Goal: Task Accomplishment & Management: Use online tool/utility

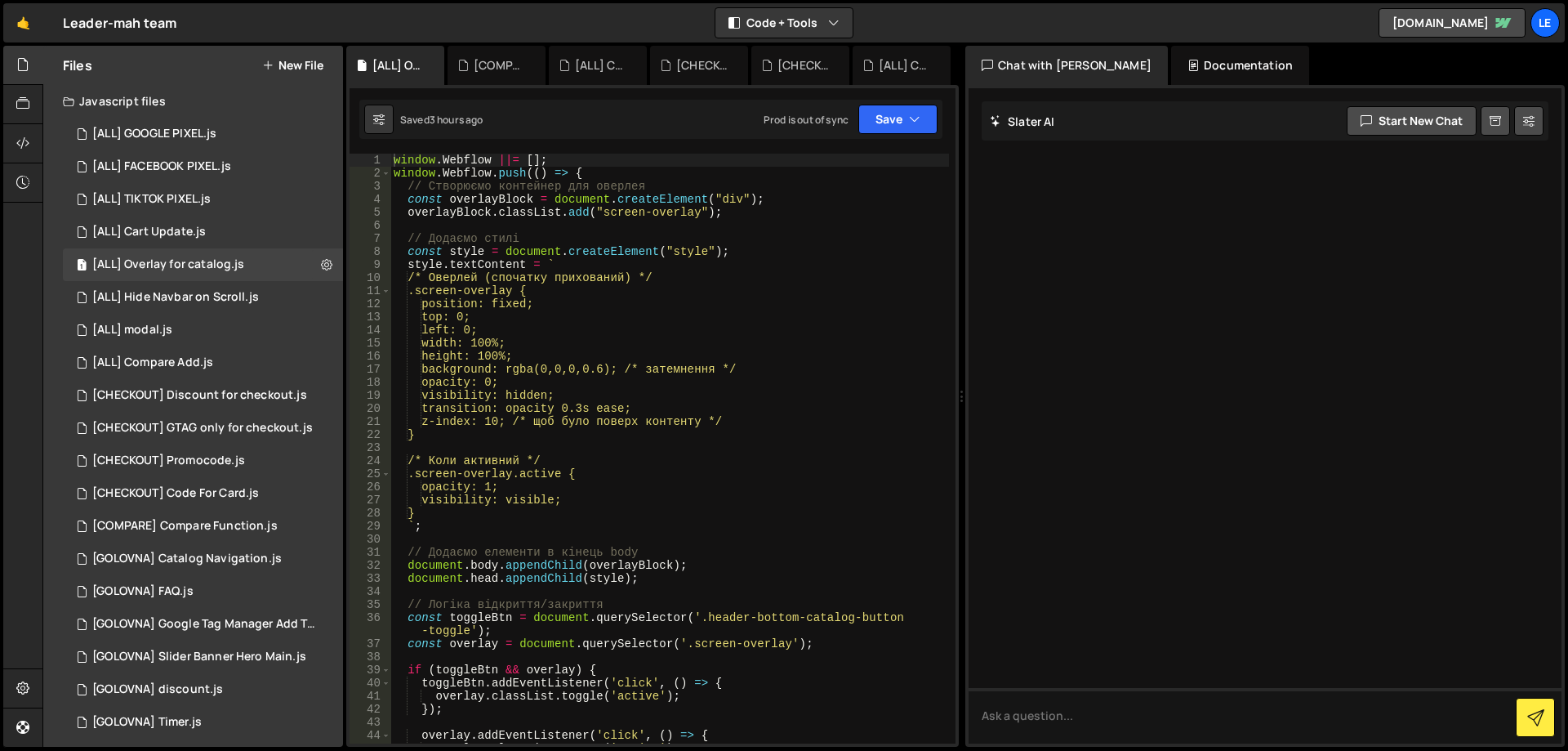
type textarea "height: 100%;"
click at [747, 353] on div "window . Webflow ||= [ ] ; window . Webflow . push (( ) => { // Створюємо конте…" at bounding box center [670, 461] width 558 height 616
click at [241, 482] on div "1 [CHECKOUT] Code For Card.js 0" at bounding box center [206, 493] width 286 height 33
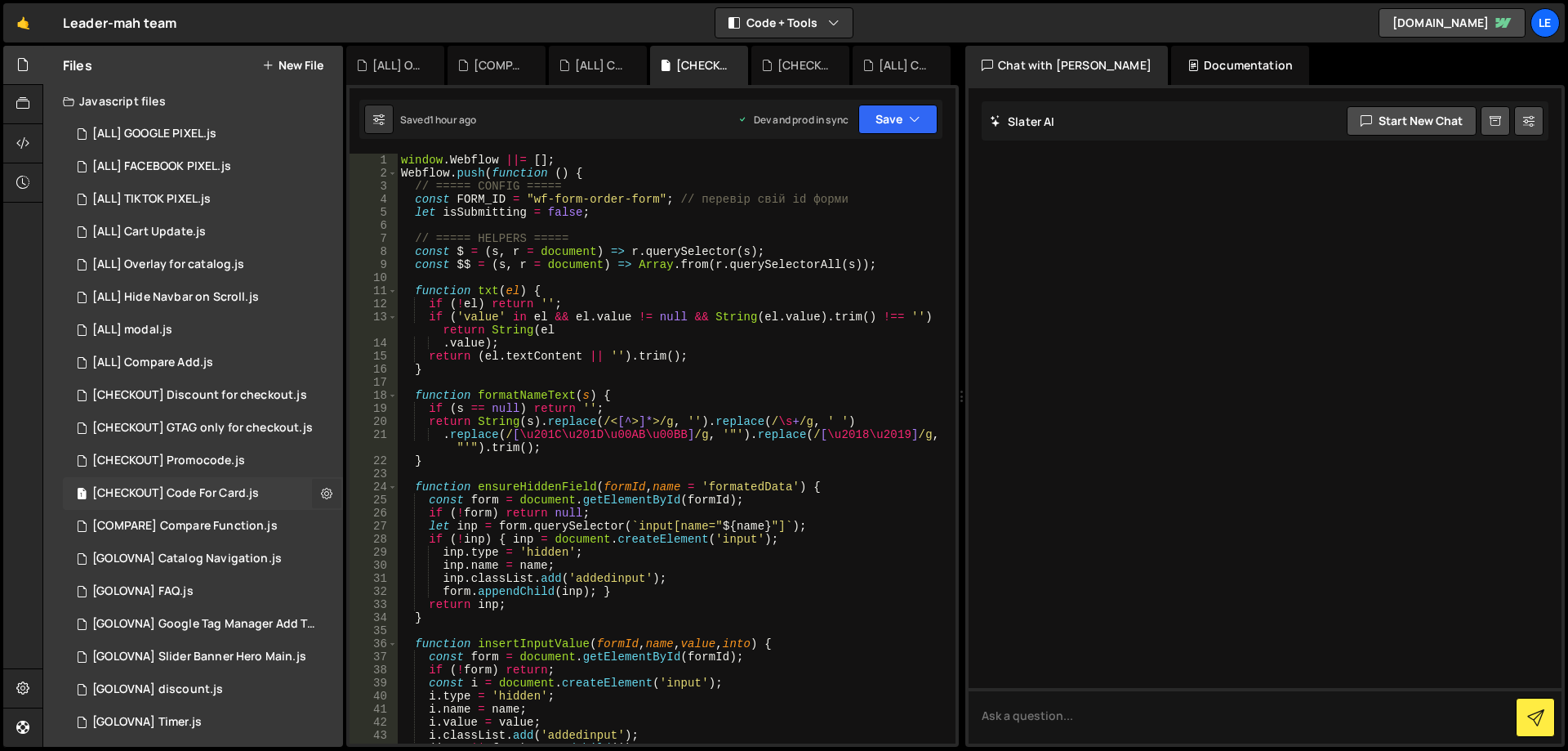
click at [321, 491] on icon at bounding box center [326, 493] width 11 height 16
type input "[CHECKOUT] Code For Card"
radio input "true"
checkbox input "true"
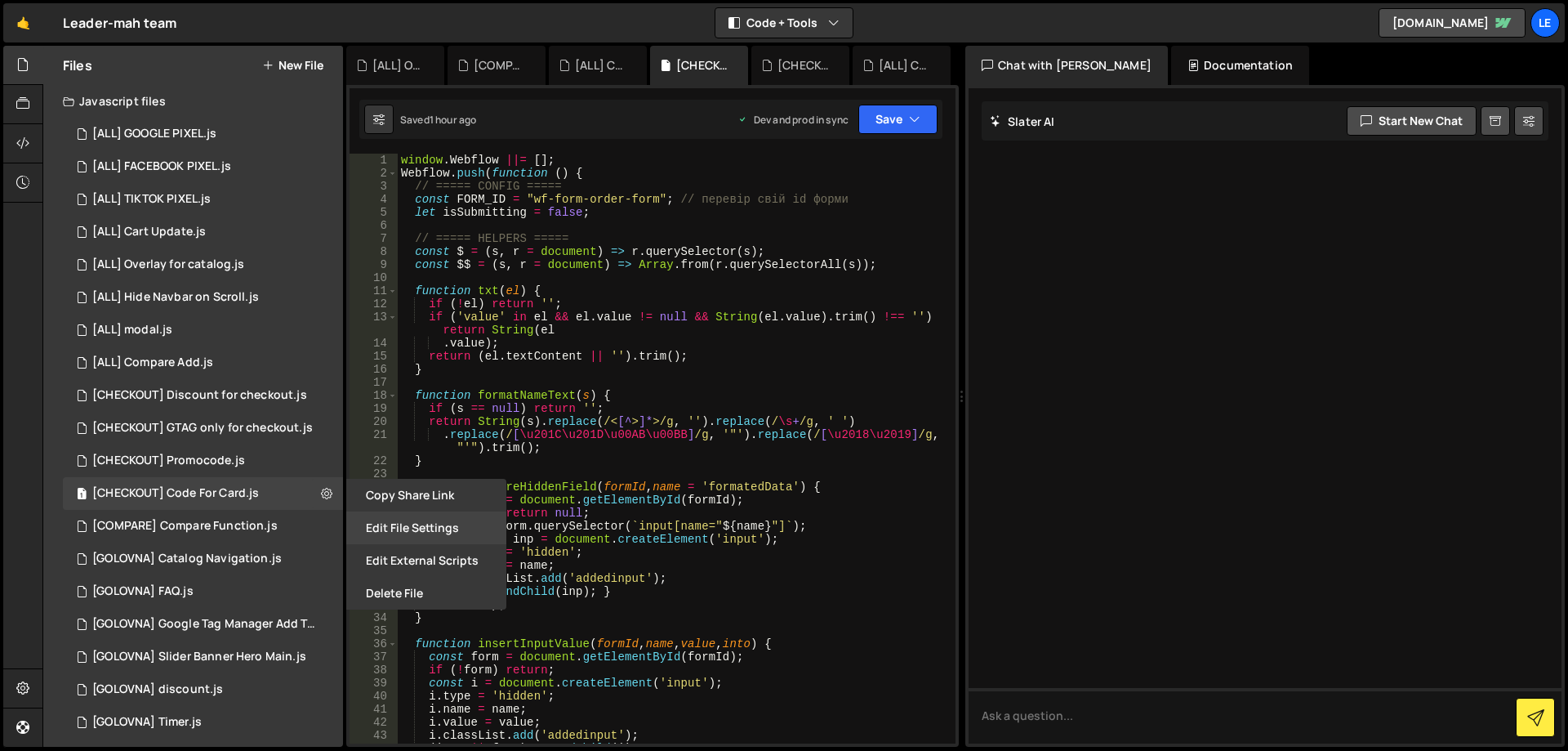
click at [430, 527] on button "Edit File Settings" at bounding box center [426, 527] width 160 height 33
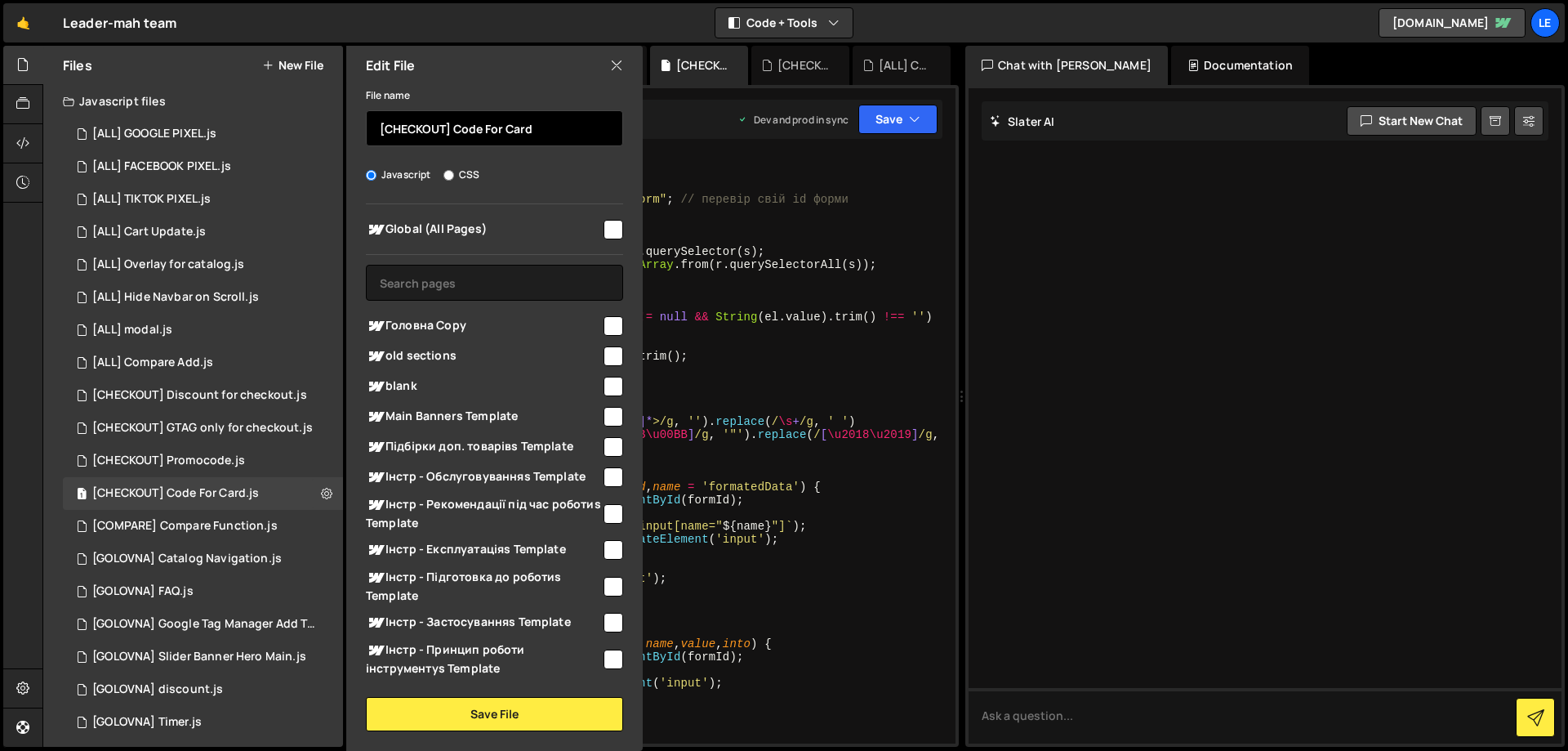
click at [496, 127] on input "[CHECKOUT] Code For Card" at bounding box center [494, 128] width 257 height 36
drag, startPoint x: 496, startPoint y: 127, endPoint x: 577, endPoint y: 127, distance: 81.0
click at [577, 127] on input "[CHECKOUT] Code For Card" at bounding box center [494, 128] width 257 height 36
type input "[CHECKOUT] Order confirm code"
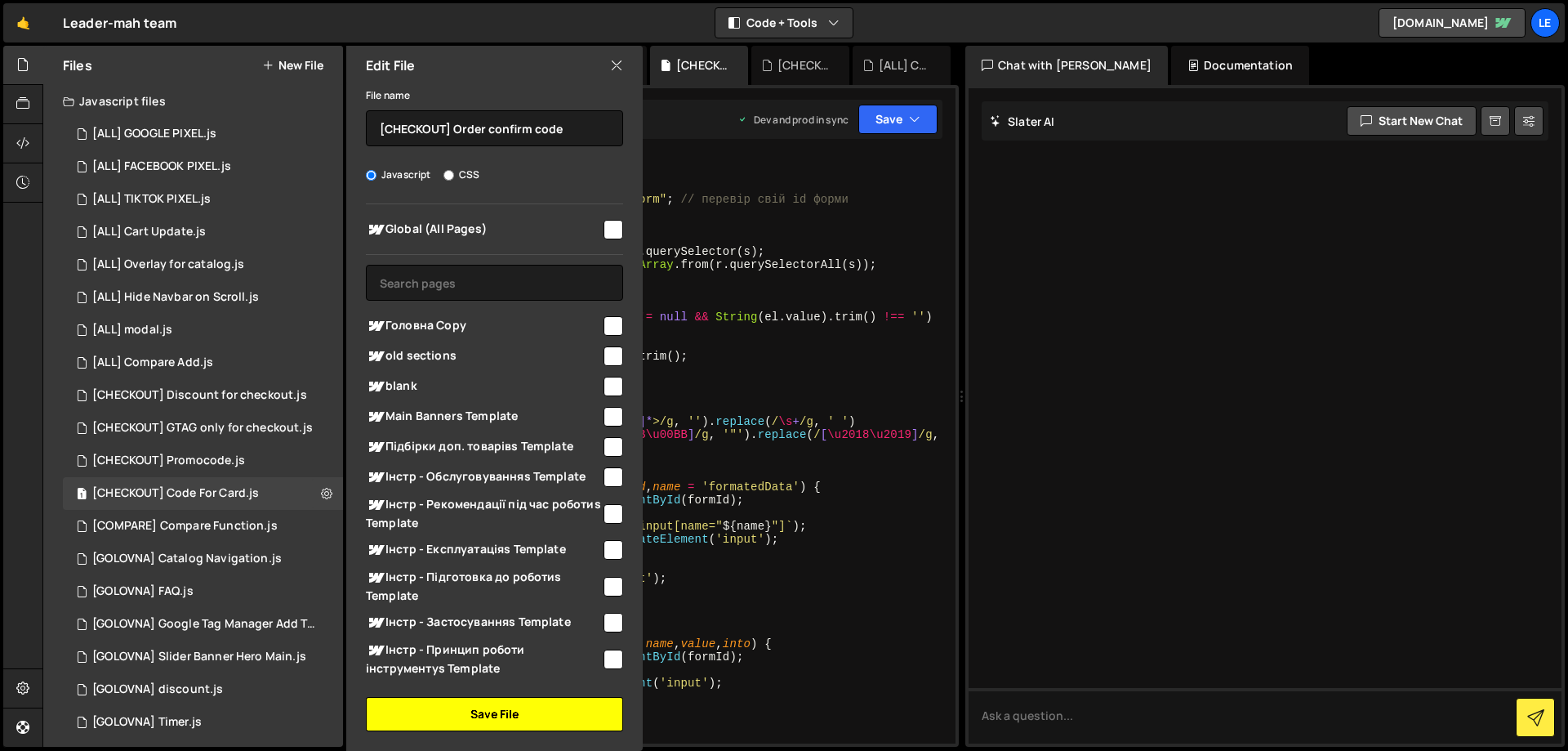
click at [518, 716] on button "Save File" at bounding box center [494, 714] width 257 height 34
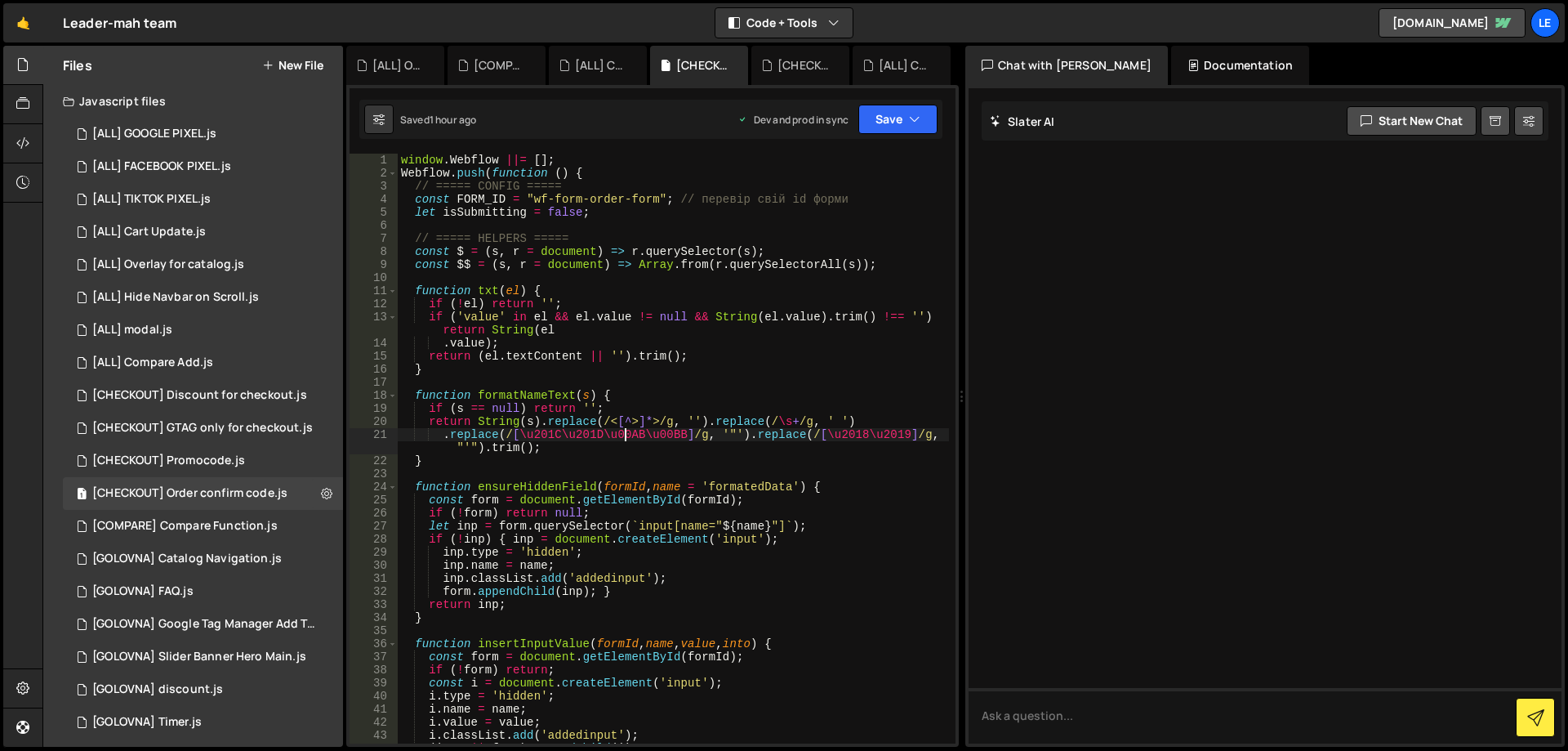
click at [624, 432] on div "window . Webflow ||= [ ] ; Webflow . push ( function ( ) { // ===== CONFIG ====…" at bounding box center [673, 461] width 551 height 616
type textarea "});"
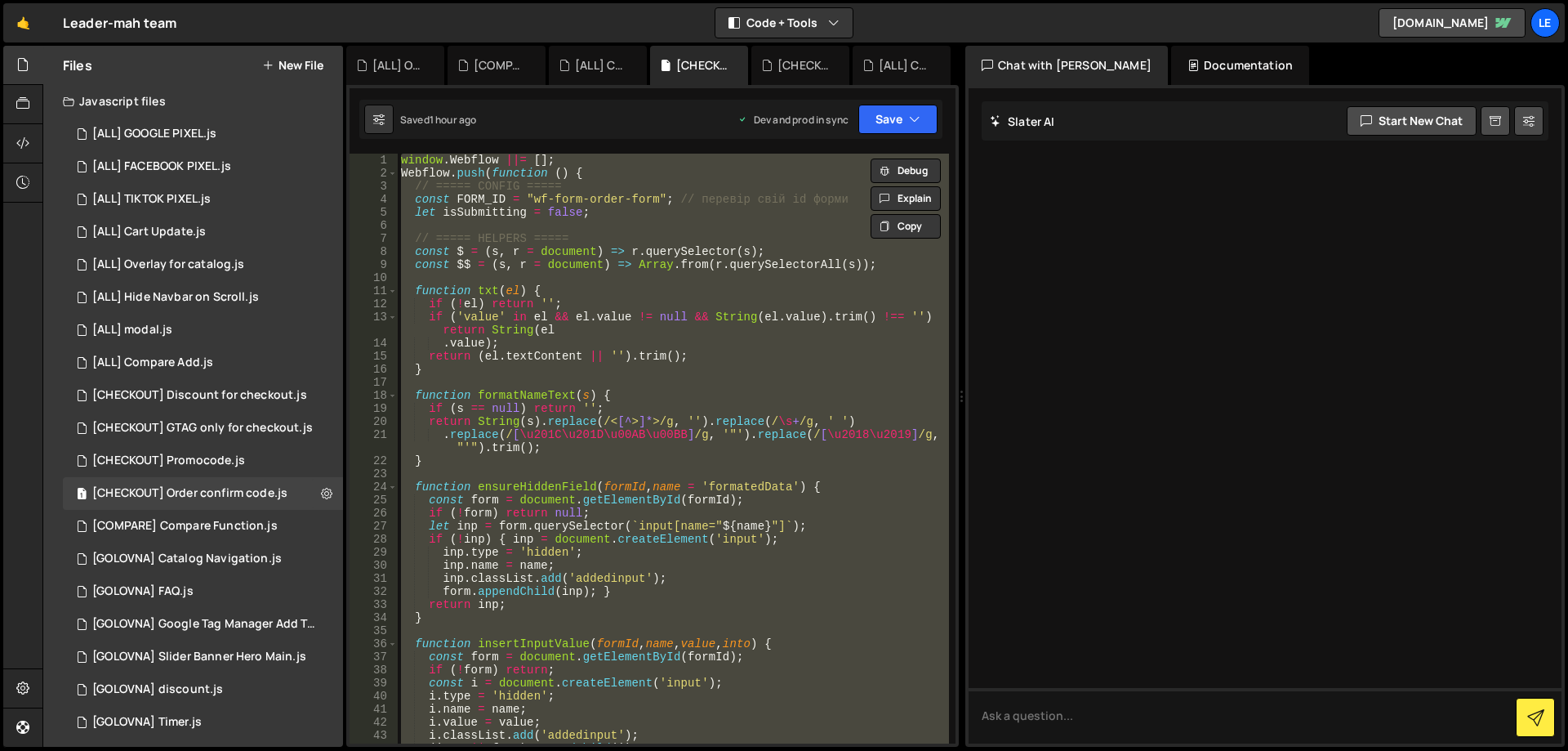
click at [725, 383] on div "window . Webflow ||= [ ] ; Webflow . push ( function ( ) { // ===== CONFIG ====…" at bounding box center [673, 448] width 551 height 589
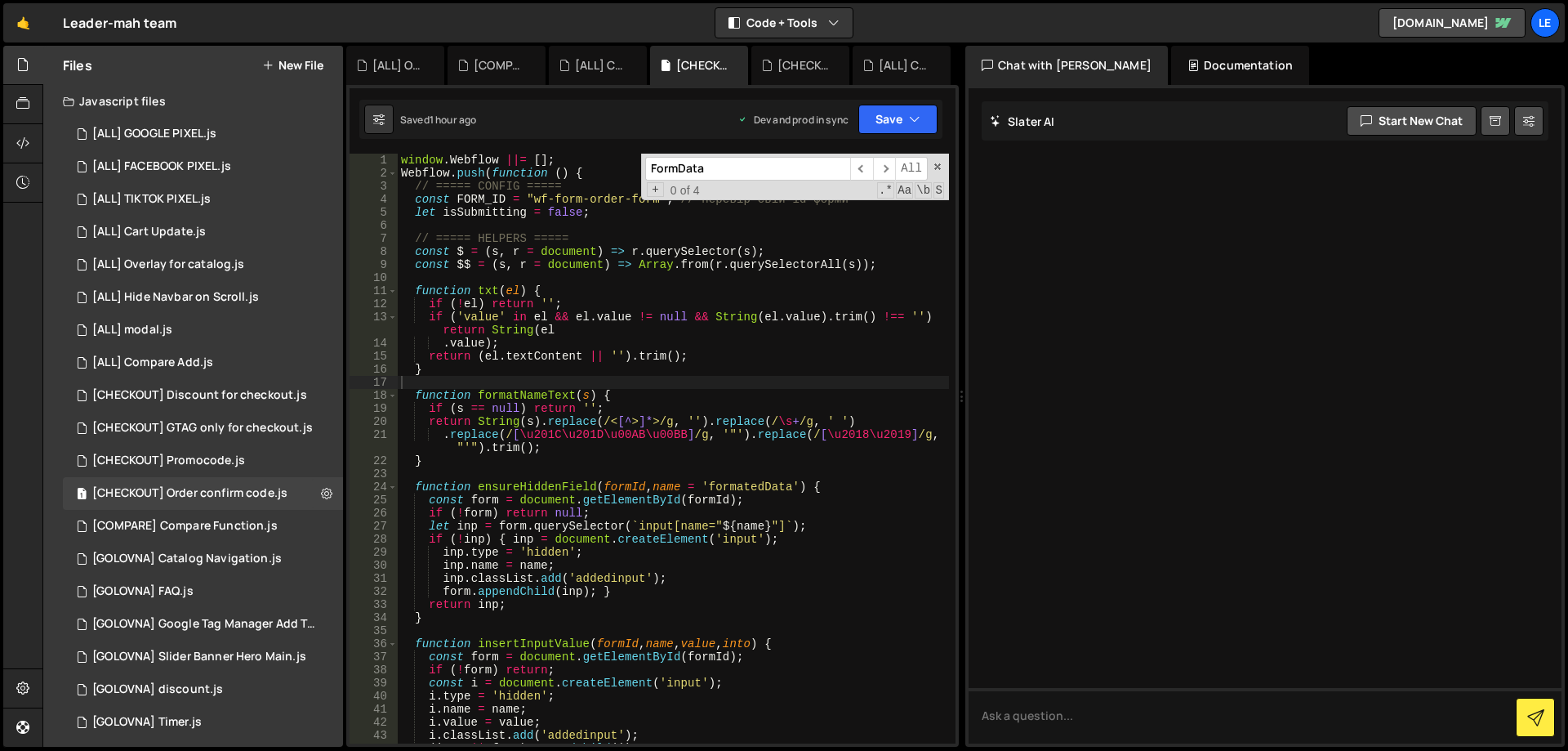
paste input "// ===== HELPERS ====="
type input "// ===== HELPERS ====="
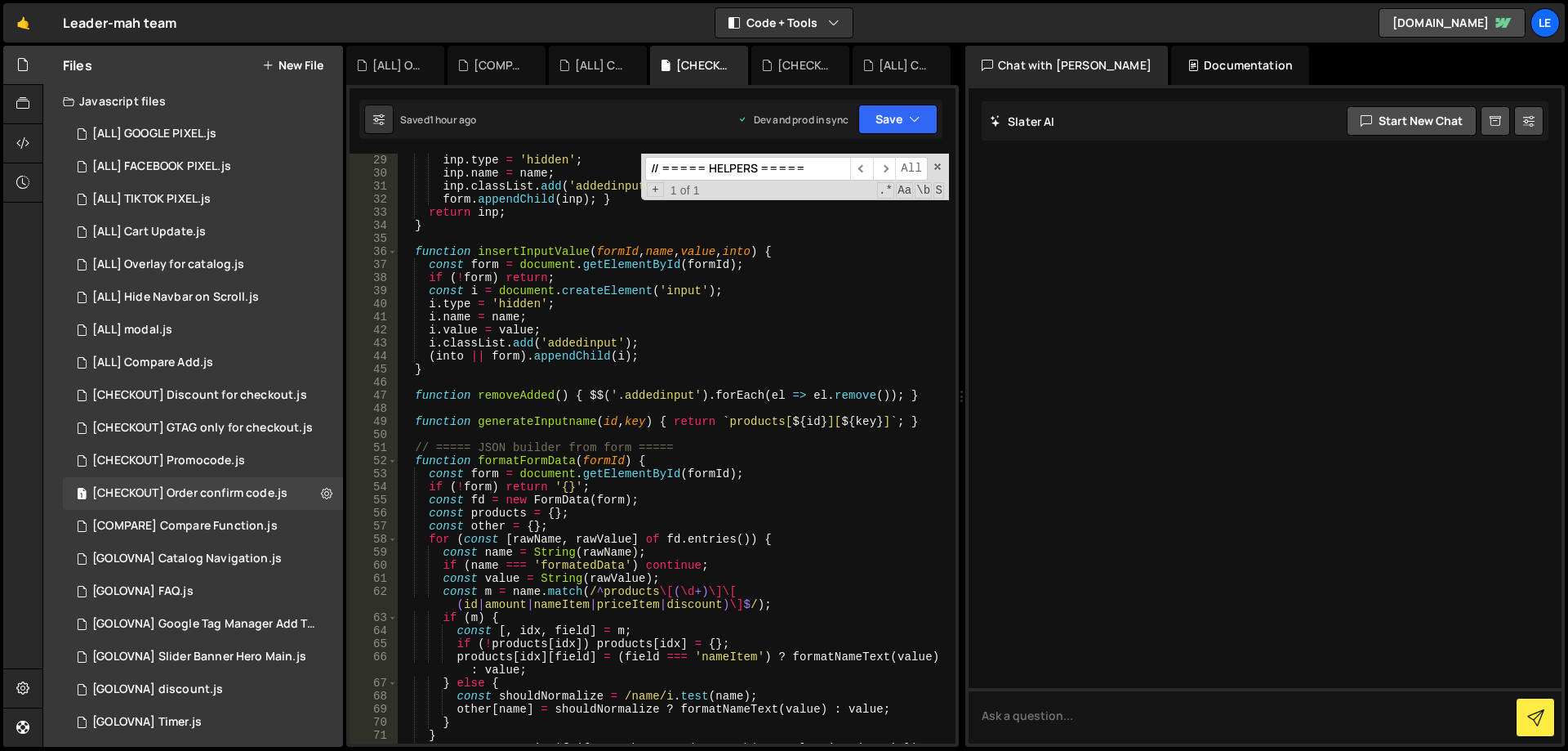
scroll to position [343, 0]
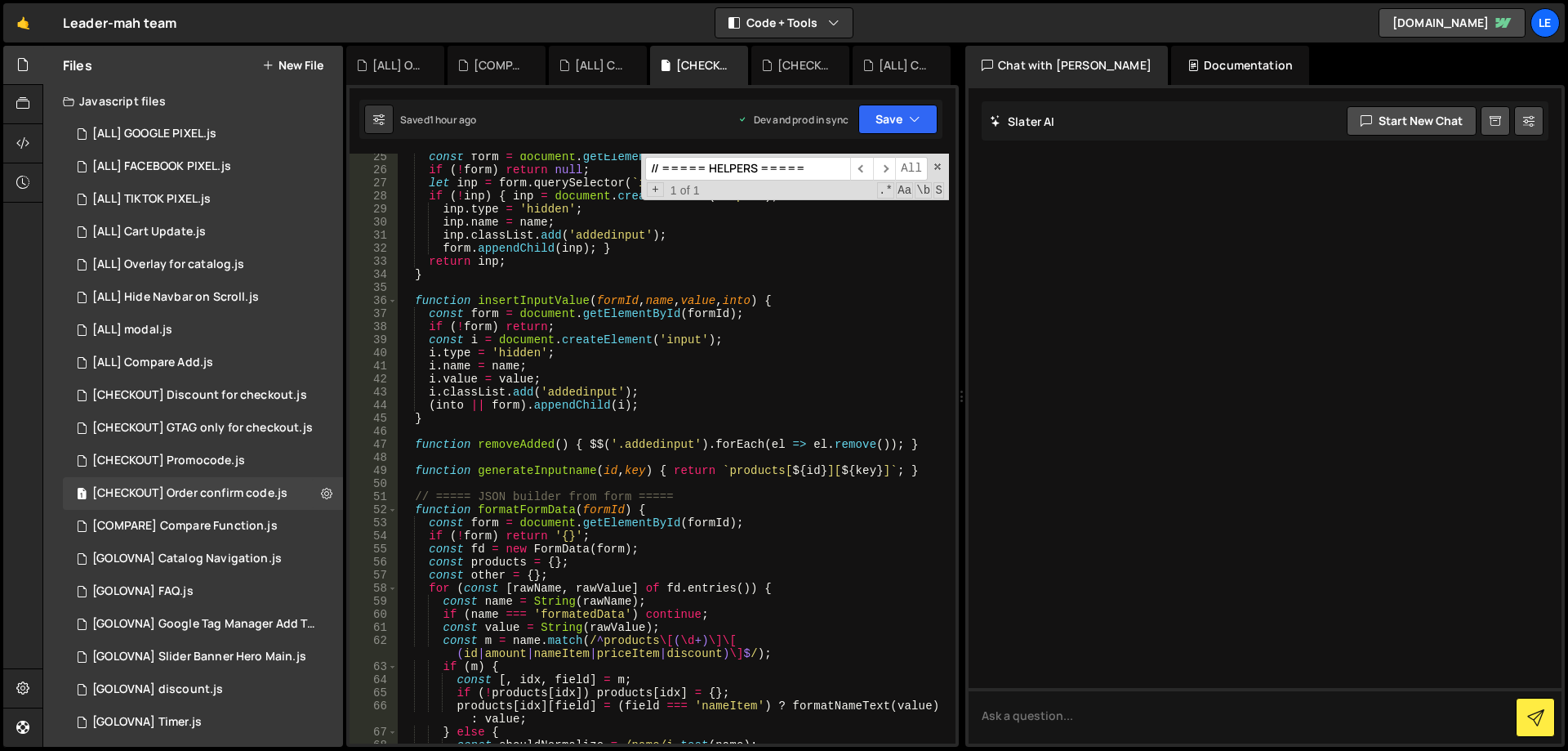
type textarea "function generateInputname(id, key) { return `products[${id}][${key}]`; }"
click at [938, 472] on div "const form = document . getElementById ( formId ) ; if ( ! form ) return null ;…" at bounding box center [673, 458] width 551 height 616
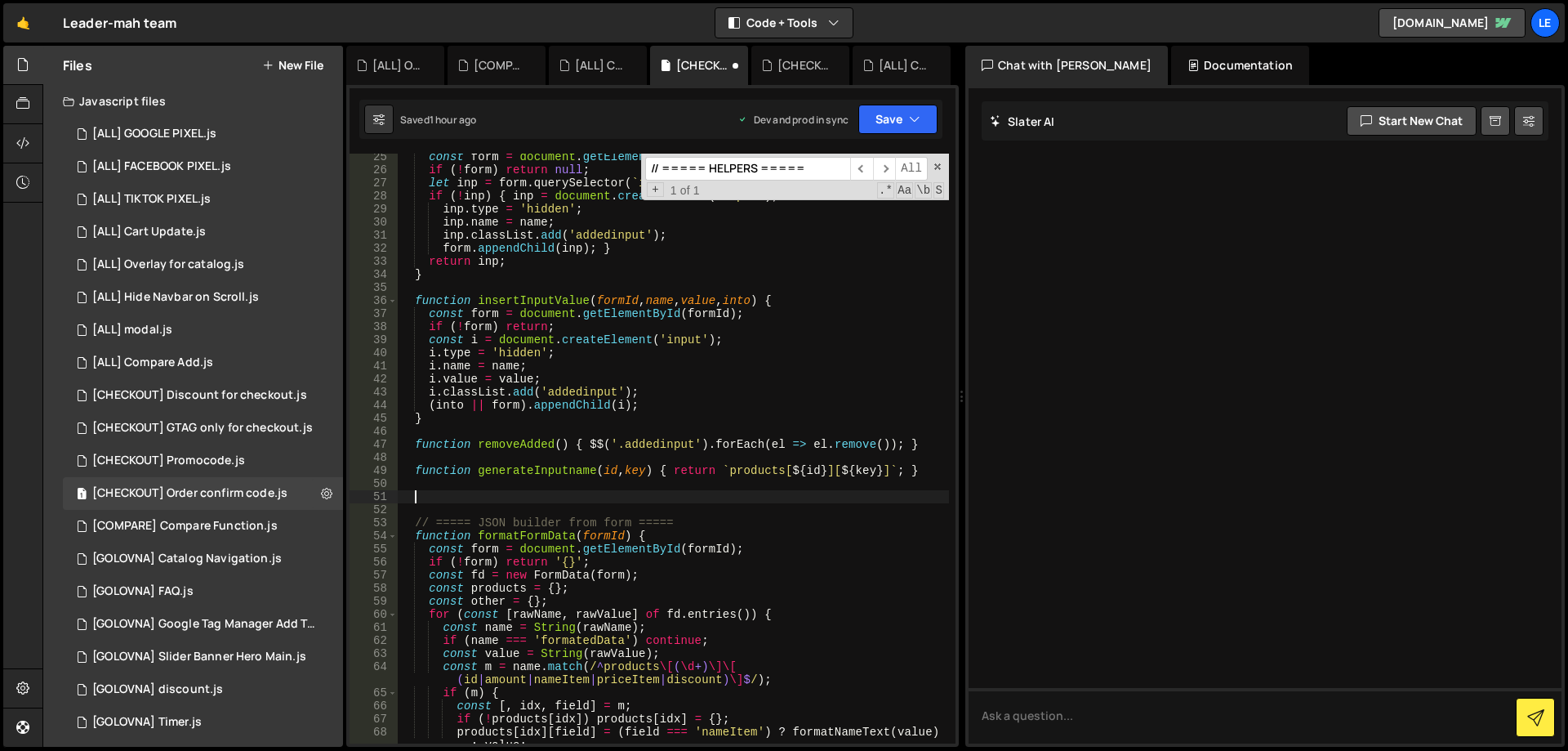
paste textarea
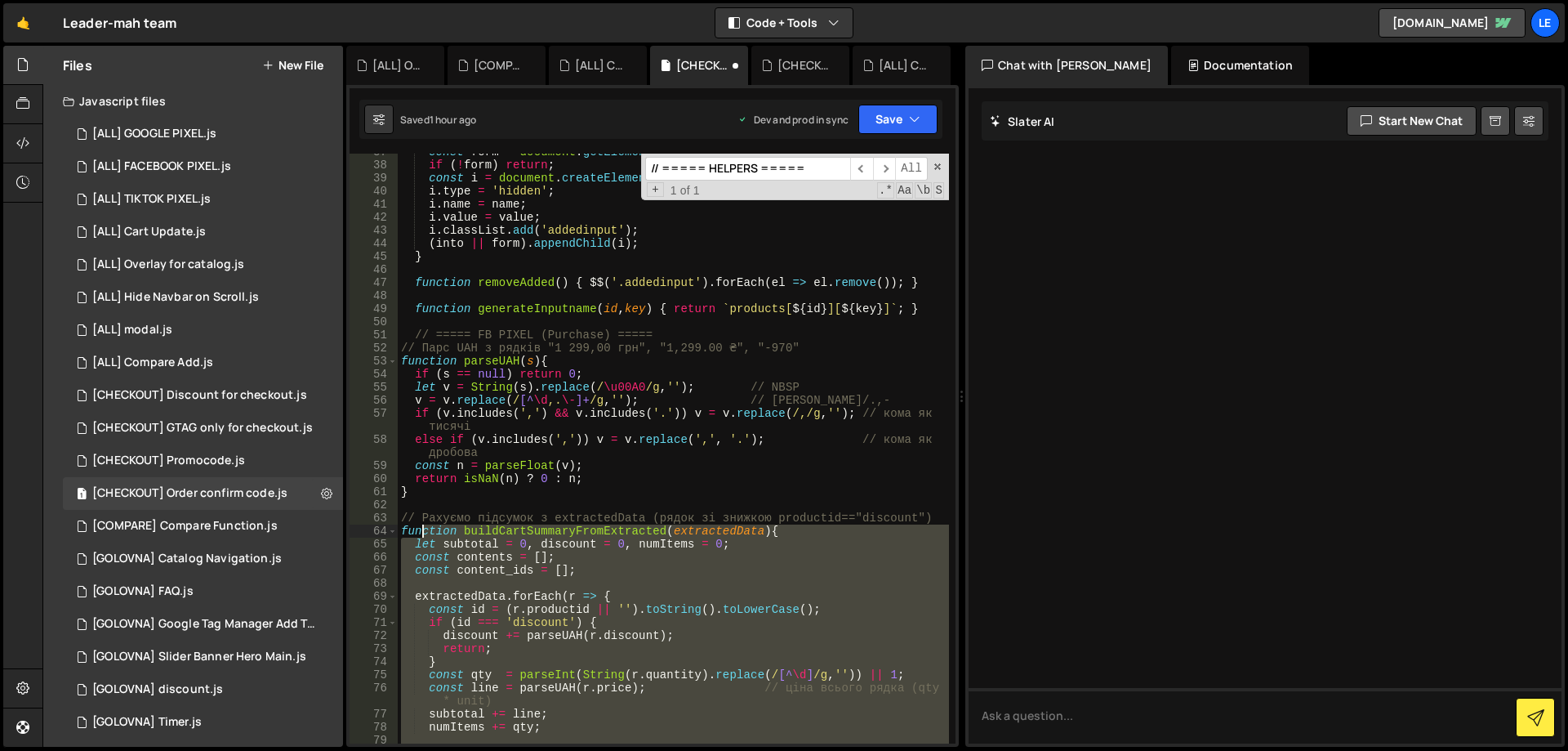
scroll to position [406, 0]
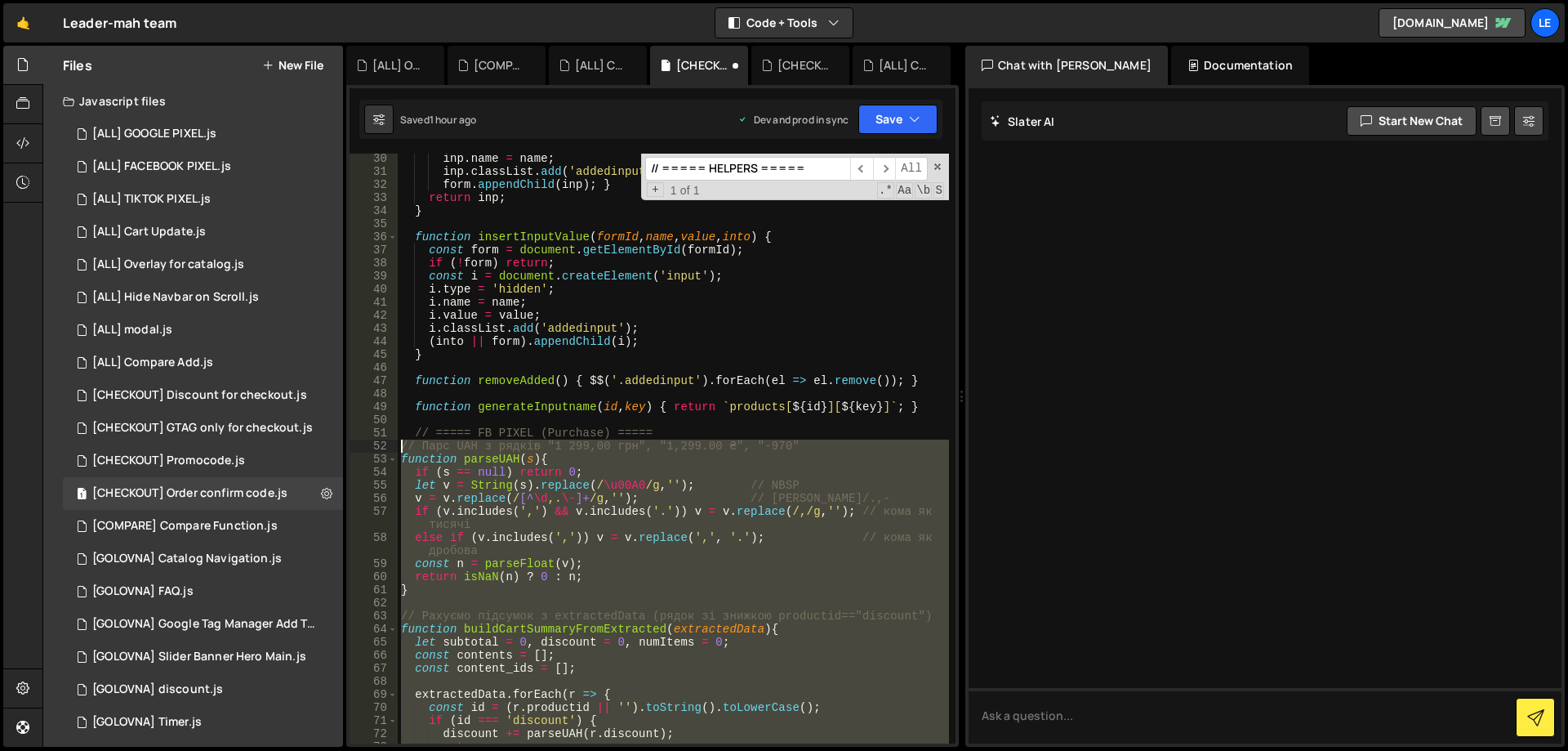
drag, startPoint x: 418, startPoint y: 633, endPoint x: 394, endPoint y: 441, distance: 193.5
click at [394, 441] on div "30 31 32 33 34 35 36 37 38 39 40 41 42 43 44 45 46 47 48 49 50 51 52 53 54 55 5…" at bounding box center [653, 448] width 606 height 589
type textarea "// Парс UAH з рядків "1 299,00 грн", "1,299.00 ₴", "-970" function parseUAH(s){"
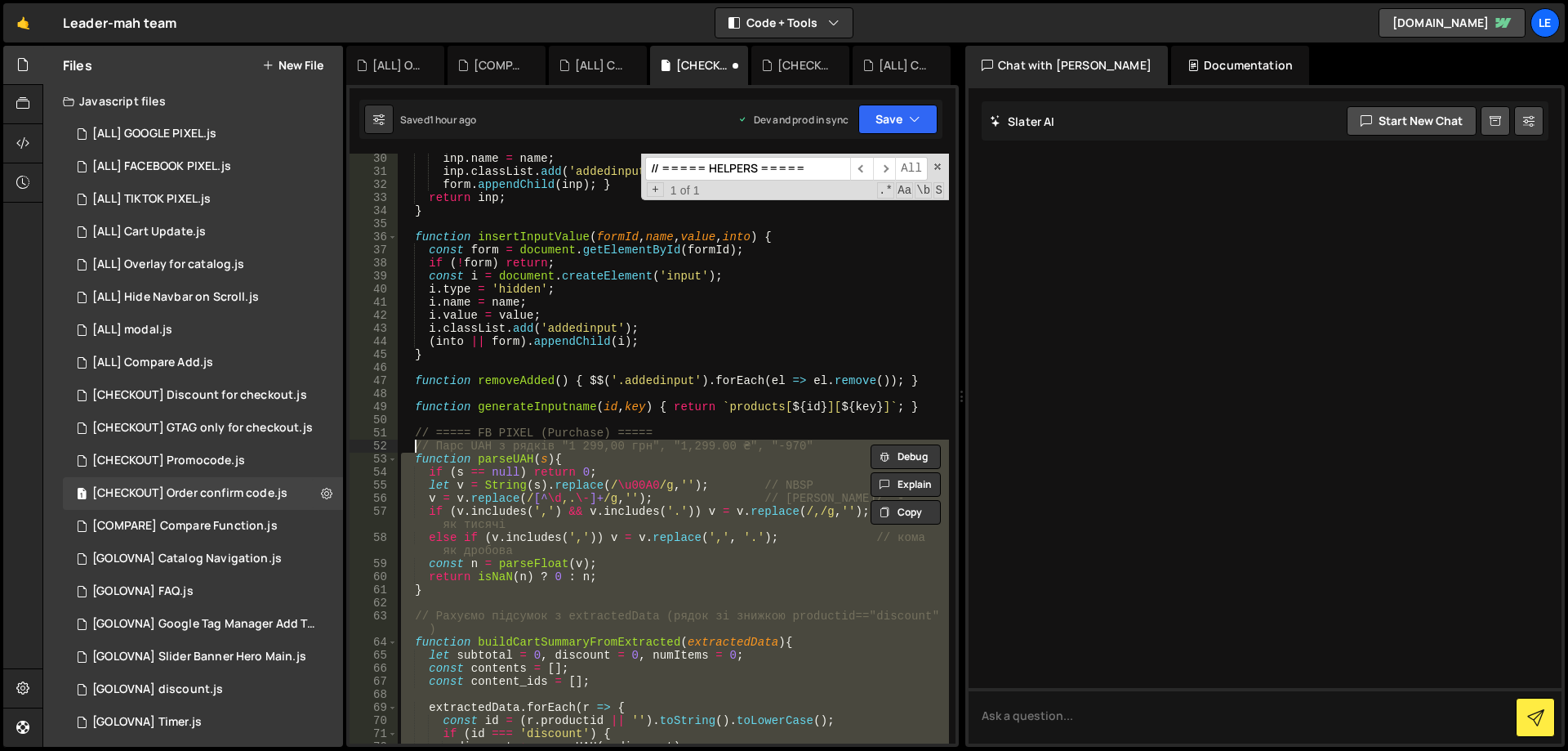
click at [720, 425] on div "inp . name = name ; inp . classList . add ( 'addedinput' ) ; form . appendChild…" at bounding box center [673, 459] width 551 height 616
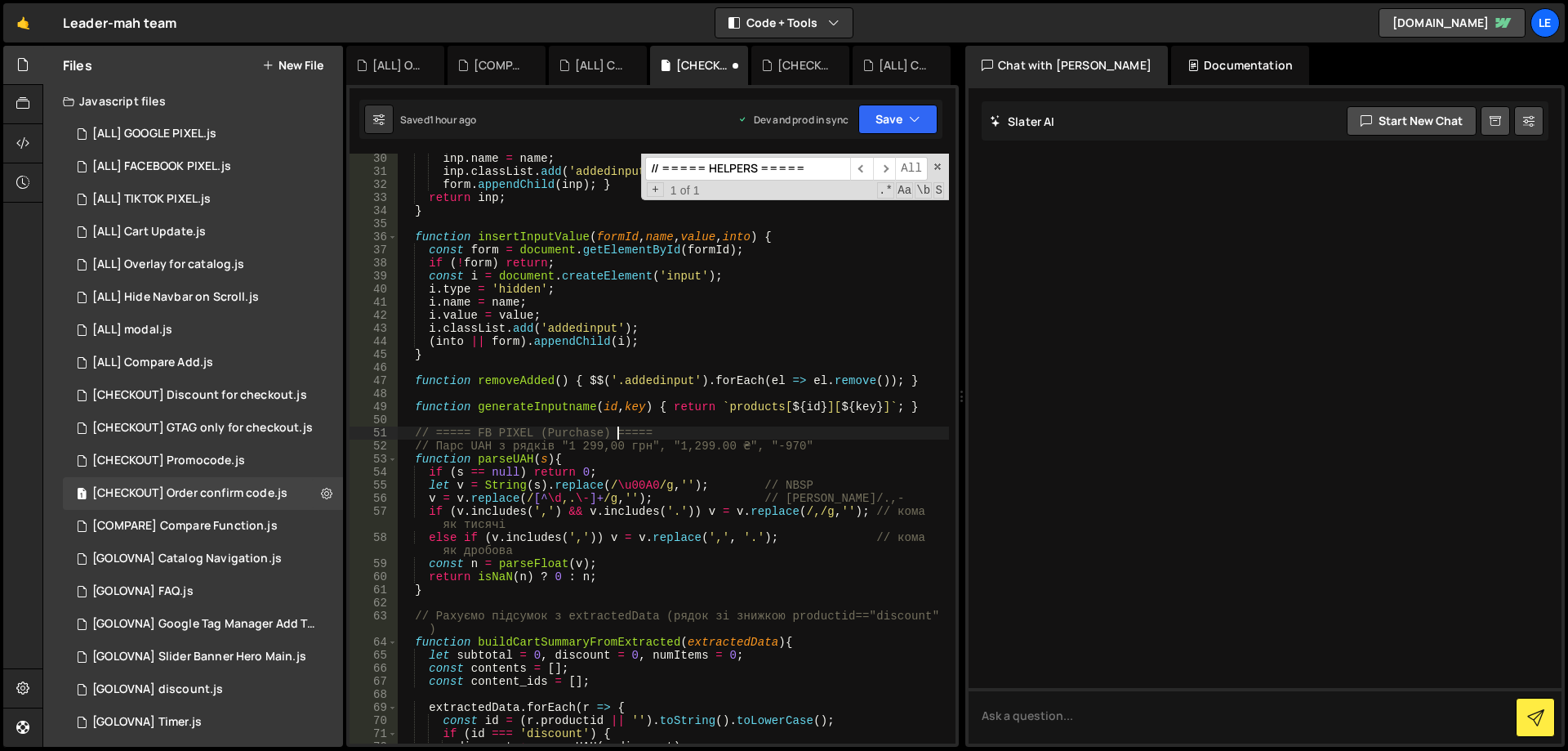
click at [618, 434] on div "inp . name = name ; inp . classList . add ( 'addedinput' ) ; form . appendChild…" at bounding box center [673, 459] width 551 height 616
type textarea "// ===== FB PIXEL (Purchase) ====="
paste input "updateDeliveryOption(); typeOfPayment(); getDiscount(); fillMainData(); getUTM(…"
paste input "getUTM"
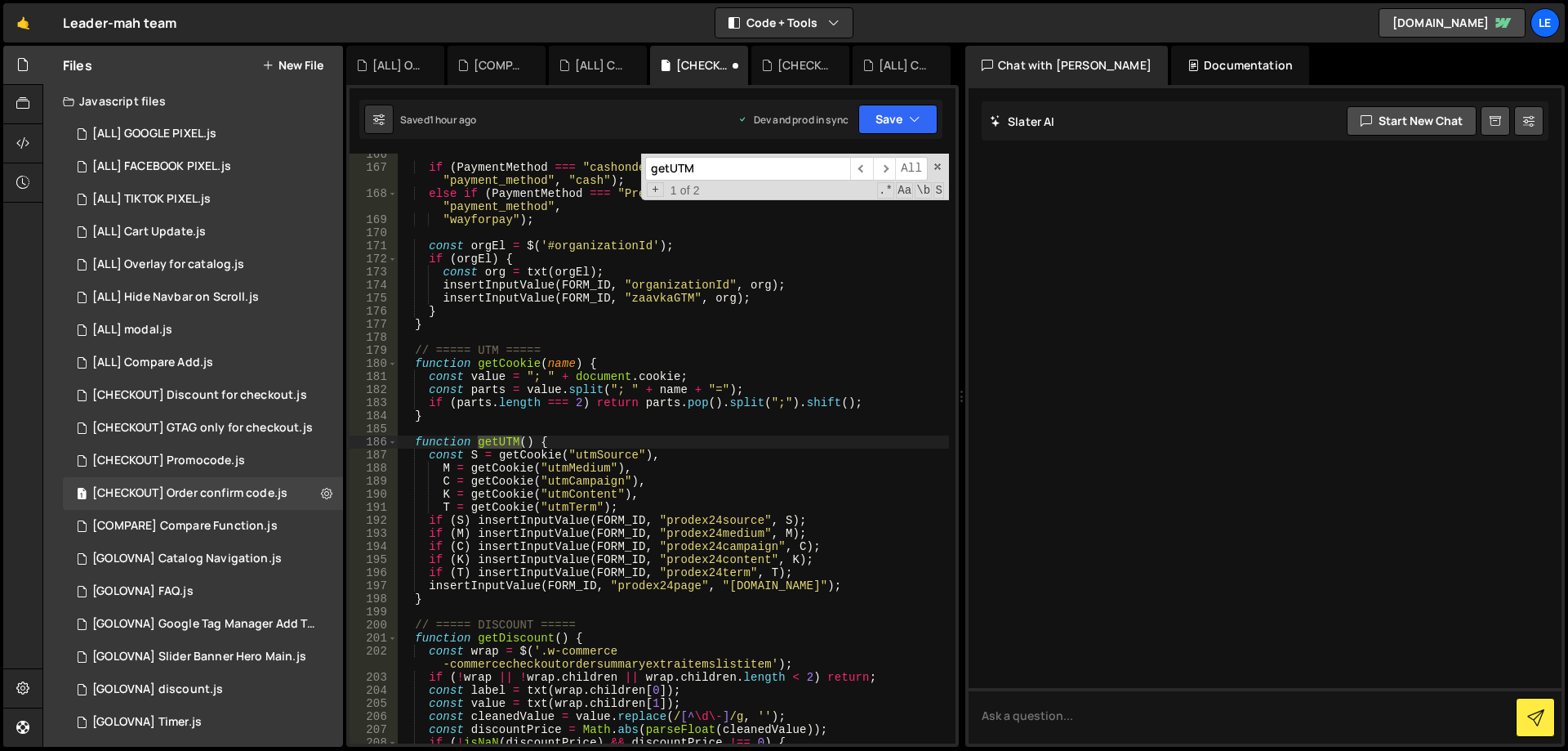
scroll to position [2358, 0]
type input "getUTM"
click at [887, 170] on span "​" at bounding box center [884, 168] width 23 height 24
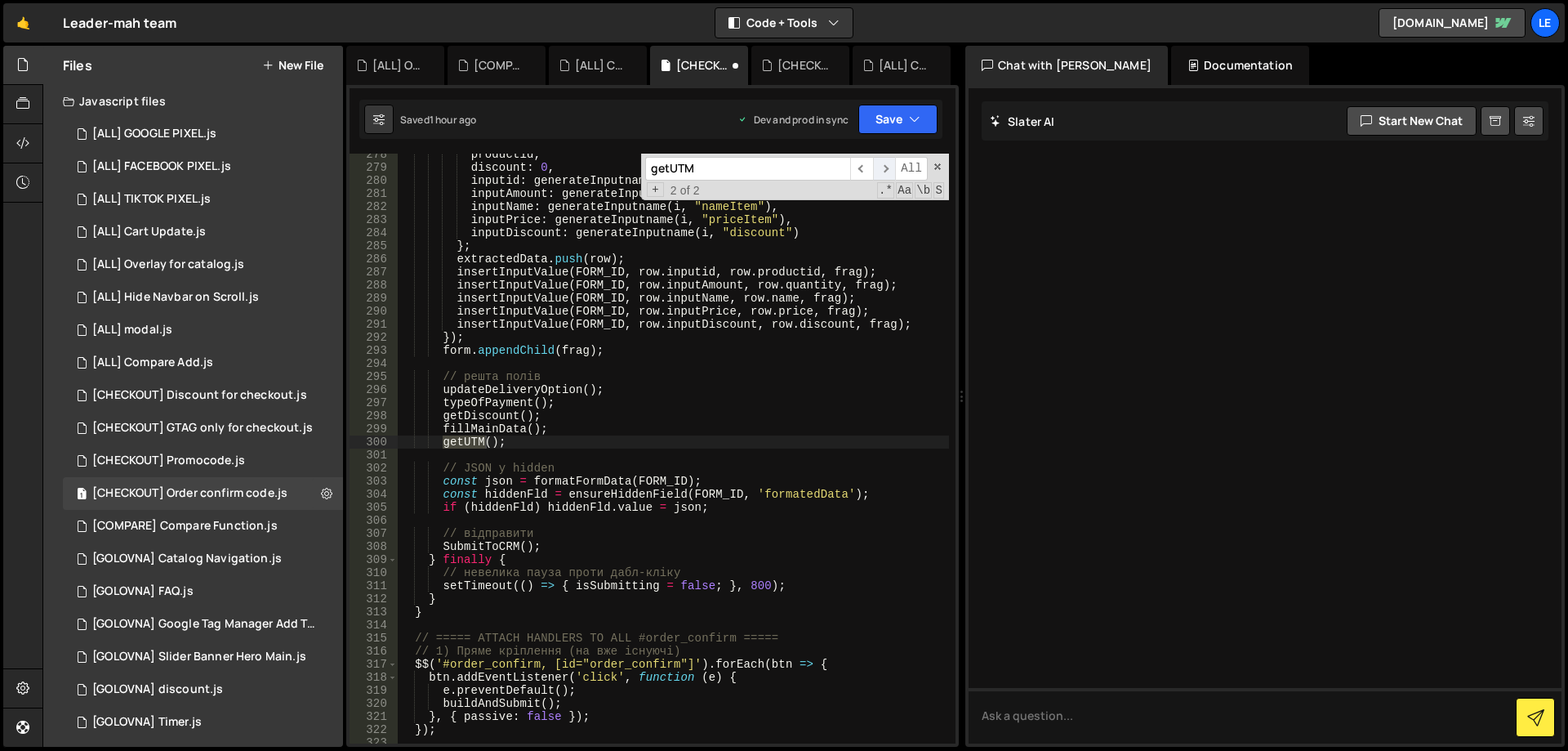
scroll to position [3900, 0]
click at [610, 449] on div "productid , discount : 0 , inputid : generateInputname ( i , "id" ) , inputAmou…" at bounding box center [673, 455] width 551 height 616
click at [632, 442] on div "productid , discount : 0 , inputid : generateInputname ( i , "id" ) , inputAmou…" at bounding box center [673, 455] width 551 height 616
type textarea "getUTM();"
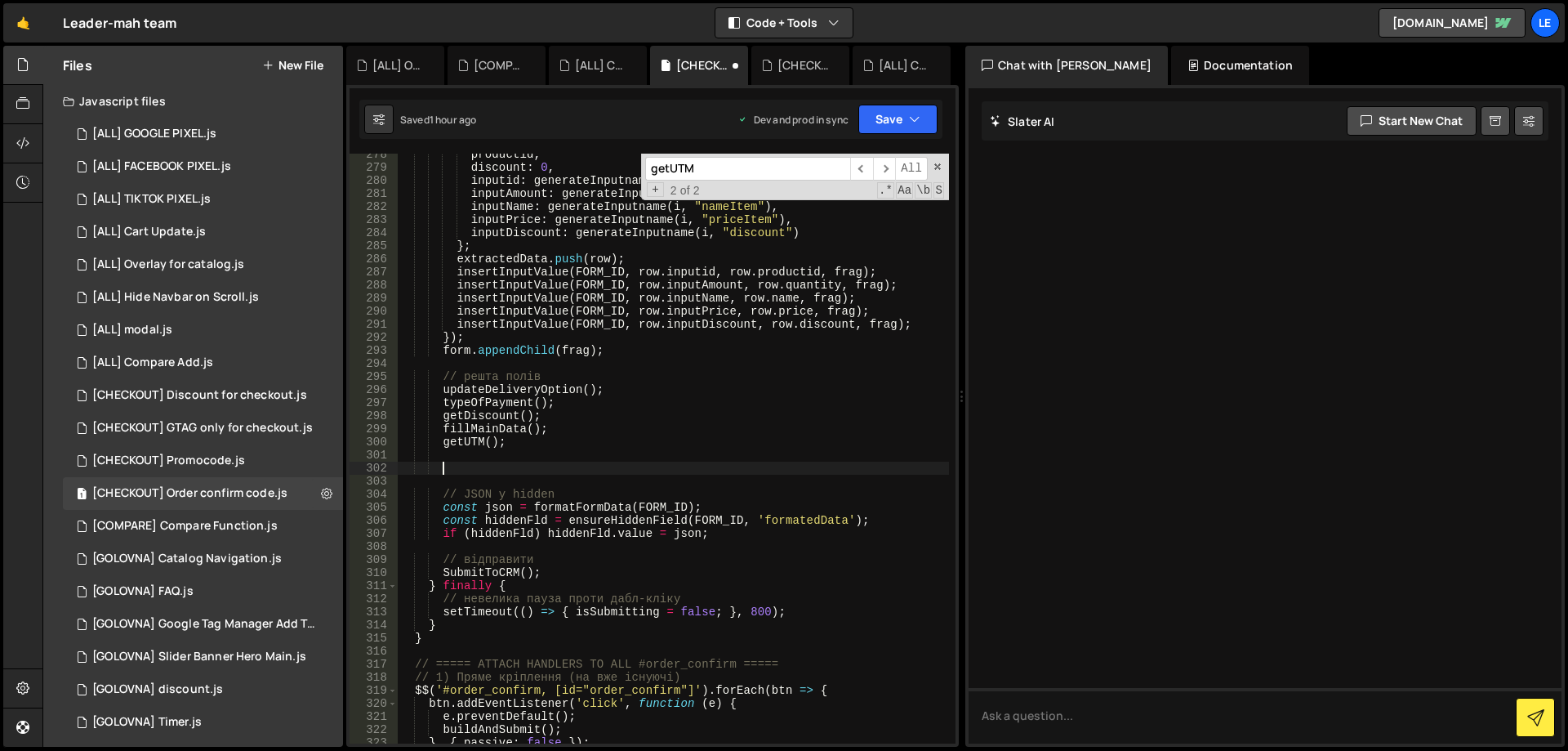
paste textarea
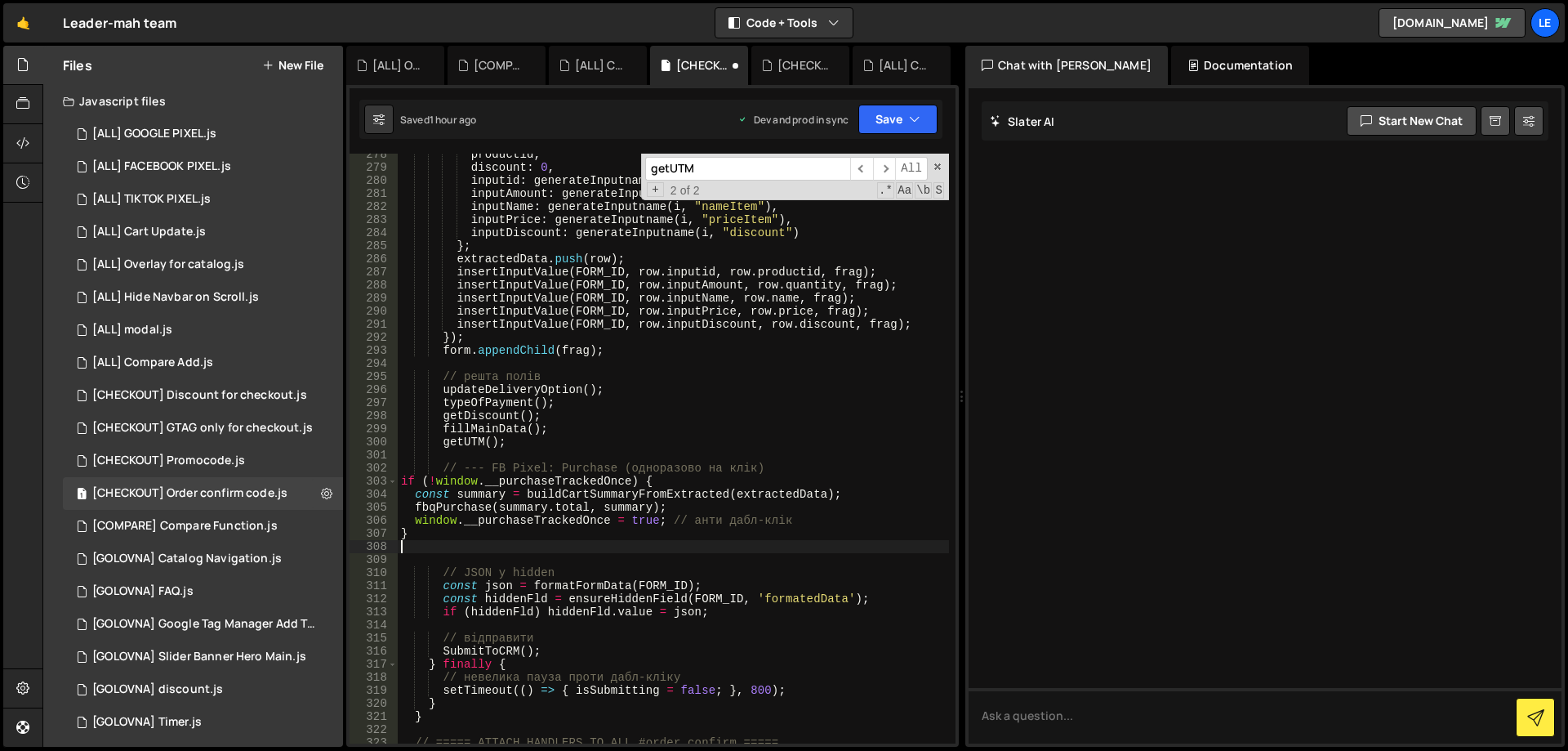
scroll to position [0, 0]
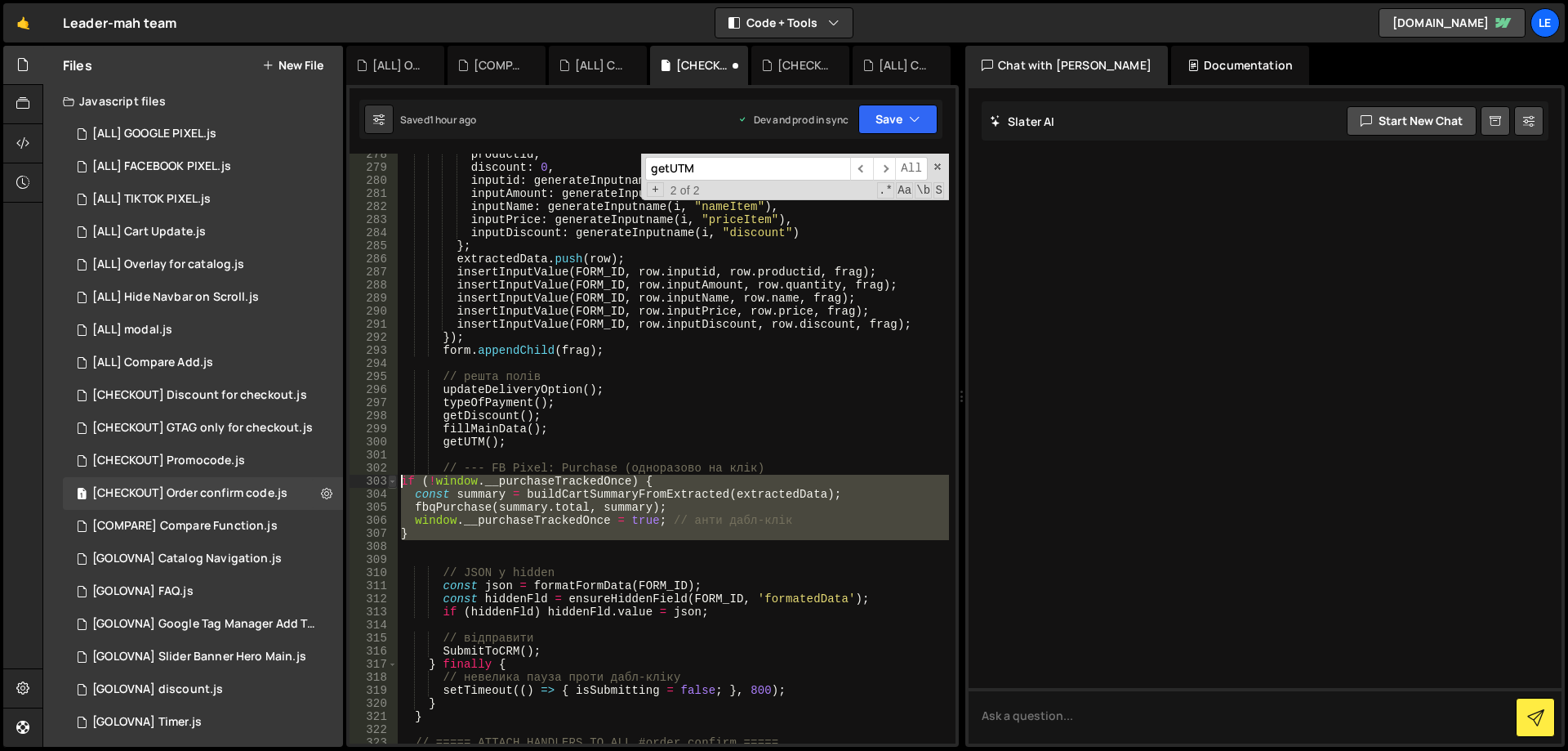
drag, startPoint x: 445, startPoint y: 542, endPoint x: 391, endPoint y: 476, distance: 85.3
click at [391, 476] on div "278 279 280 281 282 283 284 285 286 287 288 289 290 291 292 293 294 295 296 297…" at bounding box center [653, 448] width 606 height 589
click at [557, 483] on div "productid , discount : 0 , inputid : generateInputname ( i , "id" ) , inputAmou…" at bounding box center [673, 448] width 551 height 589
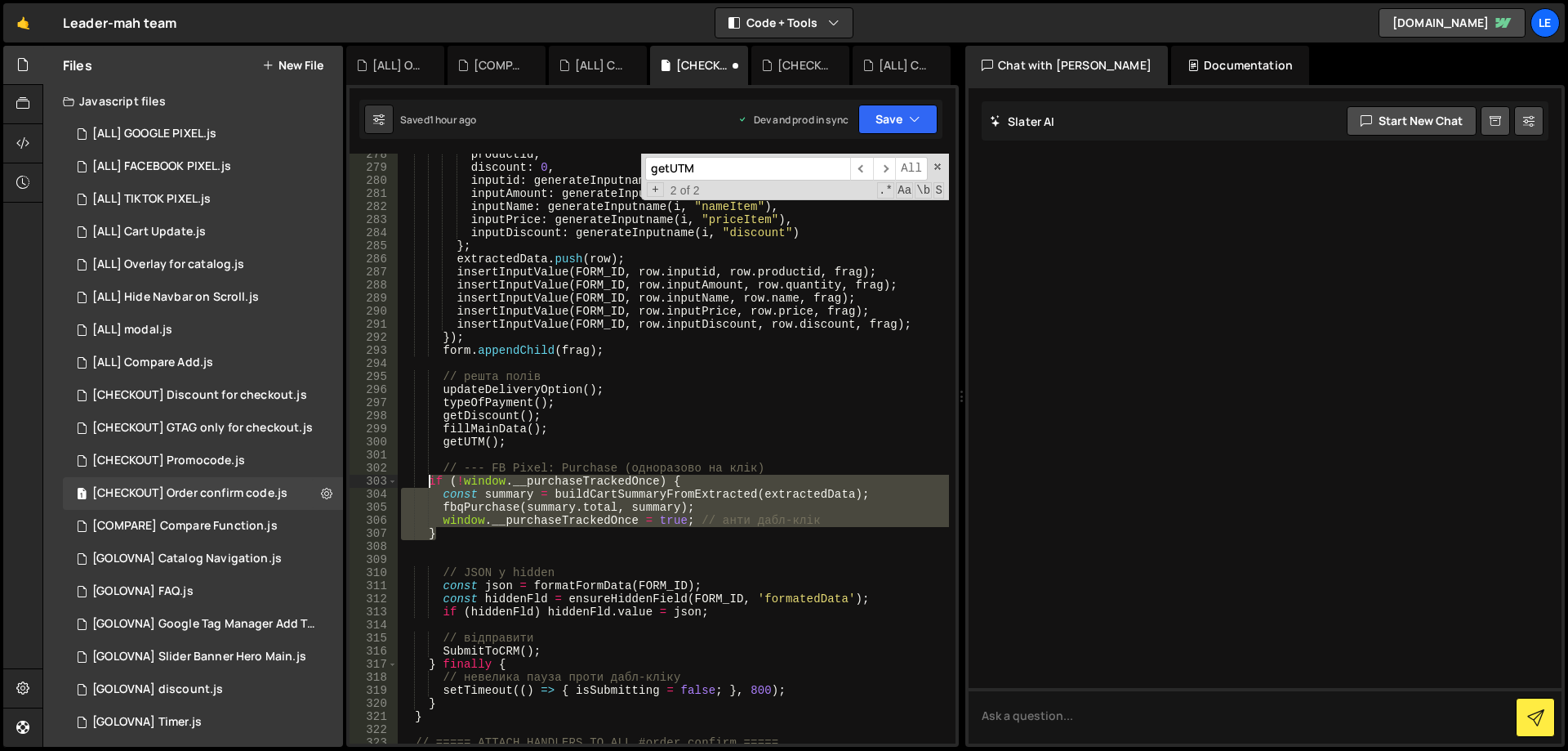
drag, startPoint x: 451, startPoint y: 536, endPoint x: 430, endPoint y: 482, distance: 57.9
click at [430, 482] on div "productid , discount : 0 , inputid : generateInputname ( i , "id" ) , inputAmou…" at bounding box center [673, 455] width 551 height 616
type textarea "if (!window.__purchaseTrackedOnce) { const summary = buildCartSummaryFromExtrac…"
click at [519, 547] on div "productid , discount : 0 , inputid : generateInputname ( i , "id" ) , inputAmou…" at bounding box center [673, 455] width 551 height 616
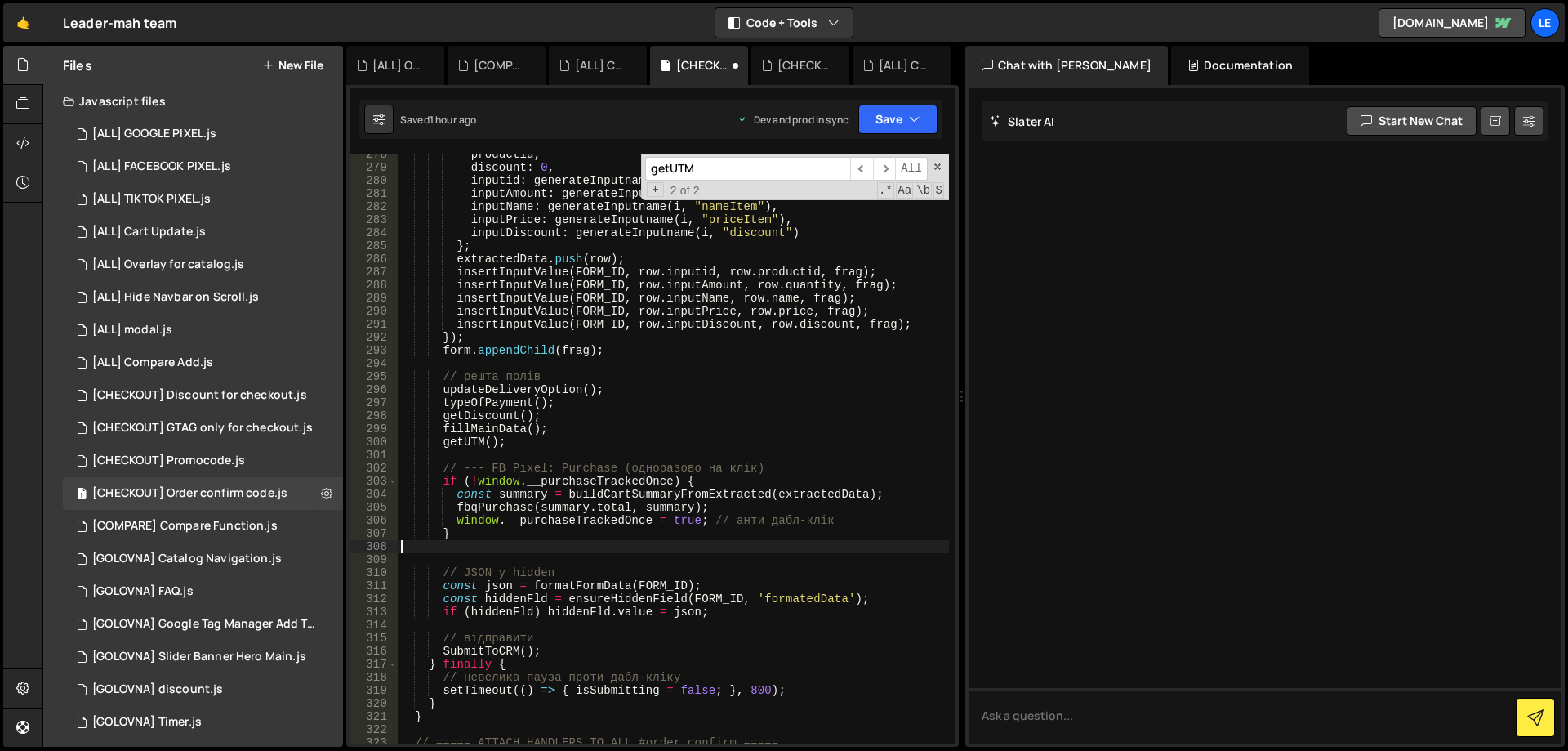
click at [524, 530] on div "productid , discount : 0 , inputid : generateInputname ( i , "id" ) , inputAmou…" at bounding box center [673, 455] width 551 height 616
click at [635, 393] on div "productid , discount : 0 , inputid : generateInputname ( i , "id" ) , inputAmou…" at bounding box center [673, 455] width 551 height 616
click at [941, 165] on span at bounding box center [937, 166] width 11 height 11
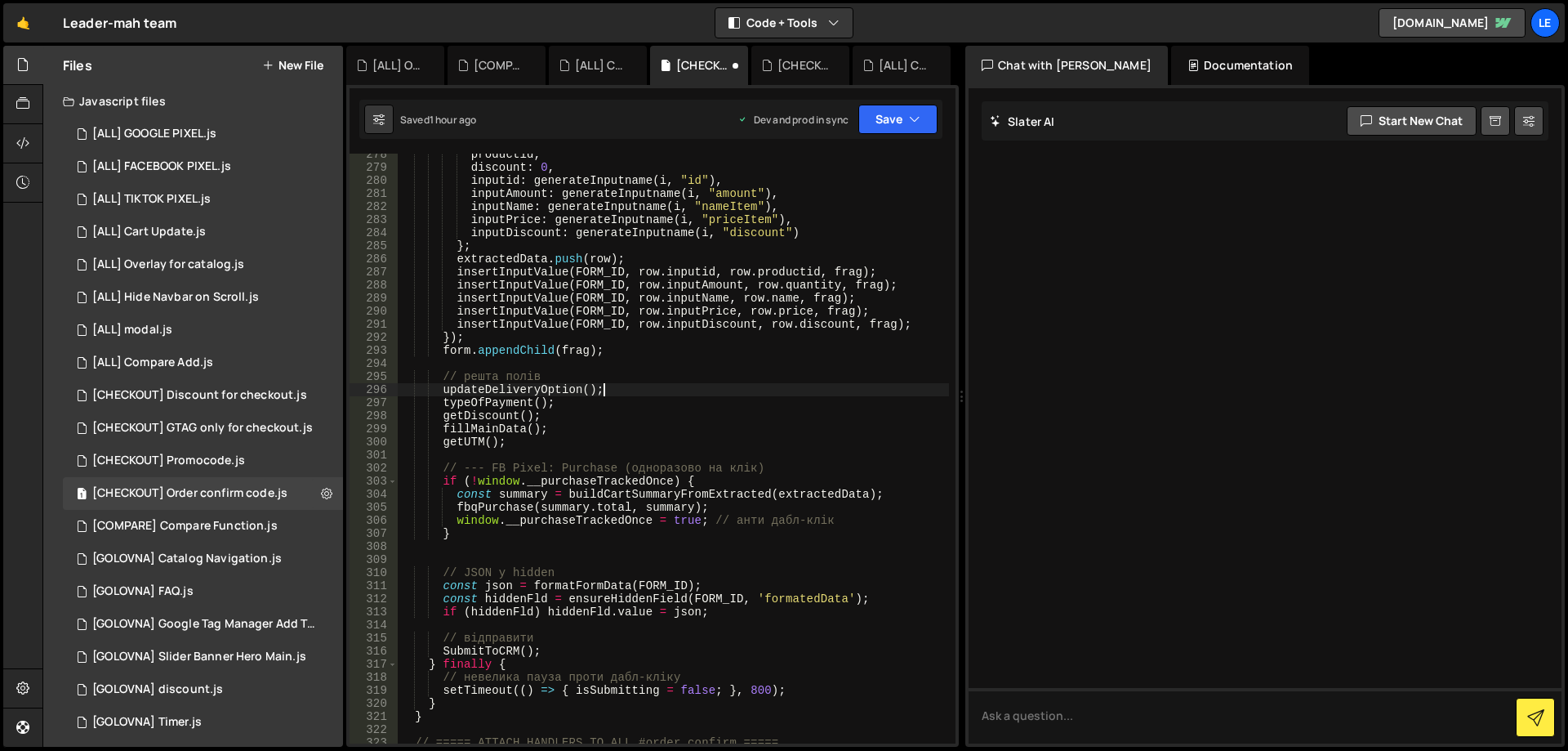
click at [713, 387] on div "productid , discount : 0 , inputid : generateInputname ( i , "id" ) , inputAmou…" at bounding box center [673, 455] width 551 height 616
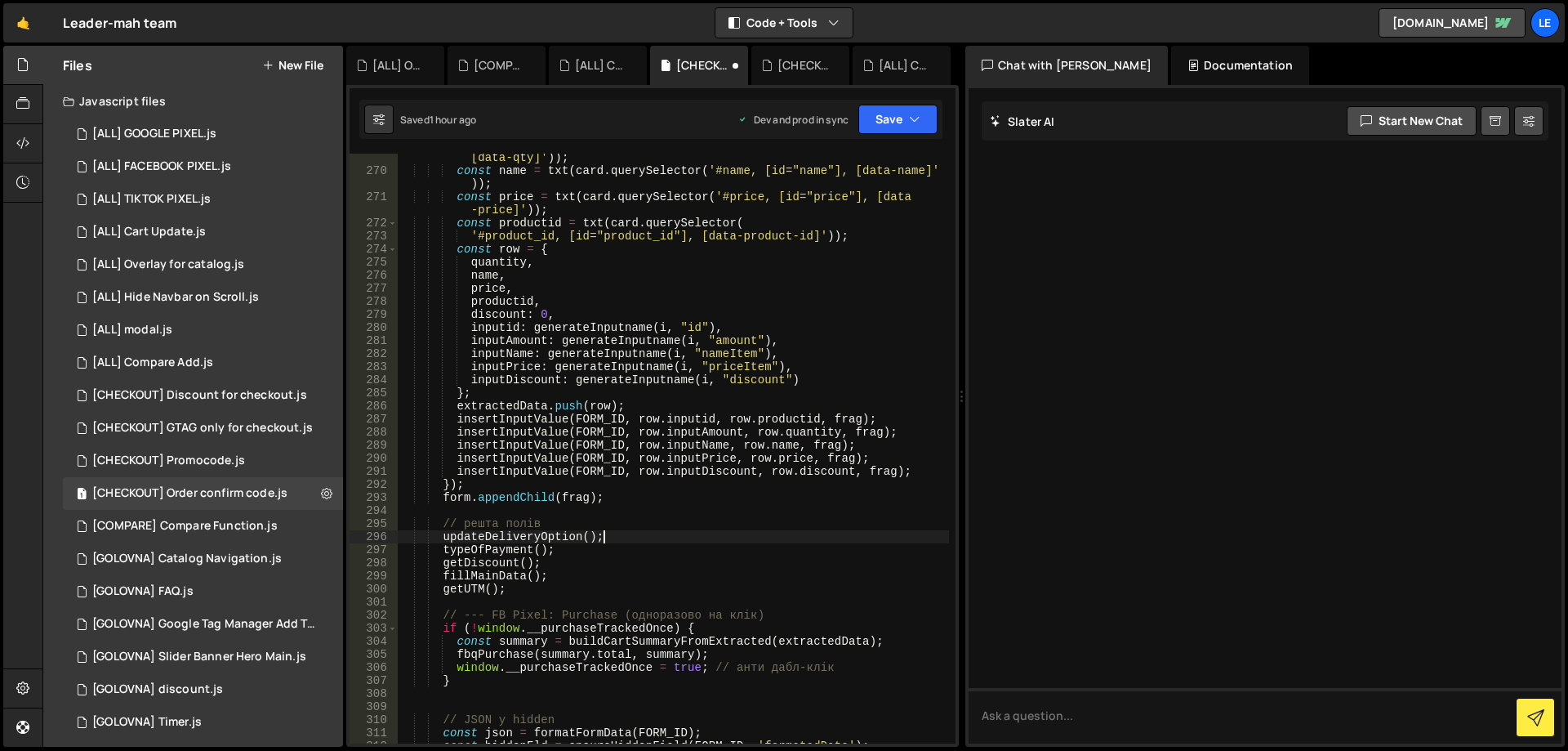
scroll to position [3704, 0]
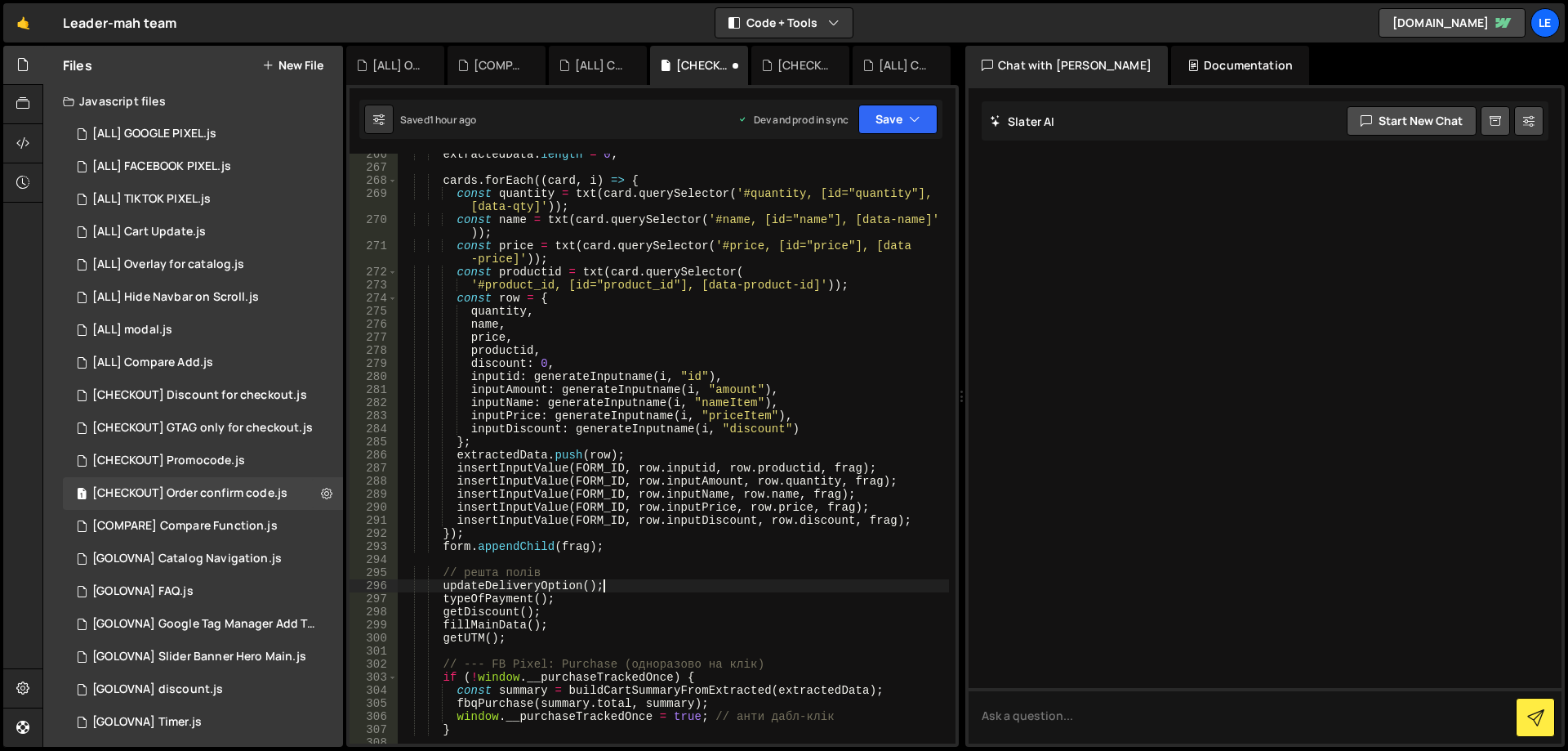
click at [520, 464] on div "extractedData . length = 0 ; cards . forEach (( card , i ) => { const quantity …" at bounding box center [673, 455] width 551 height 616
click at [532, 470] on div "extractedData . length = 0 ; cards . forEach (( card , i ) => { const quantity …" at bounding box center [673, 455] width 551 height 616
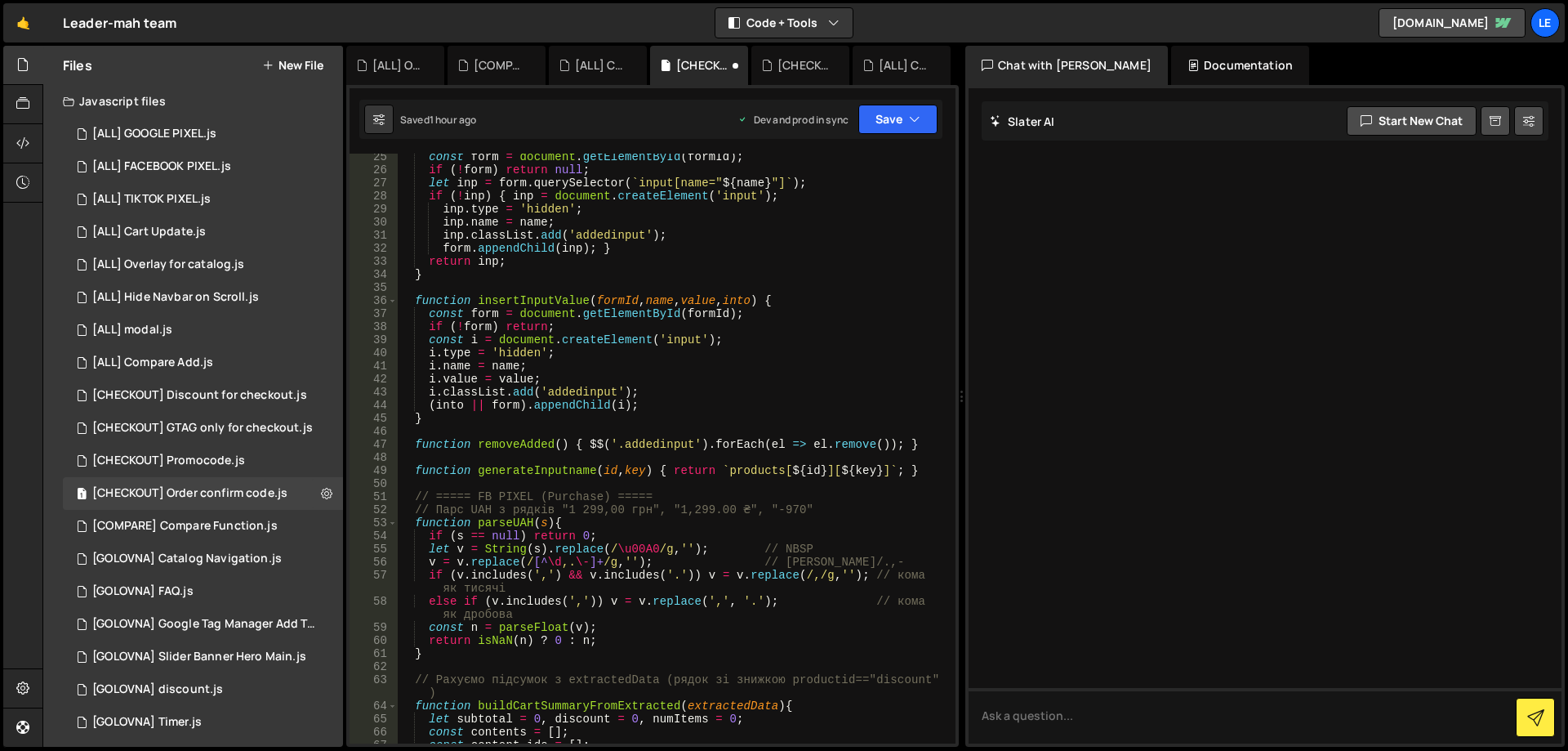
scroll to position [490, 0]
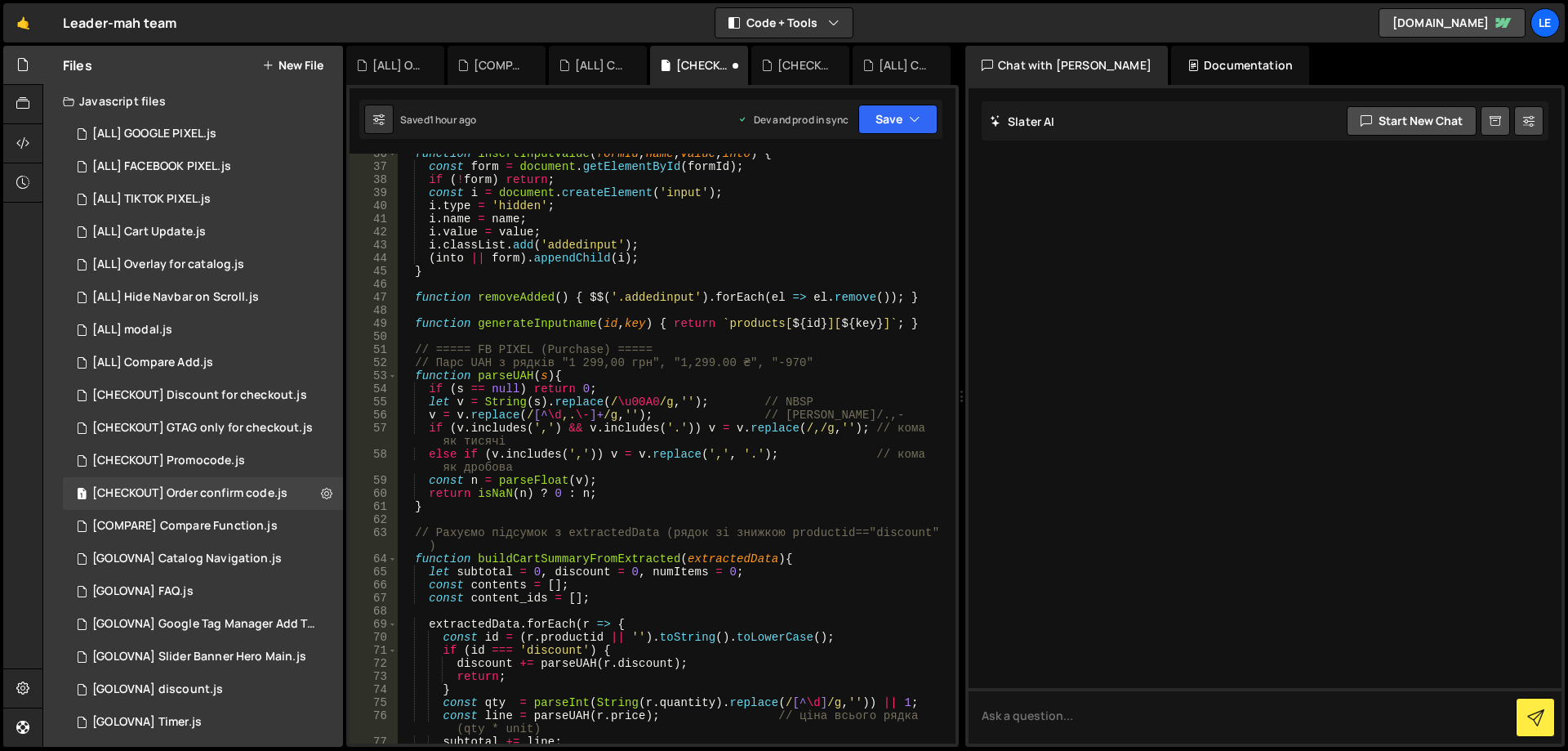
type textarea "function parseUAH(s){"
click at [524, 376] on div "function insertInputValue ( formId , name , value , into ) { const form = docum…" at bounding box center [673, 454] width 551 height 616
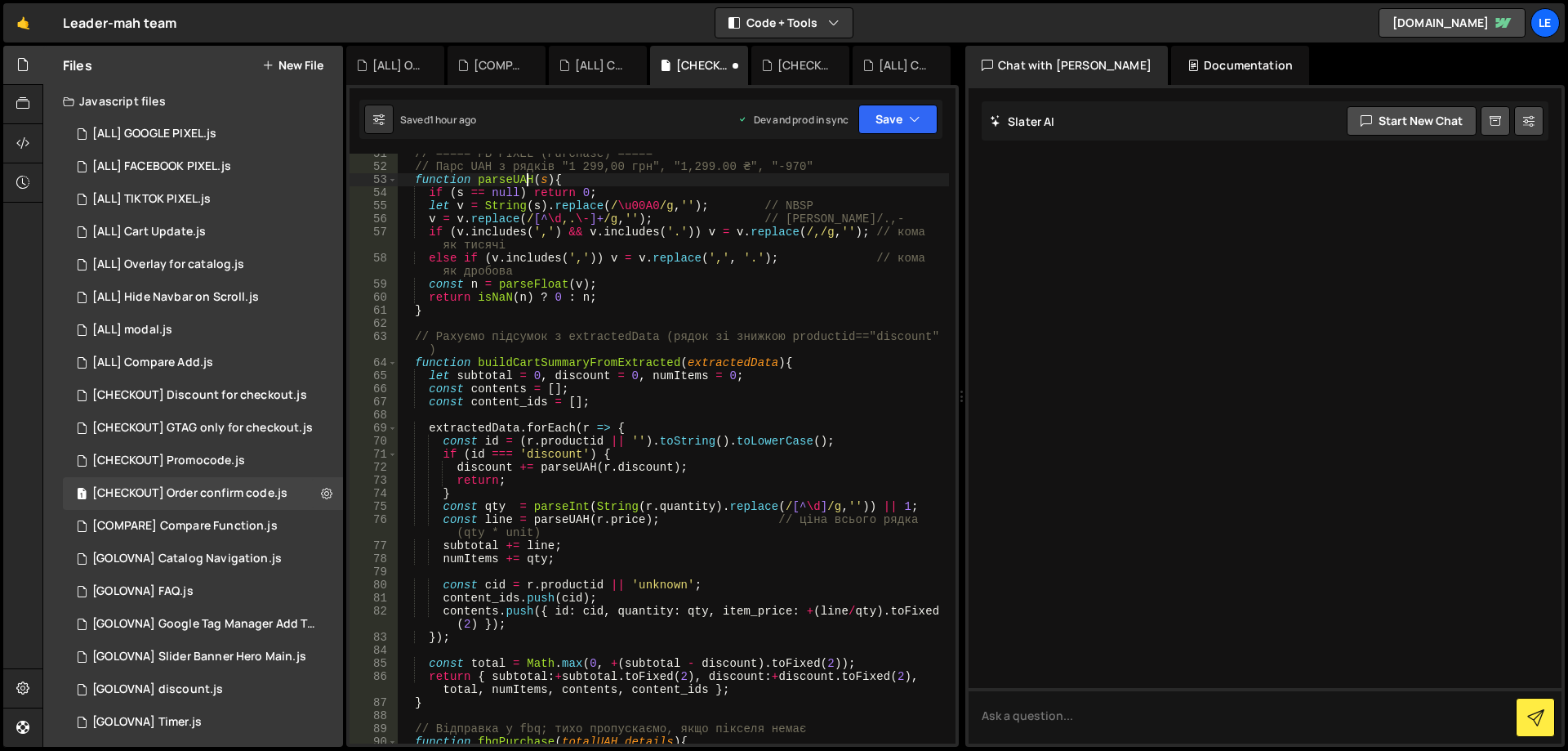
scroll to position [686, 0]
click at [556, 420] on div "// ===== FB PIXEL (Purchase) ===== // Парс UAH з рядків "1 299,00 грн", "1,299.…" at bounding box center [673, 454] width 551 height 616
click at [489, 430] on div "// ===== FB PIXEL (Purchase) ===== // Парс UAH з рядків "1 299,00 грн", "1,299.…" at bounding box center [673, 454] width 551 height 616
click at [542, 429] on div "// ===== FB PIXEL (Purchase) ===== // Парс UAH з рядків "1 299,00 грн", "1,299.…" at bounding box center [673, 454] width 551 height 616
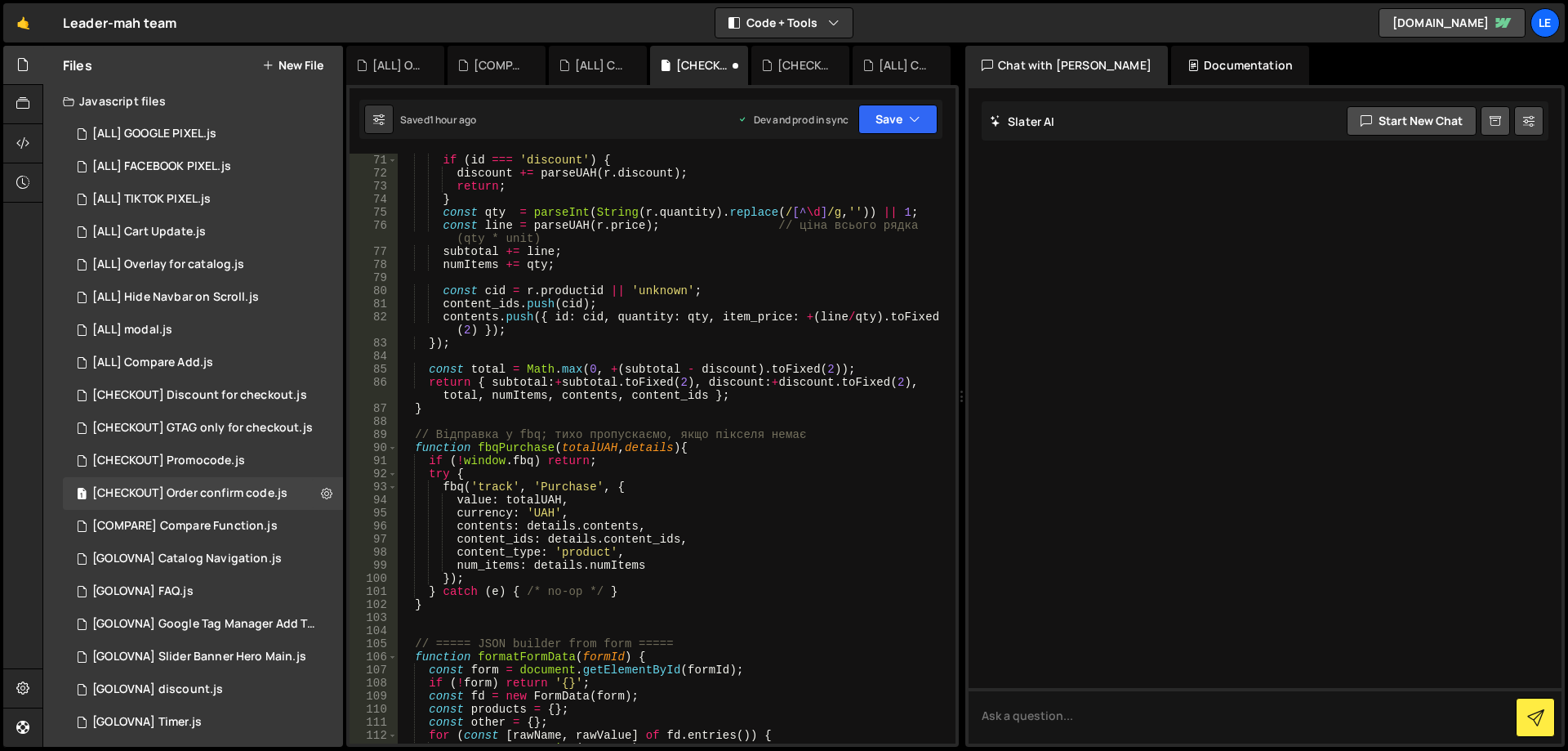
scroll to position [1078, 0]
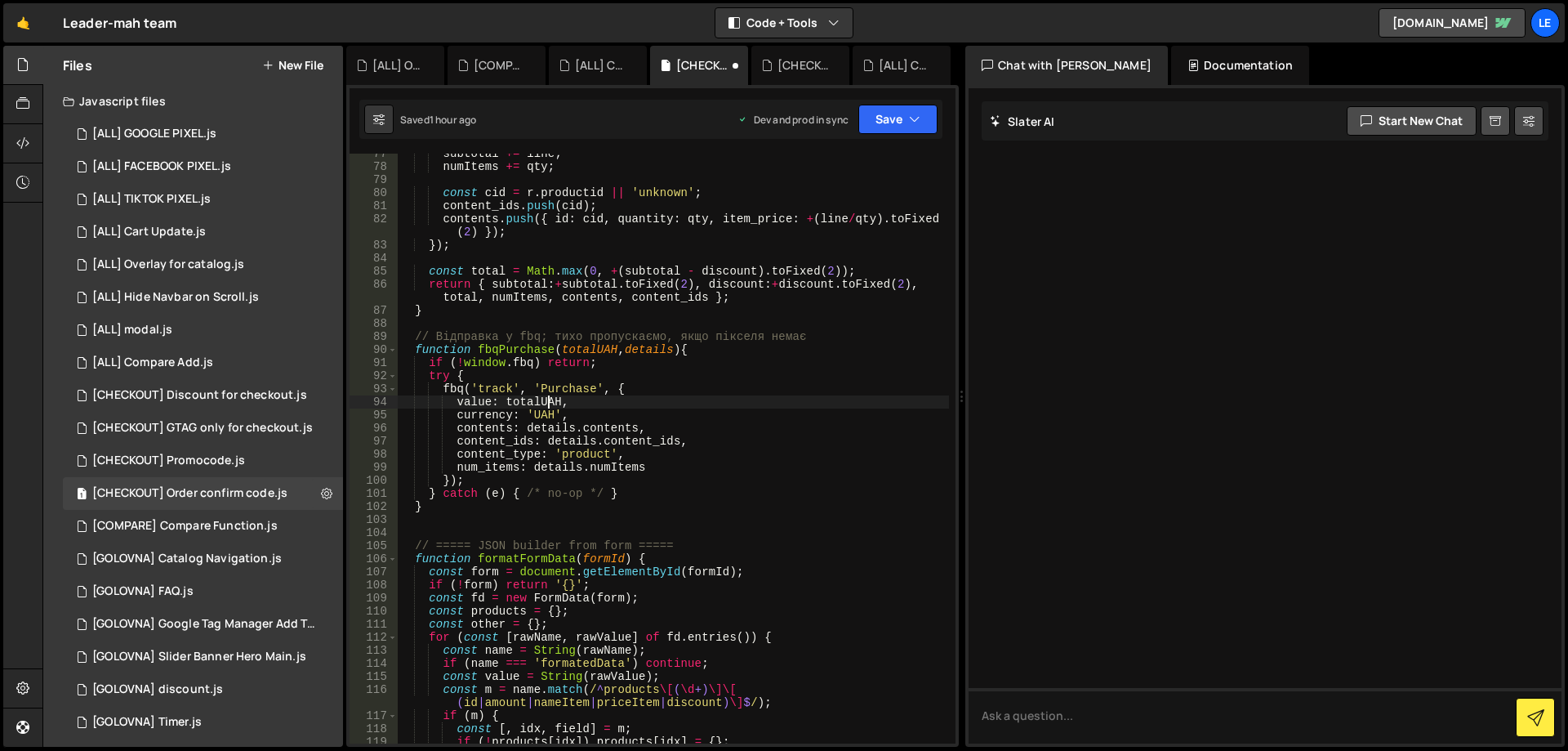
click at [547, 400] on div "subtotal += line ; numItems += qty ; const cid = r . productid || 'unknown' ; c…" at bounding box center [673, 461] width 551 height 629
click at [594, 344] on div "subtotal += line ; numItems += qty ; const cid = r . productid || 'unknown' ; c…" at bounding box center [673, 461] width 551 height 629
type textarea "function fbqPurchase(totalUAH, details){"
click at [513, 352] on div "subtotal += line ; numItems += qty ; const cid = r . productid || 'unknown' ; c…" at bounding box center [673, 461] width 551 height 629
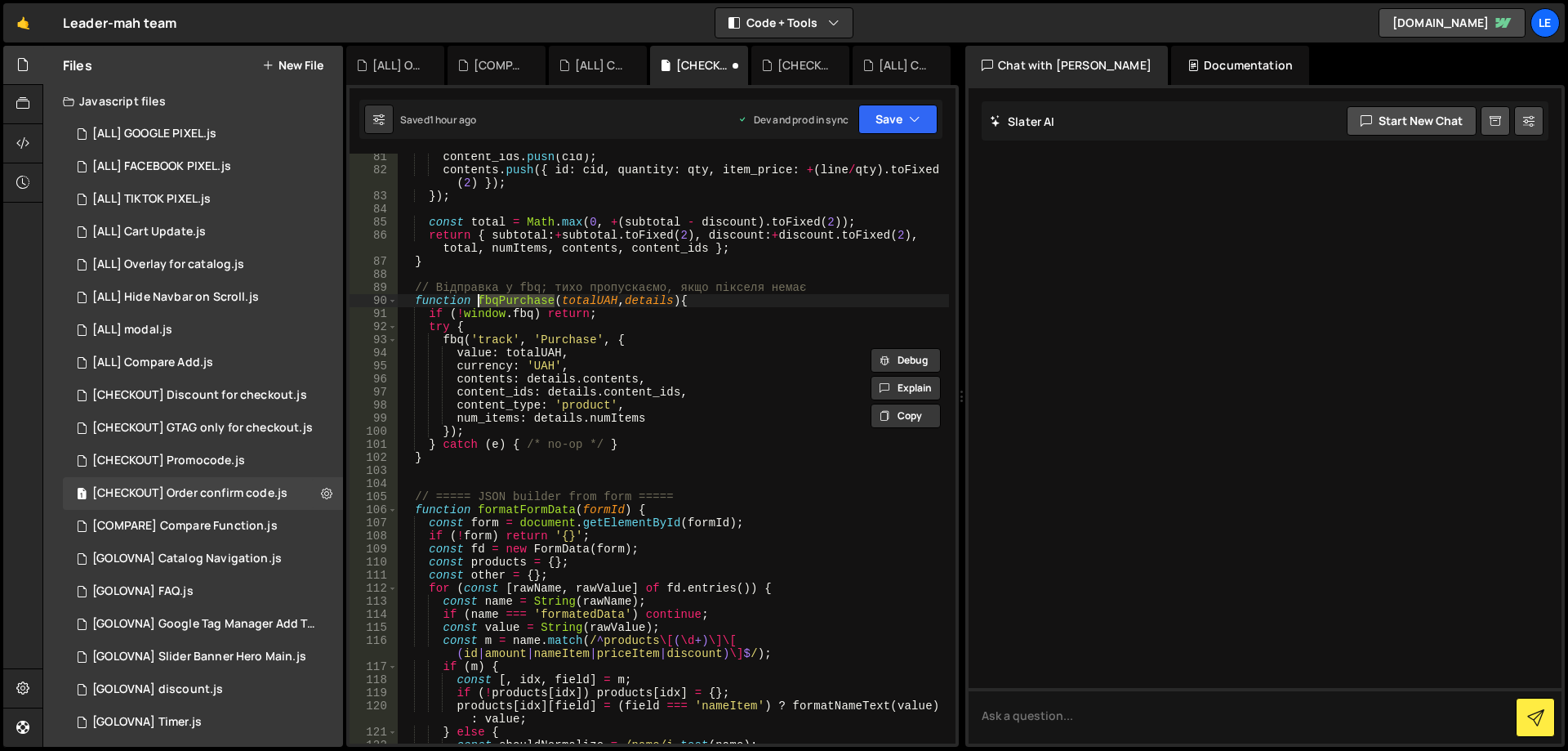
scroll to position [1029, 0]
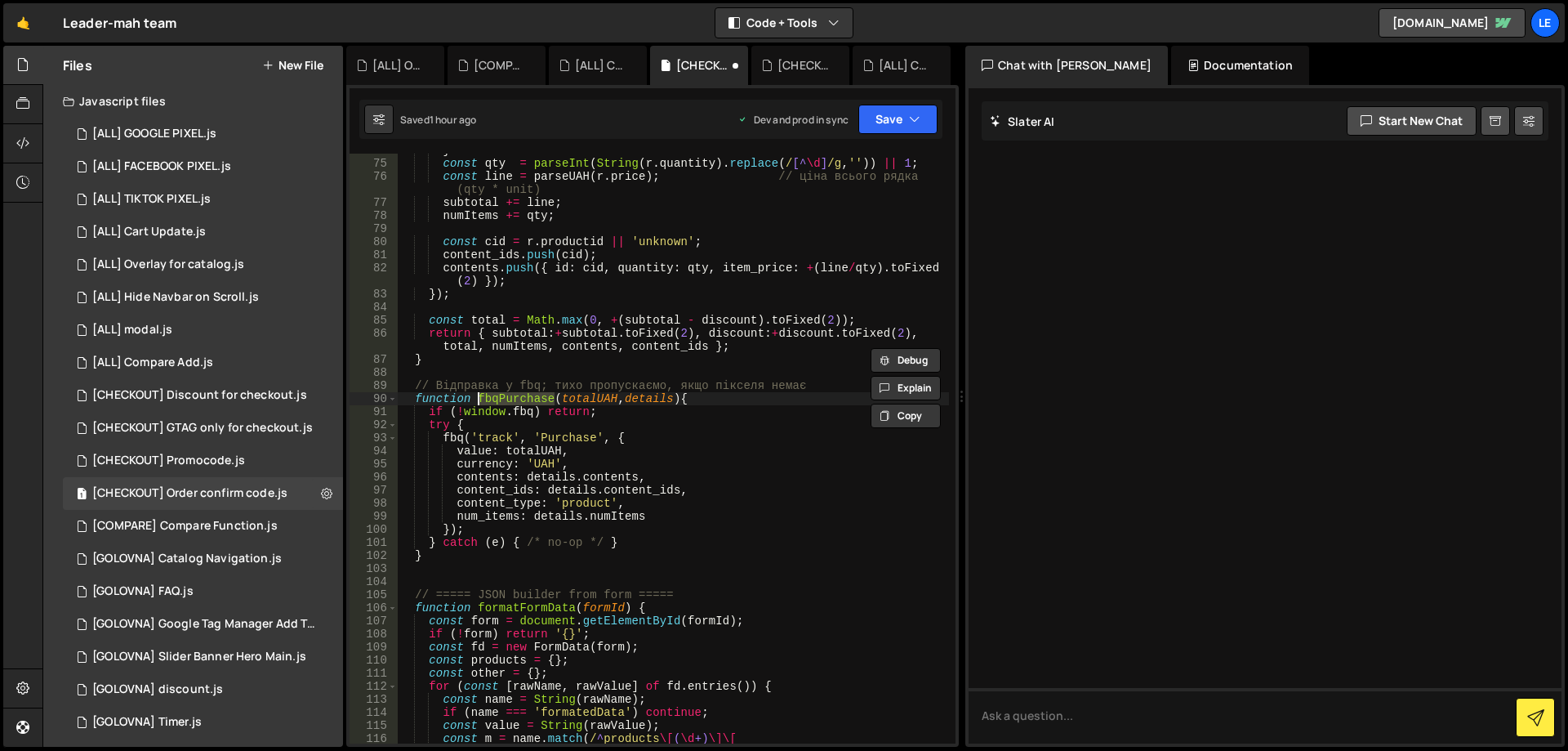
click at [523, 401] on div "} const qty = parseInt ( String ( r . quantity ) . replace ( / [^ \d ] /g , '' …" at bounding box center [673, 448] width 551 height 589
click at [522, 400] on div "} const qty = parseInt ( String ( r . quantity ) . replace ( / [^ \d ] /g , '' …" at bounding box center [673, 459] width 551 height 629
type input "fbqPurchase"
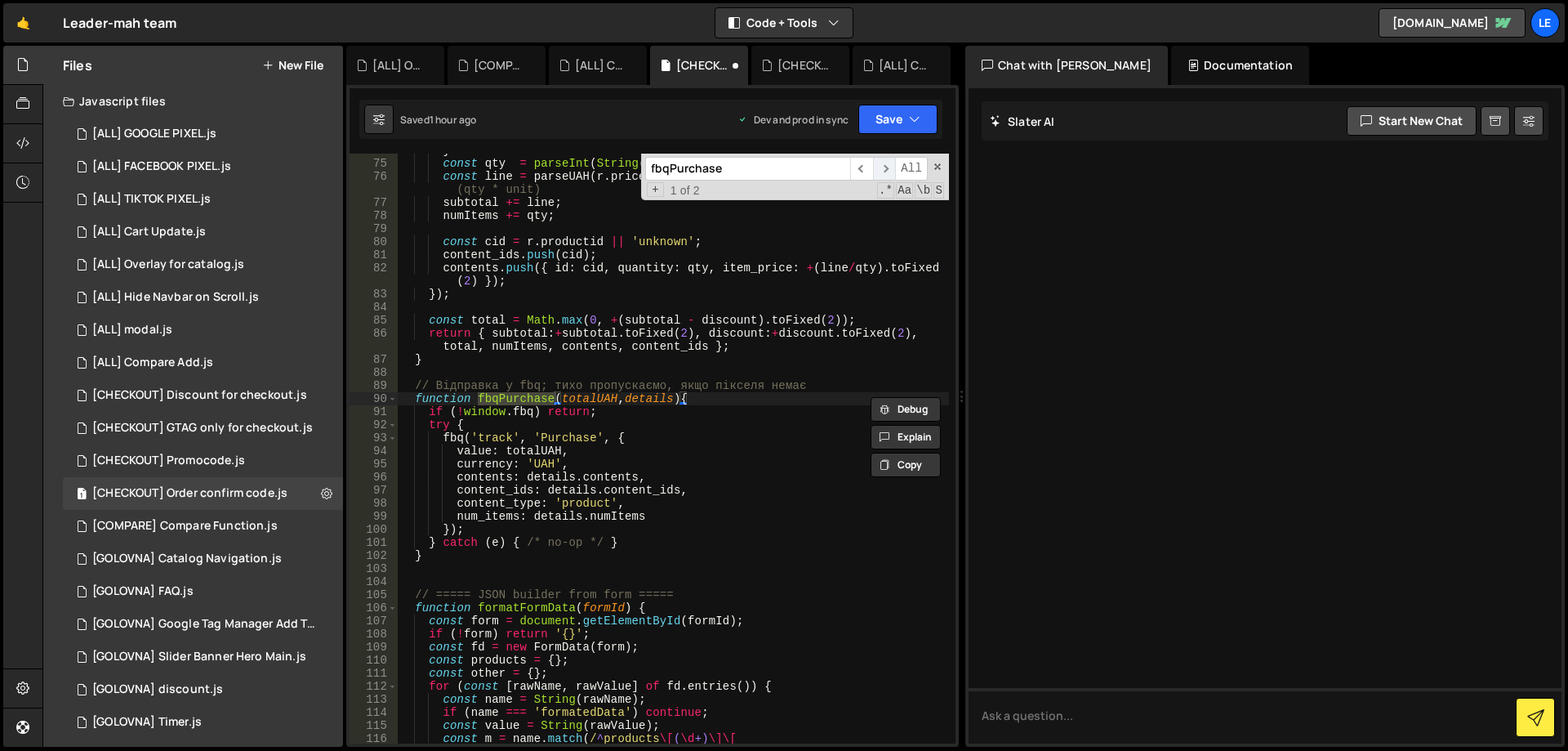
click at [884, 170] on span "​" at bounding box center [884, 168] width 23 height 24
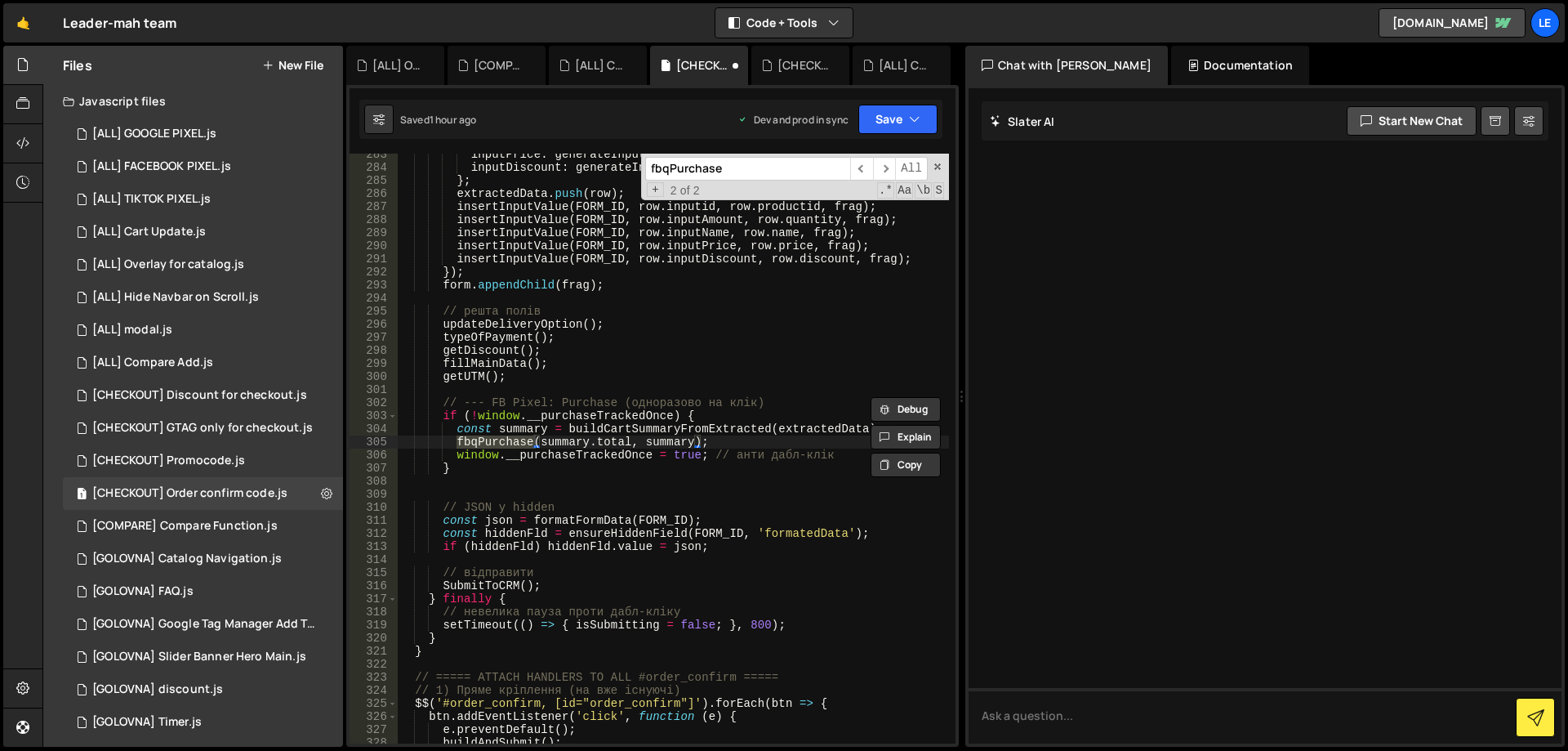
click at [674, 443] on div "inputPrice : generateInputname ( i , "priceItem" ) , inputDiscount : generateIn…" at bounding box center [673, 455] width 551 height 616
click at [604, 431] on div "inputPrice : generateInputname ( i , "priceItem" ) , inputDiscount : generateIn…" at bounding box center [673, 455] width 551 height 616
click at [712, 428] on div "inputPrice : generateInputname ( i , "priceItem" ) , inputDiscount : generateIn…" at bounding box center [673, 455] width 551 height 616
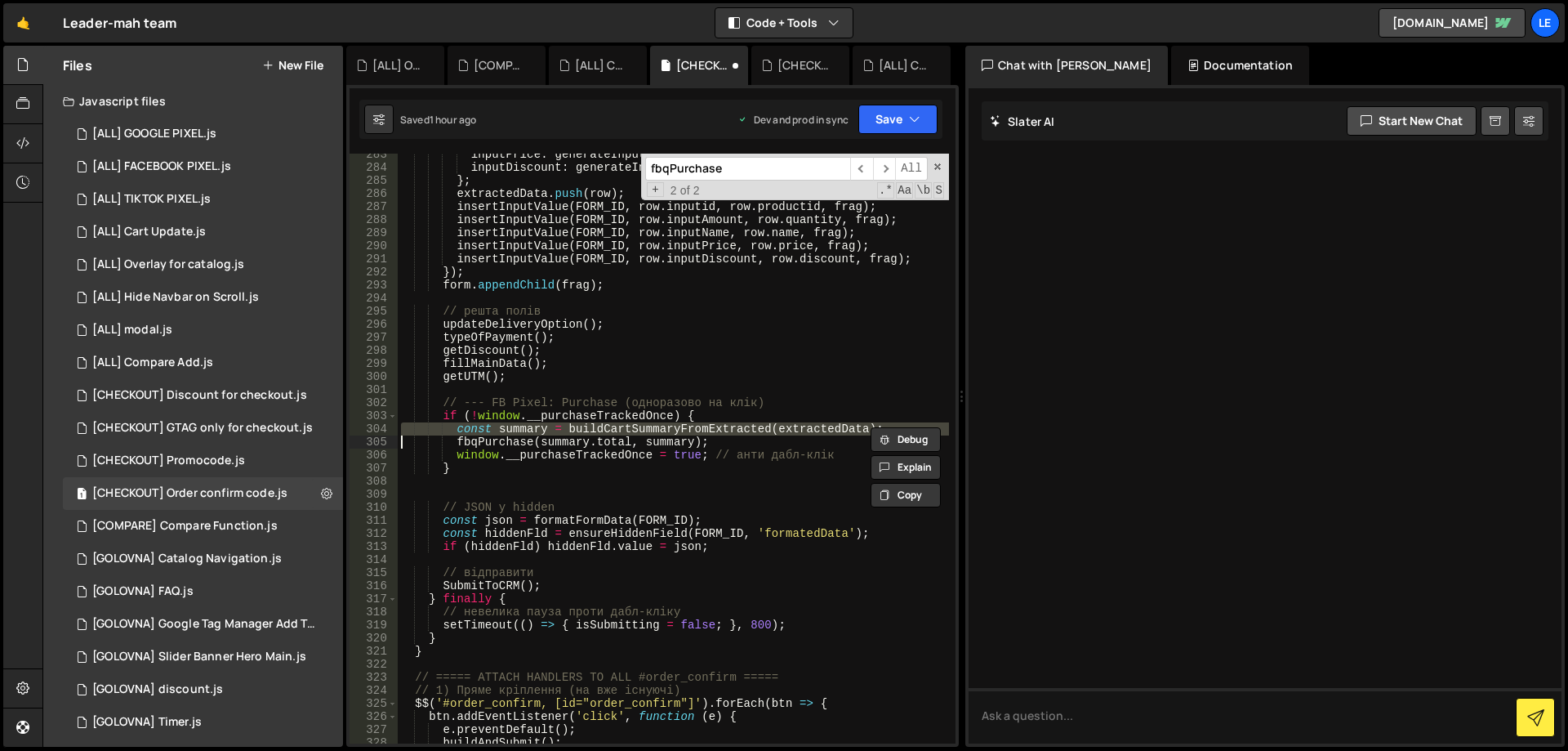
click at [713, 424] on div "inputPrice : generateInputname ( i , "priceItem" ) , inputDiscount : generateIn…" at bounding box center [673, 448] width 551 height 589
type textarea "const summary = buildCartSummaryFromExtracted(extractedData);"
click at [713, 424] on div "inputPrice : generateInputname ( i , "priceItem" ) , inputDiscount : generateIn…" at bounding box center [673, 455] width 551 height 616
click at [748, 177] on input "fbqPurchase" at bounding box center [747, 168] width 205 height 24
paste input "buildCartSummaryFromExtracted"
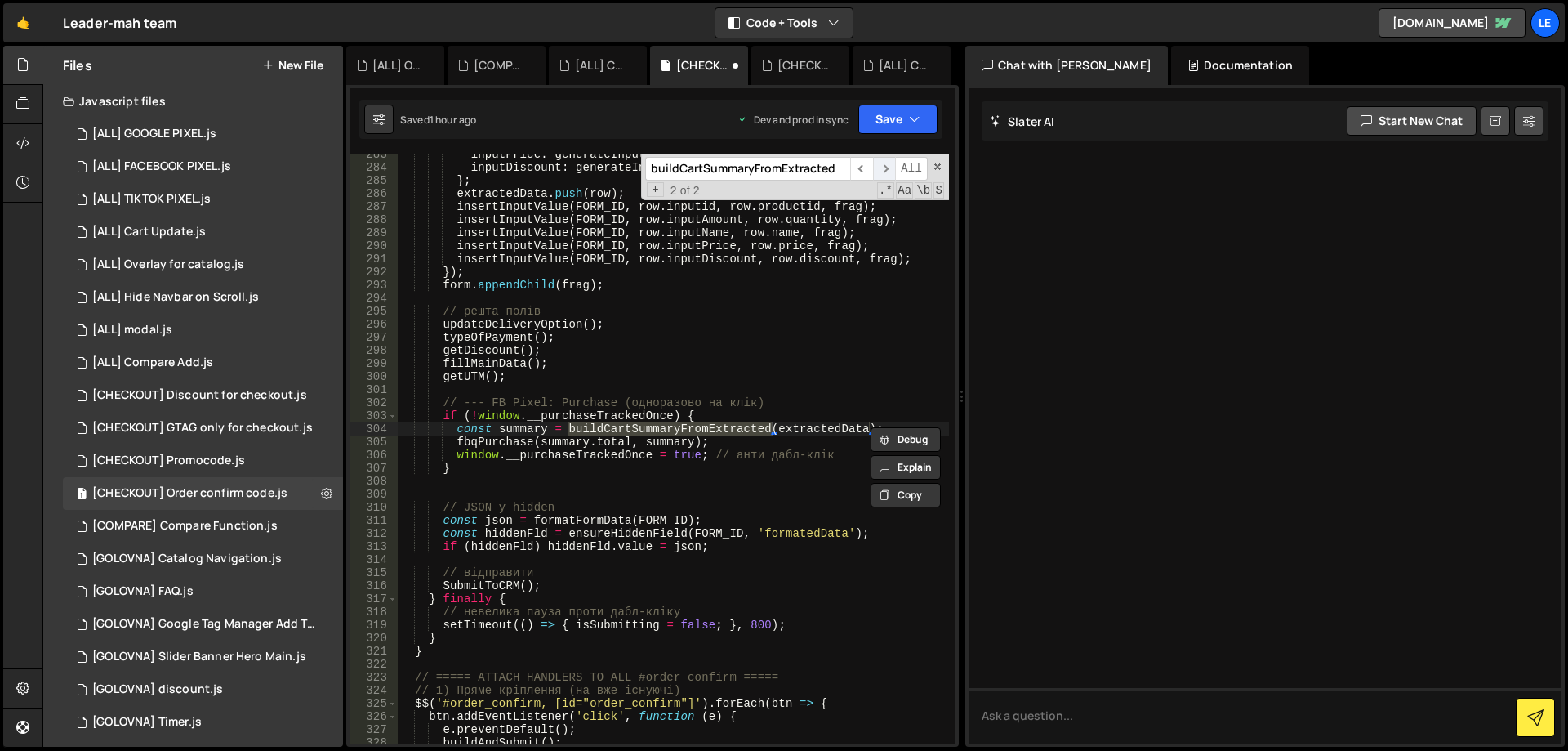
type input "buildCartSummaryFromExtracted"
click at [890, 168] on span "​" at bounding box center [884, 168] width 23 height 24
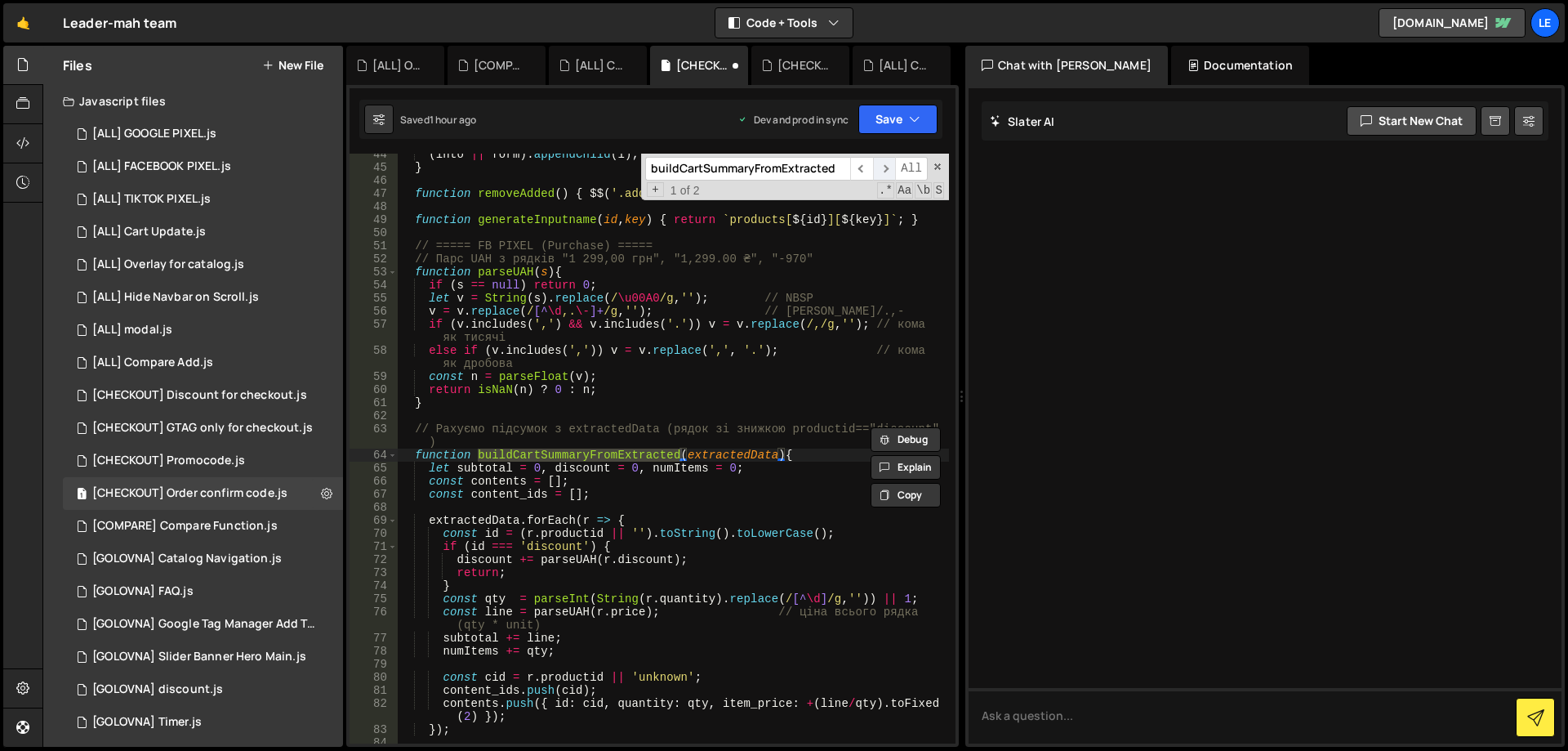
click at [889, 168] on span "​" at bounding box center [884, 168] width 23 height 24
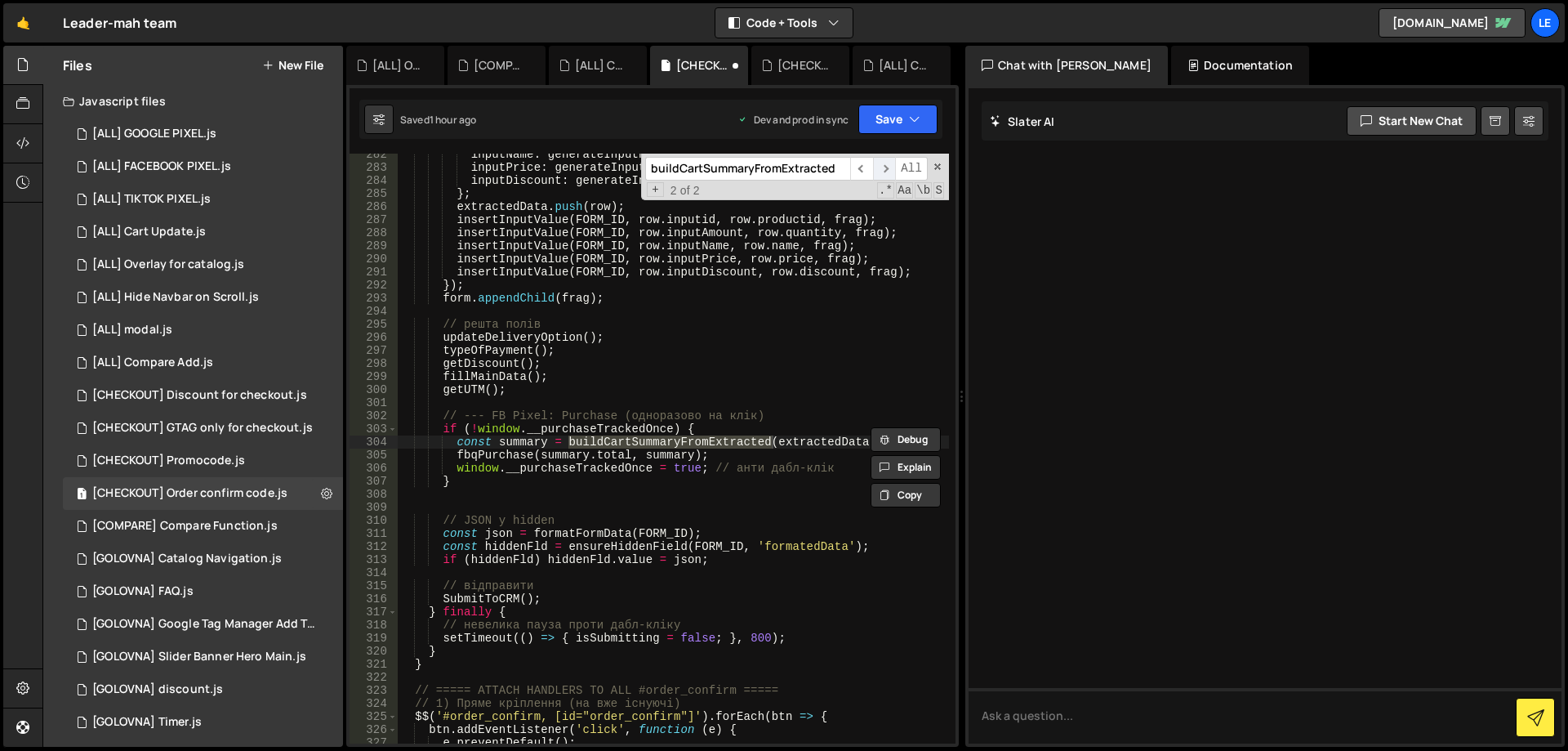
scroll to position [3952, 0]
click at [881, 168] on span "​" at bounding box center [884, 168] width 23 height 24
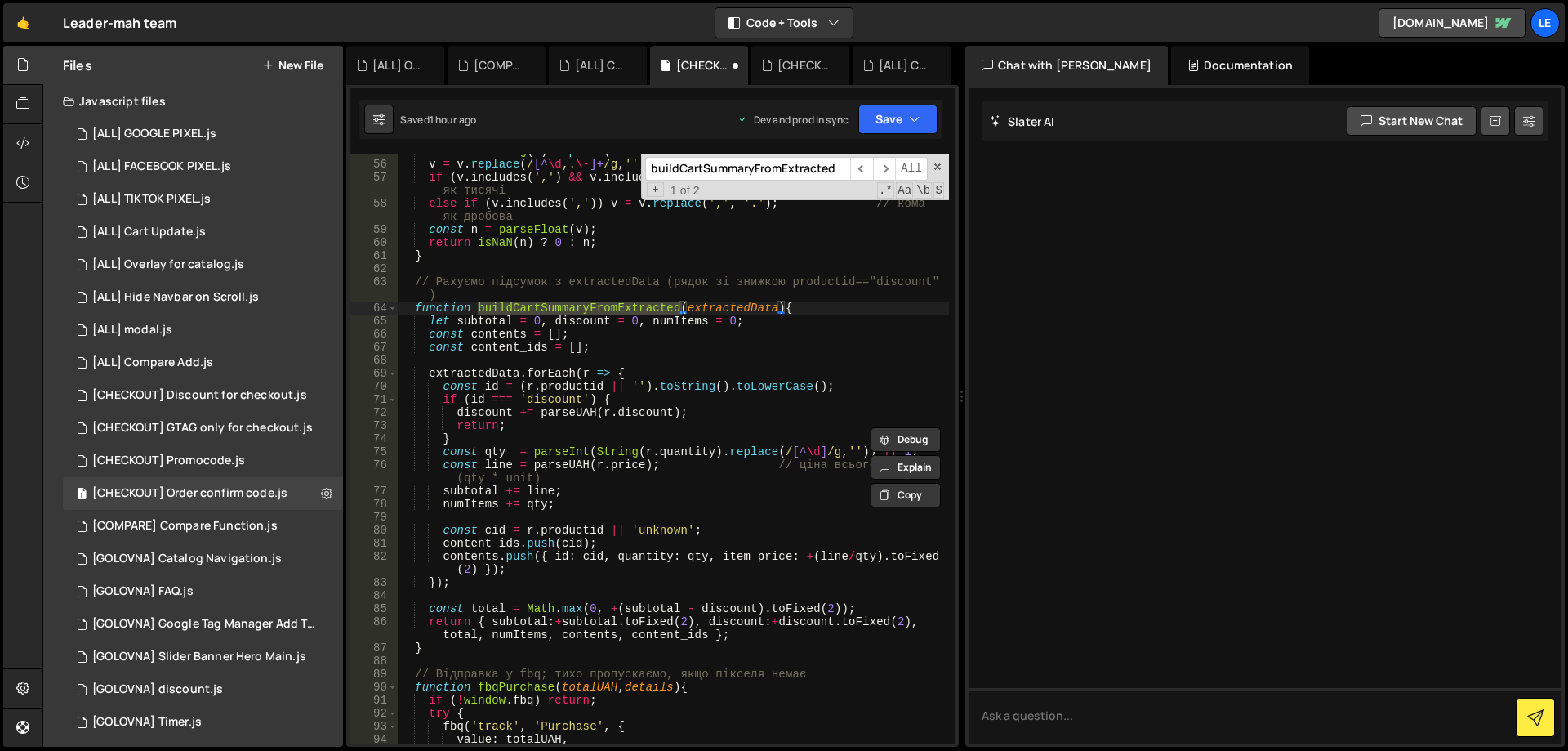
scroll to position [790, 0]
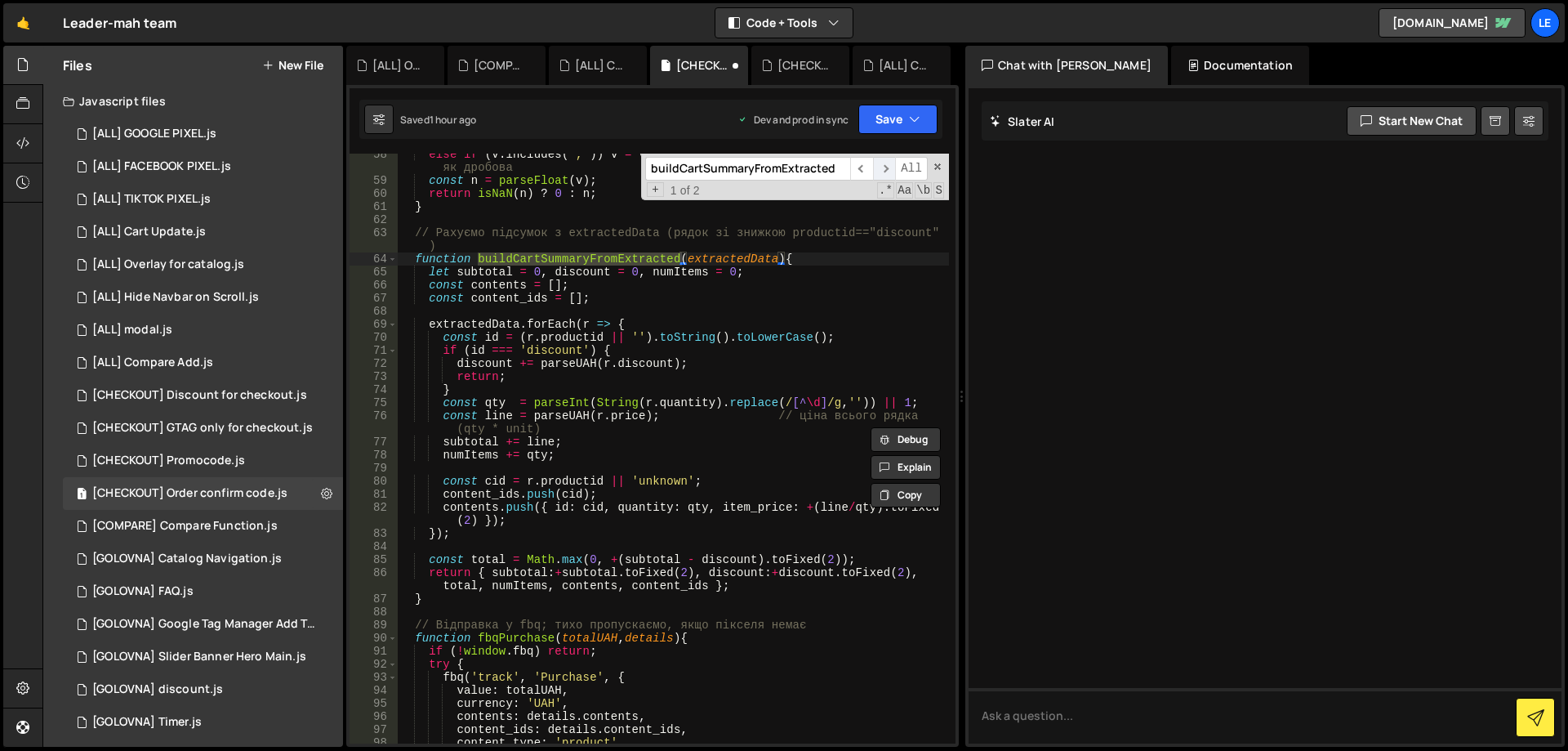
click at [886, 166] on span "​" at bounding box center [884, 168] width 23 height 24
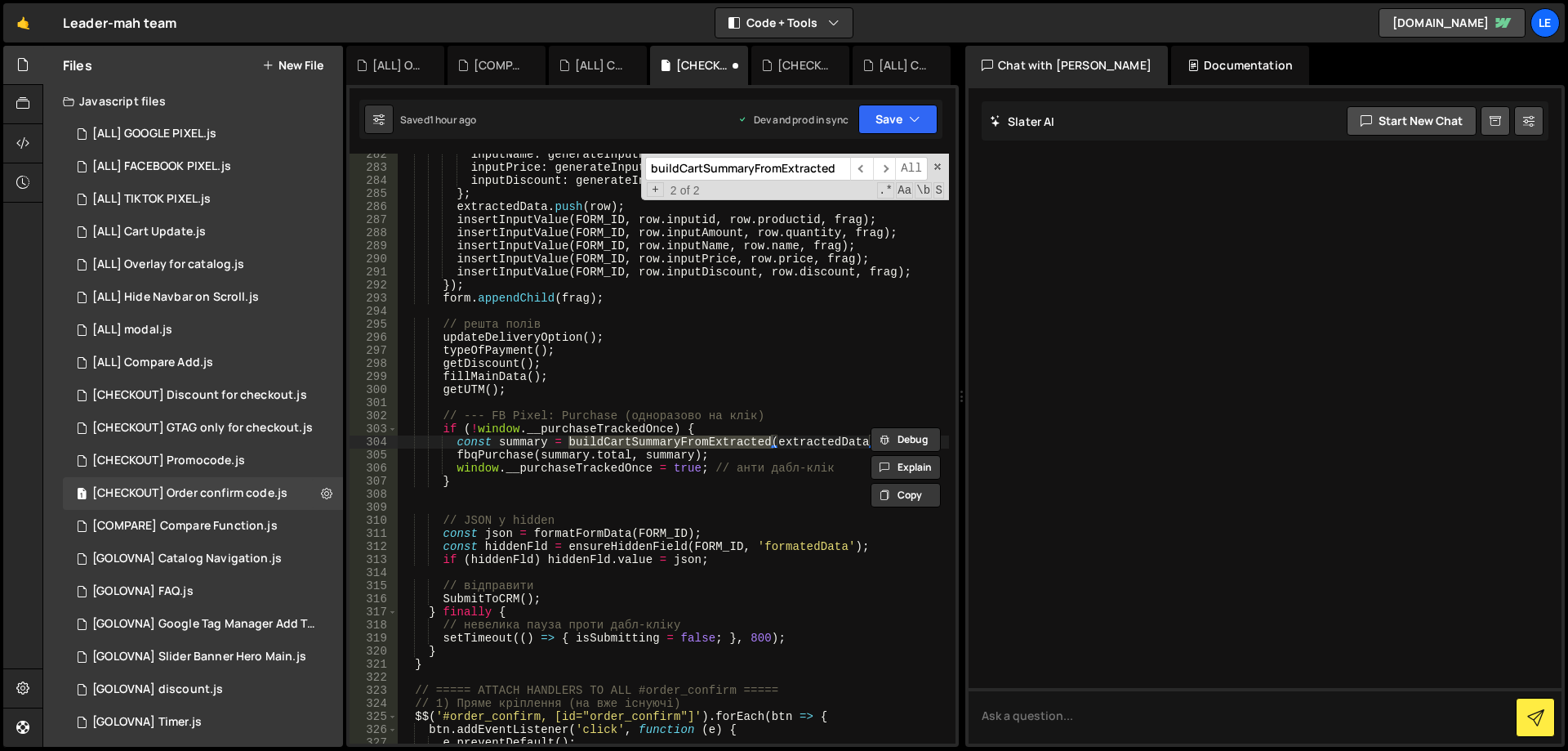
click at [815, 438] on div "inputName : generateInputname ( i , "nameItem" ) , inputPrice : generateInputna…" at bounding box center [673, 455] width 551 height 616
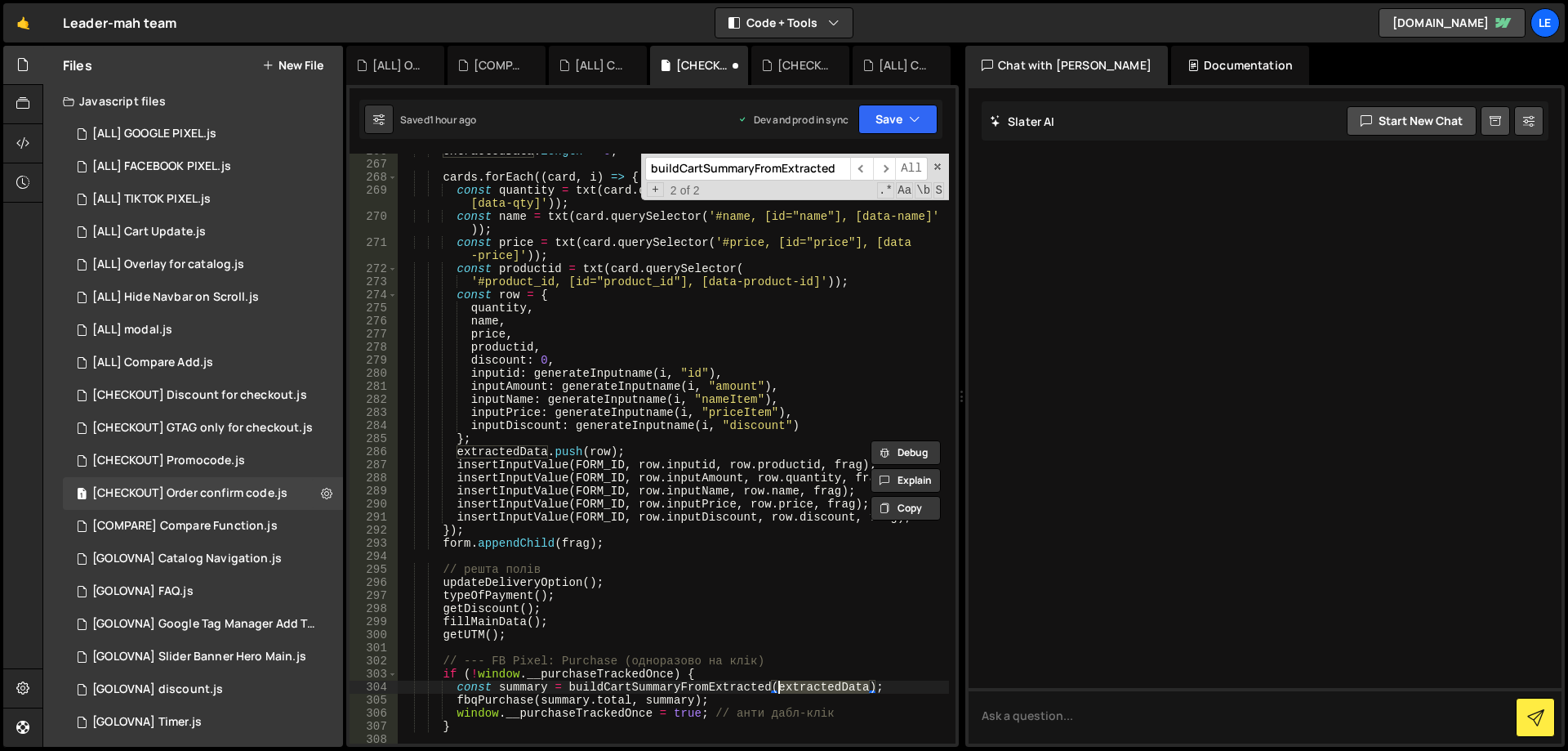
scroll to position [3805, 0]
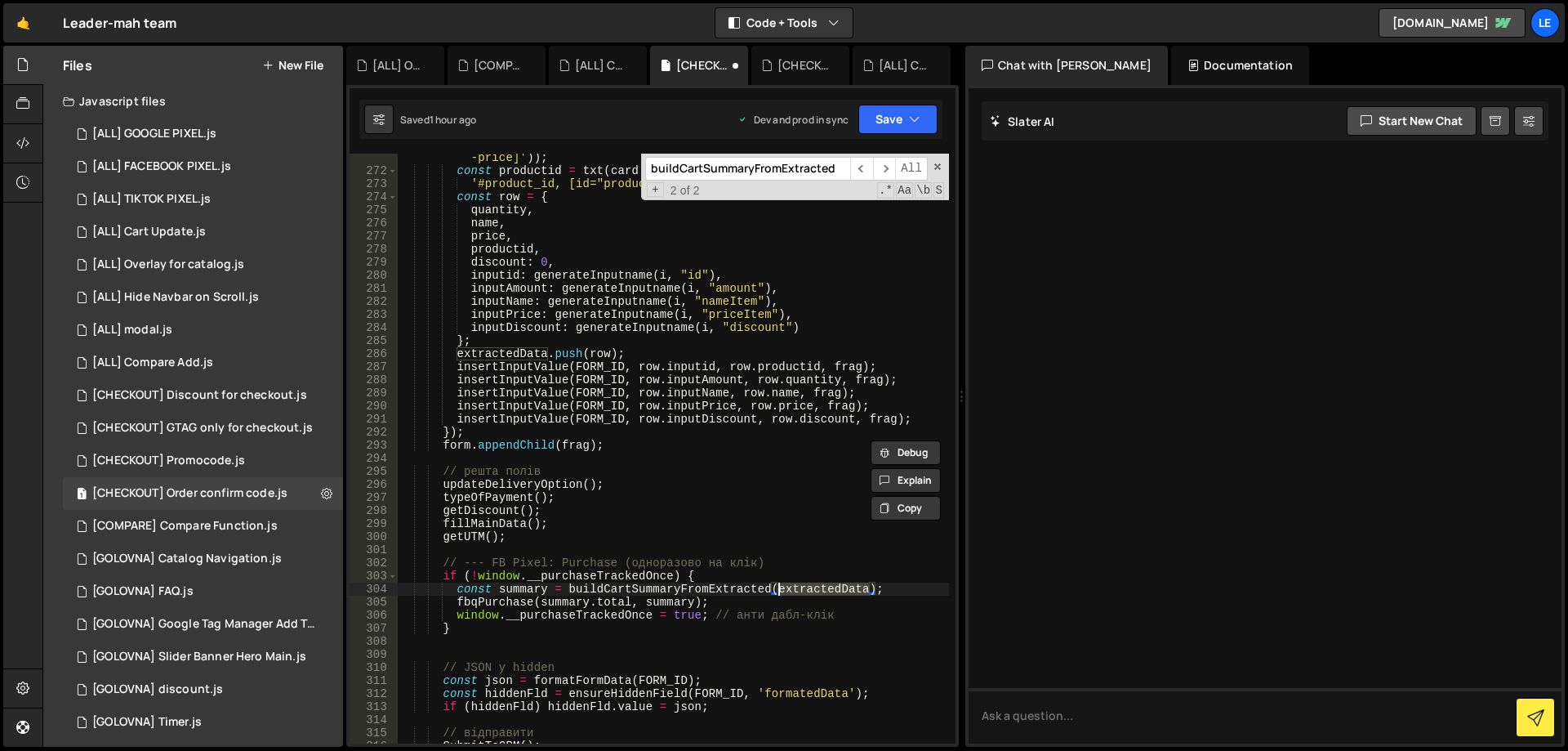
click at [538, 588] on div "const price = txt ( card . querySelector ( '#price, [id="price"], [data -price]…" at bounding box center [673, 452] width 551 height 629
click at [644, 589] on div "const price = txt ( card . querySelector ( '#price, [id="price"], [data -price]…" at bounding box center [673, 452] width 551 height 629
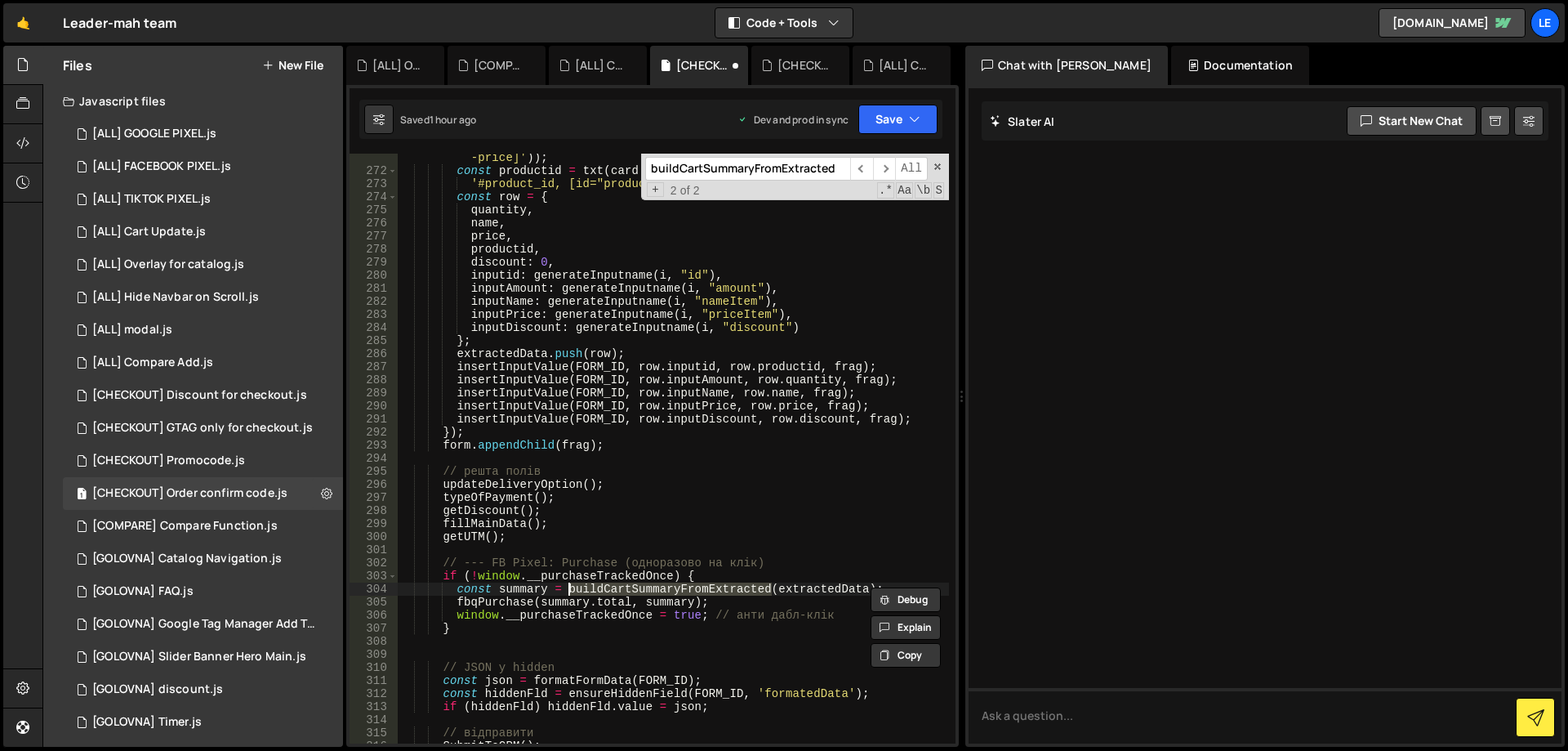
click at [769, 175] on input "buildCartSummaryFromExtracted" at bounding box center [747, 168] width 205 height 24
click at [888, 170] on span "​" at bounding box center [884, 168] width 23 height 24
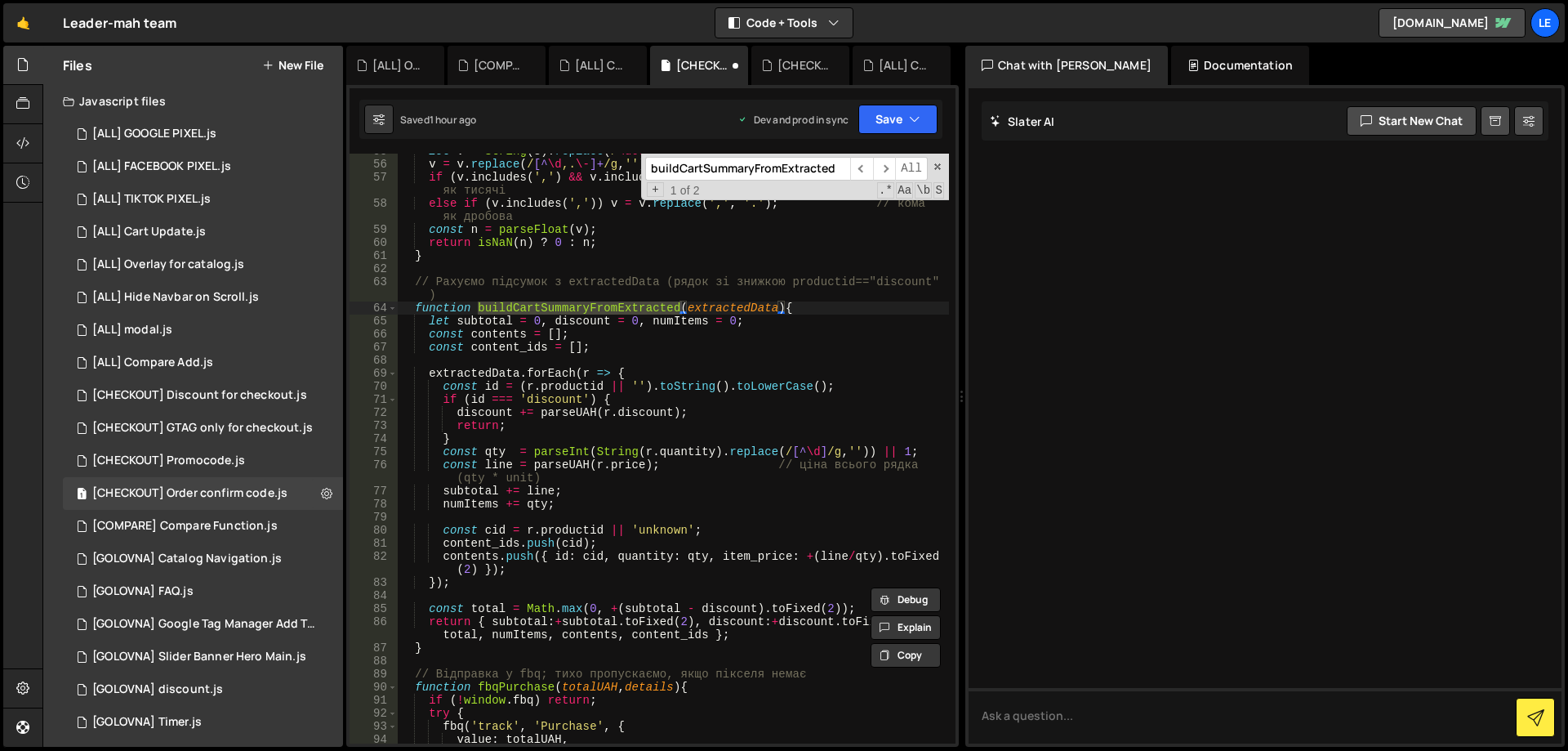
scroll to position [740, 0]
click at [881, 167] on span "​" at bounding box center [884, 168] width 23 height 24
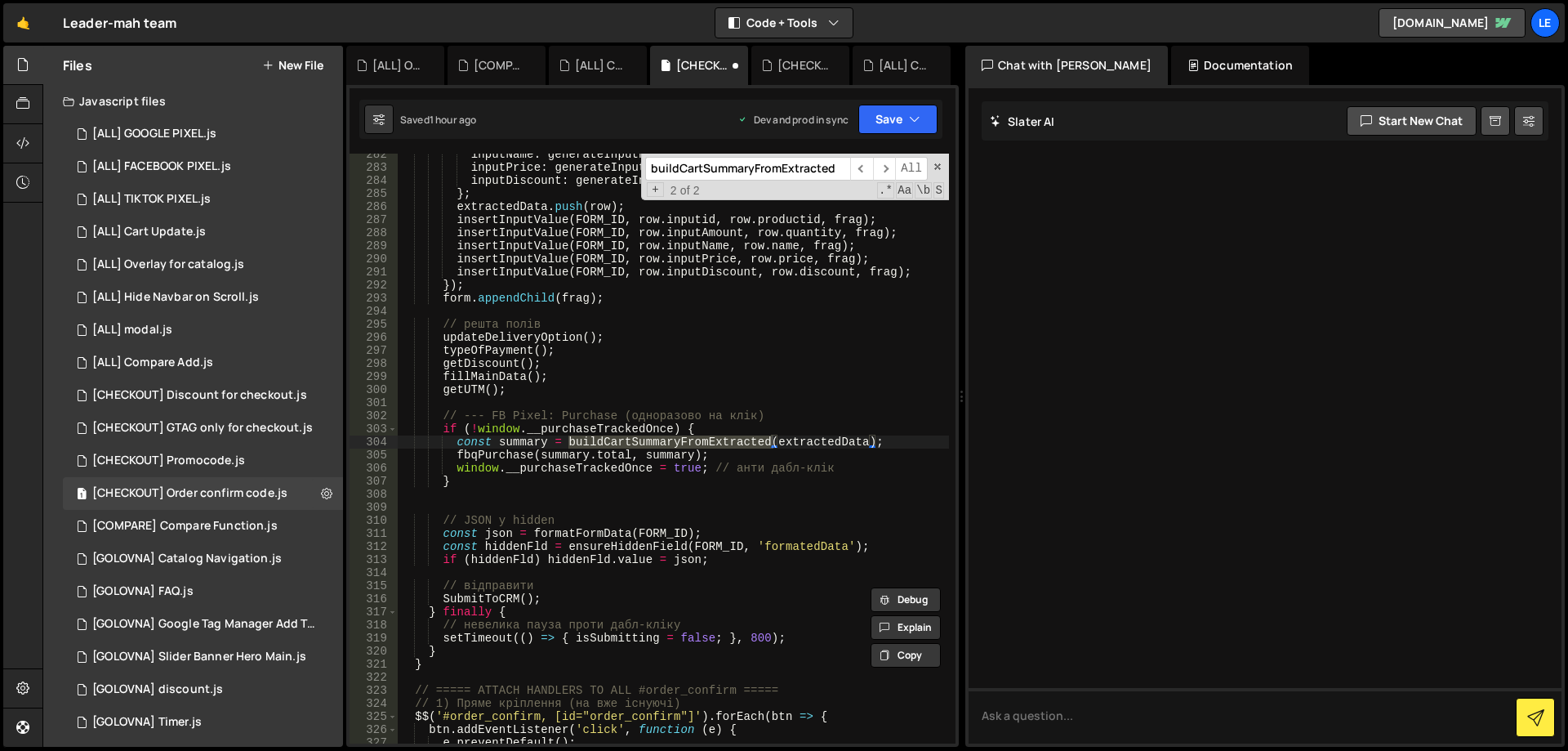
type textarea "fbqPurchase([DOMAIN_NAME], summary);"
click at [515, 455] on div "inputName : generateInputname ( i , "nameItem" ) , inputPrice : generateInputna…" at bounding box center [673, 455] width 551 height 616
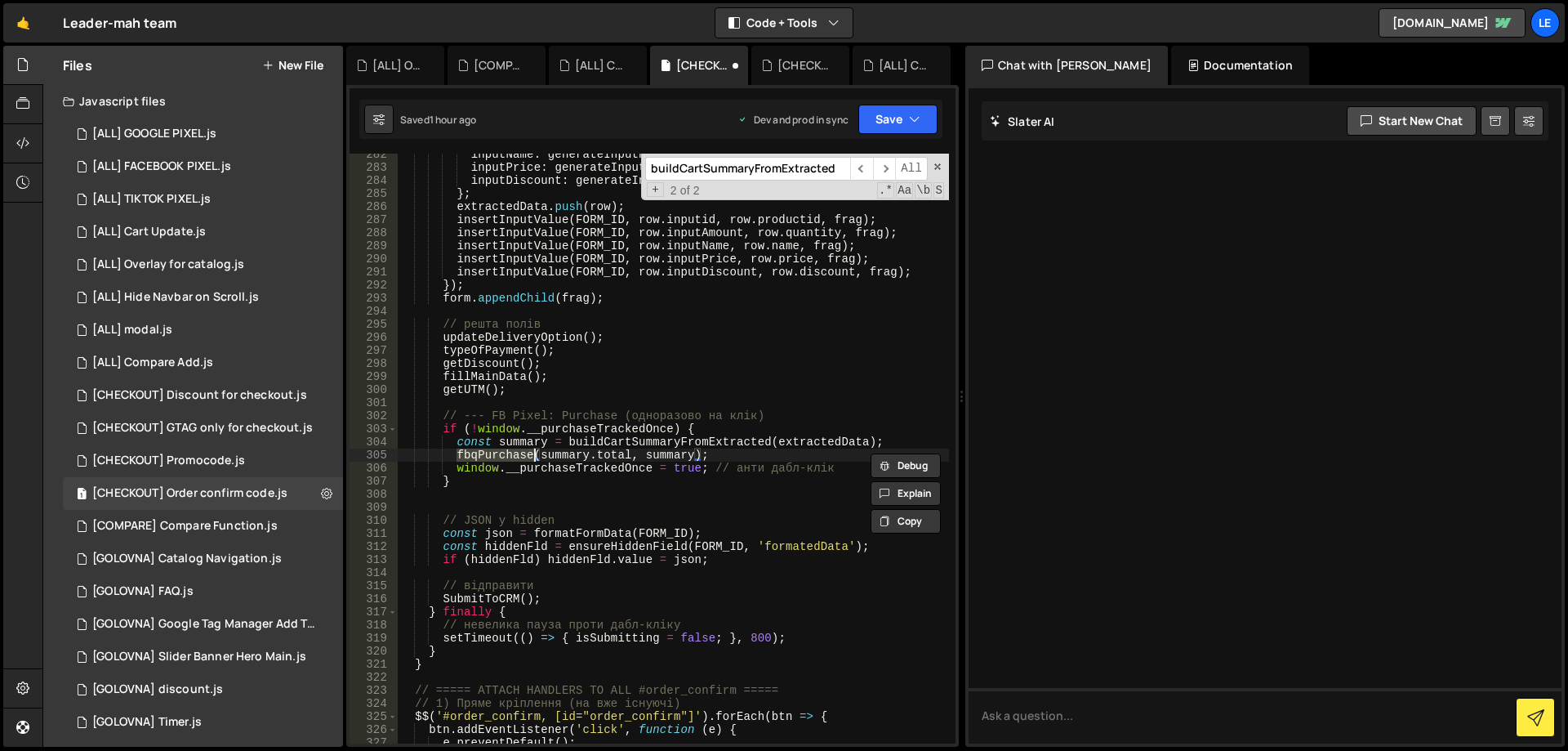
click at [769, 166] on input "buildCartSummaryFromExtracted" at bounding box center [747, 168] width 205 height 24
paste input "fbqPurchase"
type input "fbqPurchase"
click at [884, 166] on span "​" at bounding box center [884, 168] width 23 height 24
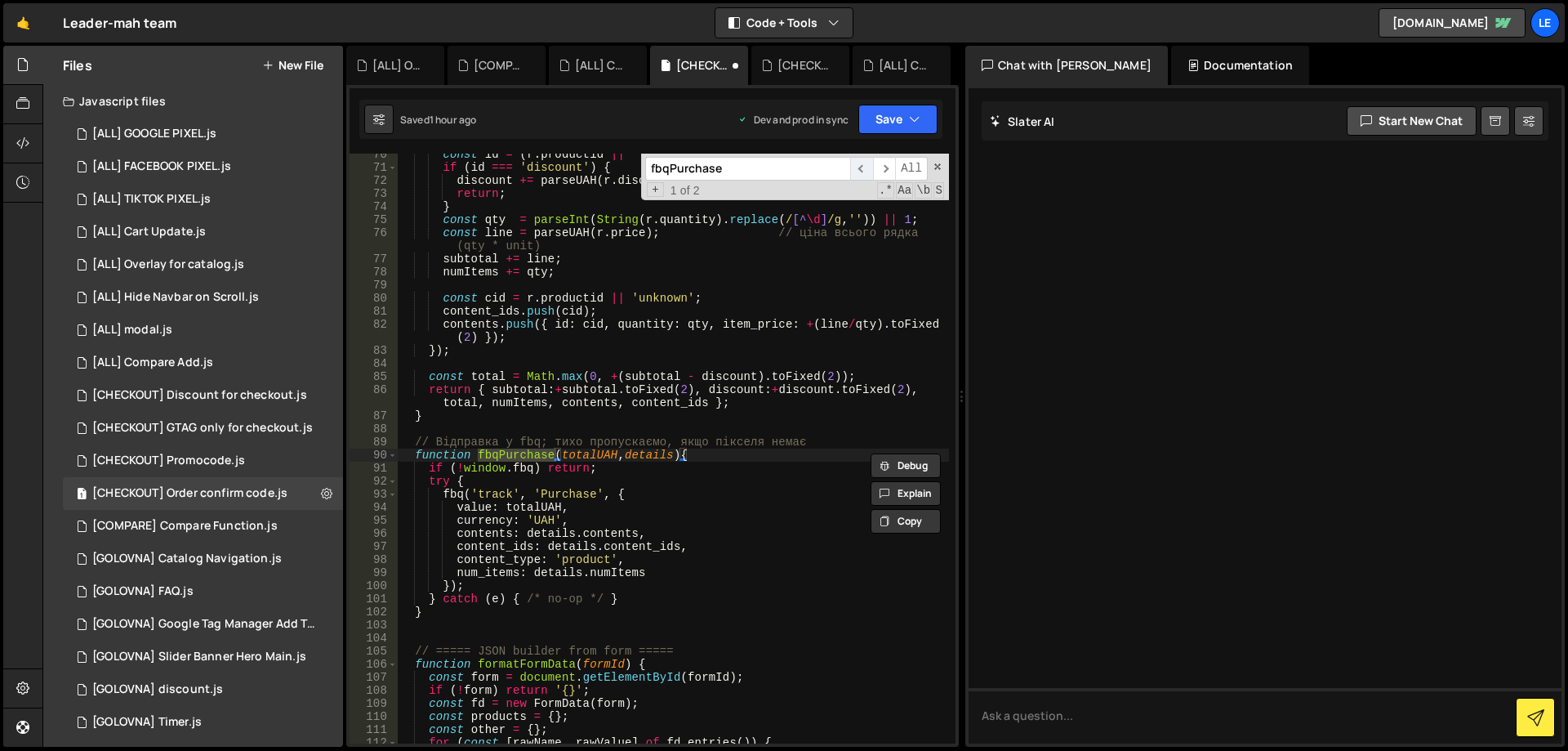
click at [861, 169] on span "​" at bounding box center [861, 168] width 23 height 24
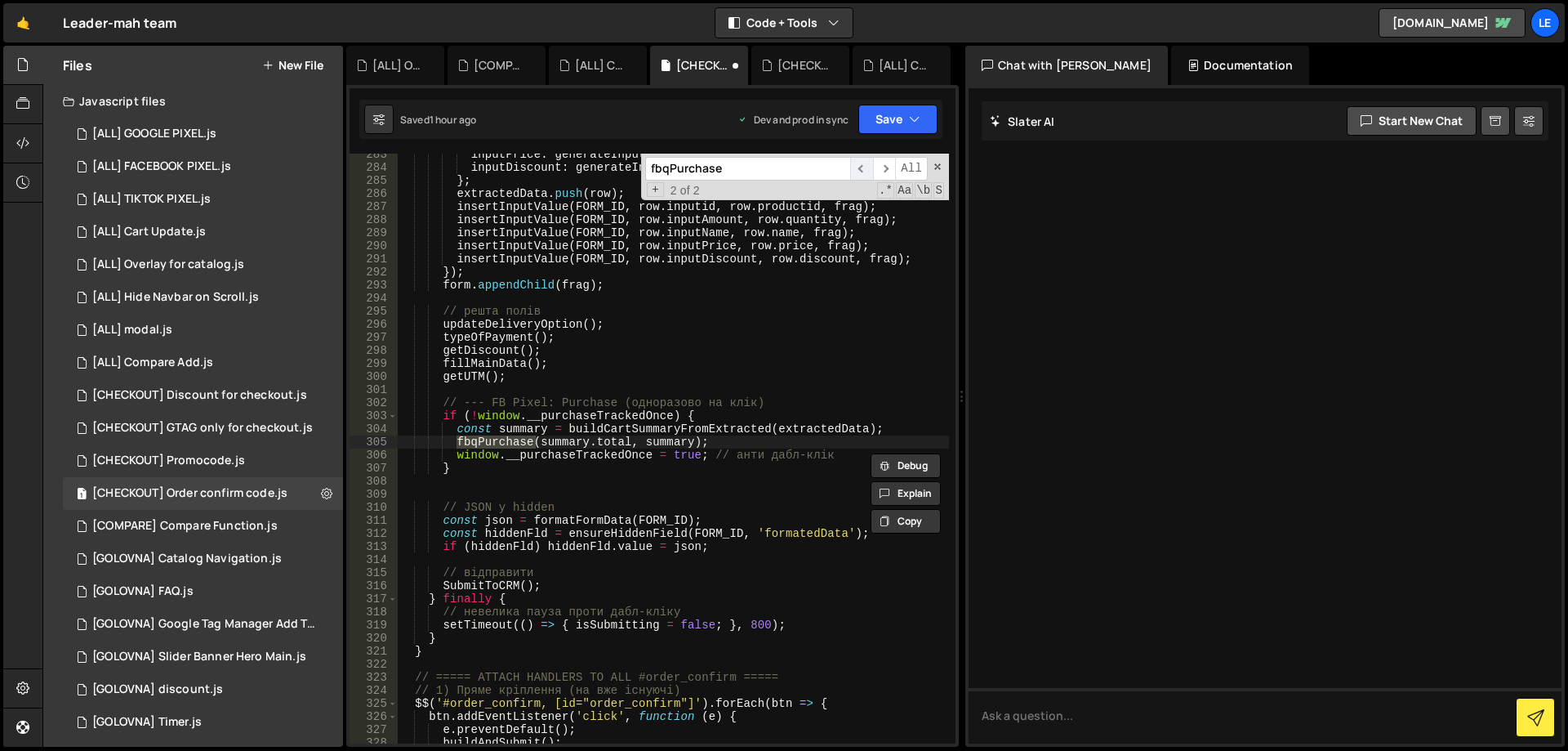
scroll to position [3965, 0]
click at [882, 169] on span "​" at bounding box center [884, 168] width 23 height 24
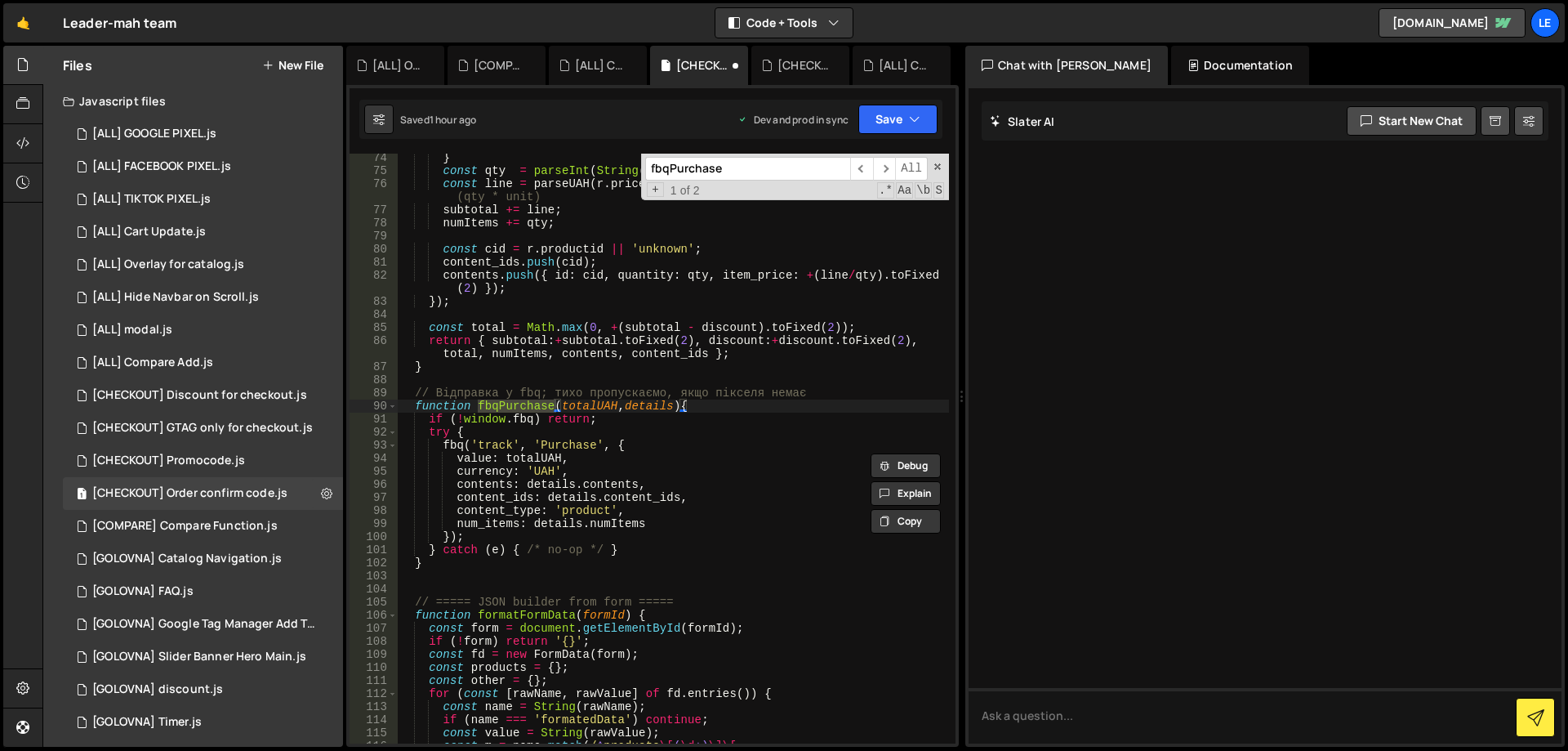
scroll to position [1021, 0]
click at [513, 497] on div "} const qty = parseInt ( String ( r . quantity ) . replace ( / [^ \d ] /g , '' …" at bounding box center [673, 466] width 551 height 629
click at [580, 496] on div "} const qty = parseInt ( String ( r . quantity ) . replace ( / [^ \d ] /g , '' …" at bounding box center [673, 466] width 551 height 629
click at [621, 497] on div "} const qty = parseInt ( String ( r . quantity ) . replace ( / [^ \d ] /g , '' …" at bounding box center [673, 466] width 551 height 629
click at [571, 494] on div "} const qty = parseInt ( String ( r . quantity ) . replace ( / [^ \d ] /g , '' …" at bounding box center [673, 466] width 551 height 629
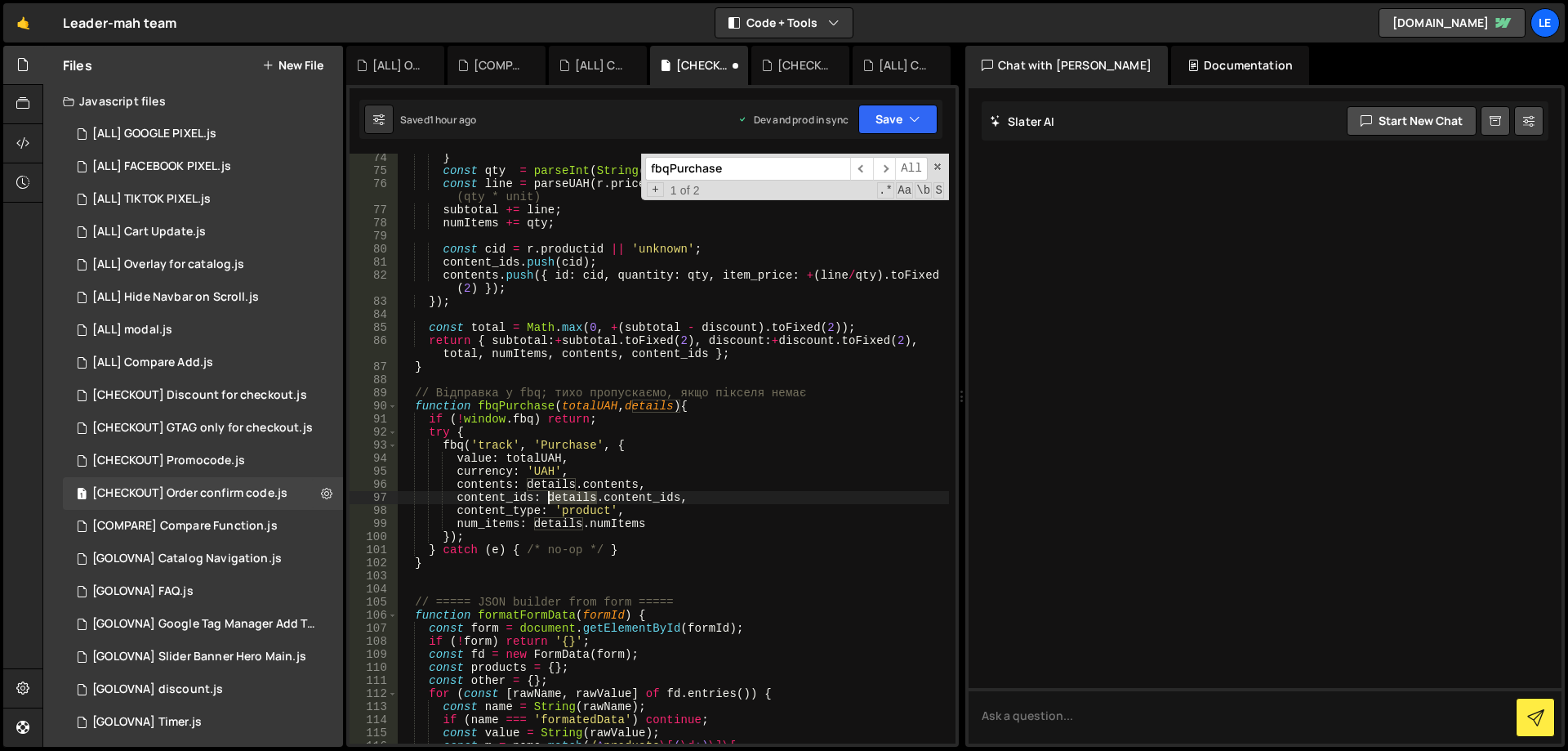
click at [571, 494] on div "} const qty = parseInt ( String ( r . quantity ) . replace ( / [^ \d ] /g , '' …" at bounding box center [673, 466] width 551 height 629
click at [663, 407] on div "} const qty = parseInt ( String ( r . quantity ) . replace ( / [^ \d ] /g , '' …" at bounding box center [673, 466] width 551 height 629
click at [526, 405] on div "} const qty = parseInt ( String ( r . quantity ) . replace ( / [^ \d ] /g , '' …" at bounding box center [673, 466] width 551 height 629
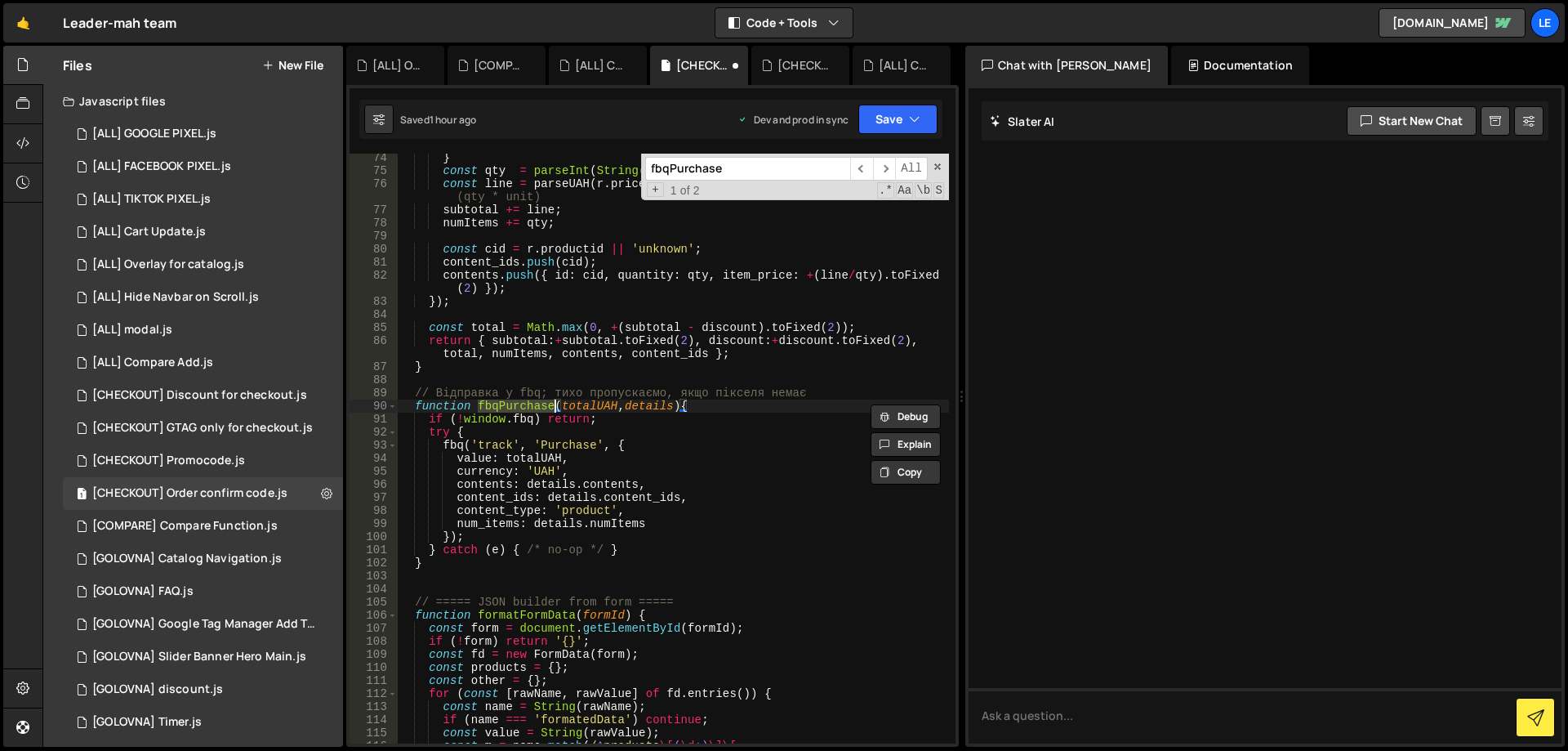
click at [739, 178] on input "fbqPurchase" at bounding box center [747, 168] width 205 height 24
click at [888, 168] on span "​" at bounding box center [884, 168] width 23 height 24
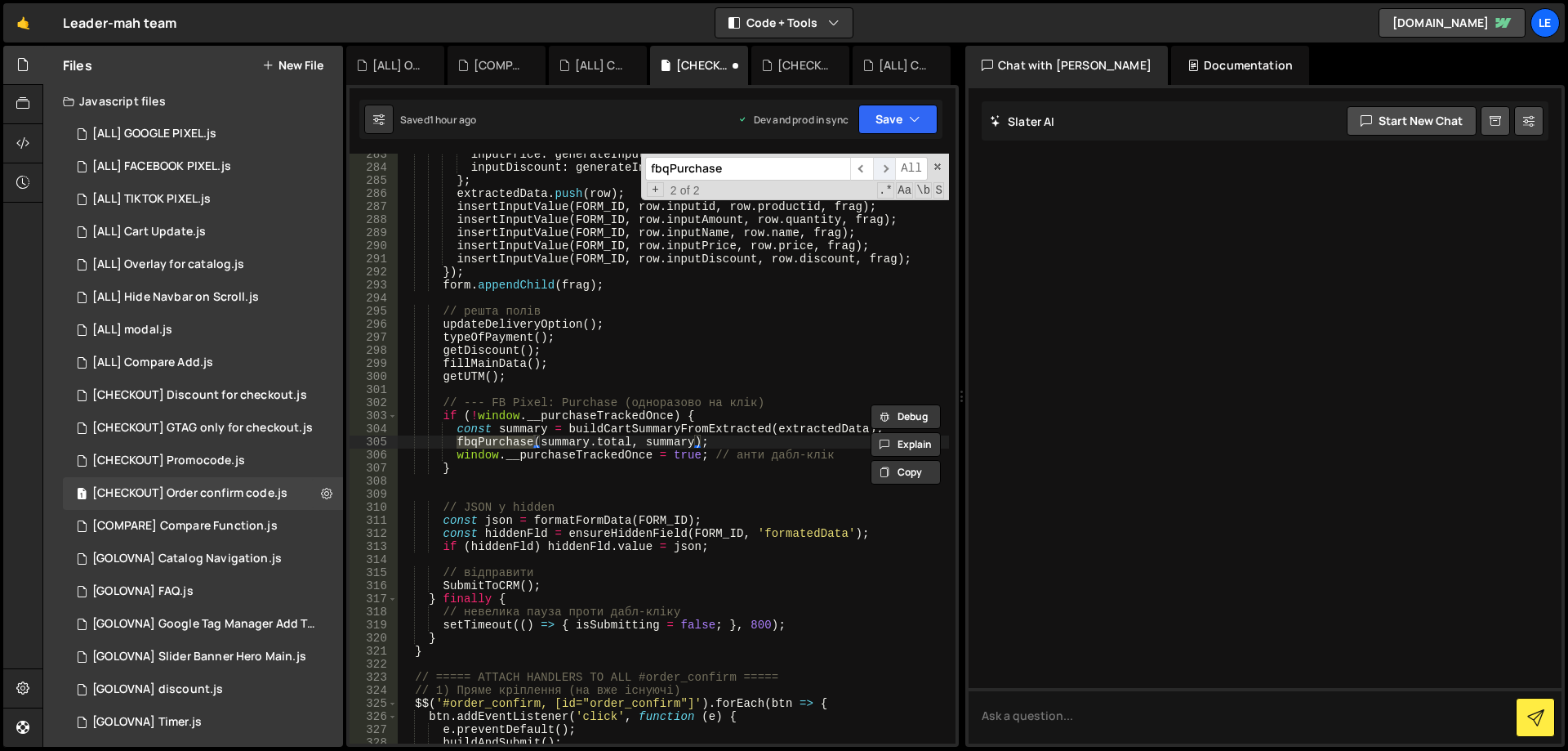
scroll to position [3965, 0]
click at [674, 439] on div "inputPrice : generateInputname ( i , "priceItem" ) , inputDiscount : generateIn…" at bounding box center [673, 455] width 551 height 616
click at [595, 427] on div "inputPrice : generateInputname ( i , "priceItem" ) , inputDiscount : generateIn…" at bounding box center [673, 455] width 551 height 616
type textarea "const summary = buildCartSummaryFromExtracted(extractedData);"
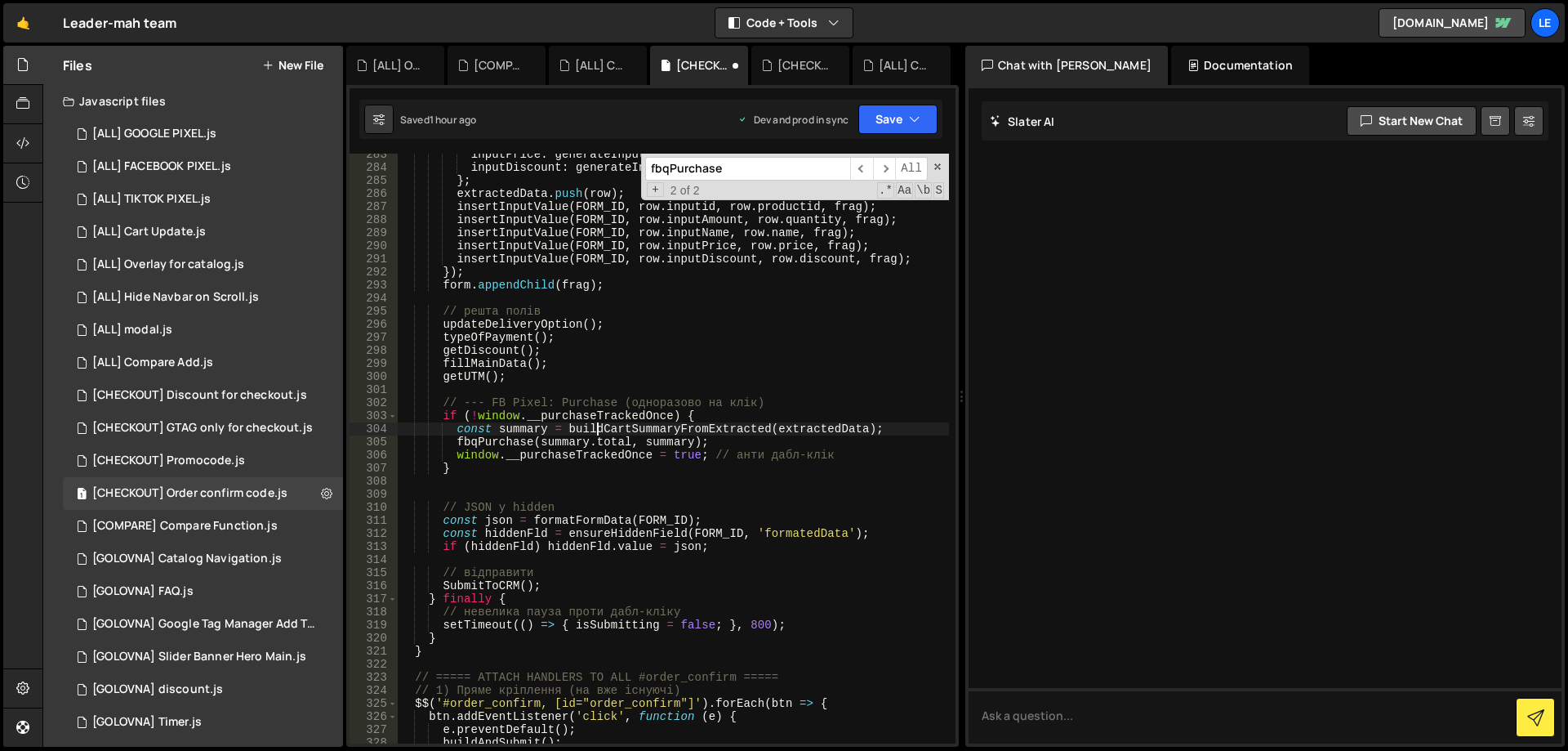
click at [658, 427] on div "inputPrice : generateInputname ( i , "priceItem" ) , inputDiscount : generateIn…" at bounding box center [673, 455] width 551 height 616
click at [764, 171] on input "fbqPurchase" at bounding box center [747, 168] width 205 height 24
paste input "buildCartSummaryFromExtracted"
type input "buildCartSummaryFromExtracted"
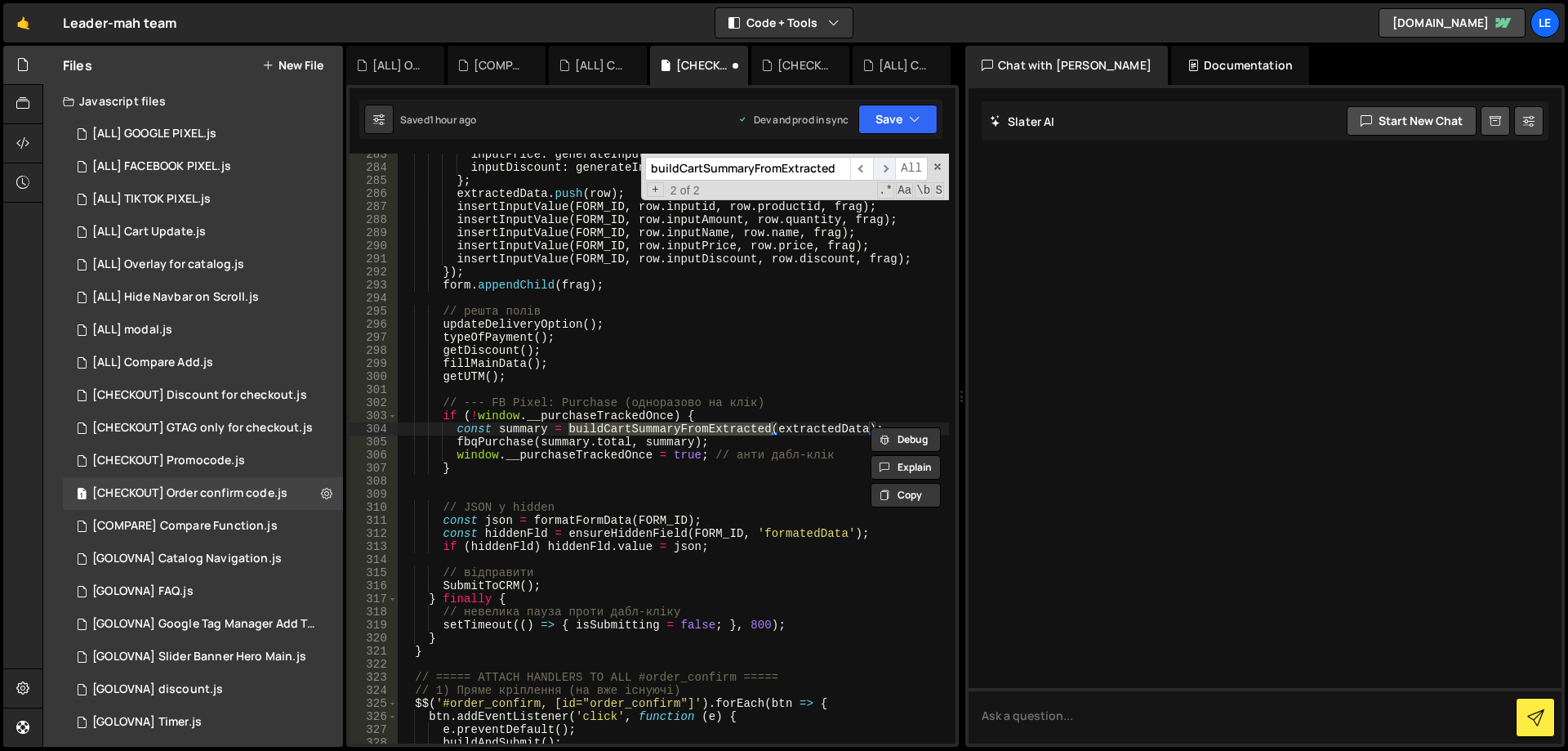
click at [882, 168] on span "​" at bounding box center [884, 168] width 23 height 24
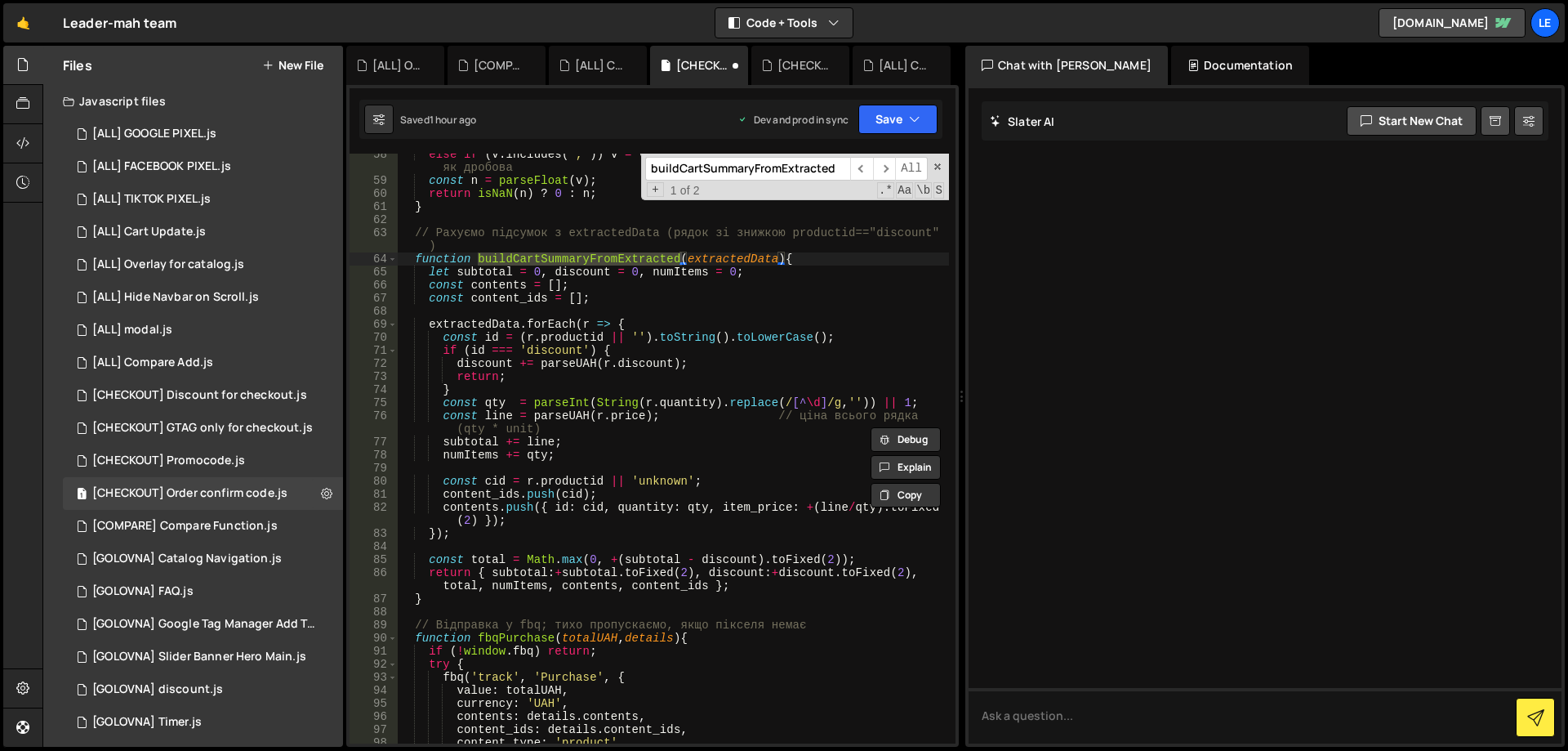
scroll to position [838, 0]
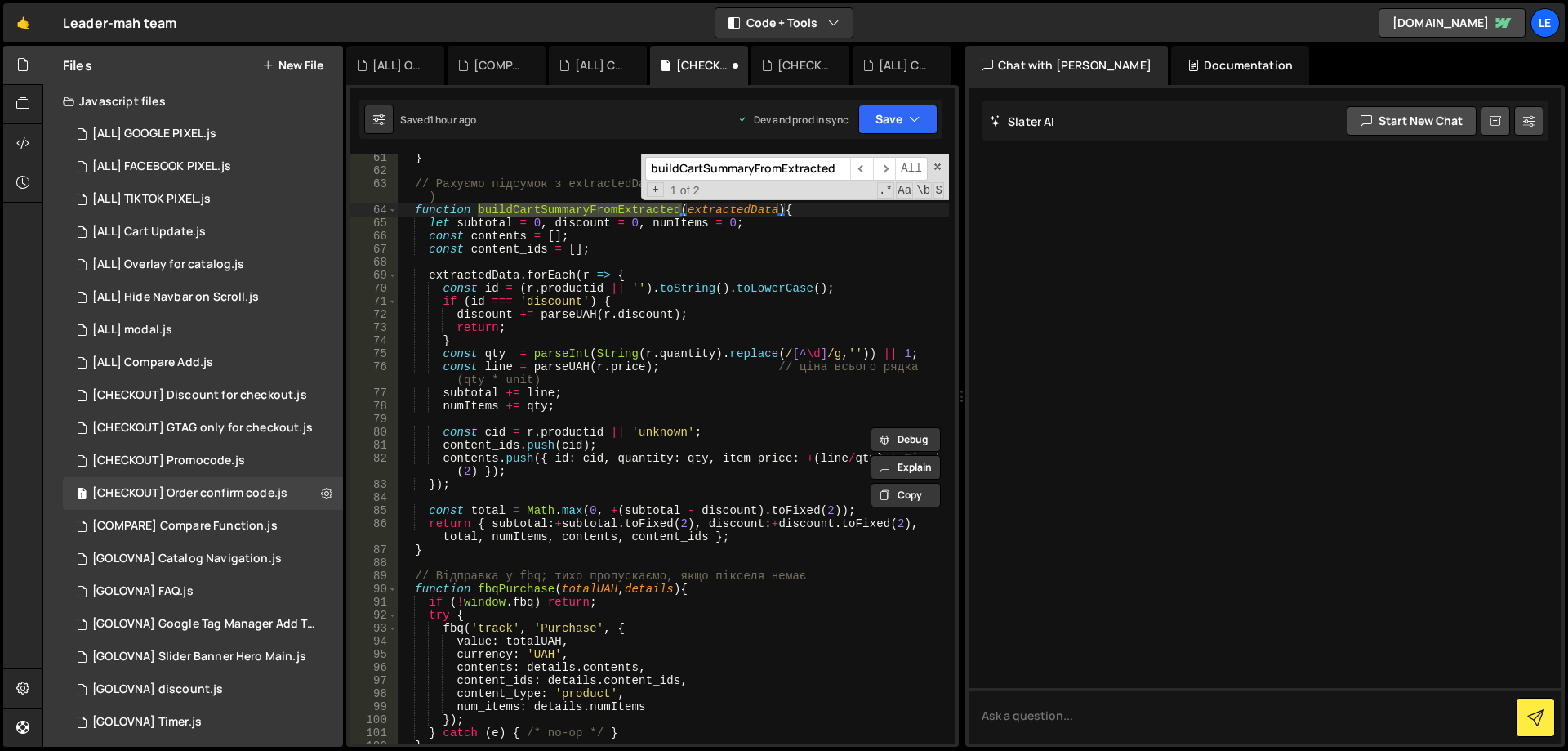
click at [659, 535] on div "} // Рахуємо підсумок з extractedData (рядок зі знижкою productid=="discount" )…" at bounding box center [673, 459] width 551 height 616
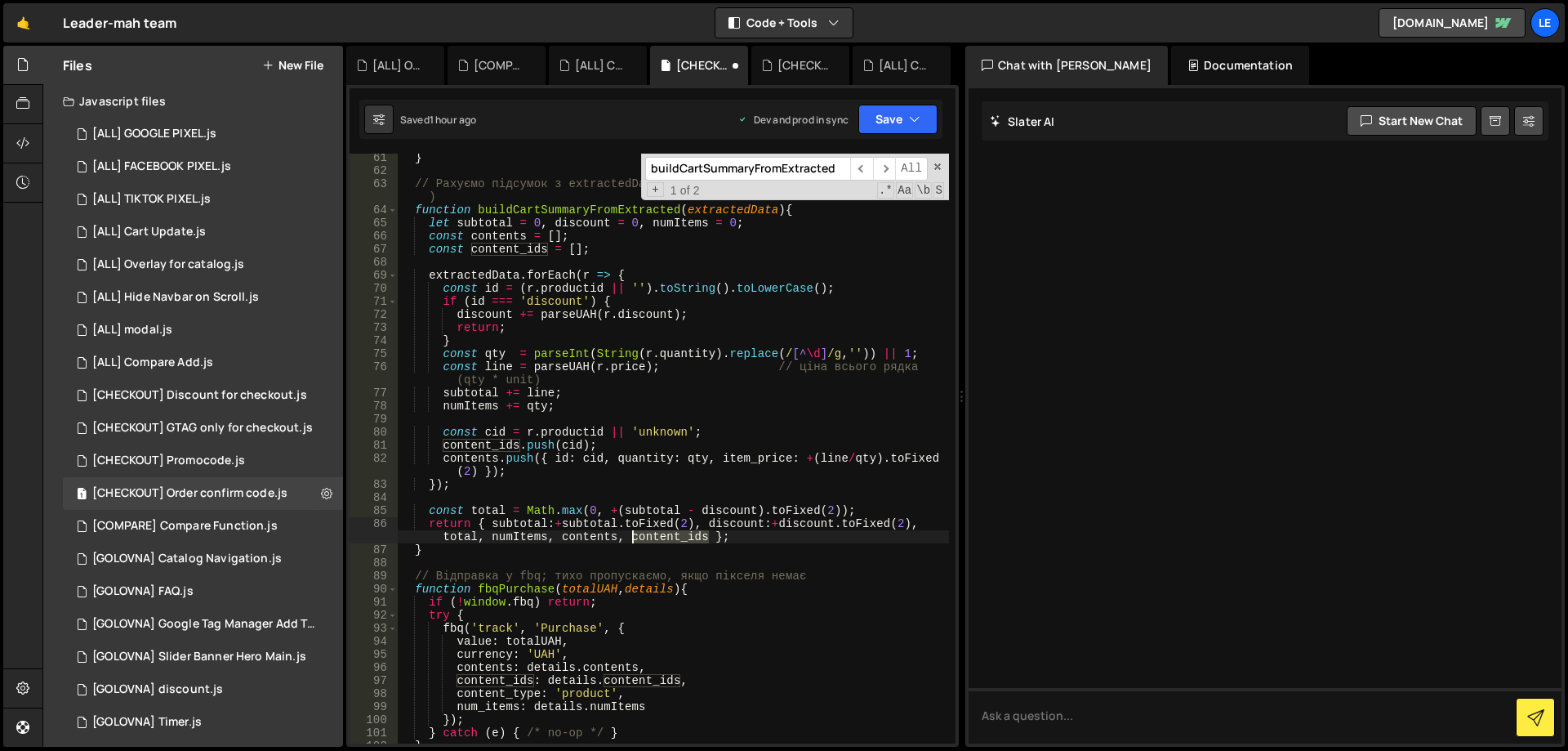
click at [659, 535] on div "} // Рахуємо підсумок з extractedData (рядок зі знижкою productid=="discount" )…" at bounding box center [673, 459] width 551 height 616
click at [572, 429] on div "} // Рахуємо підсумок з extractedData (рядок зі знижкою productid=="discount" )…" at bounding box center [673, 459] width 551 height 616
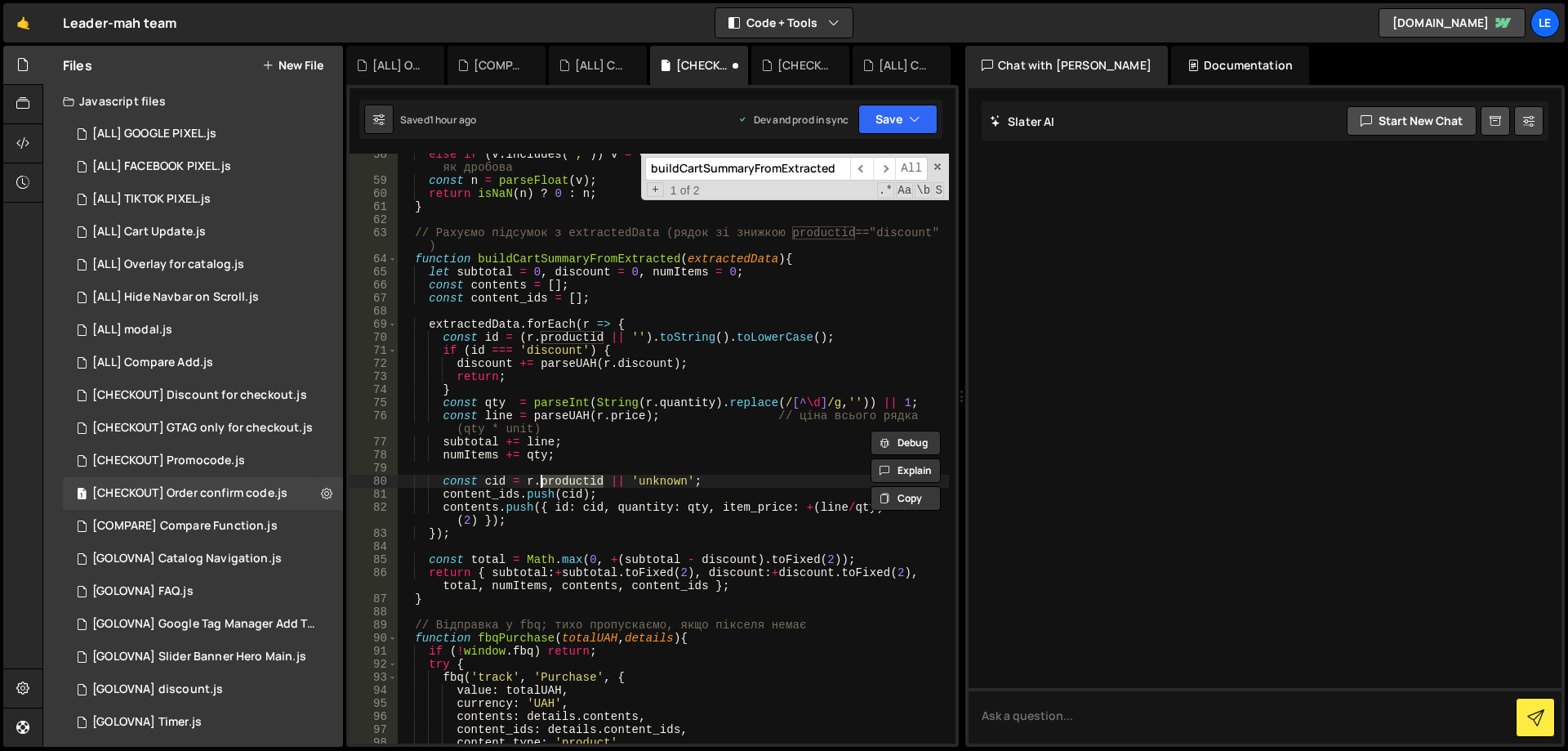
scroll to position [740, 0]
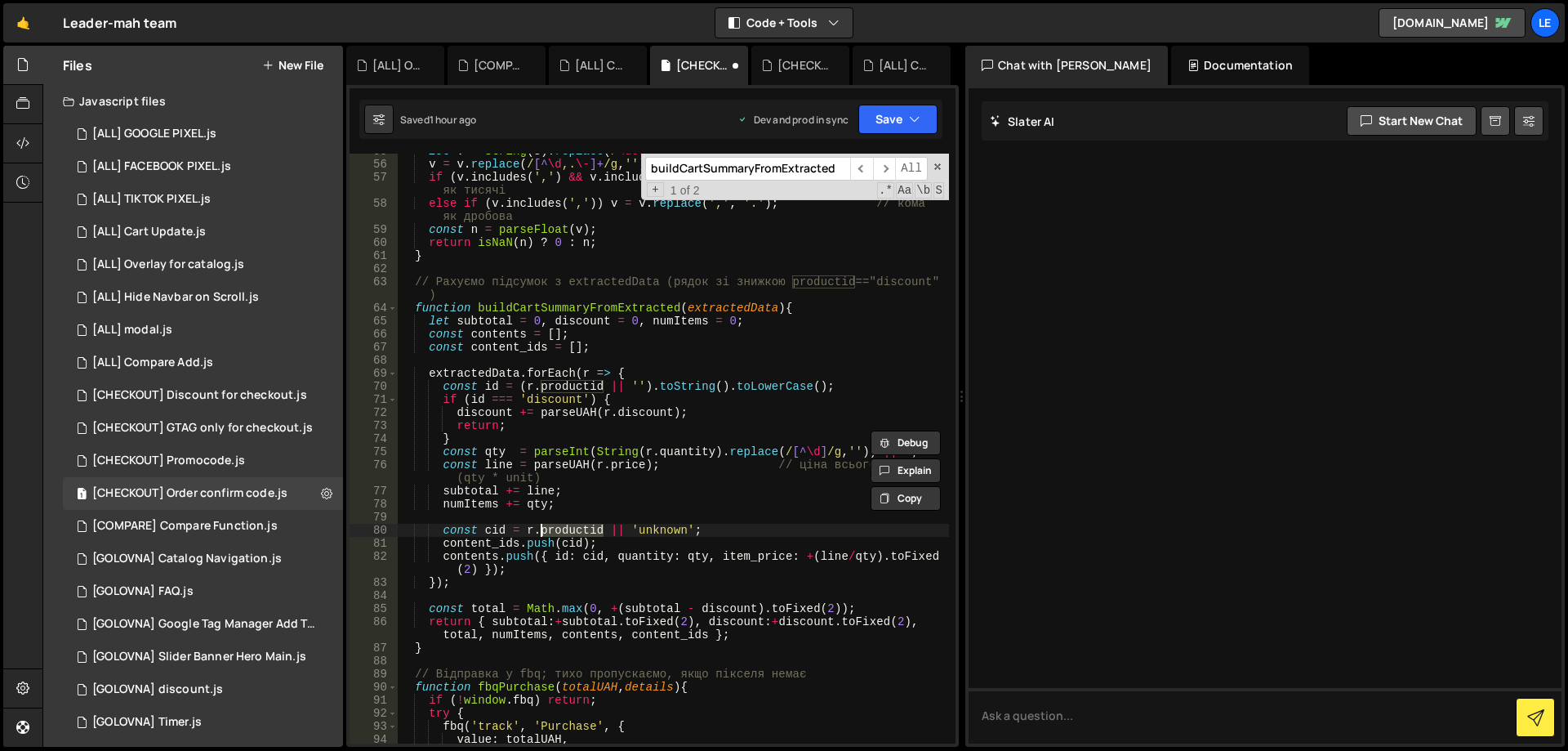
click at [528, 383] on div "let v = String ( s ) . replace ( / \u00A0 /g , '' ) ; // NBSP v = v . replace (…" at bounding box center [673, 452] width 551 height 616
click at [587, 374] on div "let v = String ( s ) . replace ( / \u00A0 /g , '' ) ; // NBSP v = v . replace (…" at bounding box center [673, 452] width 551 height 616
click at [524, 374] on div "let v = String ( s ) . replace ( / \u00A0 /g , '' ) ; // NBSP v = v . replace (…" at bounding box center [673, 452] width 551 height 616
click at [486, 373] on div "let v = String ( s ) . replace ( / \u00A0 /g , '' ) ; // NBSP v = v . replace (…" at bounding box center [673, 452] width 551 height 616
click at [726, 307] on div "let v = String ( s ) . replace ( / \u00A0 /g , '' ) ; // NBSP v = v . replace (…" at bounding box center [673, 452] width 551 height 616
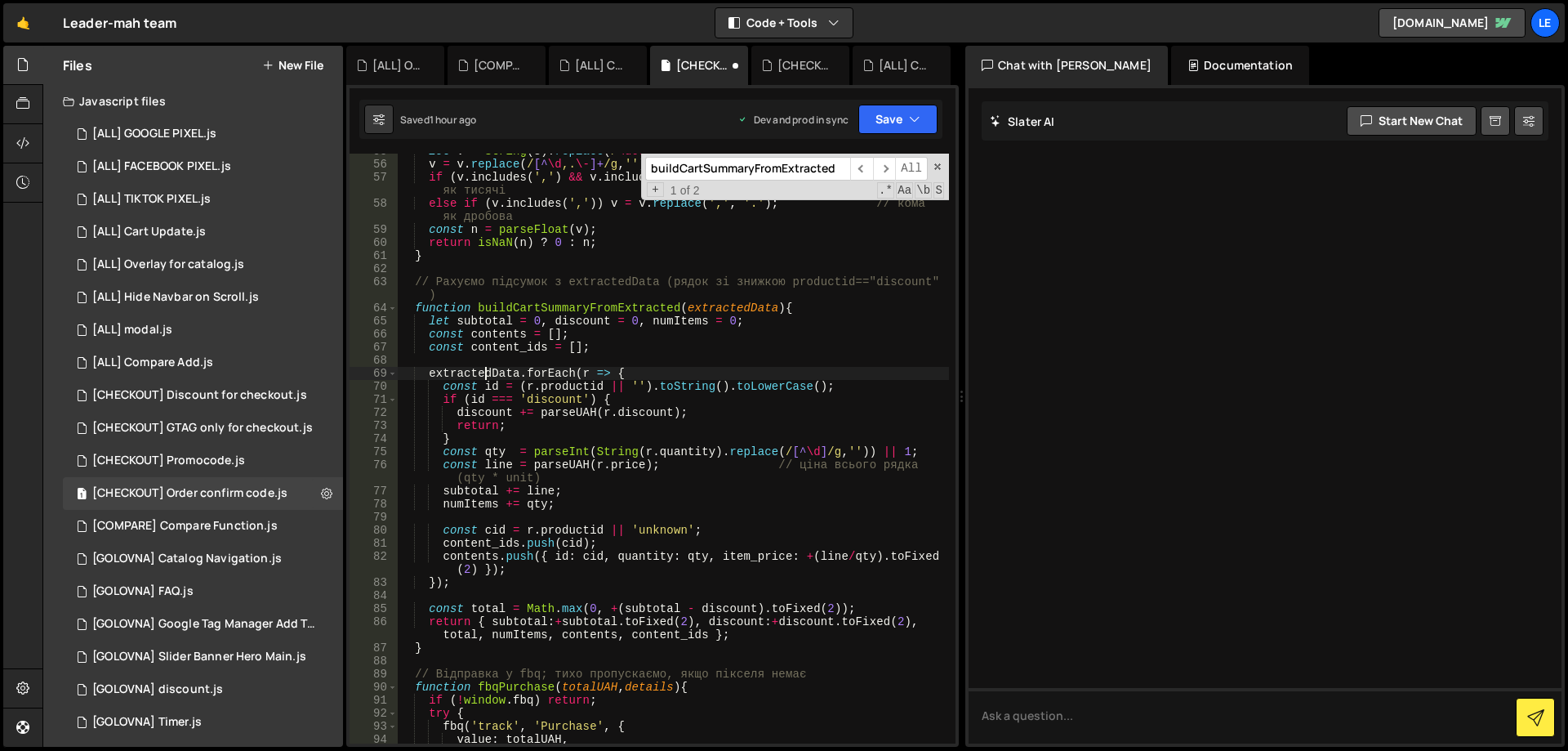
type textarea "function buildCartSummaryFromExtracted(extractedData){"
click at [726, 307] on div "let v = String ( s ) . replace ( / \u00A0 /g , '' ) ; // NBSP v = v . replace (…" at bounding box center [673, 452] width 551 height 616
click at [755, 178] on input "buildCartSummaryFromExtracted" at bounding box center [747, 168] width 205 height 24
paste input "extractedData"
type input "extractedData"
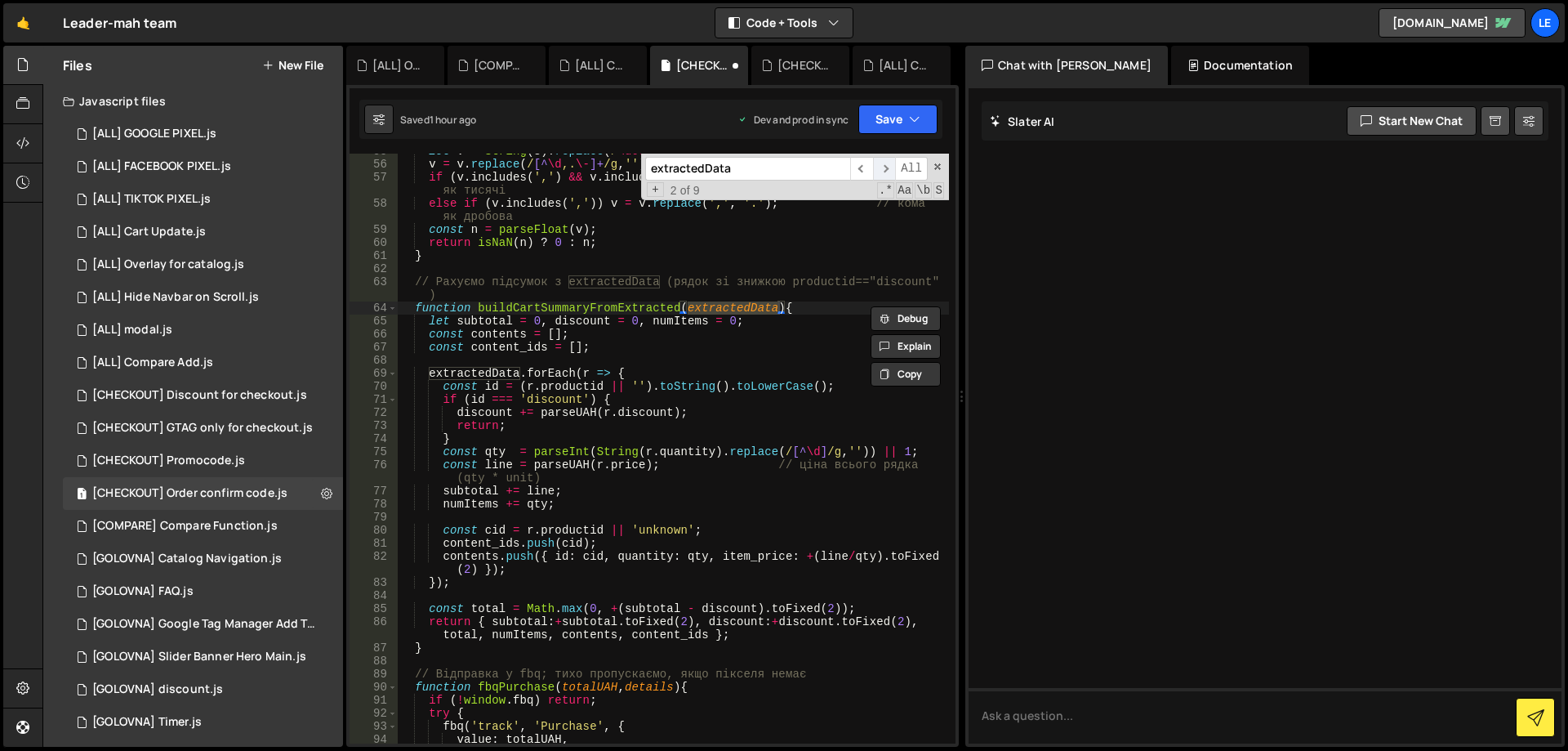
click at [889, 172] on span "​" at bounding box center [884, 168] width 23 height 24
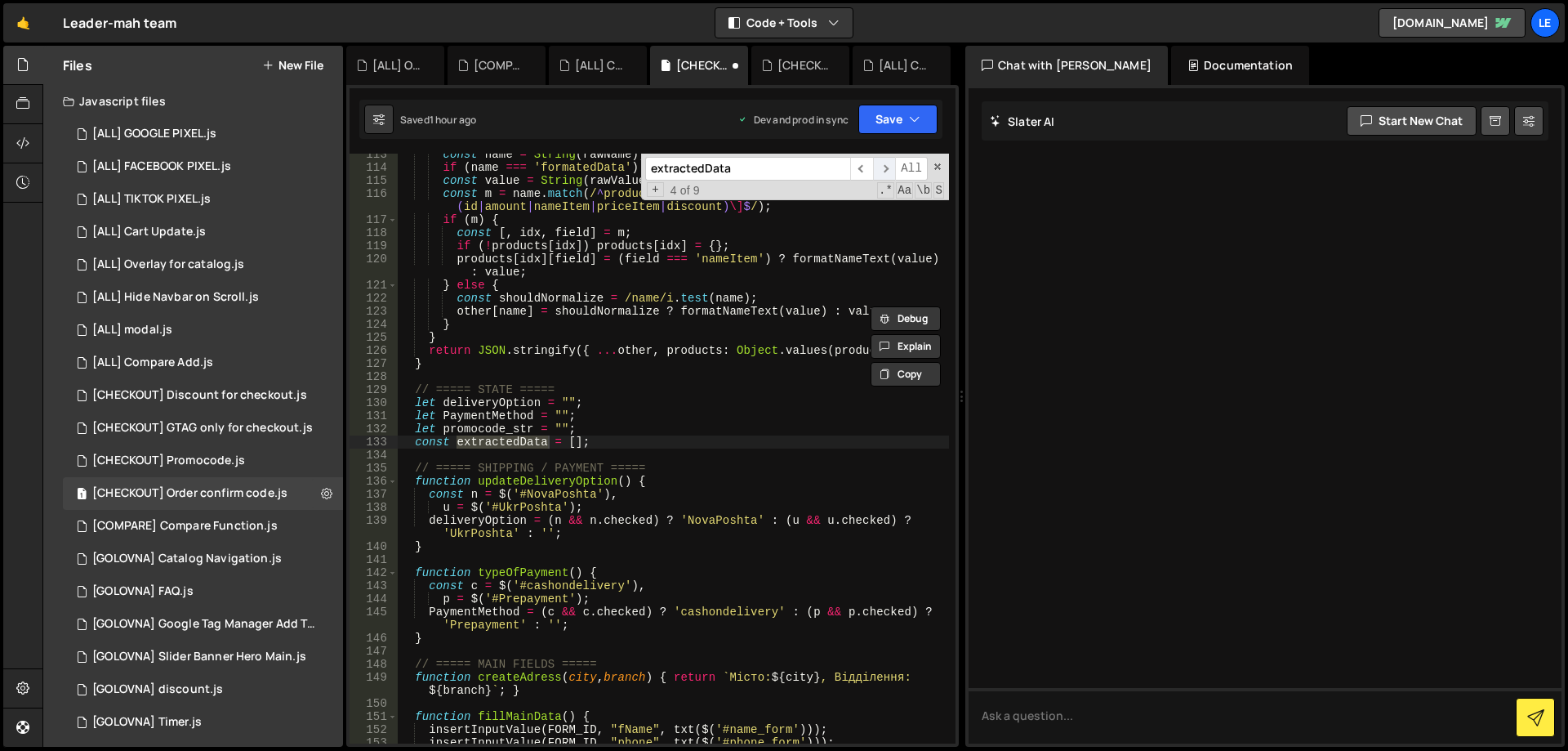
click at [889, 172] on span "​" at bounding box center [884, 168] width 23 height 24
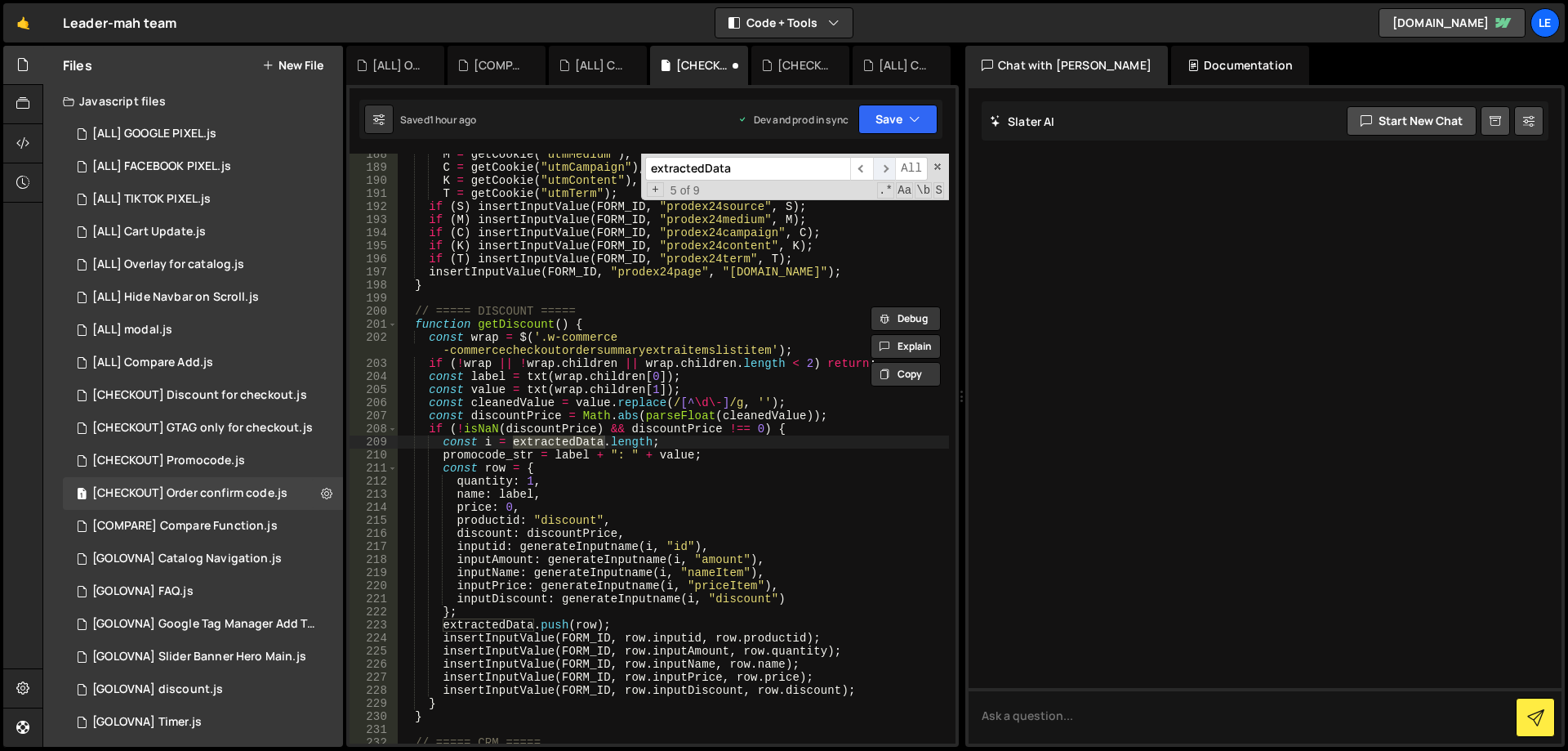
scroll to position [2672, 0]
click at [889, 172] on span "​" at bounding box center [884, 168] width 23 height 24
type textarea "const i = extractedData.length;"
click at [779, 437] on div "M = getCookie ( "utmMedium" ) , C = getCookie ( "utmCampaign" ) , K = getCookie…" at bounding box center [673, 455] width 551 height 616
click at [941, 163] on span at bounding box center [937, 166] width 11 height 11
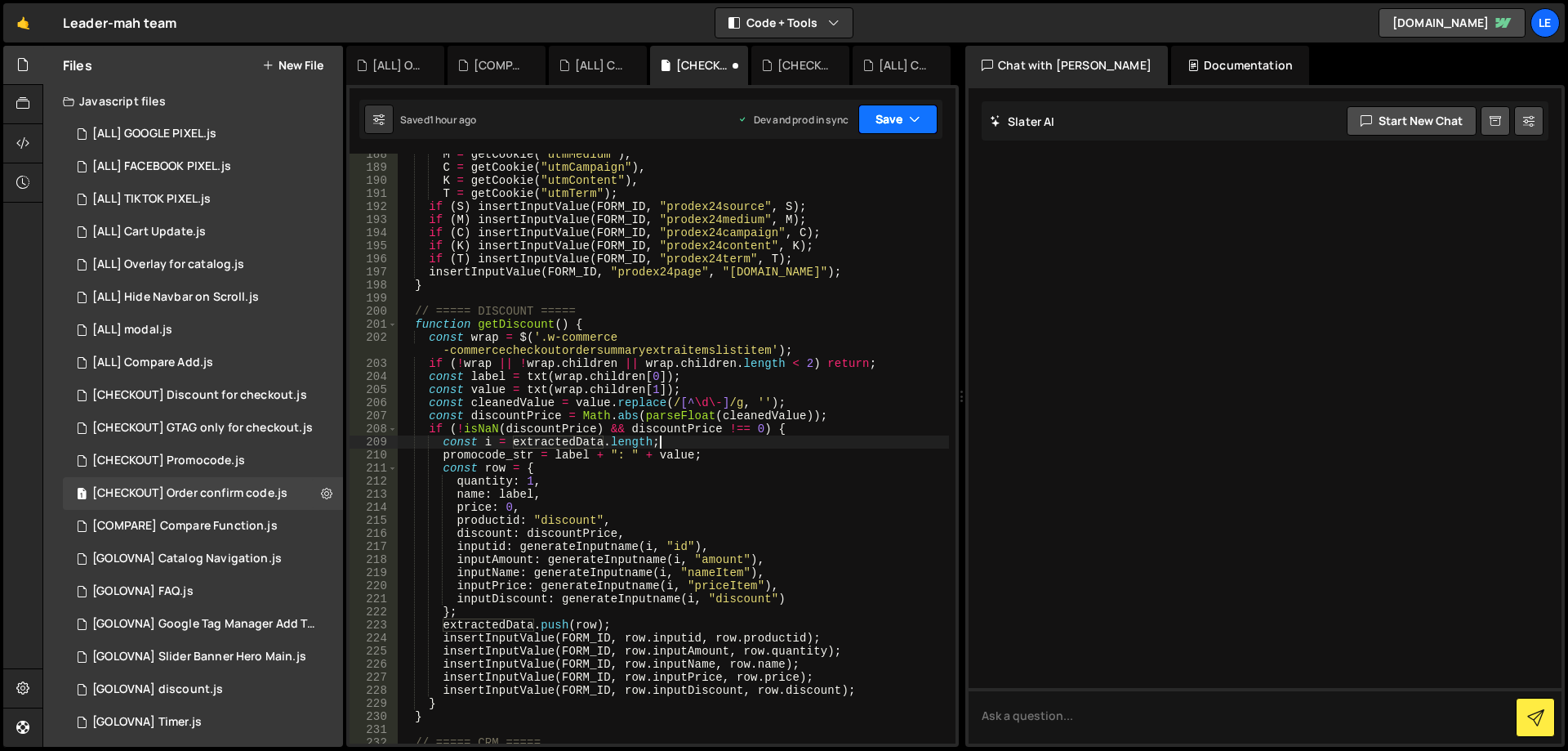
click at [899, 125] on button "Save" at bounding box center [898, 118] width 80 height 29
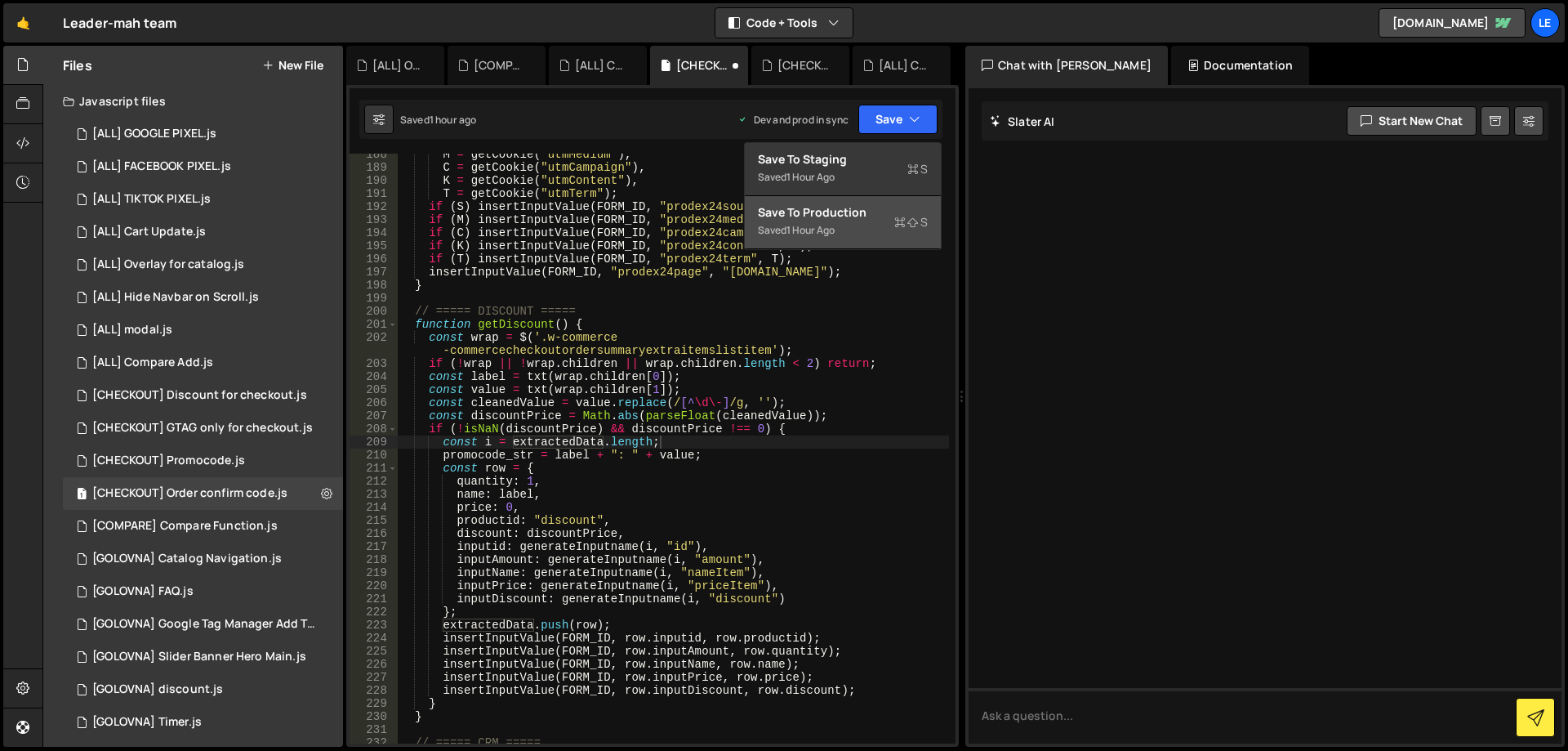
click at [867, 209] on div "Save to Production S" at bounding box center [843, 212] width 170 height 16
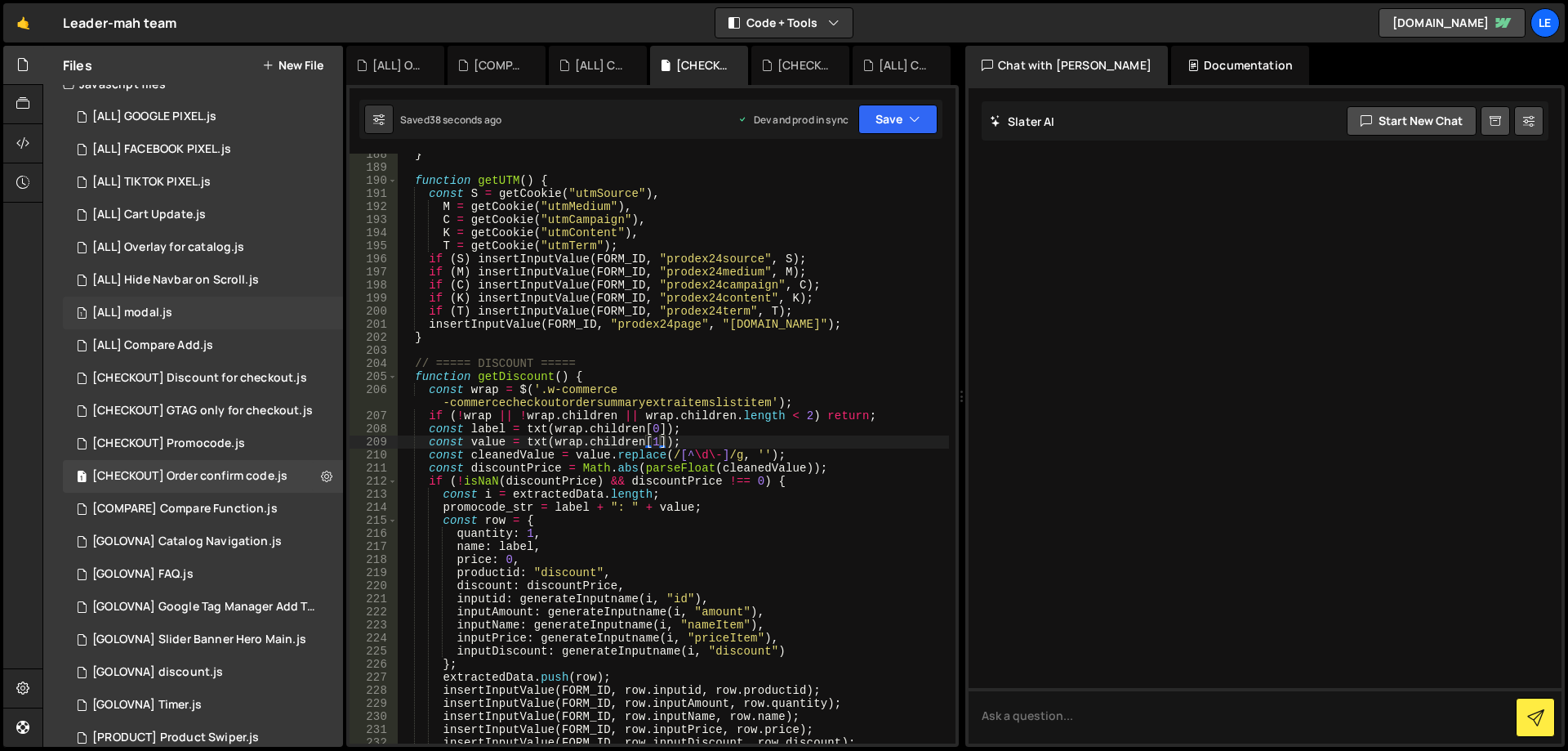
scroll to position [0, 0]
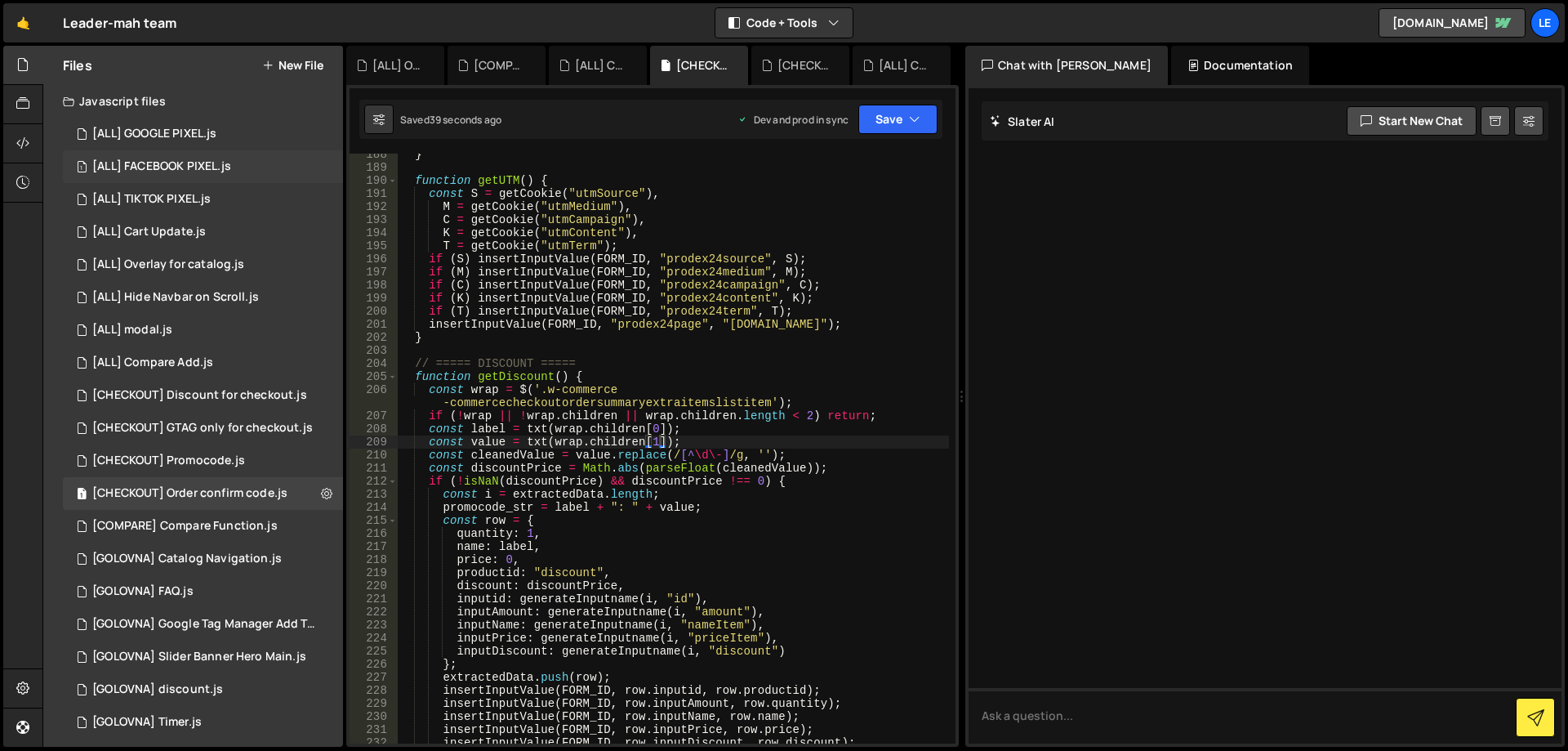
click at [207, 168] on div "[ALL] FACEBOOK PIXEL.js" at bounding box center [161, 166] width 139 height 15
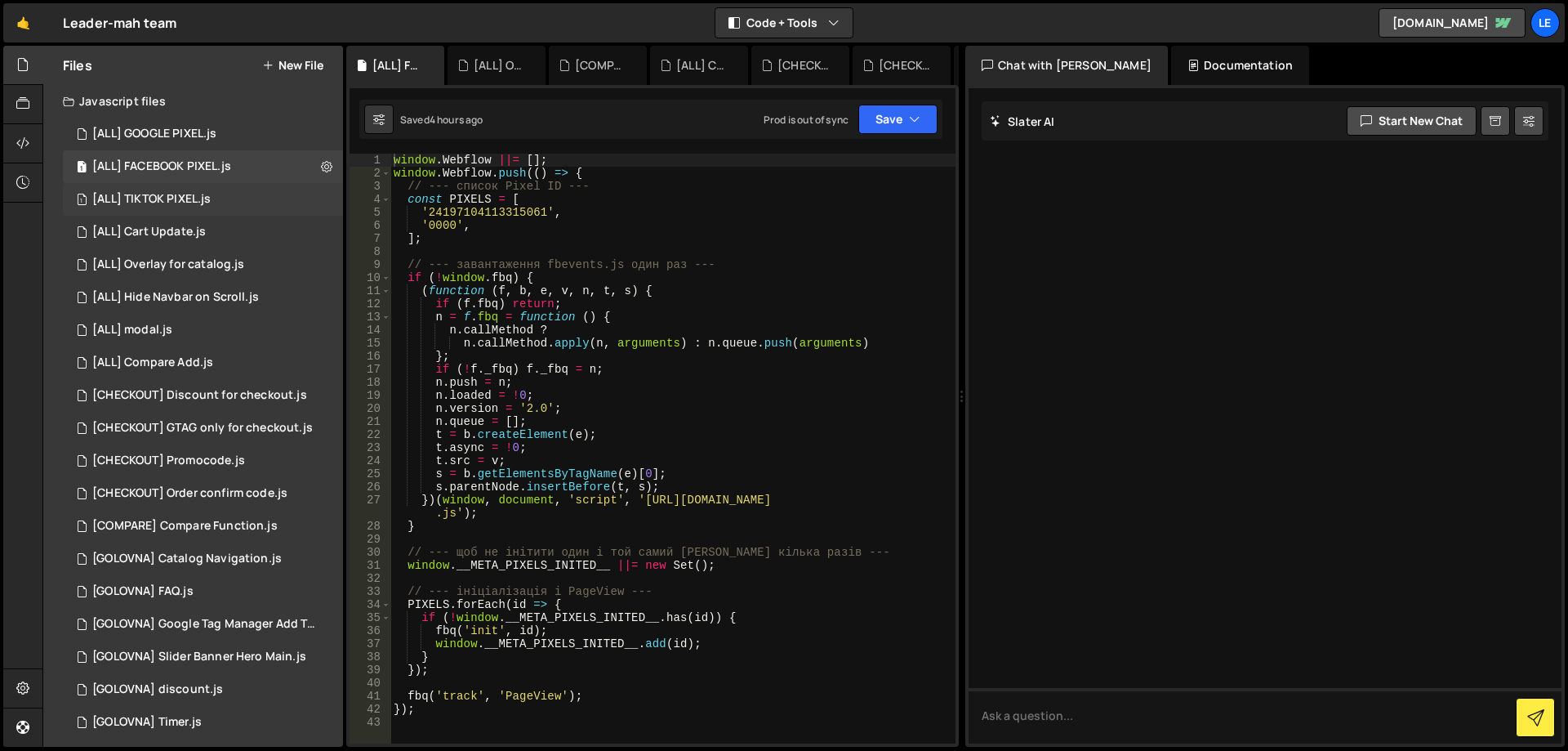
click at [226, 189] on div "1 [ALL] TIKTOK PIXEL.js 0" at bounding box center [206, 199] width 286 height 33
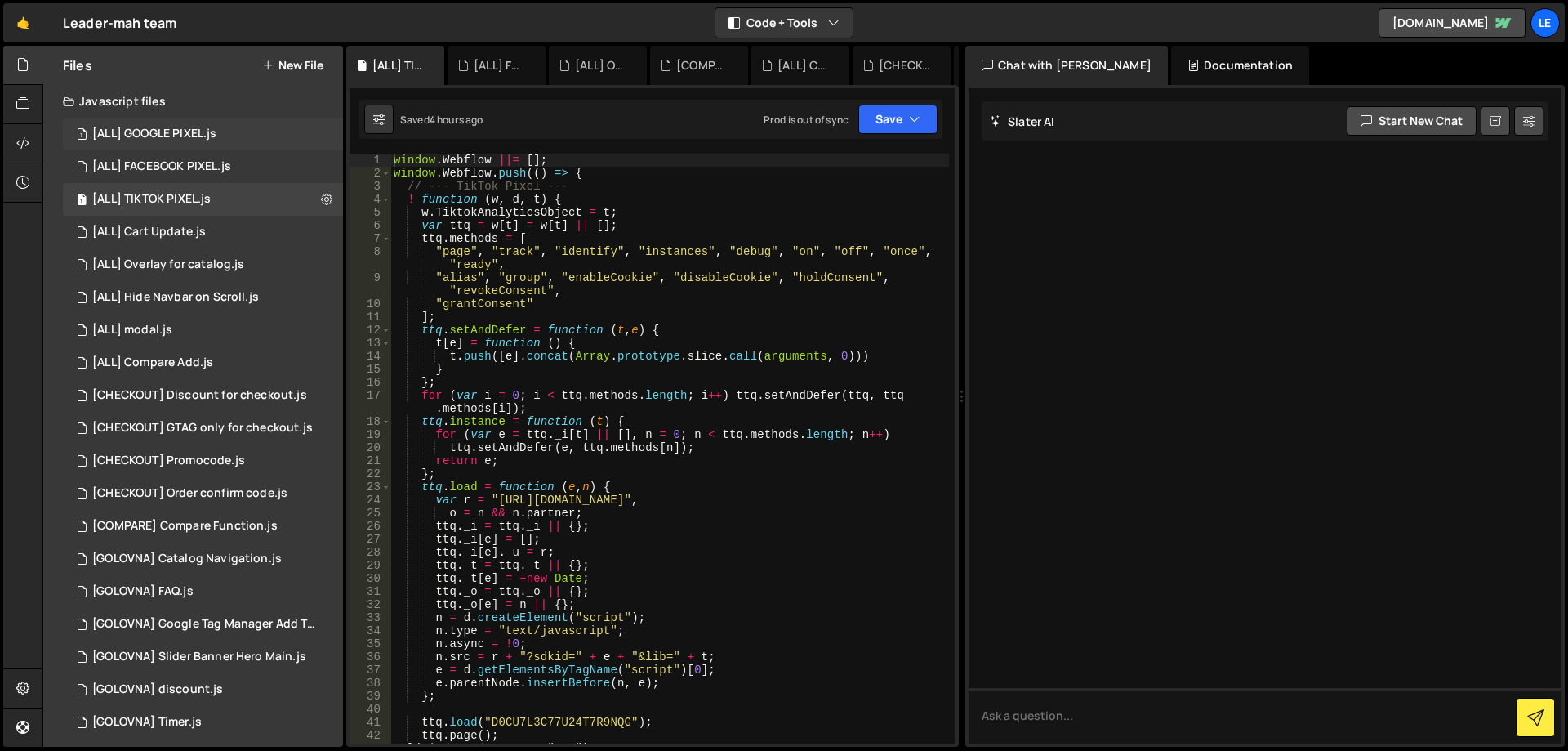
click at [199, 140] on div "[ALL] GOOGLE PIXEL.js" at bounding box center [154, 133] width 125 height 15
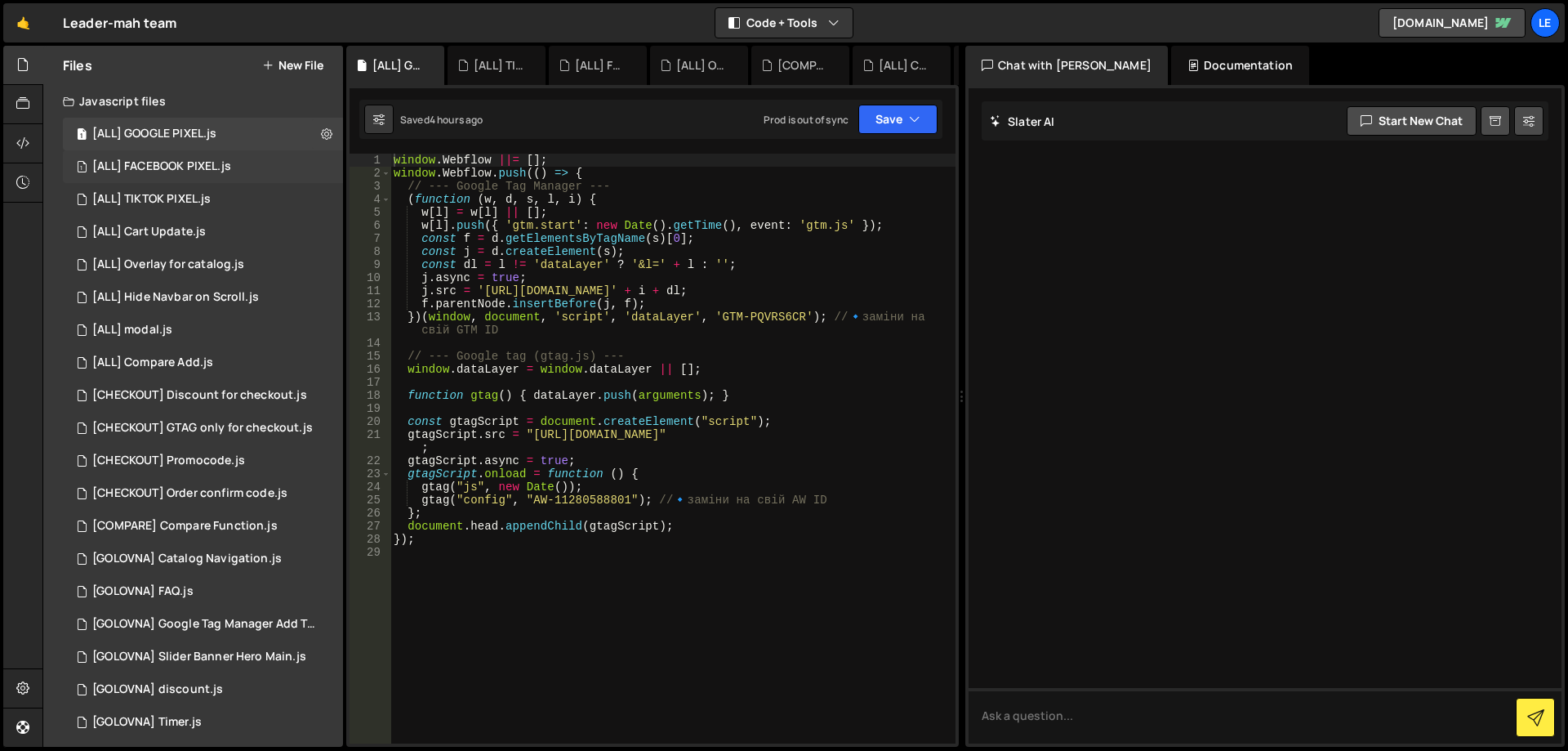
click at [200, 168] on div "[ALL] FACEBOOK PIXEL.js" at bounding box center [161, 166] width 139 height 15
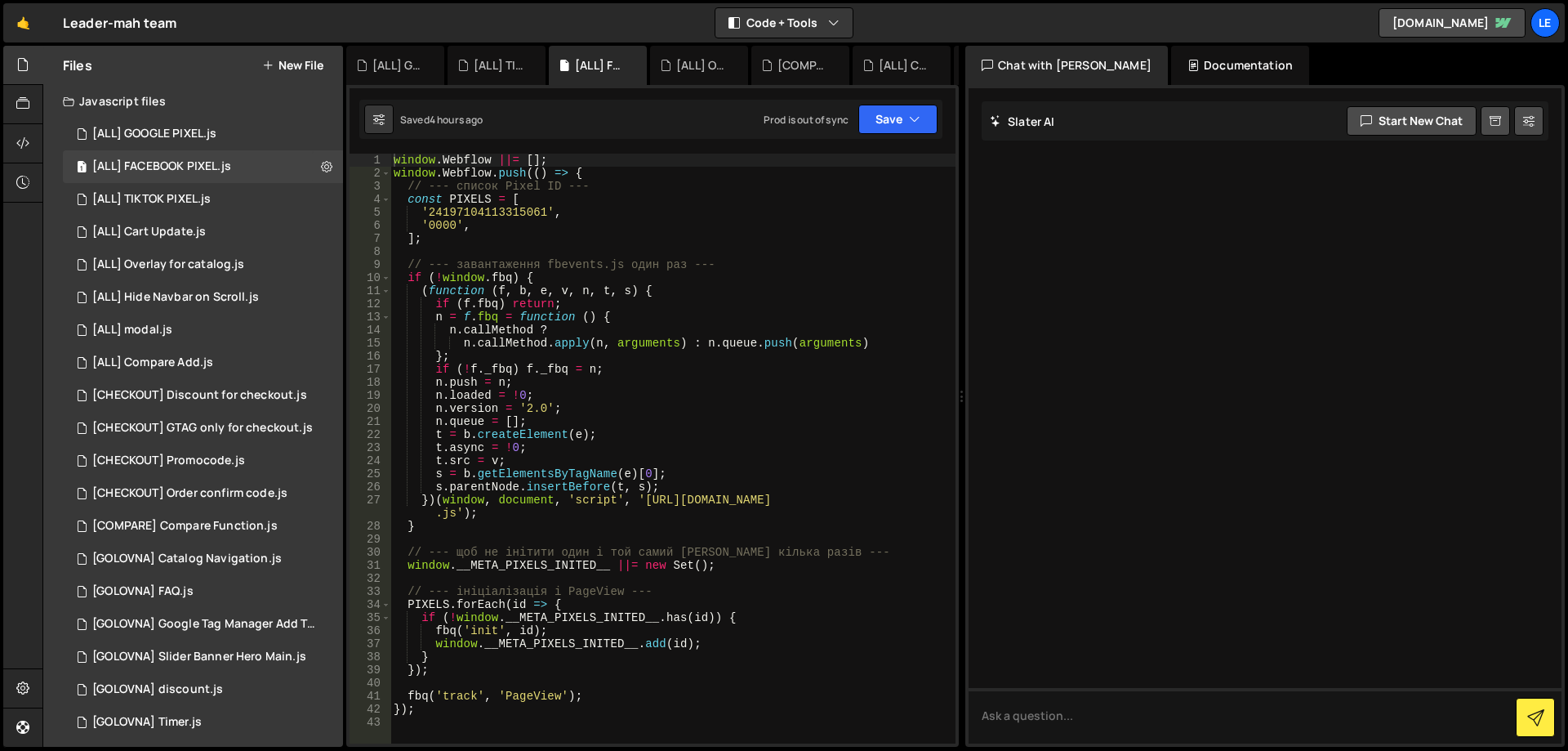
type textarea "if (!window.fbq) {"
click at [784, 283] on div "window . Webflow ||= [ ] ; window . Webflow . push (( ) => { // --- список Pixe…" at bounding box center [673, 461] width 565 height 616
click at [886, 123] on button "Save" at bounding box center [898, 118] width 80 height 29
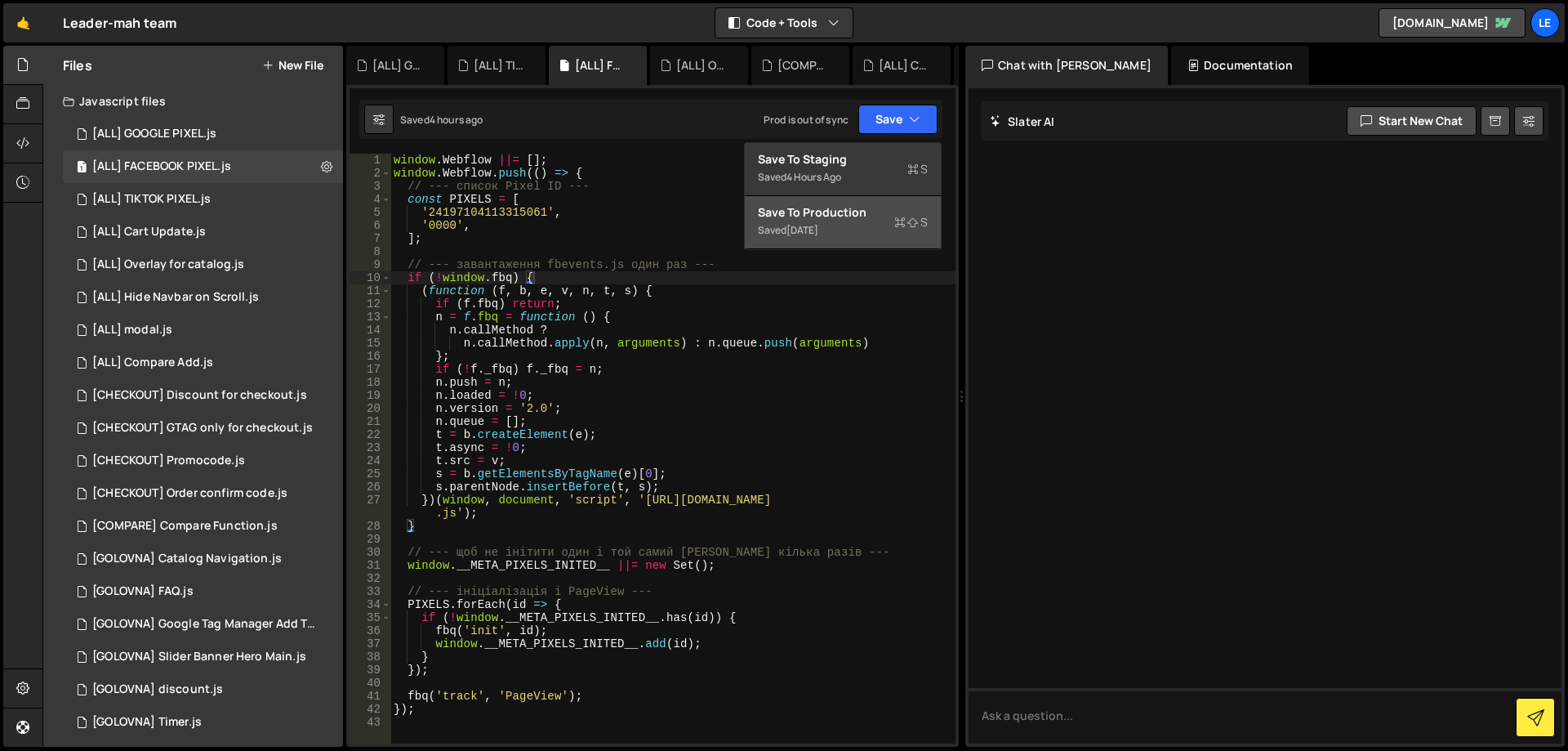
click at [875, 201] on button "Save to Production S Saved [DATE]" at bounding box center [843, 223] width 196 height 53
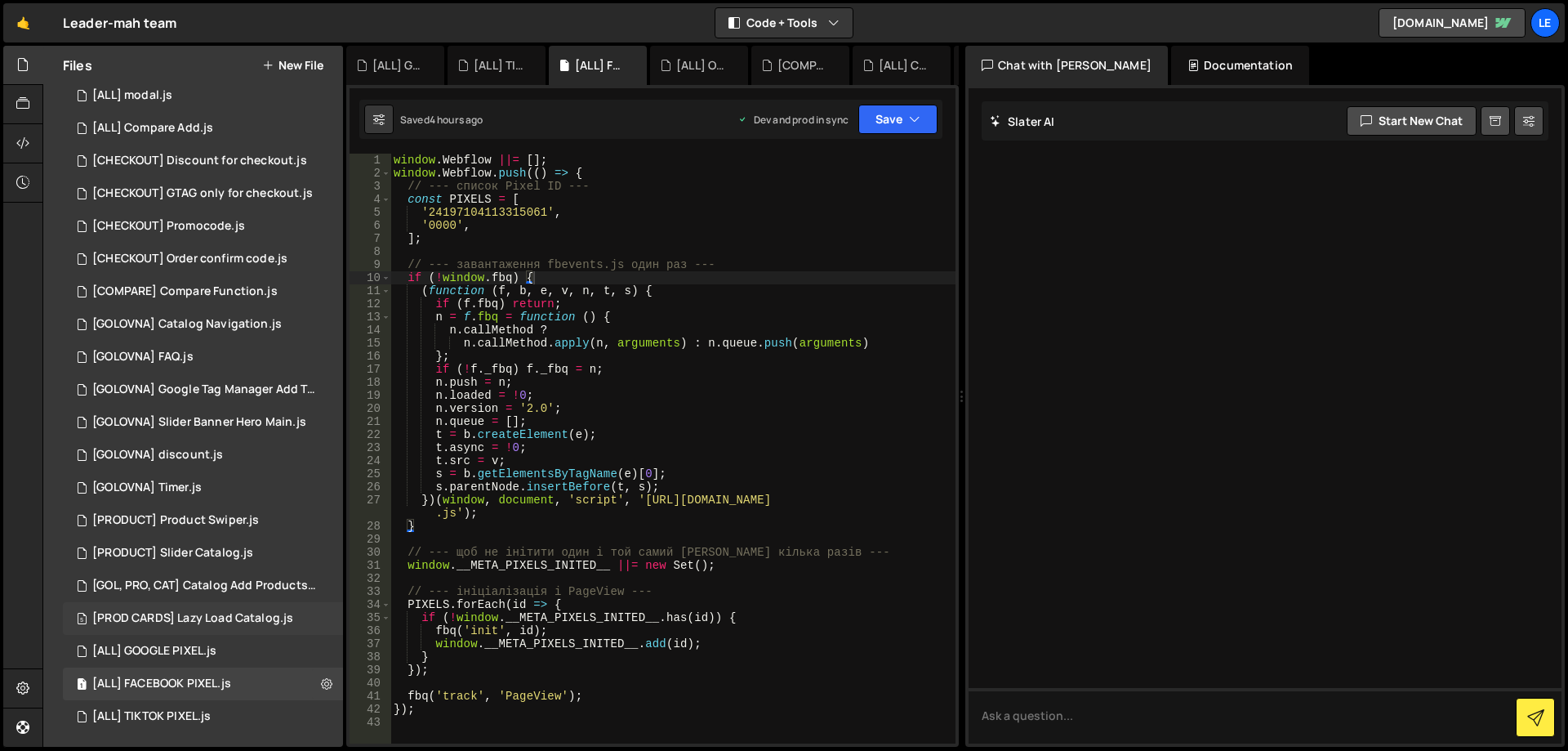
scroll to position [139, 0]
click at [881, 117] on button "Save" at bounding box center [898, 118] width 80 height 29
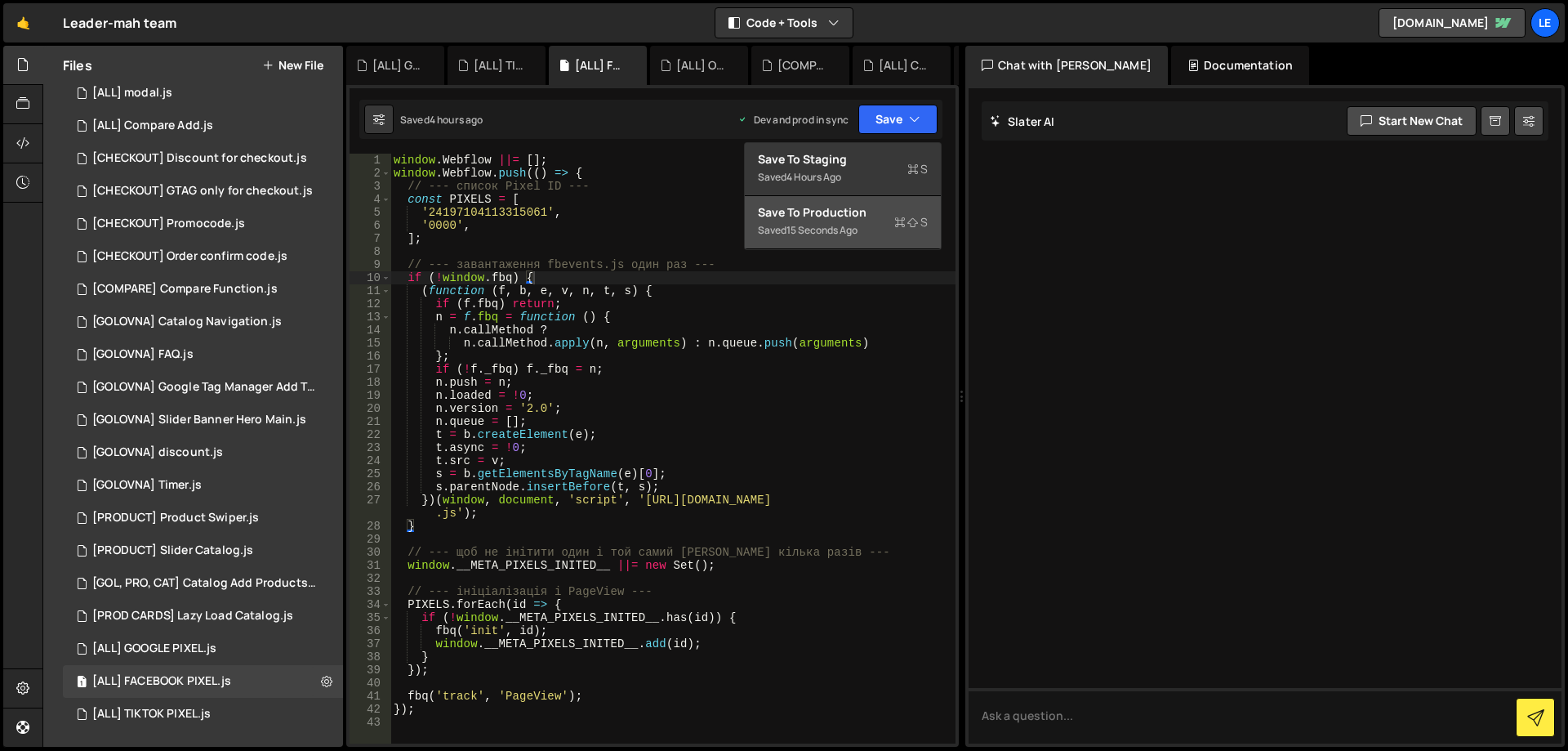
click at [862, 214] on div "Save to Production S" at bounding box center [843, 212] width 170 height 16
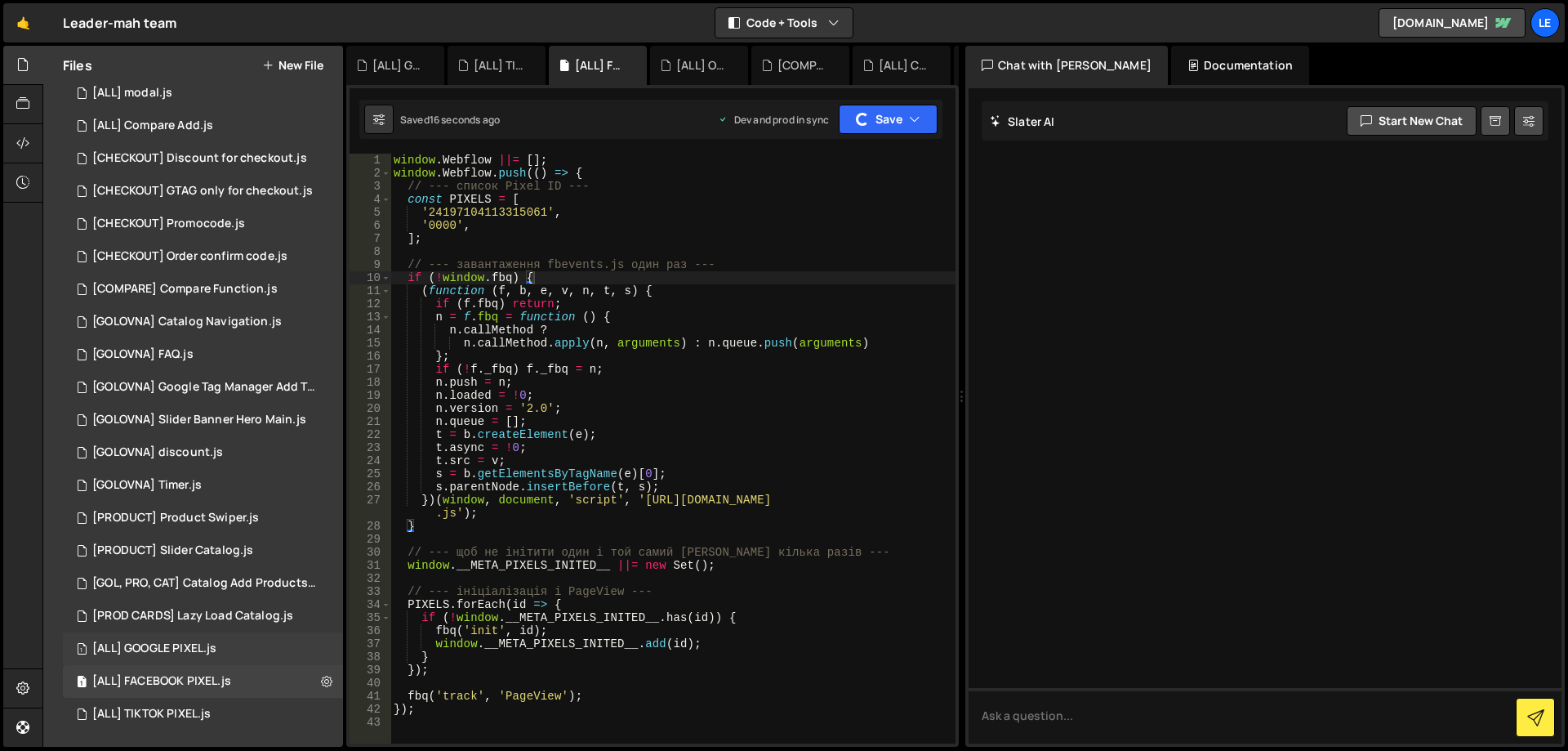
click at [232, 649] on div "1 [ALL] GOOGLE PIXEL.js 0" at bounding box center [206, 648] width 286 height 33
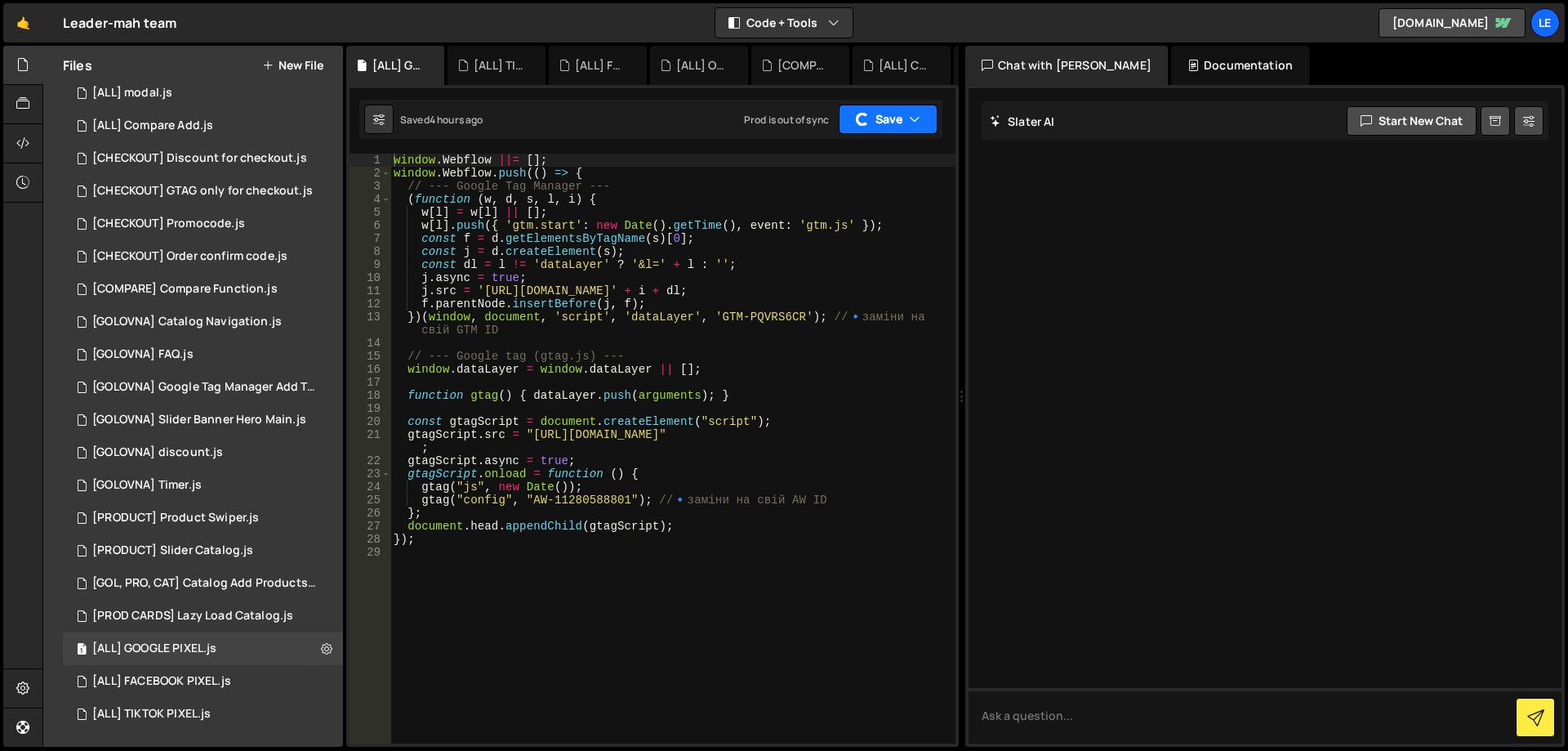
click at [890, 118] on button "Save" at bounding box center [888, 118] width 99 height 29
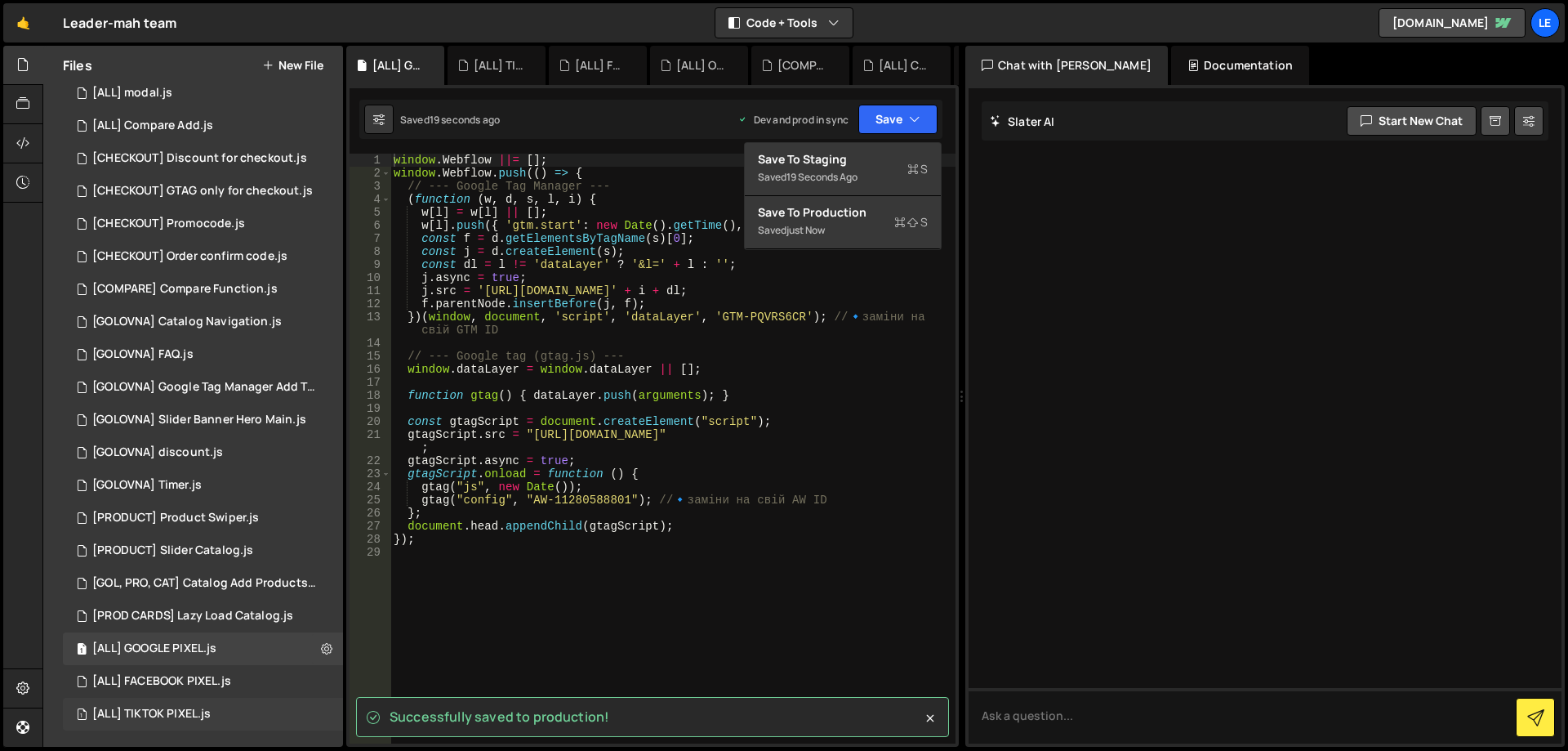
click at [191, 703] on div "1 [ALL] TIKTOK PIXEL.js 0" at bounding box center [206, 713] width 286 height 33
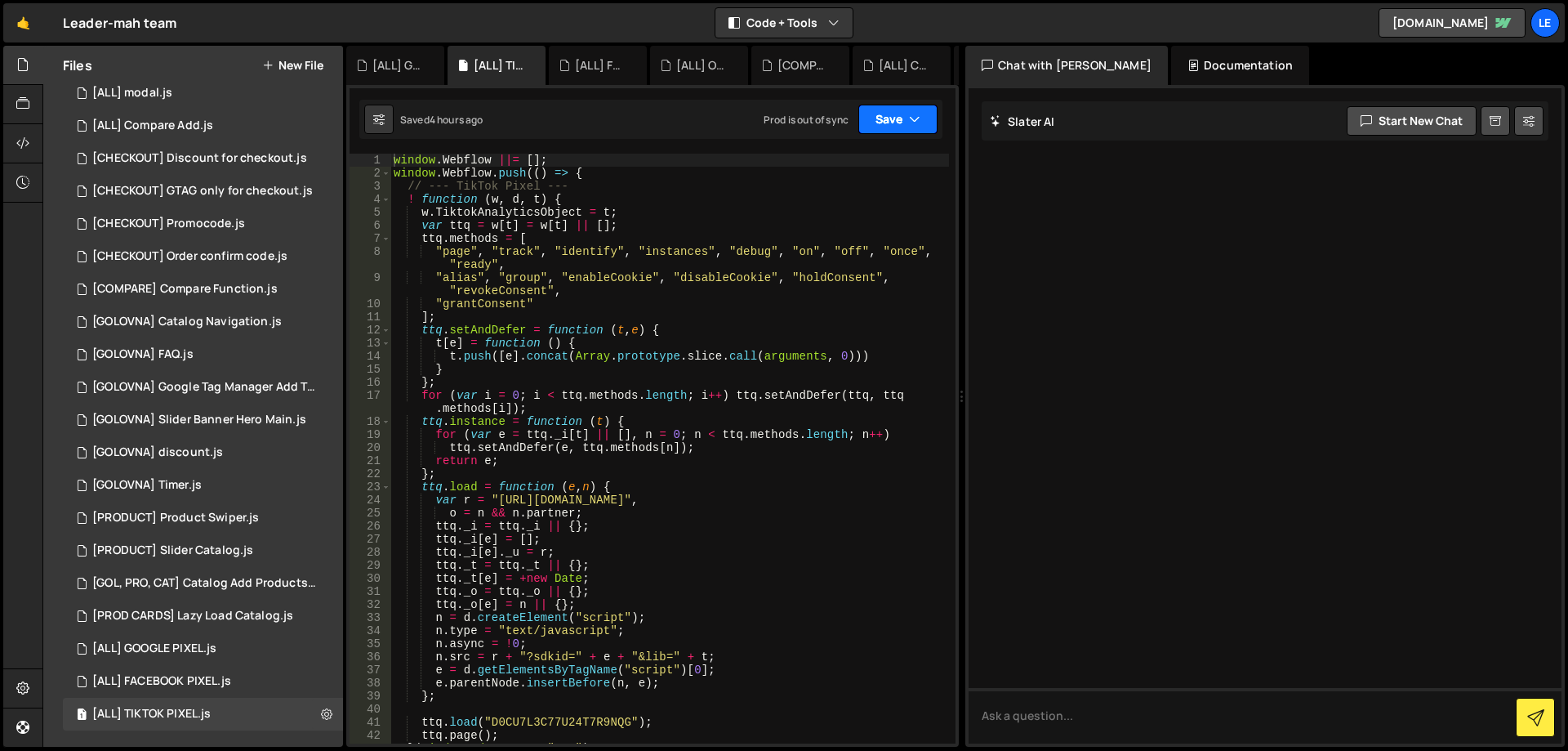
click at [888, 117] on button "Save" at bounding box center [898, 118] width 80 height 29
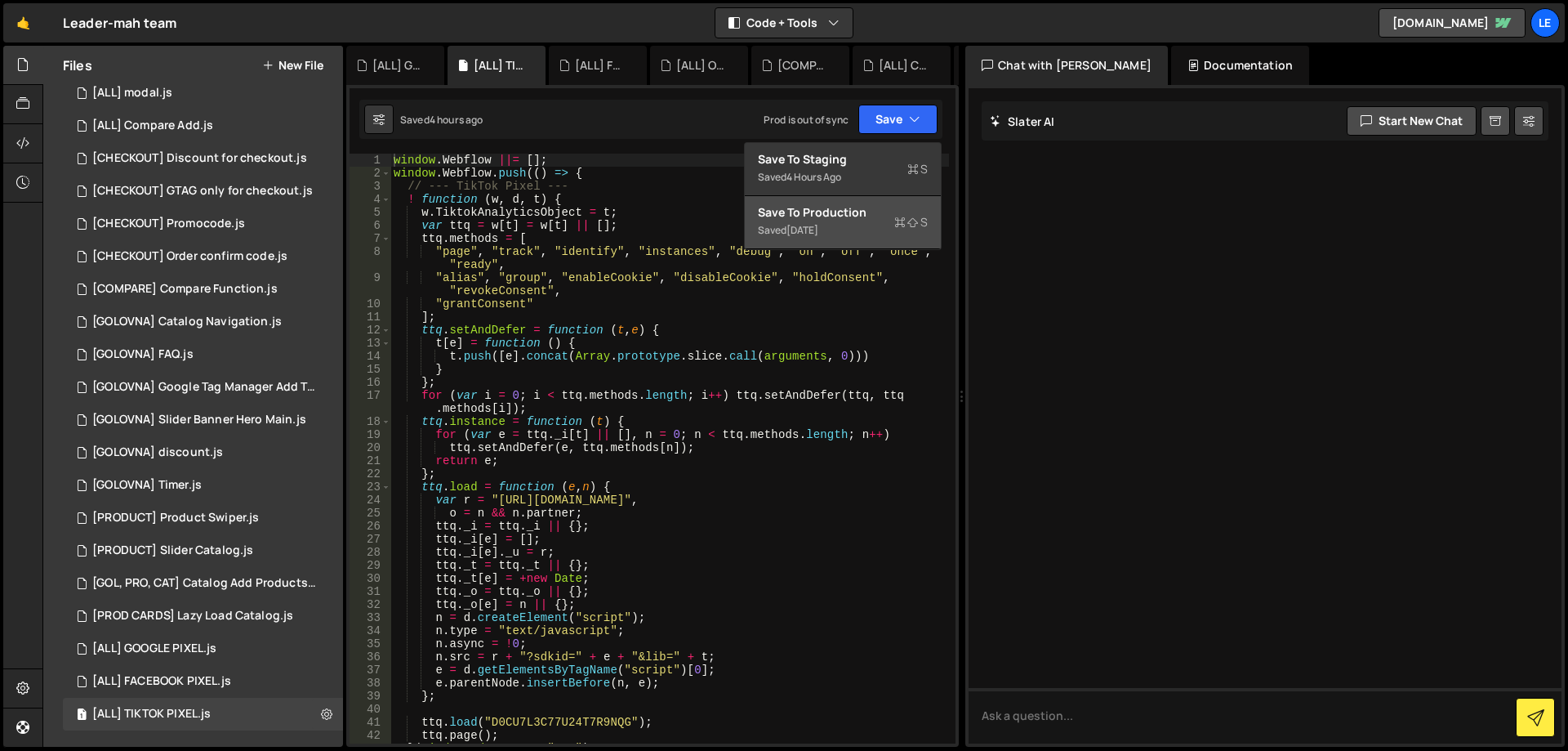
click at [851, 223] on div "Saved [DATE]" at bounding box center [843, 231] width 170 height 19
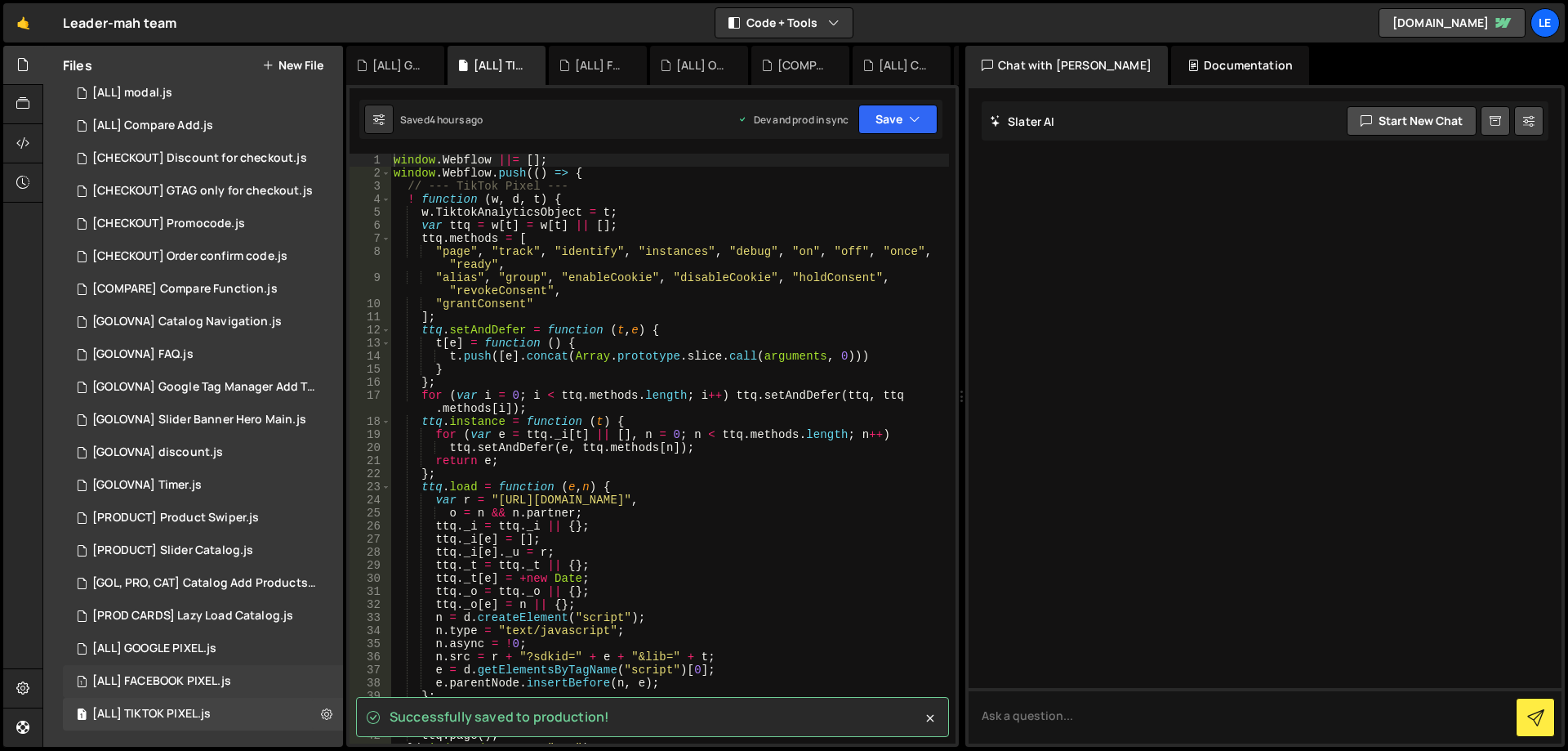
click at [203, 672] on div "1 [ALL] FACEBOOK PIXEL.js 0" at bounding box center [206, 680] width 286 height 33
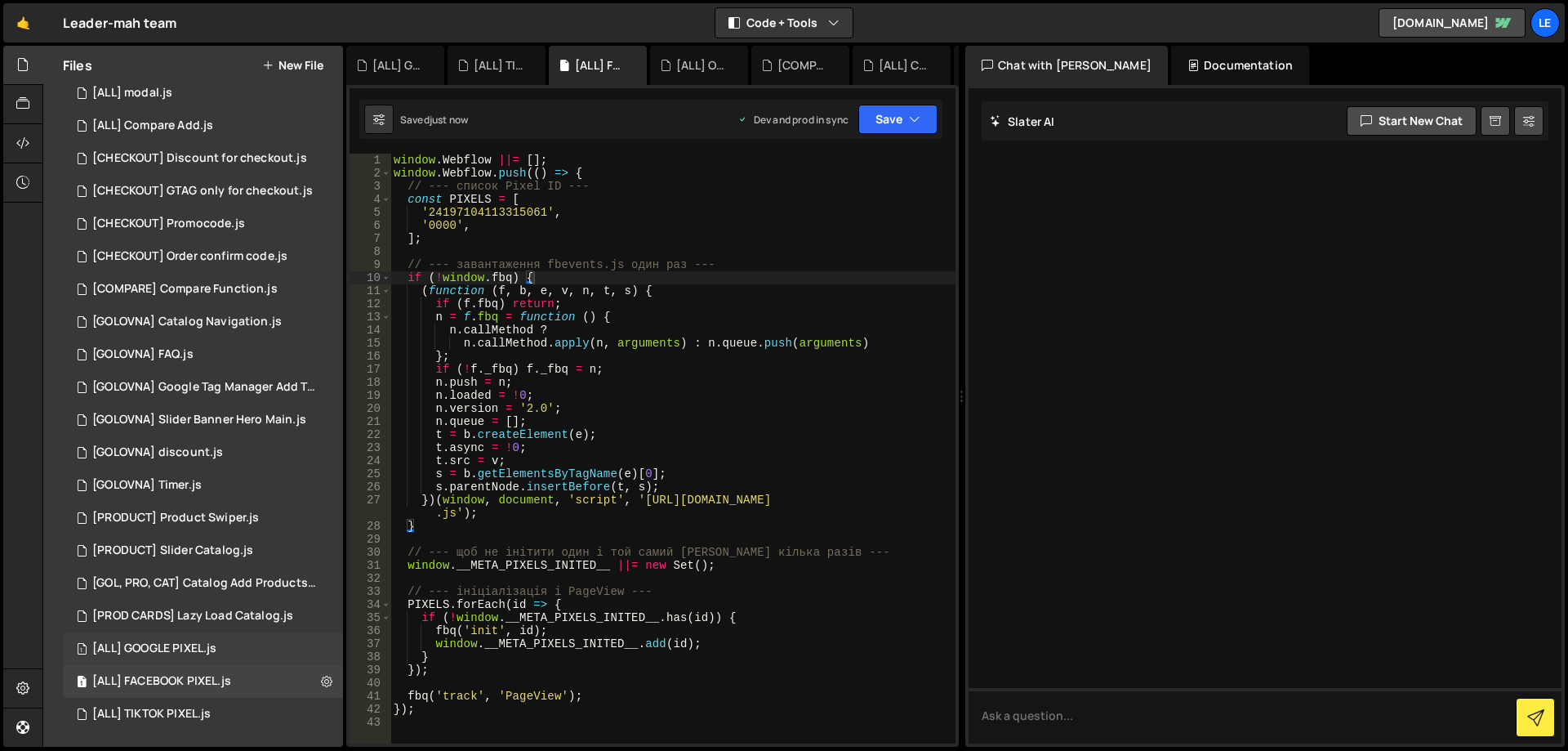
click at [210, 642] on div "[ALL] GOOGLE PIXEL.js" at bounding box center [154, 649] width 125 height 15
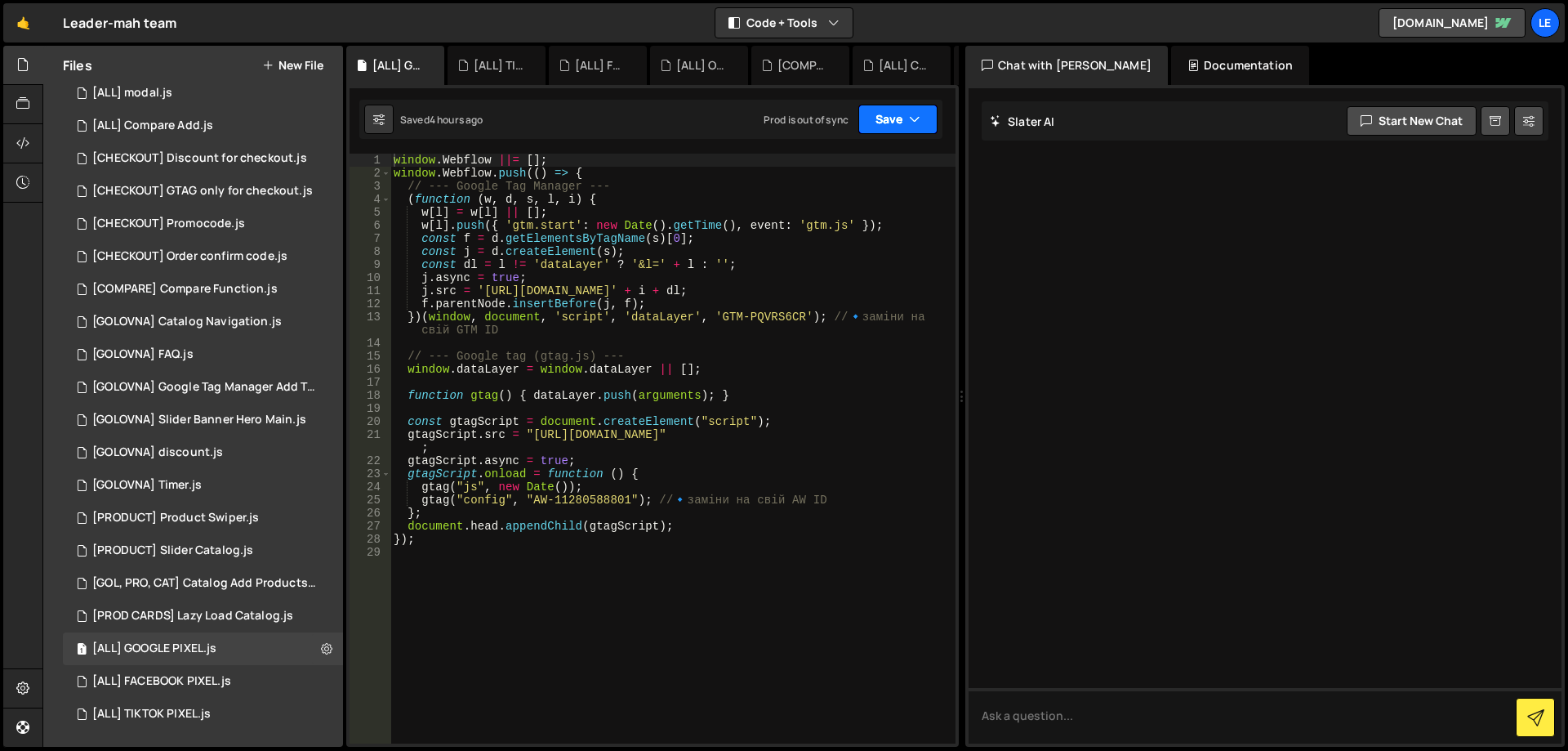
click at [906, 122] on button "Save" at bounding box center [898, 118] width 80 height 29
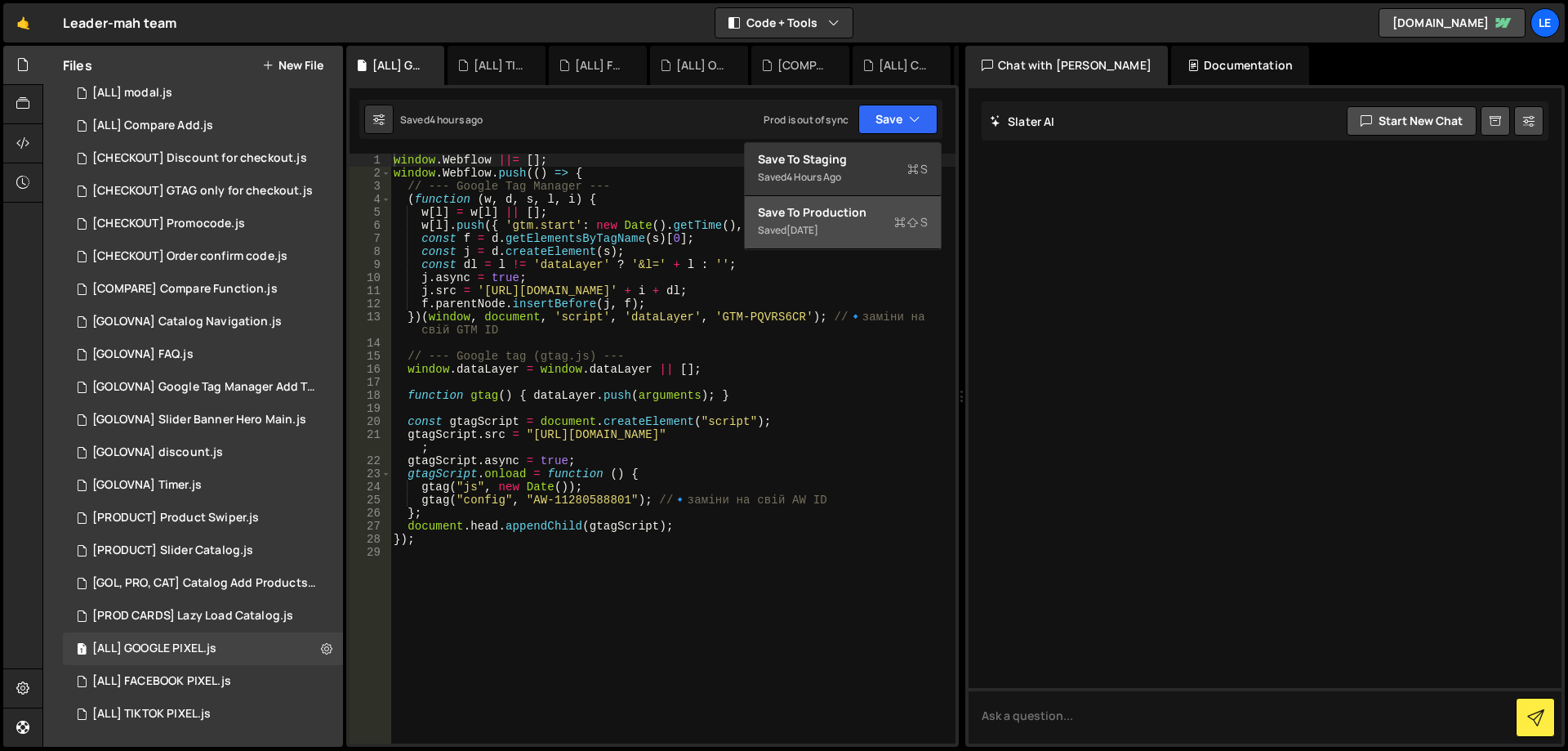
click at [879, 210] on div "Save to Production S" at bounding box center [843, 212] width 170 height 16
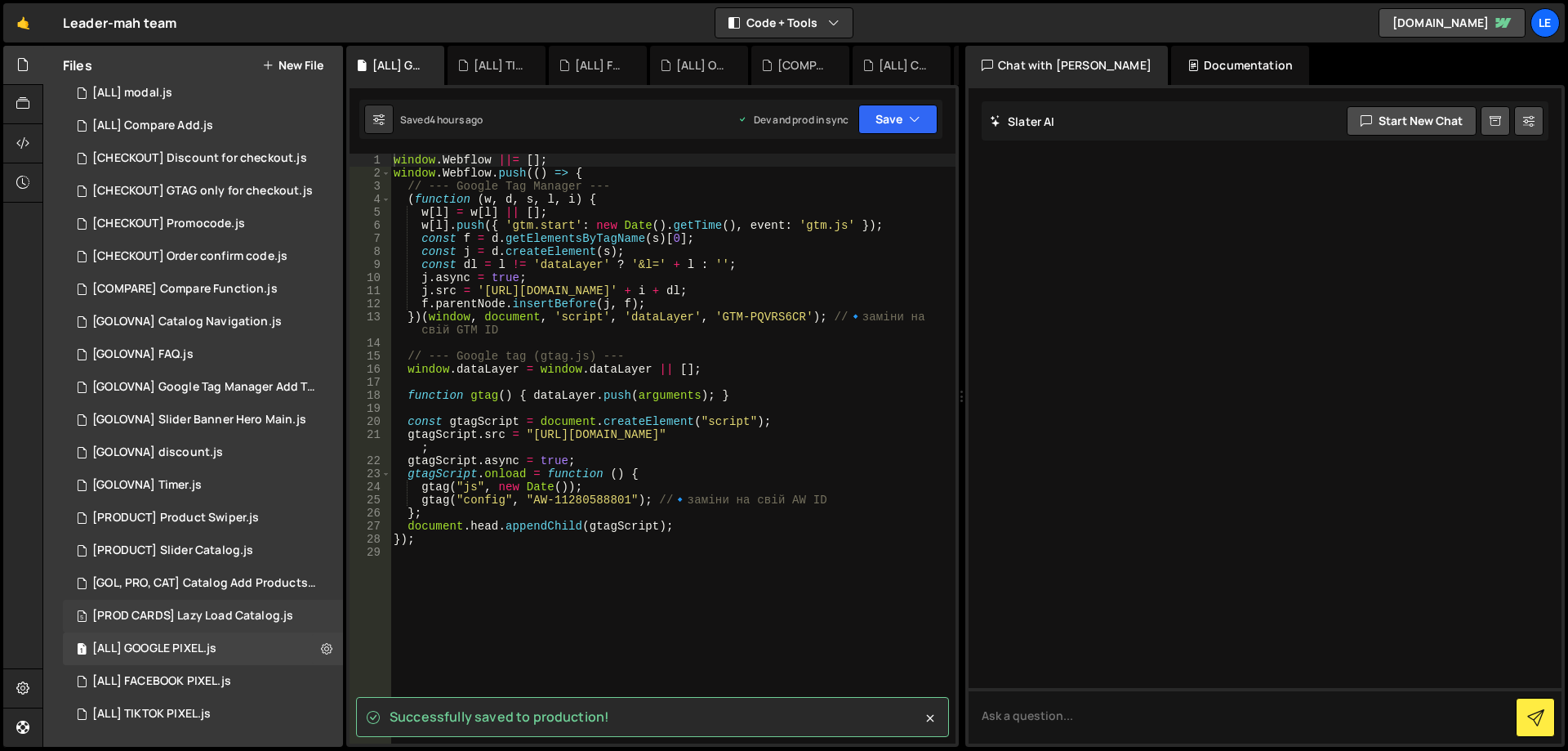
click at [206, 607] on div "5 [PROD CARDS] Lazy Load Catalog.js 0" at bounding box center [206, 616] width 286 height 33
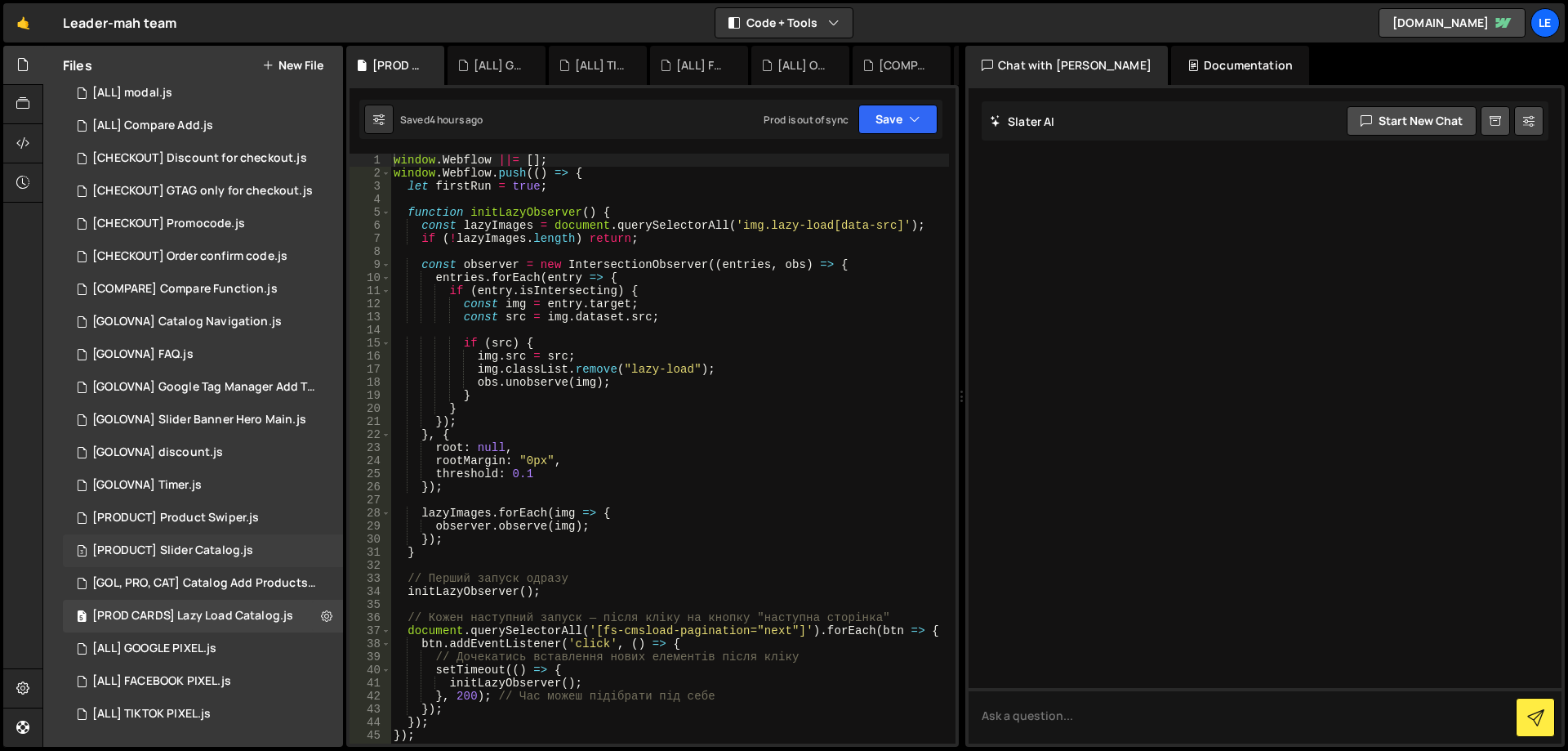
click at [209, 565] on div "3 [PRODUCT] Slider Catalog.js 0" at bounding box center [206, 550] width 286 height 33
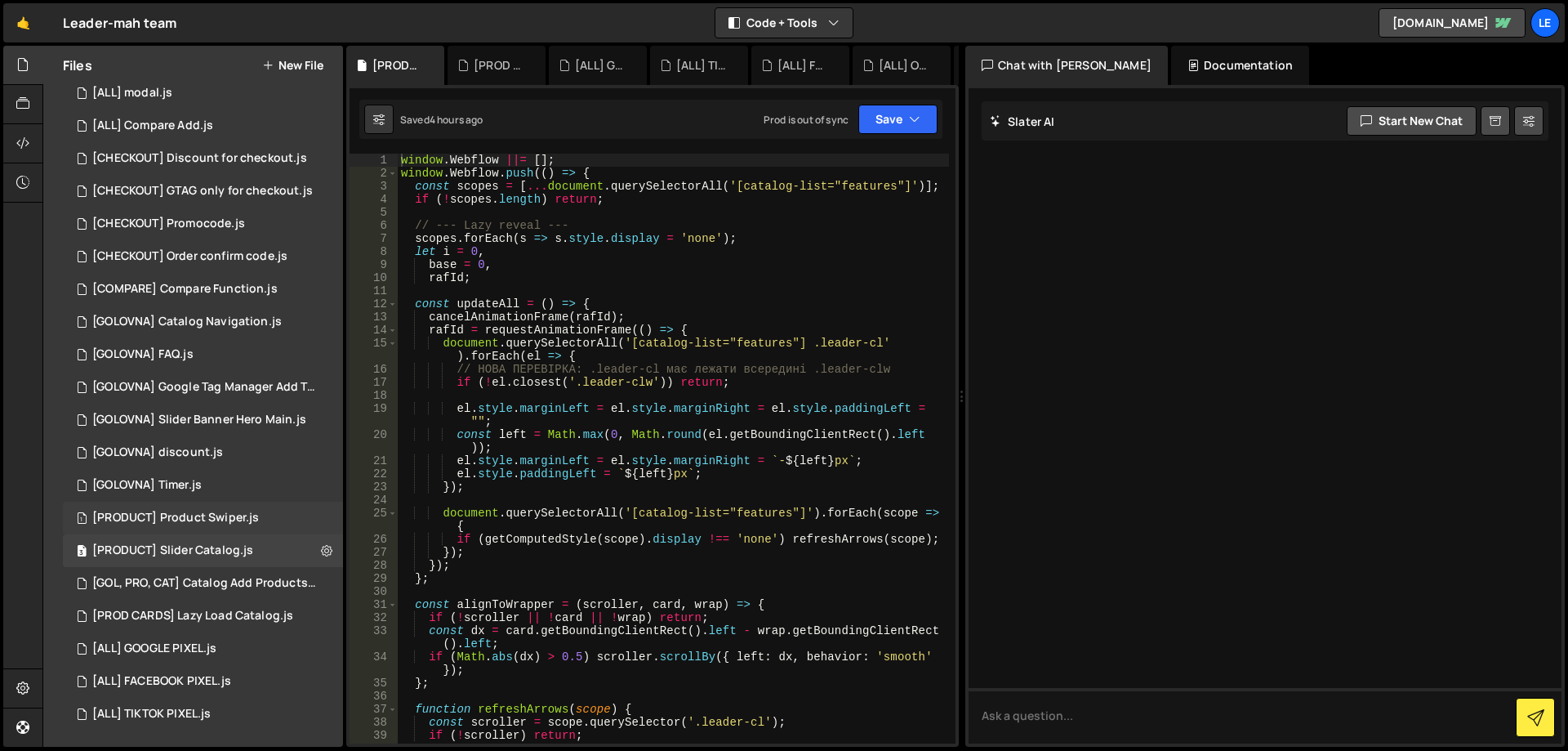
click at [215, 518] on div "[PRODUCT] Product Swiper.js" at bounding box center [175, 518] width 167 height 15
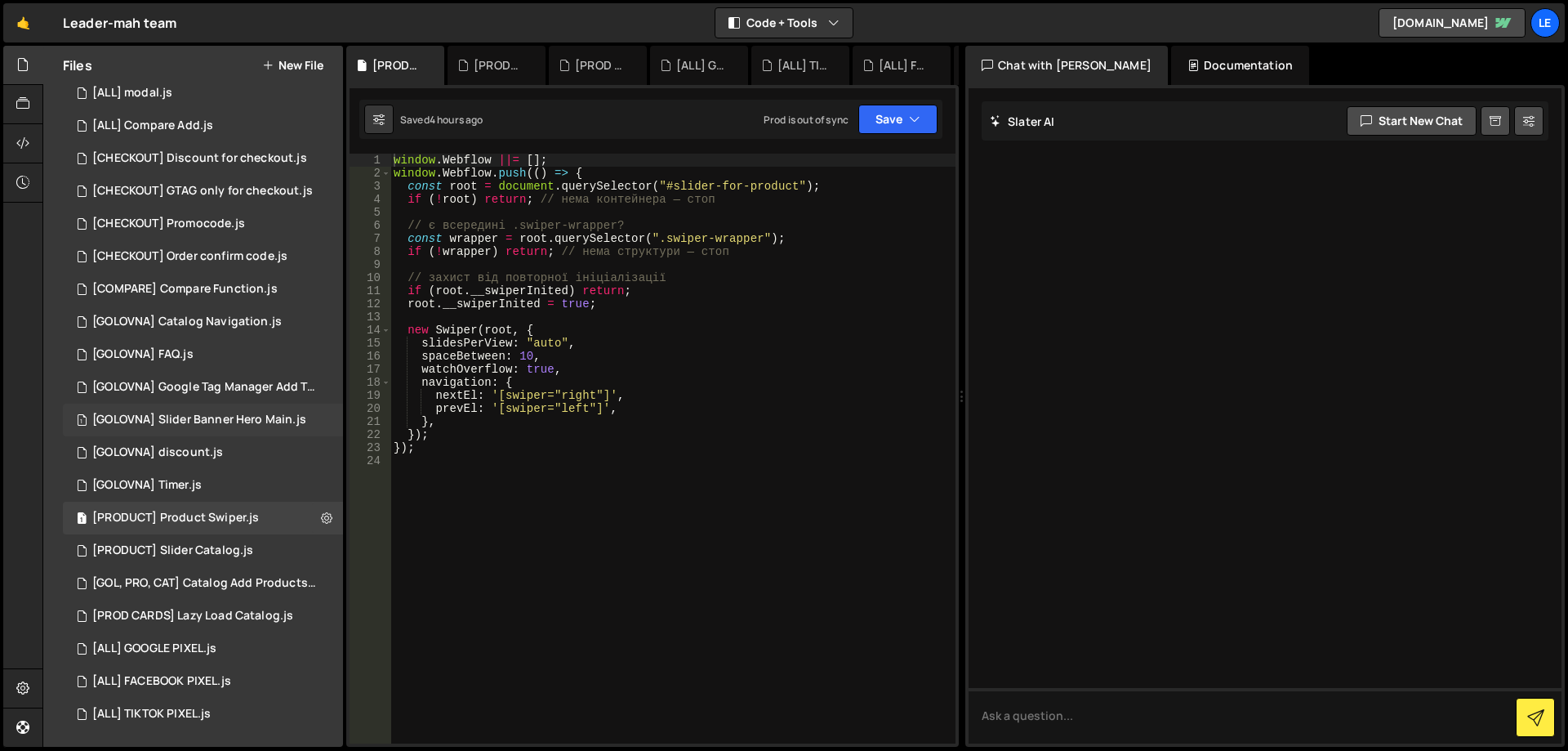
click at [221, 424] on div "[GOLOVNA] Slider Banner Hero Main.js" at bounding box center [199, 420] width 214 height 15
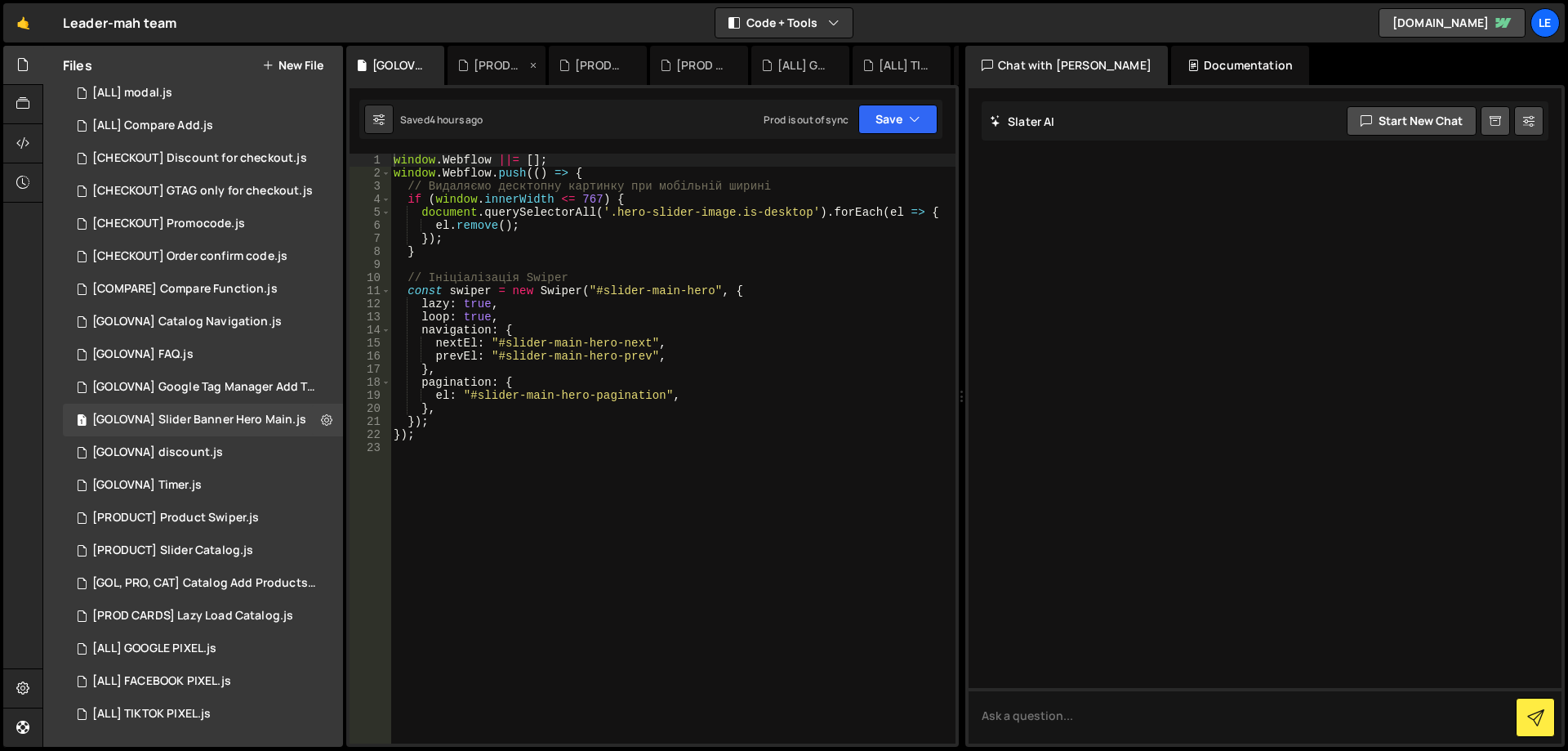
click at [0, 0] on icon at bounding box center [0, 0] width 0 height 0
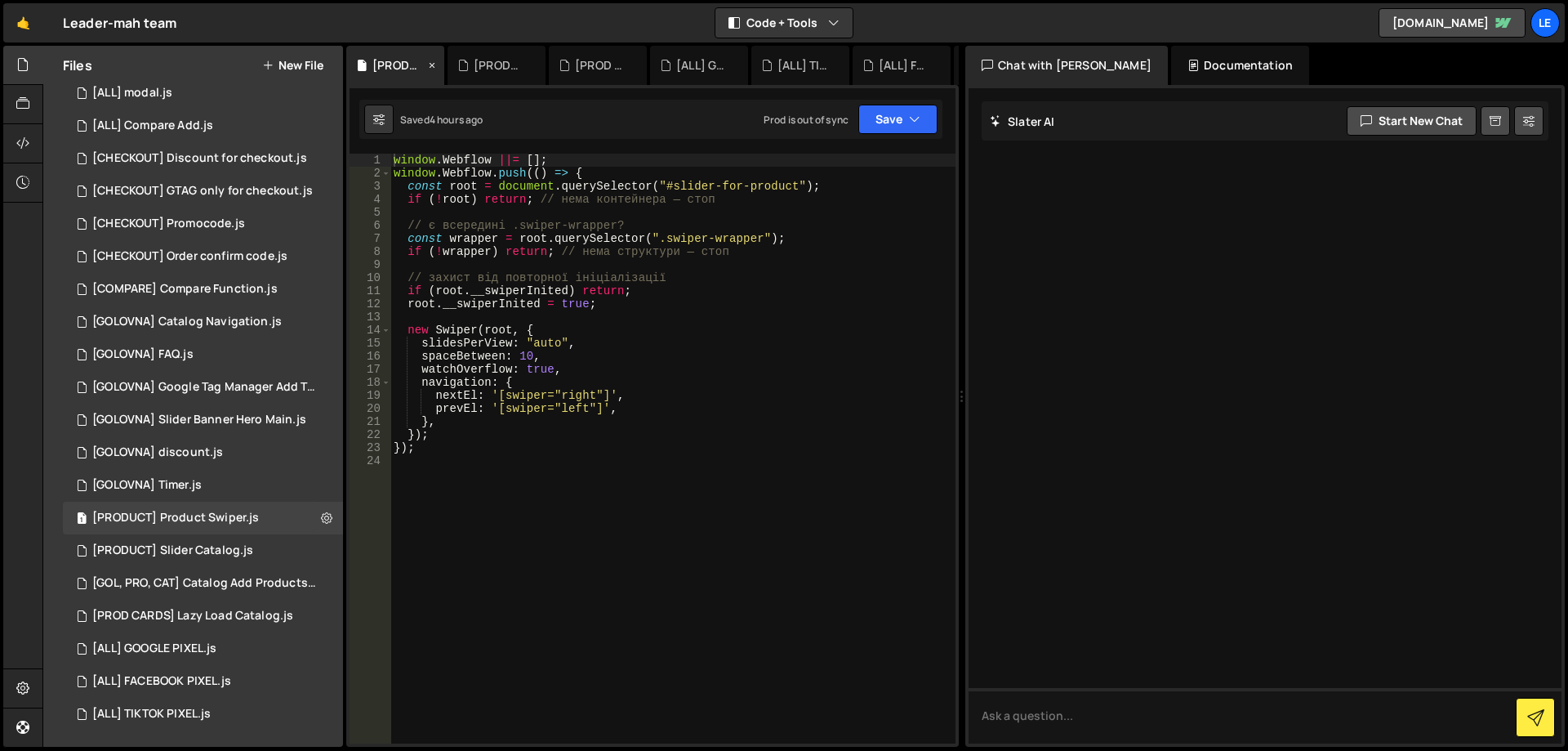
click at [435, 67] on icon at bounding box center [432, 65] width 11 height 16
click at [0, 0] on icon at bounding box center [0, 0] width 0 height 0
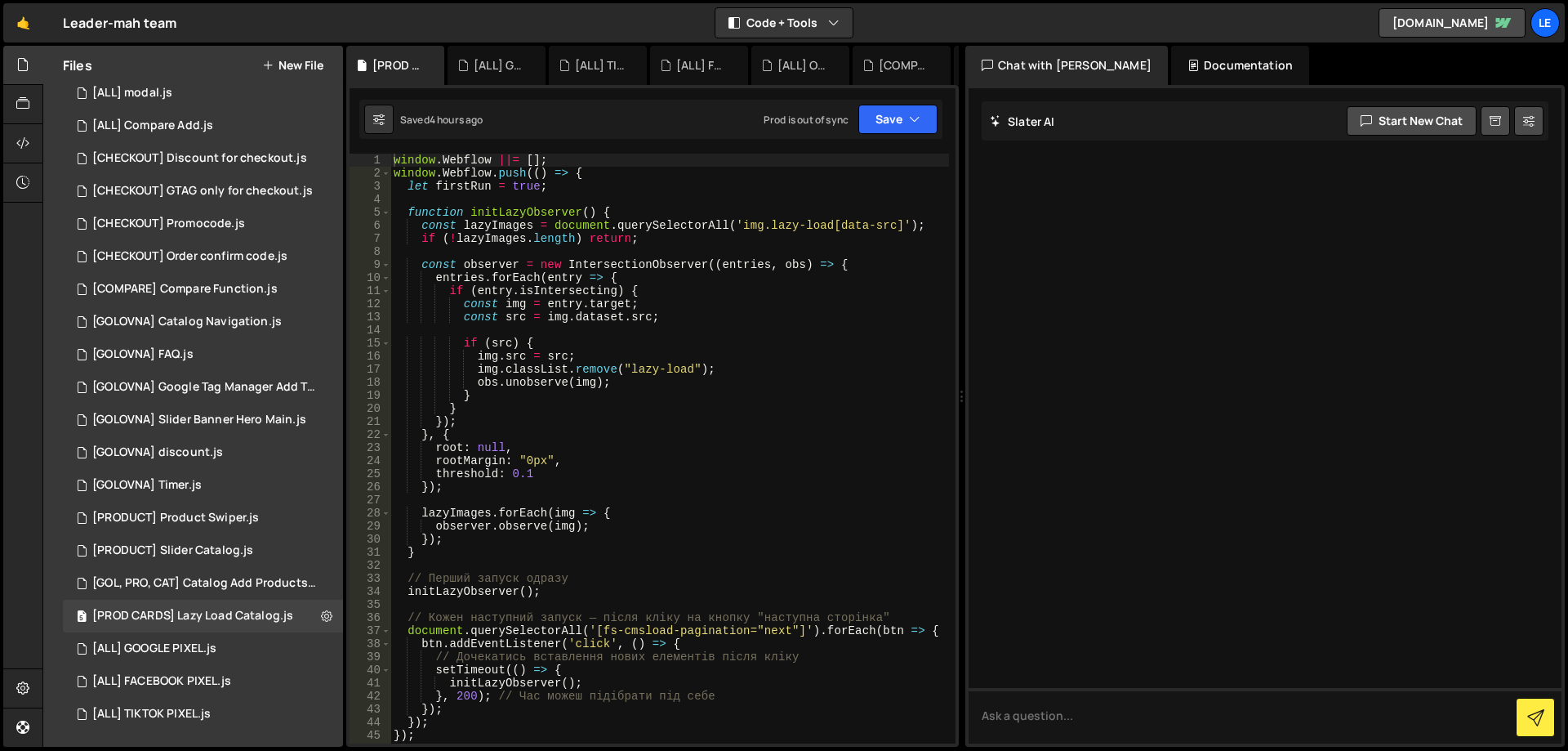
click at [0, 0] on icon at bounding box center [0, 0] width 0 height 0
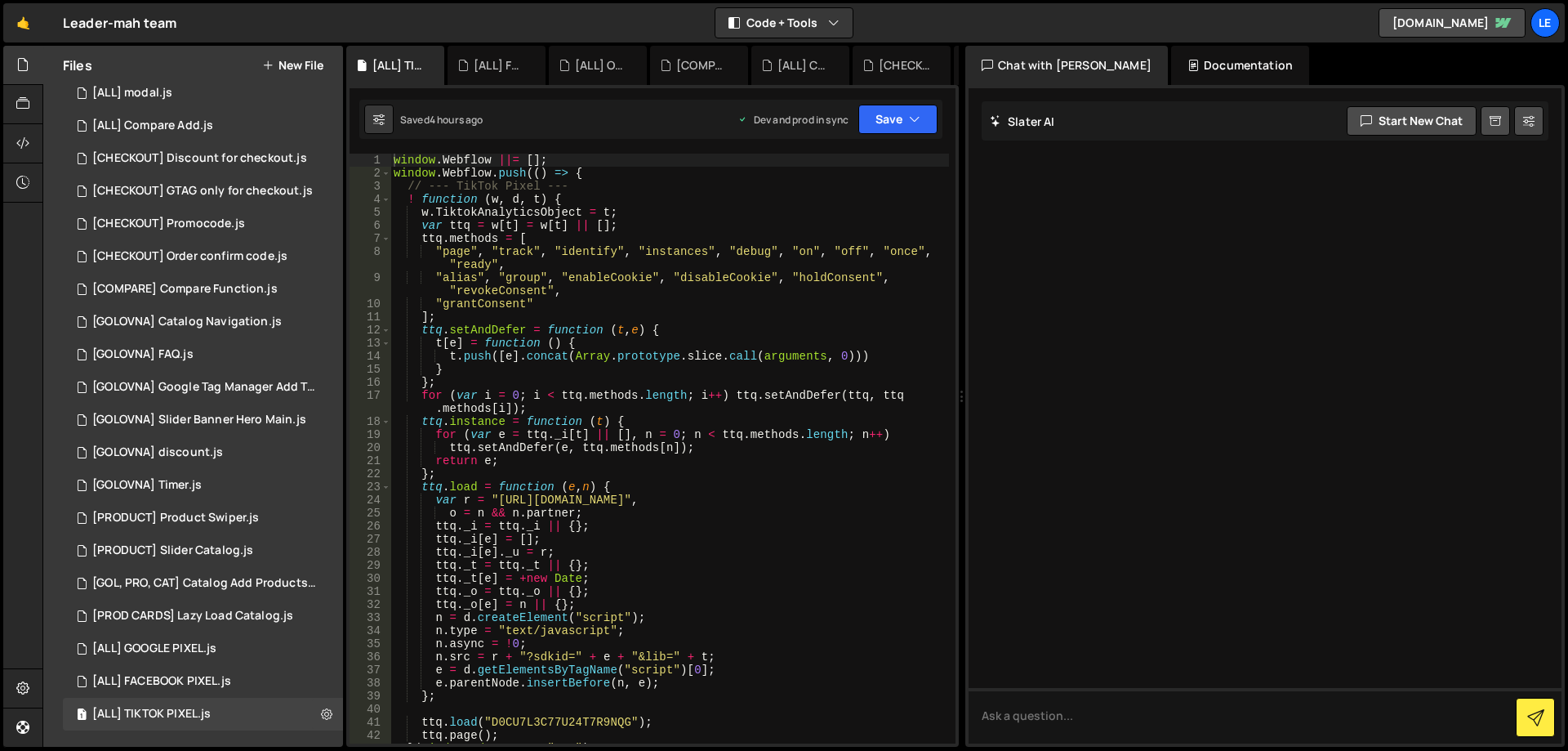
click at [0, 0] on icon at bounding box center [0, 0] width 0 height 0
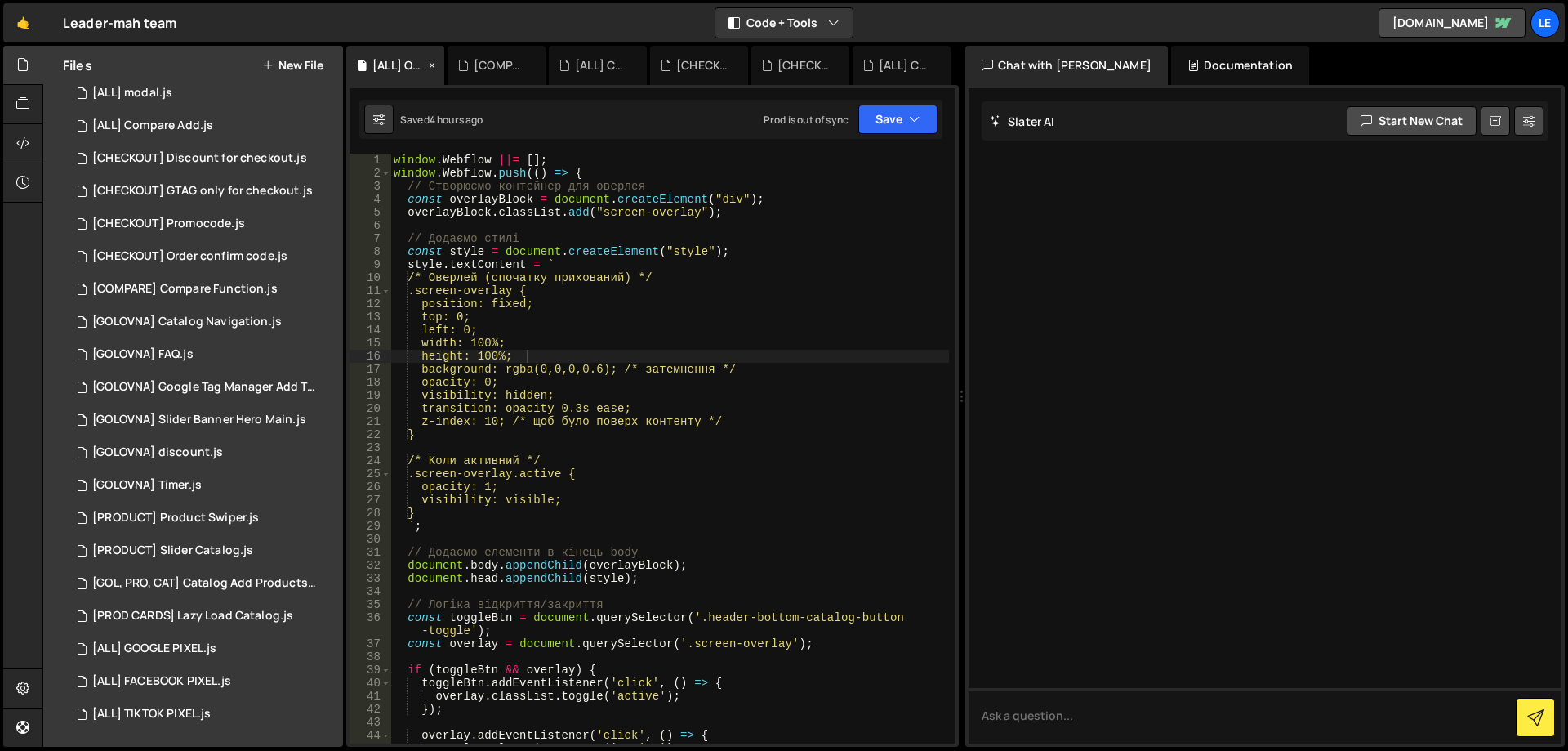
click at [434, 67] on icon at bounding box center [432, 65] width 11 height 16
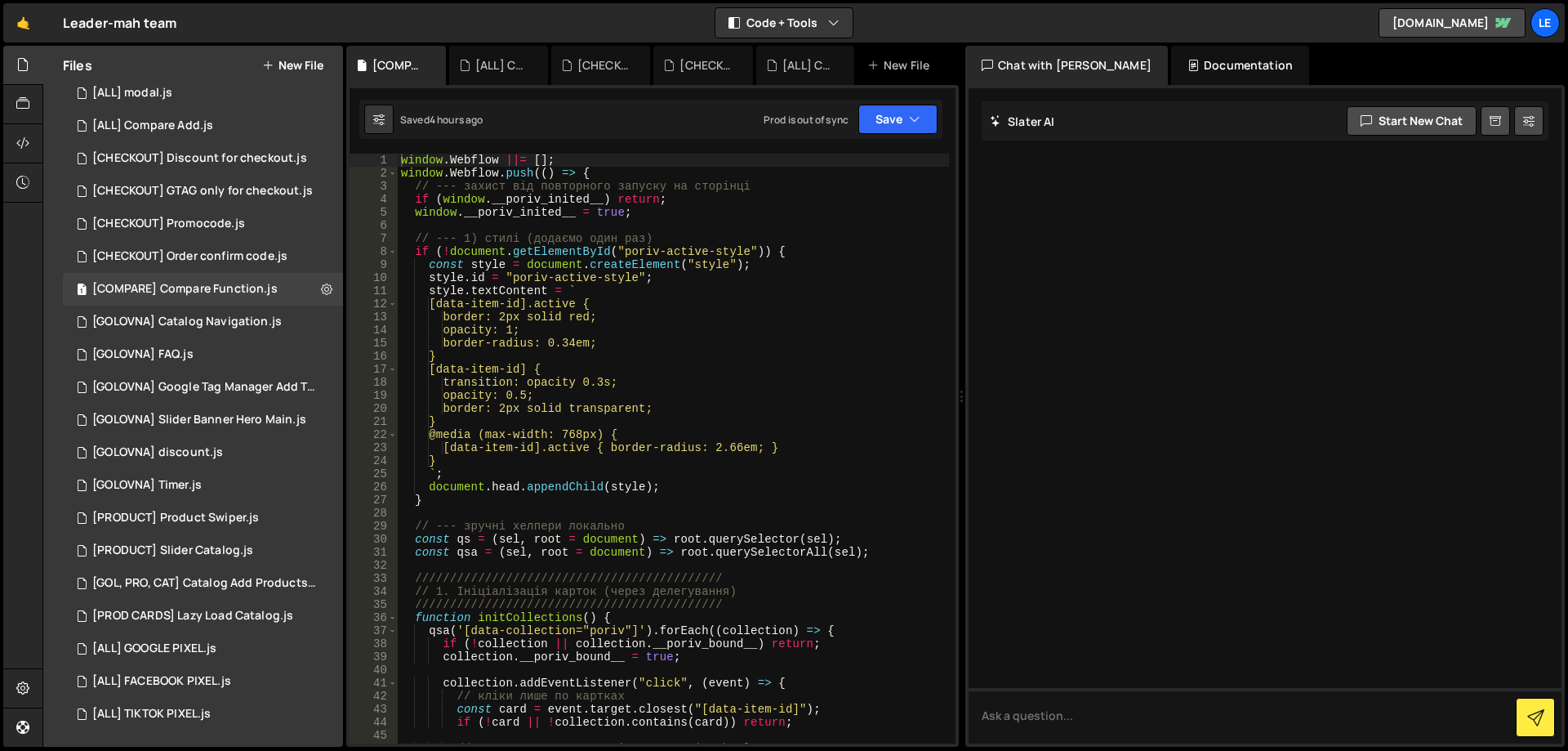
click at [0, 0] on icon at bounding box center [0, 0] width 0 height 0
click at [475, 67] on div "[ALL] Compare Add.js" at bounding box center [502, 65] width 53 height 16
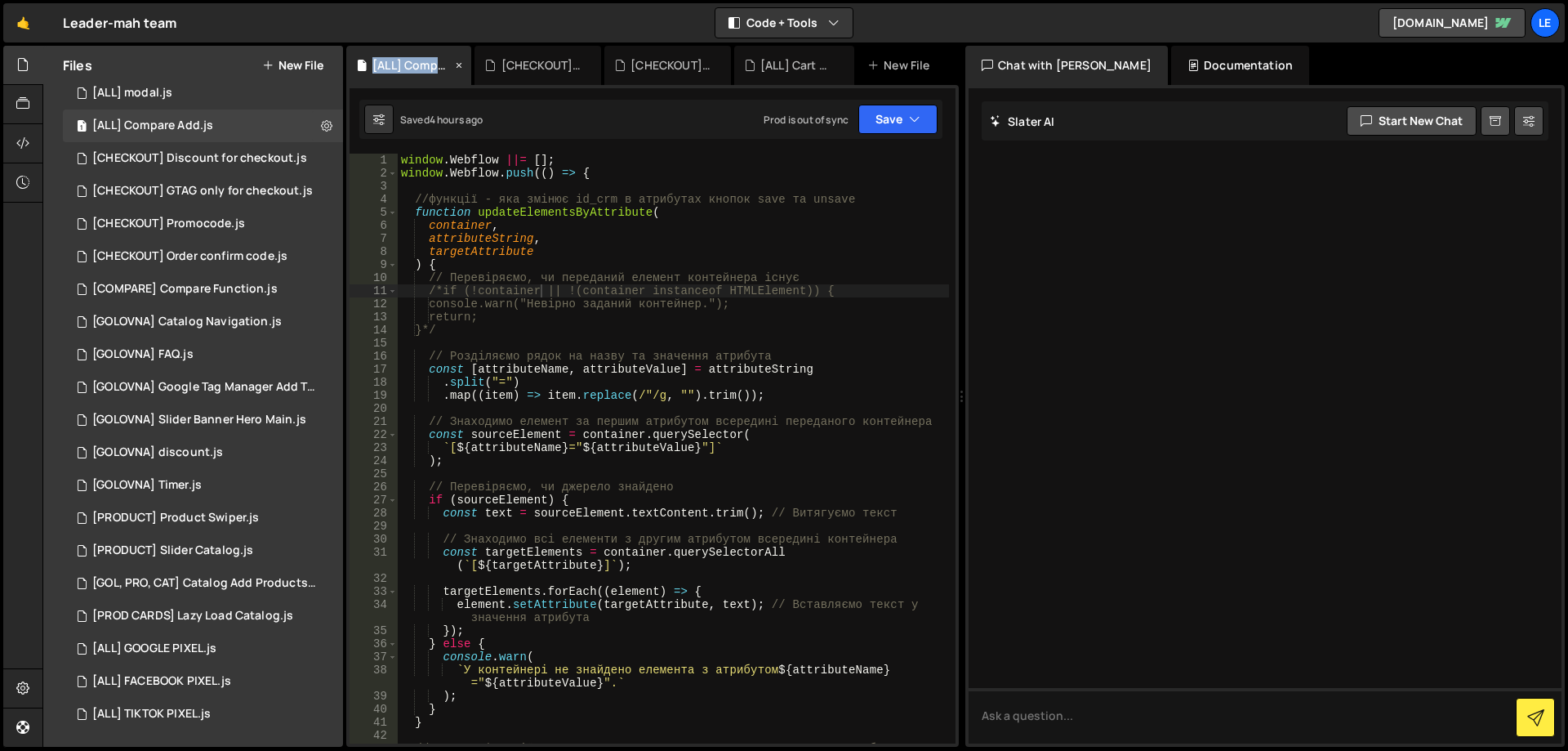
click at [456, 64] on icon at bounding box center [458, 65] width 11 height 16
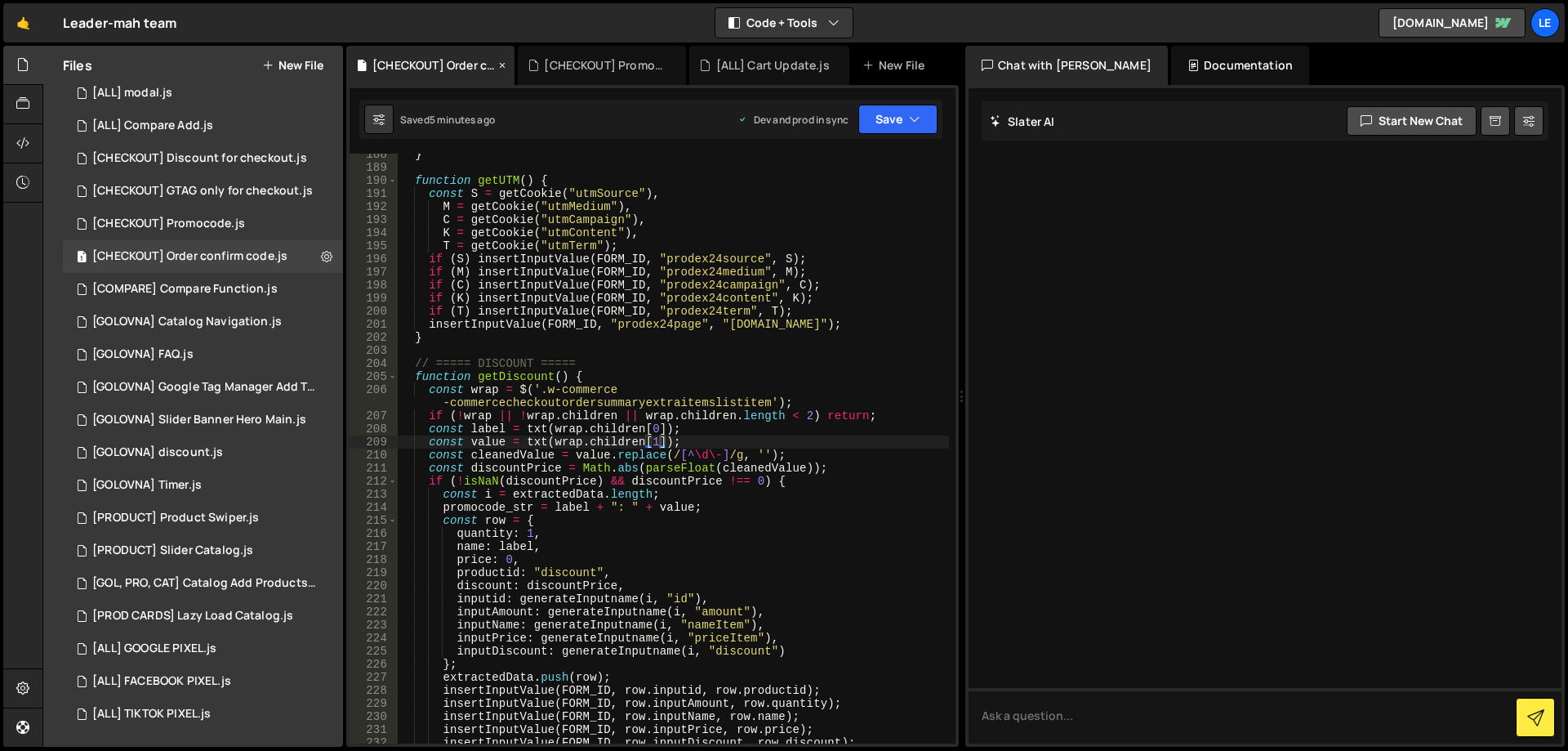
click at [499, 65] on icon at bounding box center [502, 65] width 11 height 16
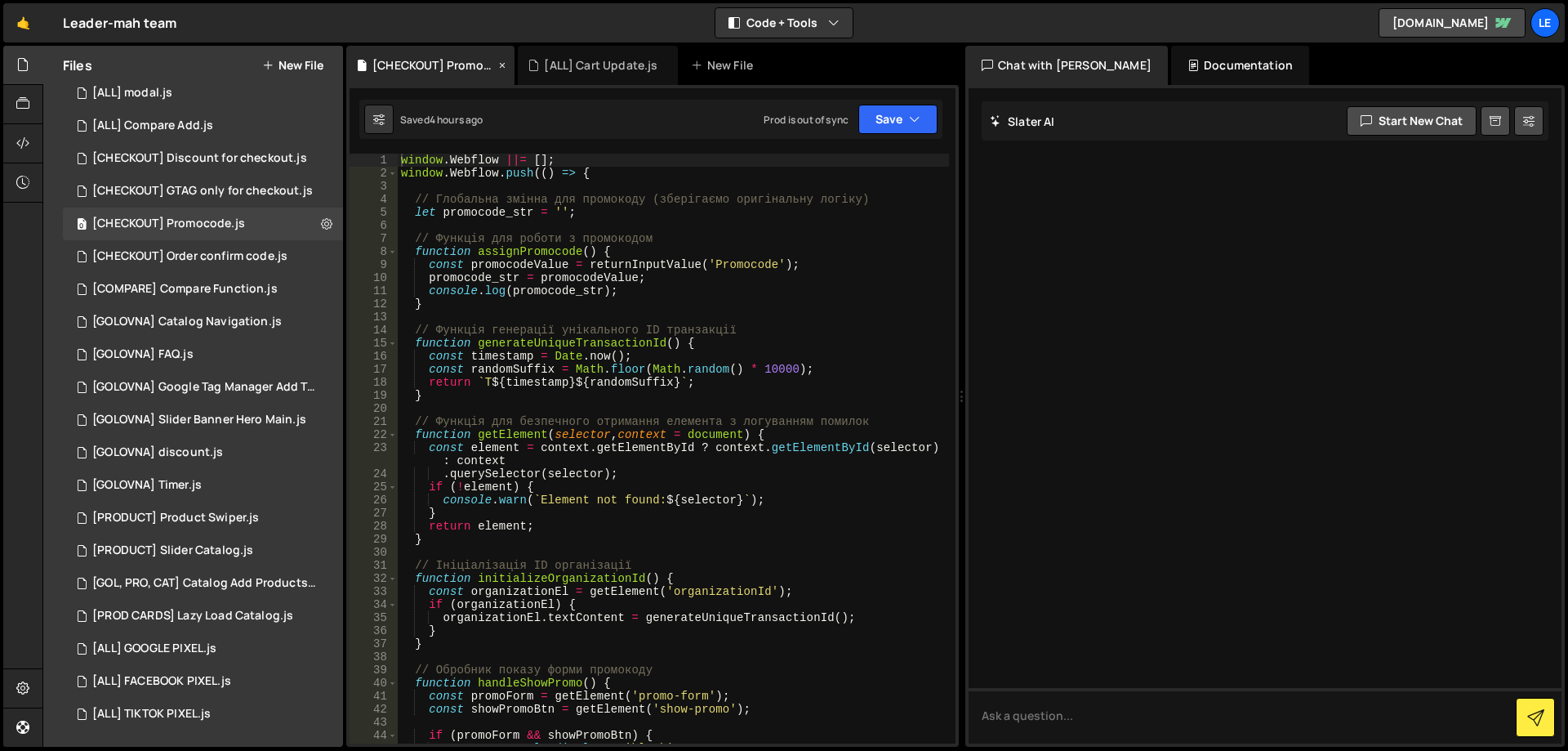
click at [500, 65] on icon at bounding box center [502, 65] width 11 height 16
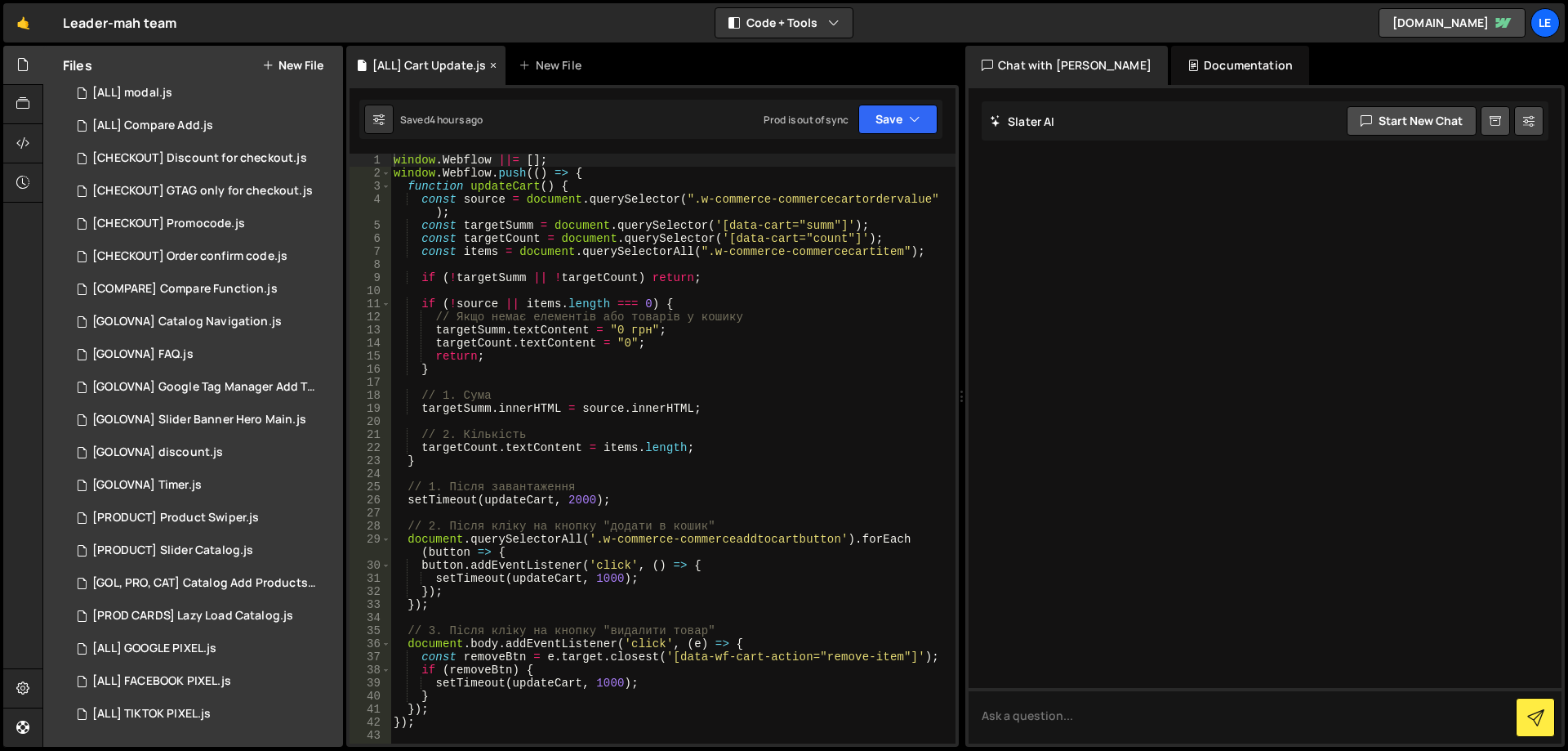
click at [491, 64] on icon at bounding box center [493, 65] width 11 height 16
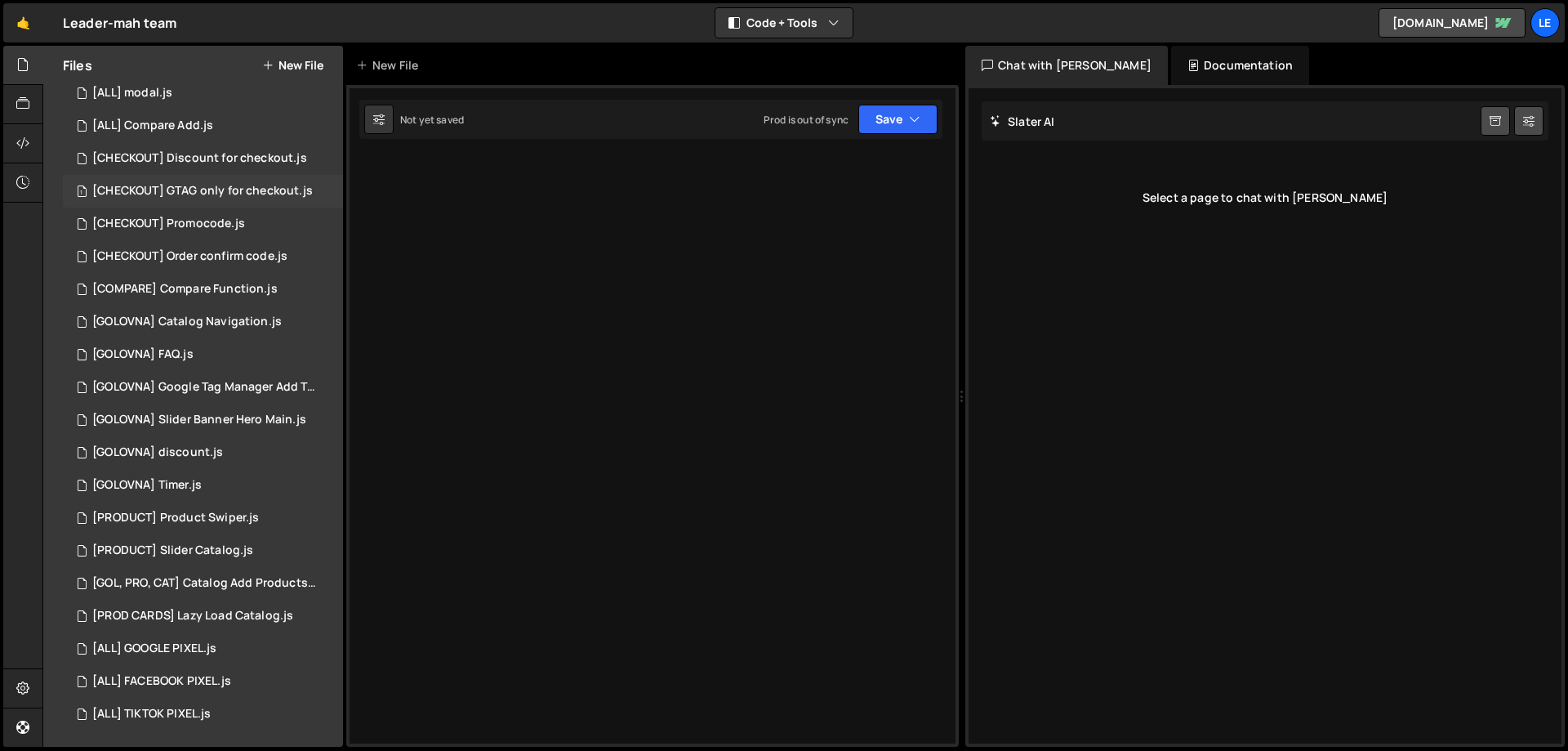
click at [172, 178] on div "1 [CHECKOUT] GTAG only for checkout.js 0" at bounding box center [206, 191] width 286 height 33
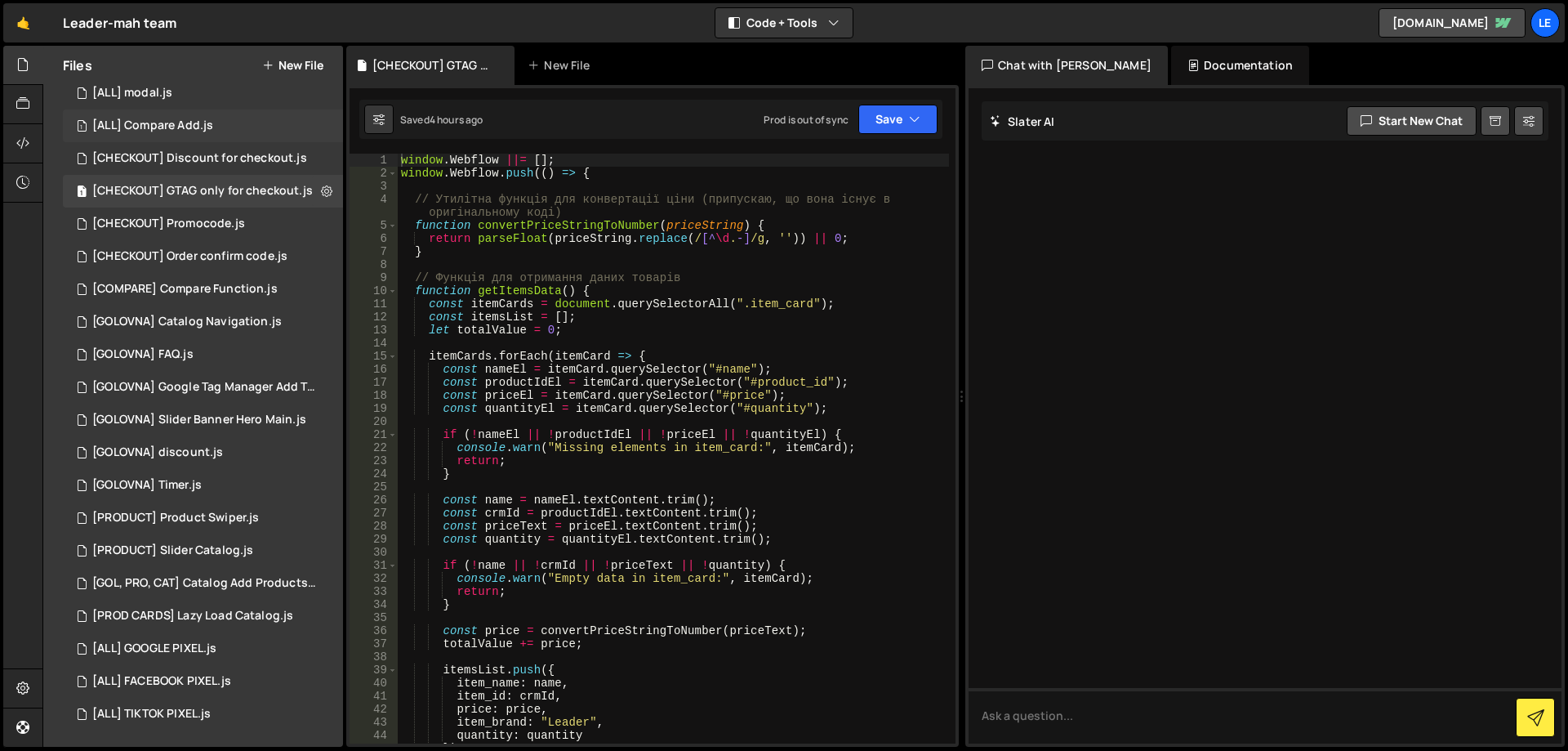
click at [207, 117] on div "1 [ALL] Compare Add.js 0" at bounding box center [206, 125] width 286 height 33
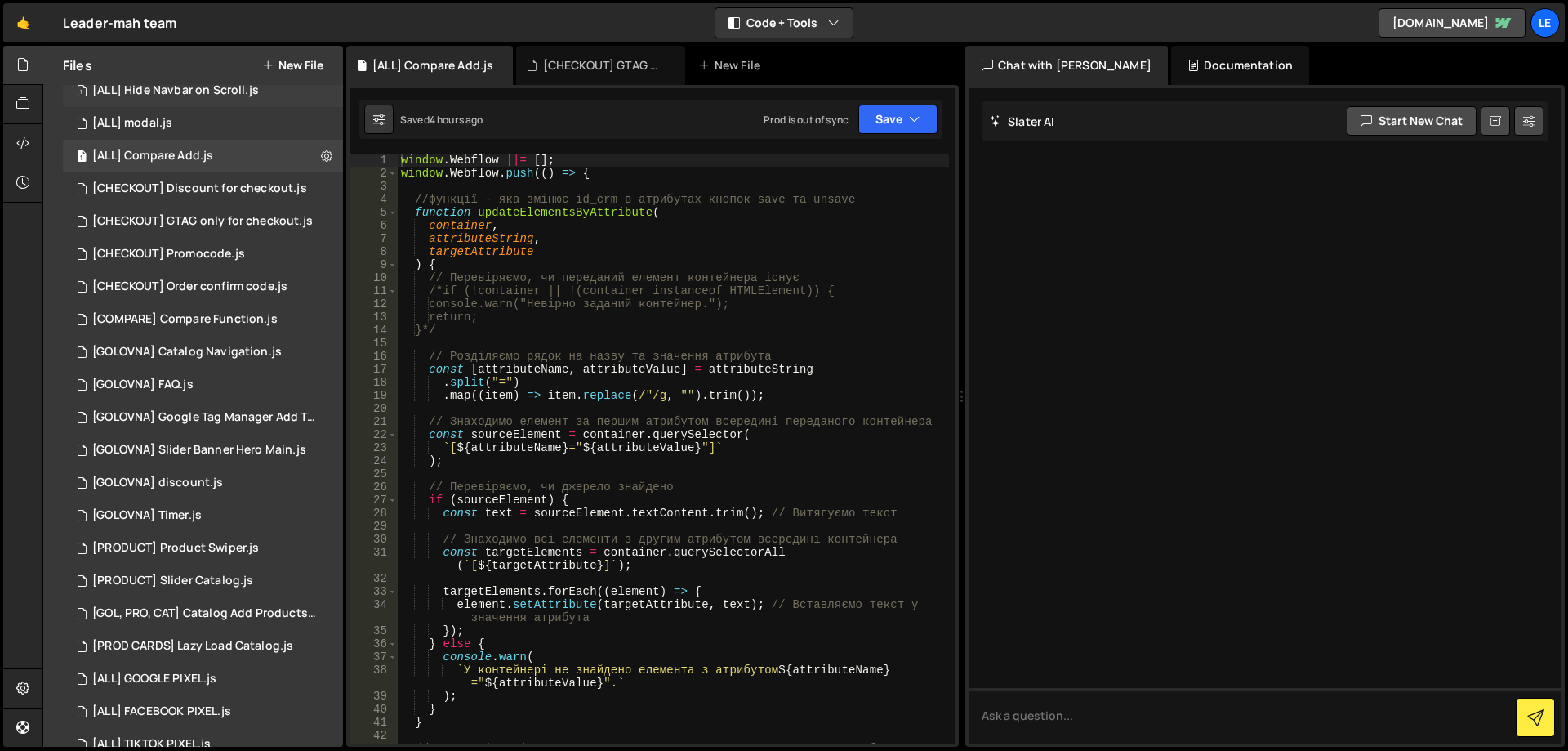
scroll to position [0, 0]
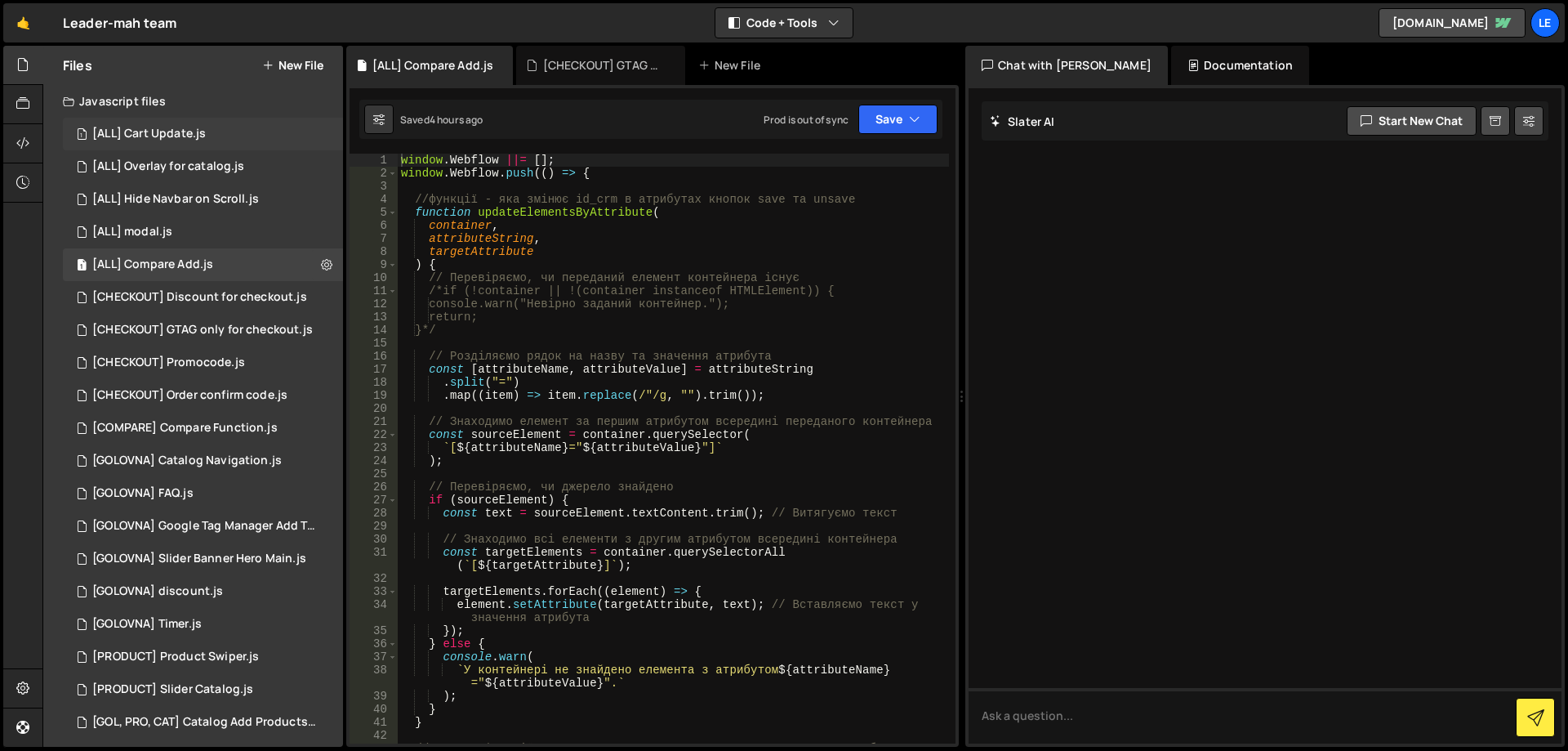
click at [220, 133] on div "1 [ALL] Cart Update.js 0" at bounding box center [206, 133] width 286 height 33
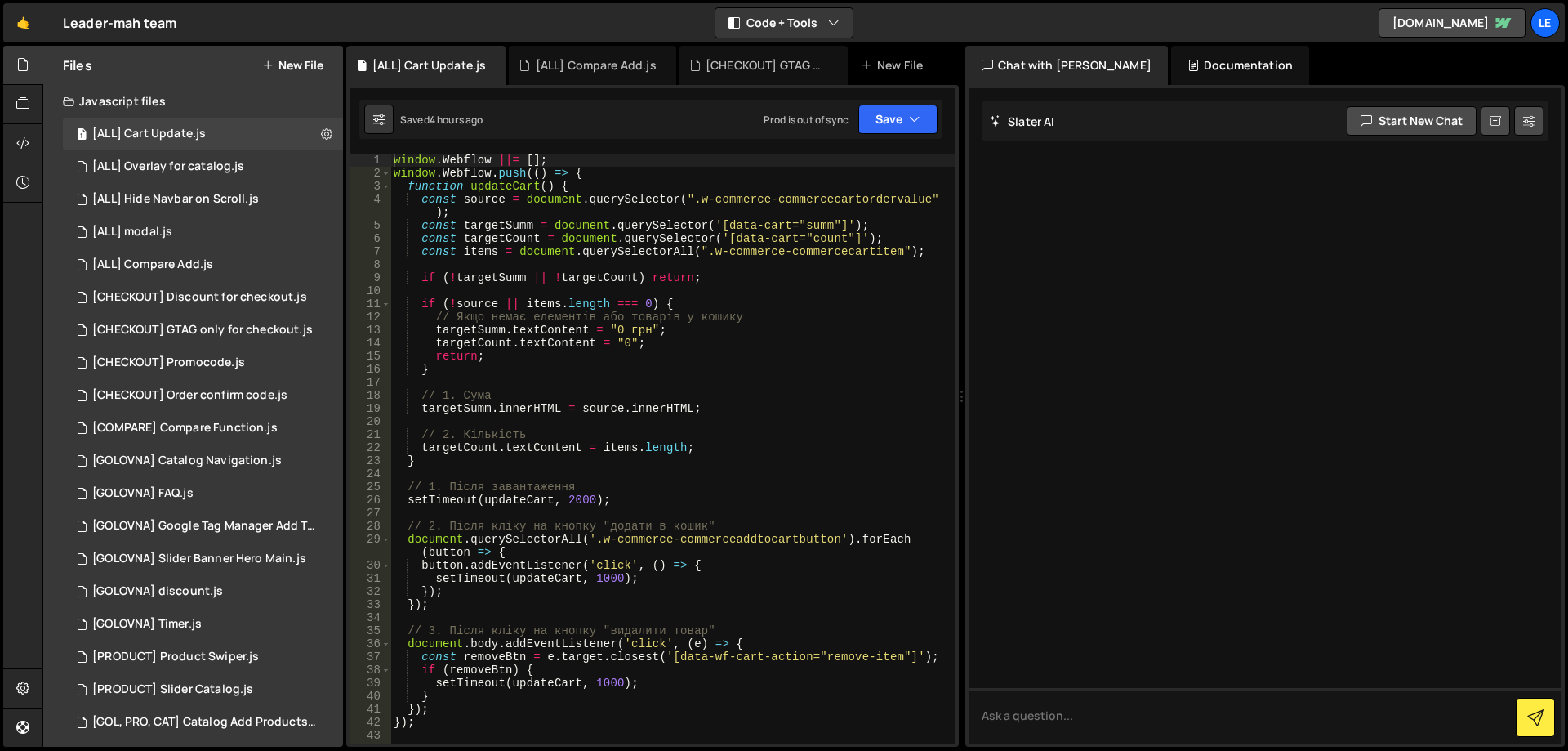
drag, startPoint x: 144, startPoint y: 95, endPoint x: 134, endPoint y: 95, distance: 10.0
click at [134, 95] on div "Javascript files" at bounding box center [193, 101] width 299 height 33
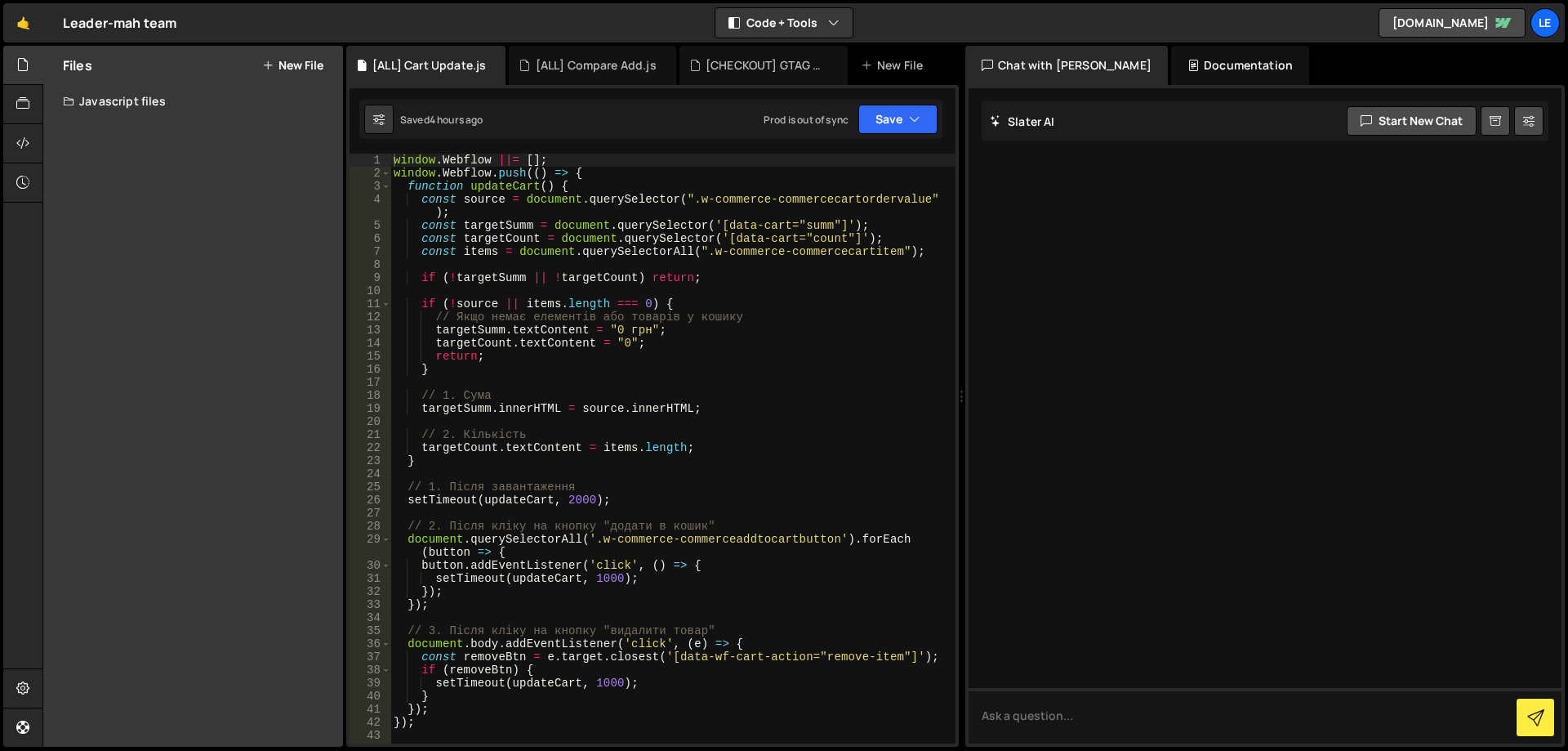
click at [134, 95] on div "Javascript files" at bounding box center [193, 101] width 299 height 33
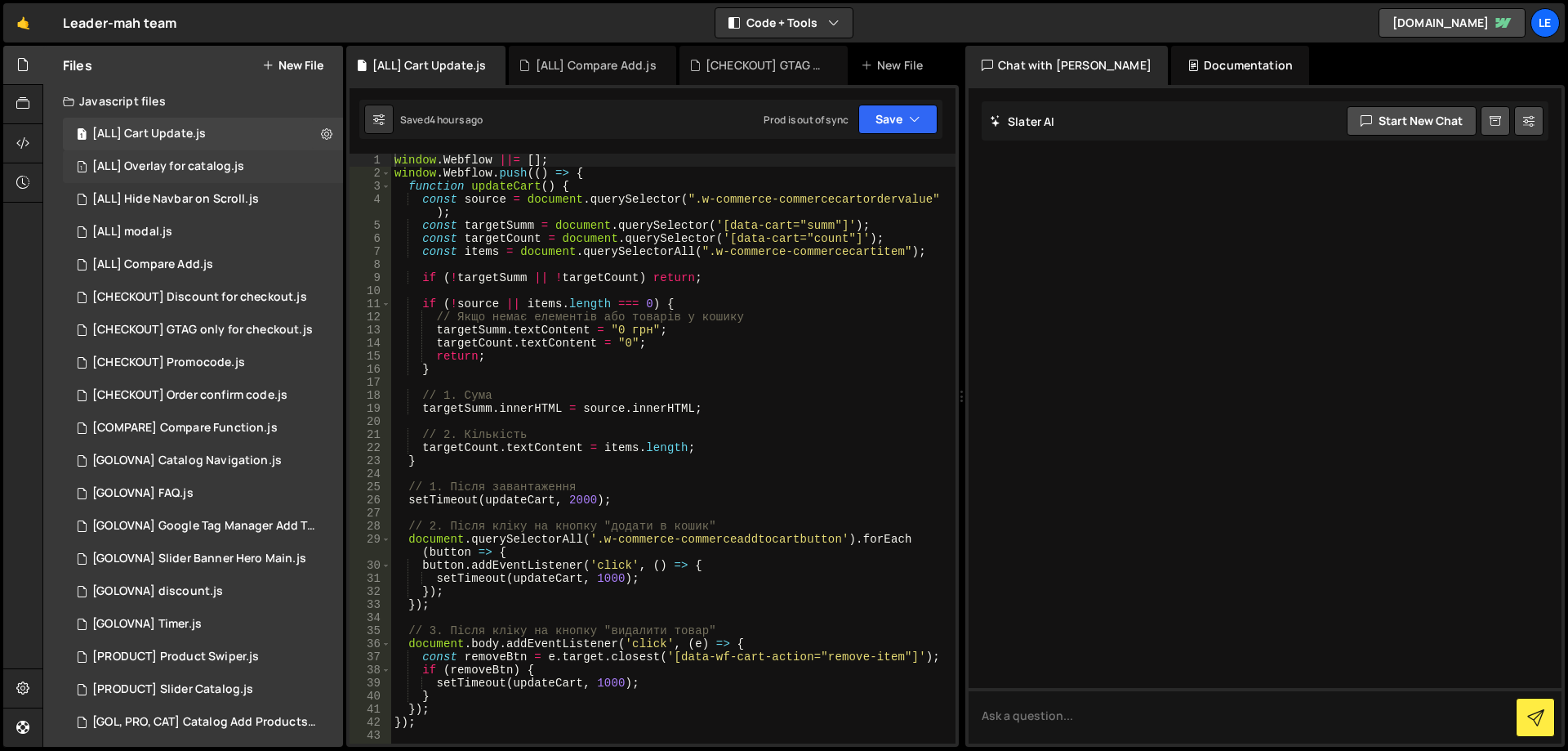
click at [229, 168] on div "[ALL] Overlay for catalog.js" at bounding box center [168, 166] width 152 height 15
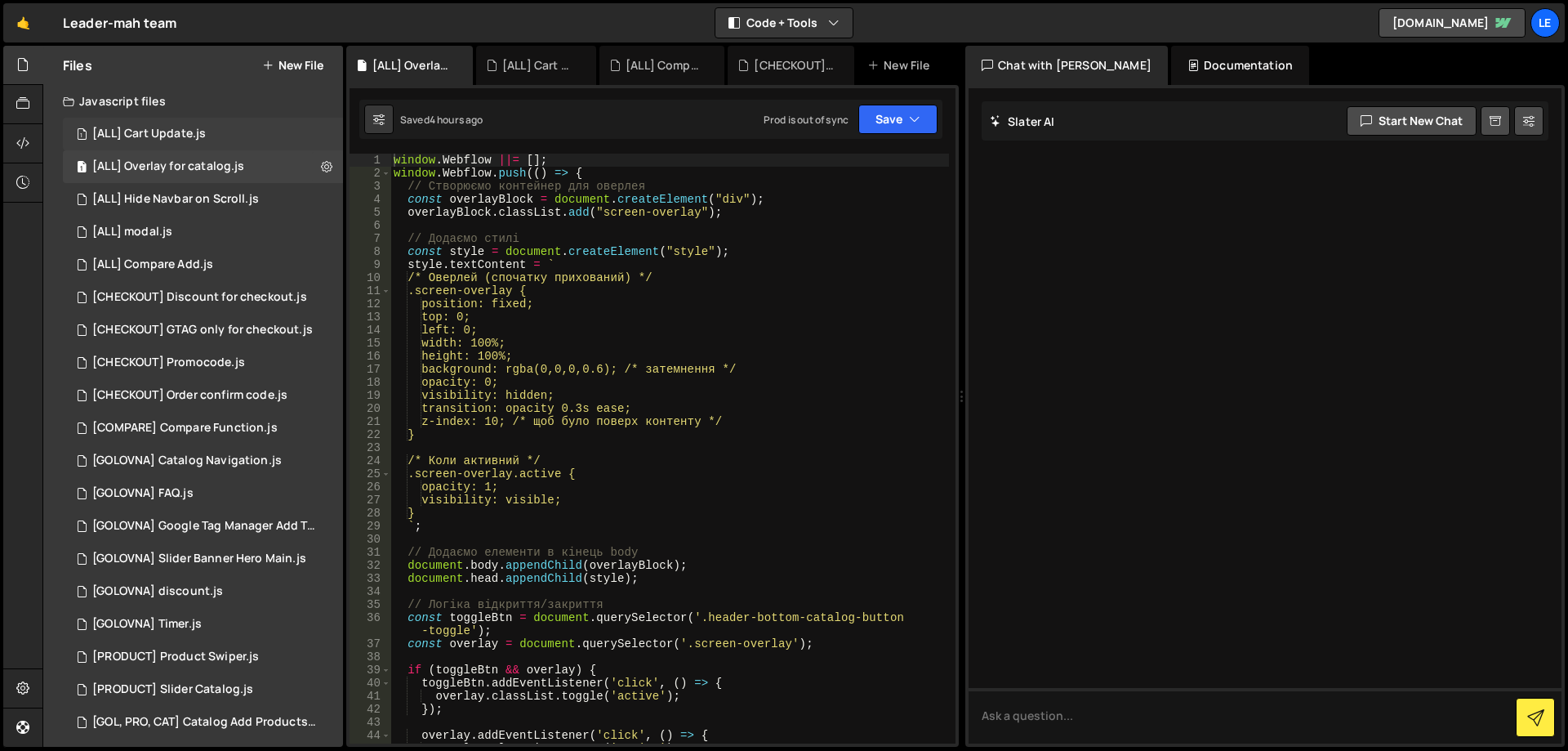
click at [213, 137] on div "1 [ALL] Cart Update.js 0" at bounding box center [202, 133] width 280 height 33
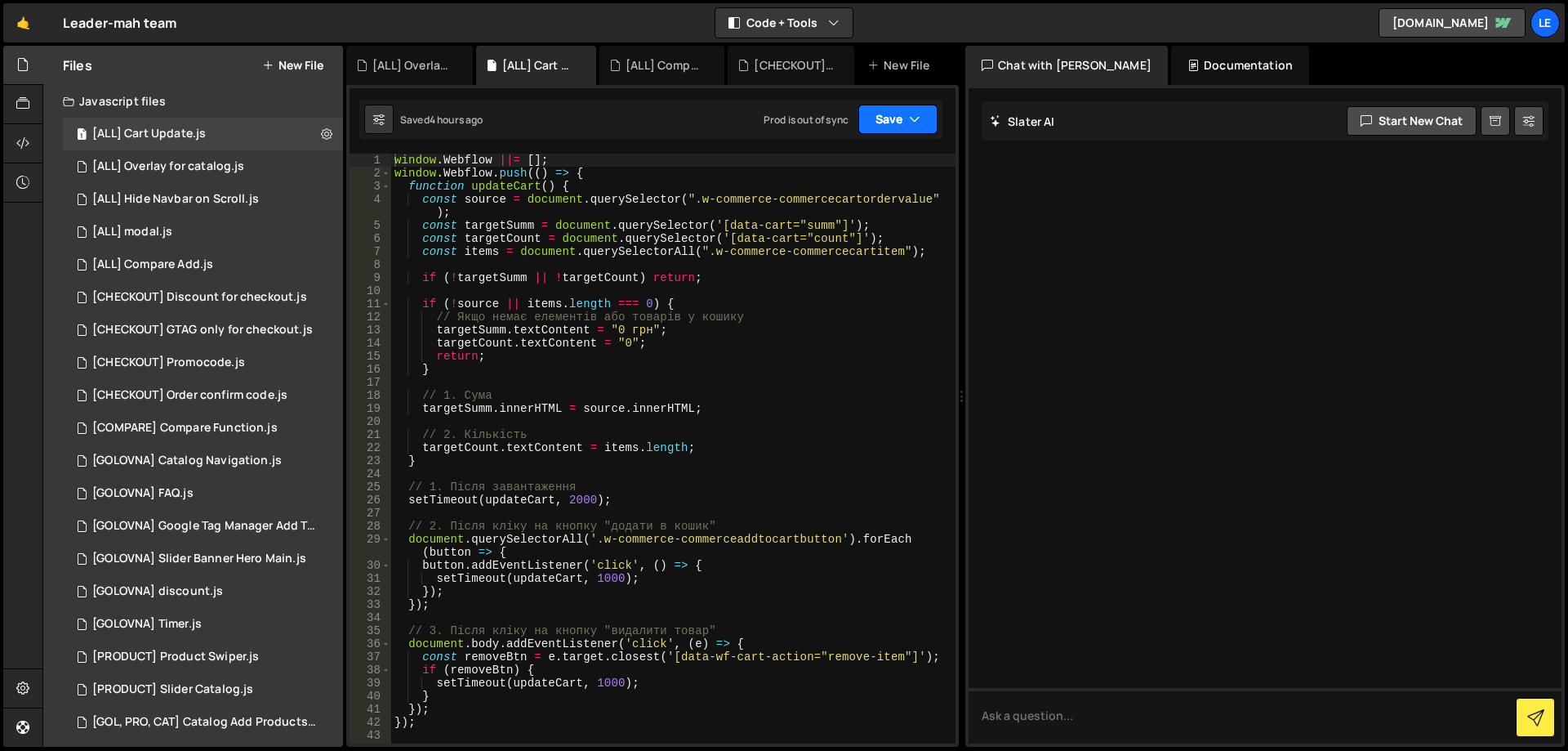
click at [891, 118] on button "Save" at bounding box center [898, 118] width 80 height 29
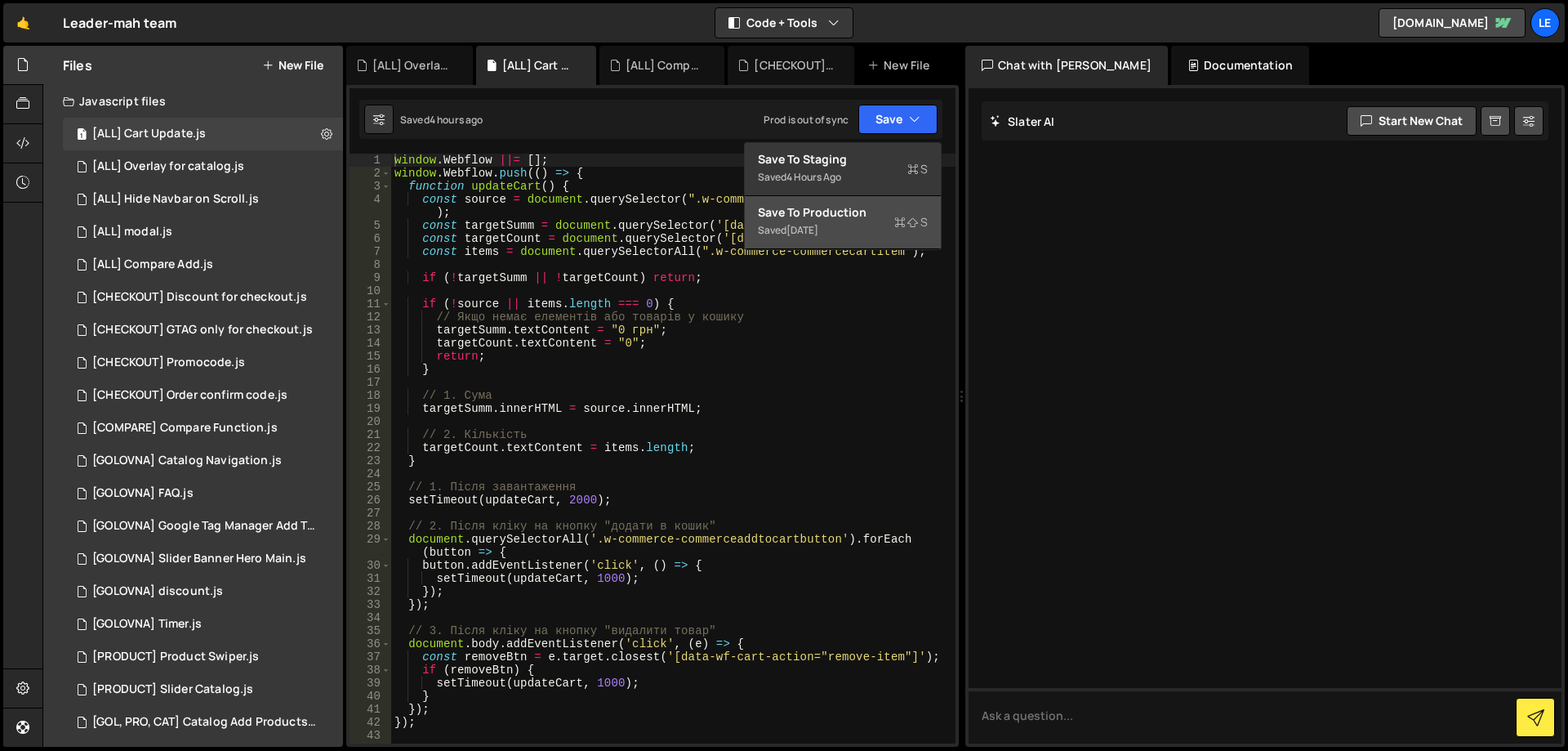
click at [853, 216] on div "Save to Production S" at bounding box center [843, 212] width 170 height 16
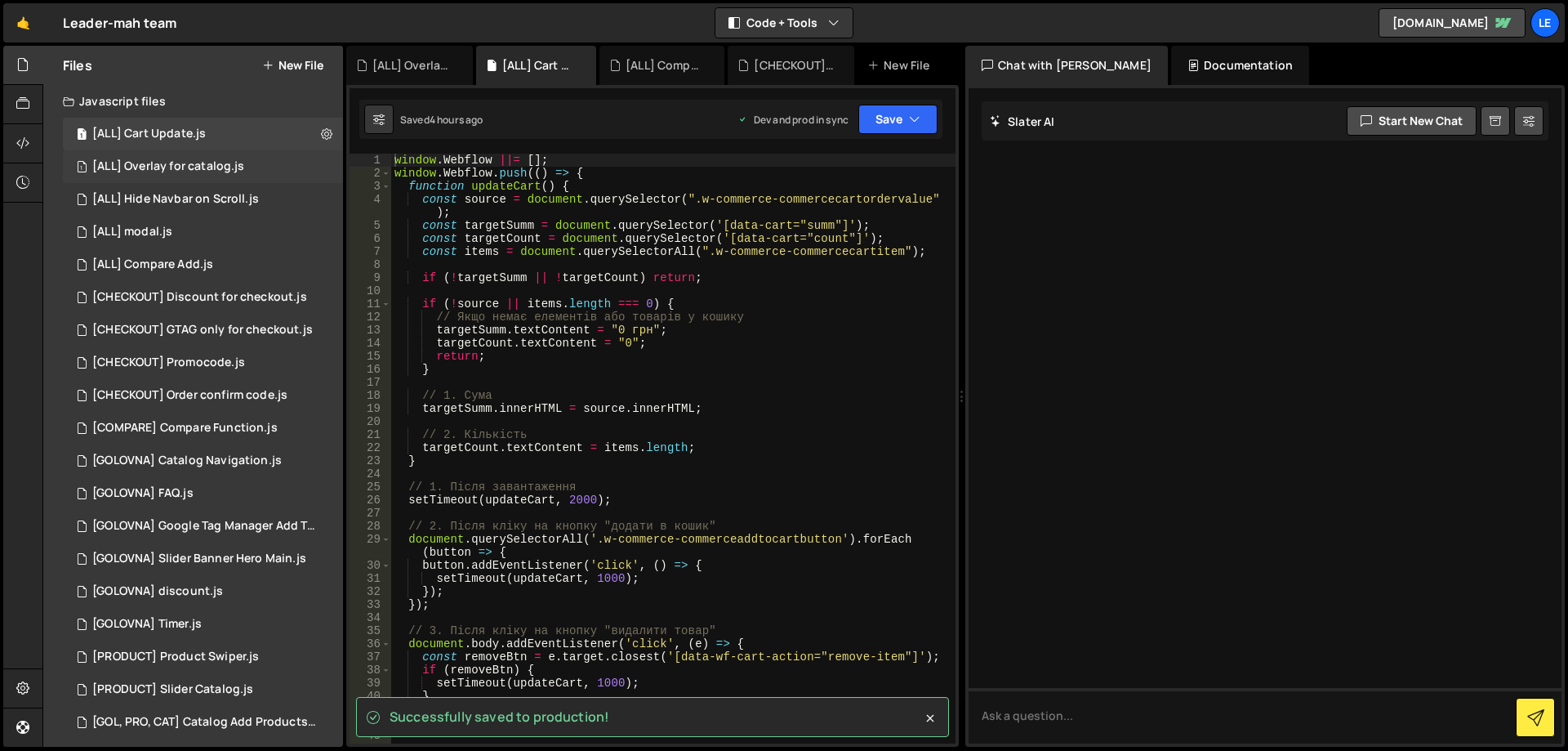
click at [208, 160] on div "[ALL] Overlay for catalog.js" at bounding box center [168, 166] width 152 height 15
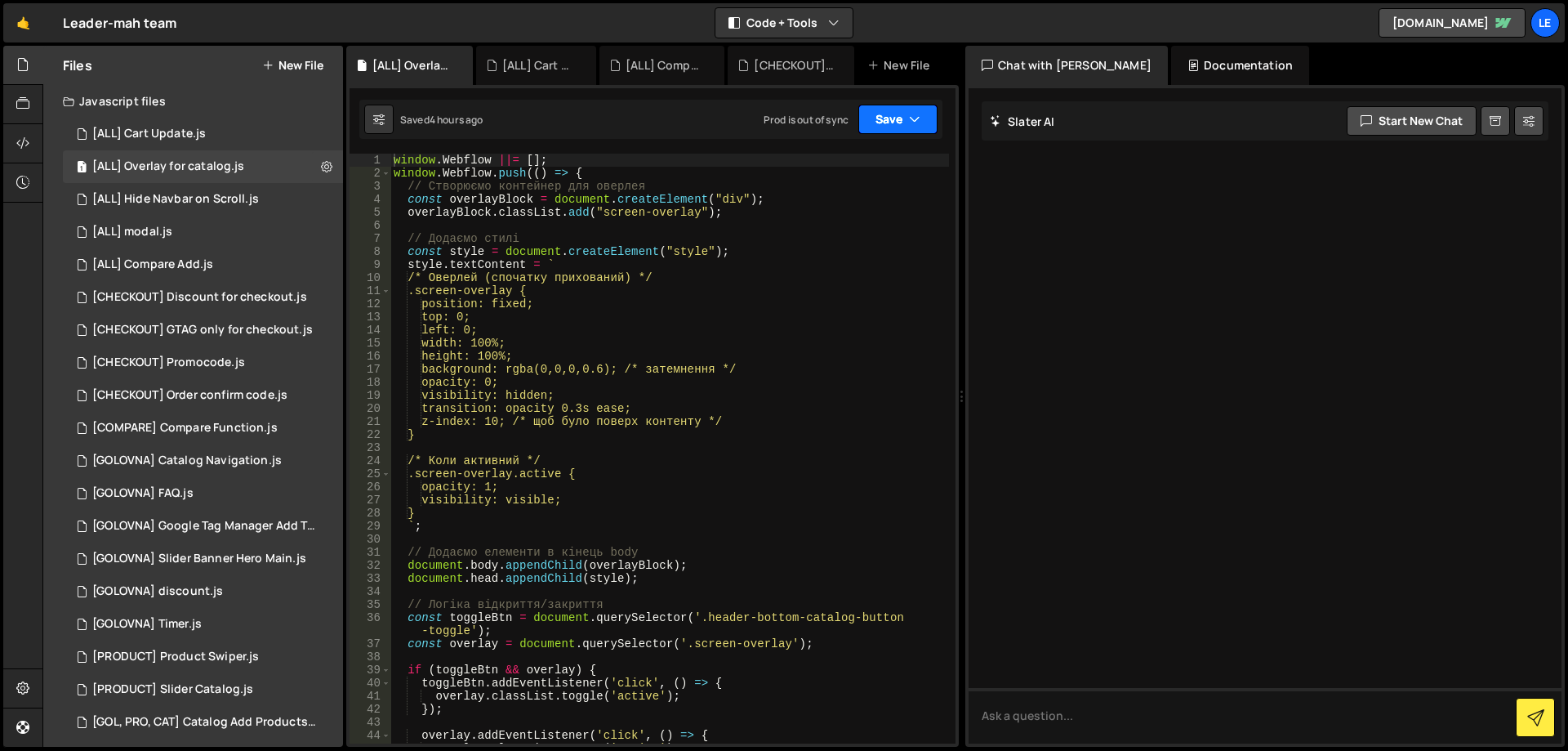
click at [880, 118] on button "Save" at bounding box center [898, 118] width 80 height 29
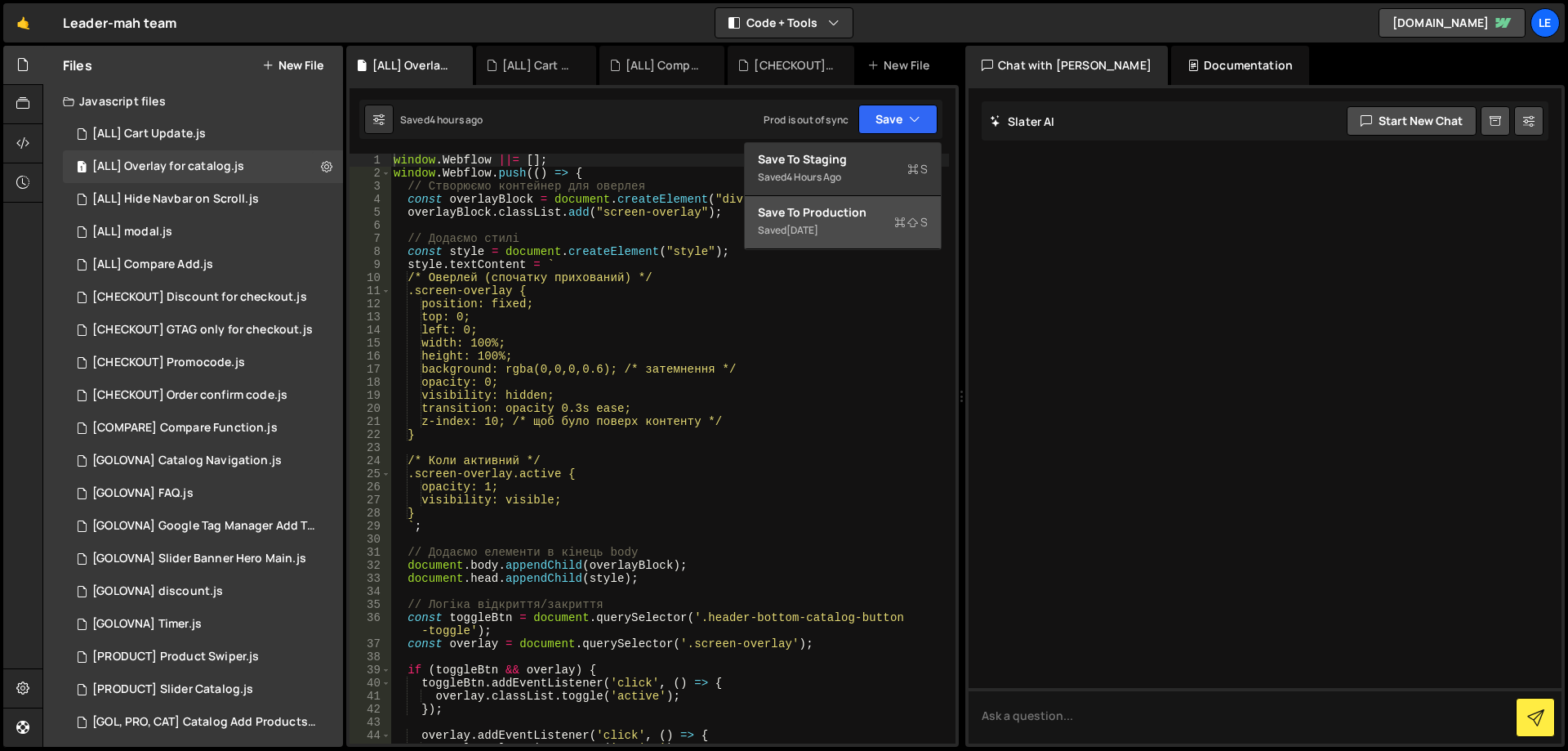
click at [860, 216] on div "Save to Production S" at bounding box center [843, 212] width 170 height 16
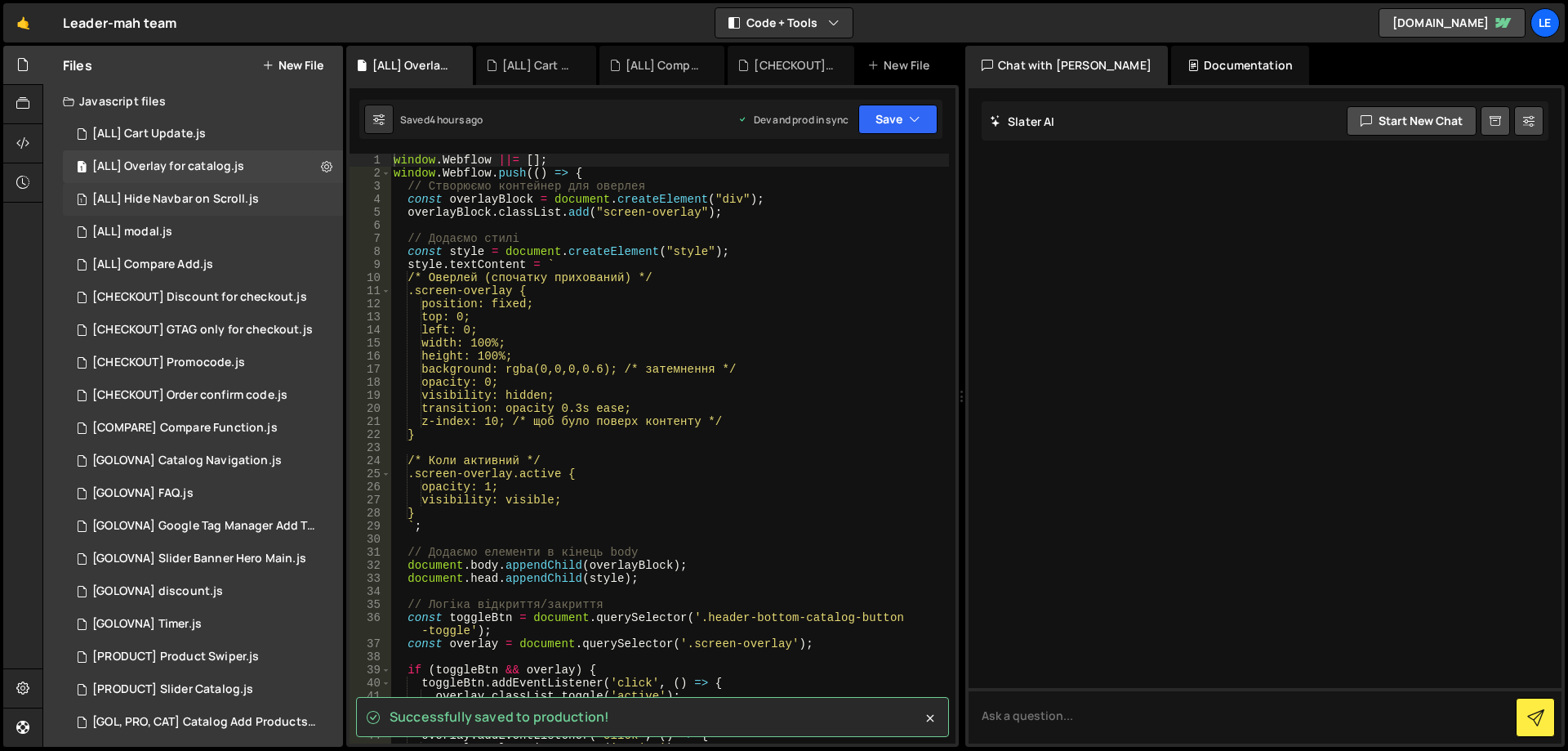
click at [223, 187] on div "1 [ALL] Hide Navbar on Scroll.js 0" at bounding box center [202, 199] width 280 height 33
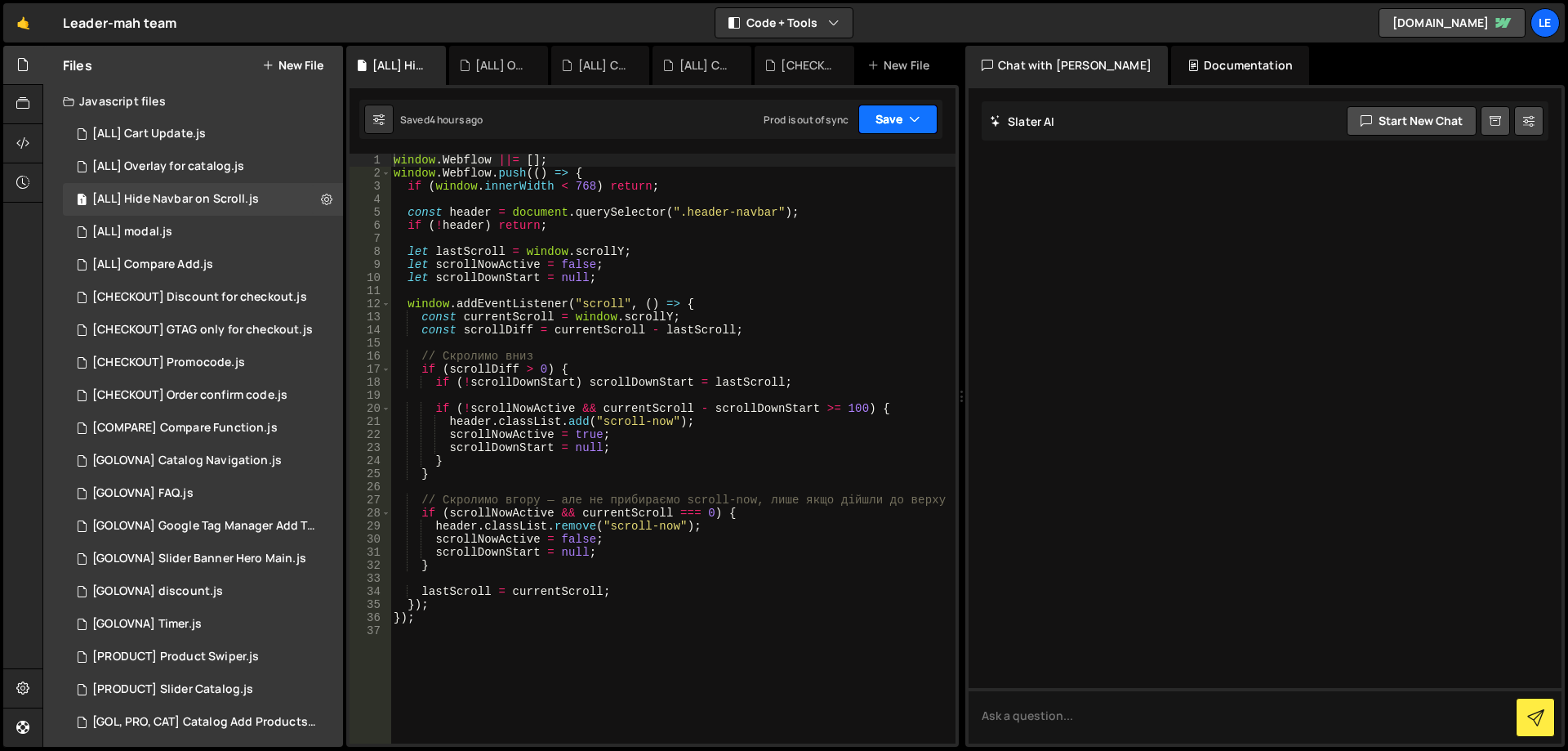
drag, startPoint x: 900, startPoint y: 111, endPoint x: 891, endPoint y: 133, distance: 23.8
click at [900, 111] on button "Save" at bounding box center [898, 118] width 80 height 29
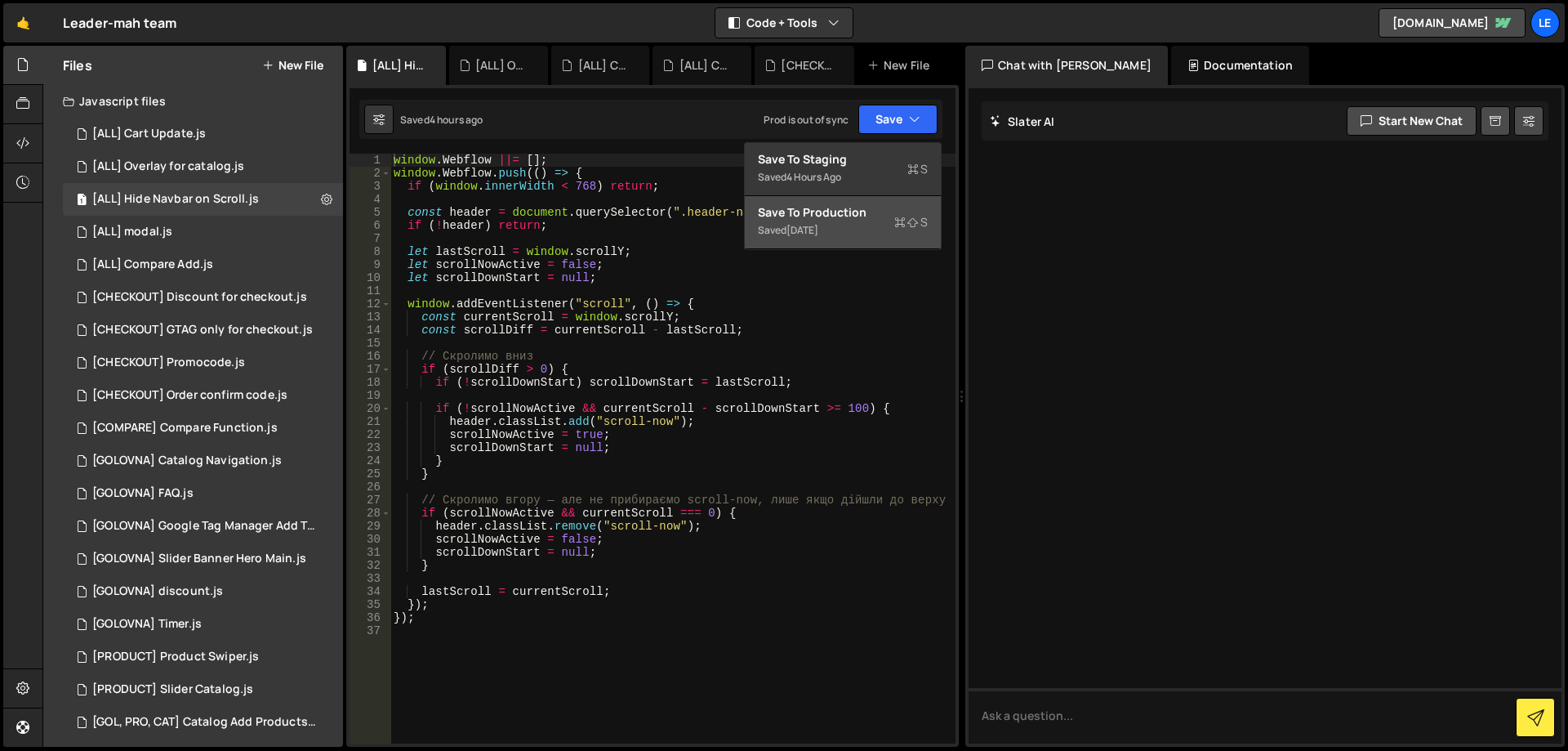
click at [856, 216] on div "Save to Production S" at bounding box center [843, 212] width 170 height 16
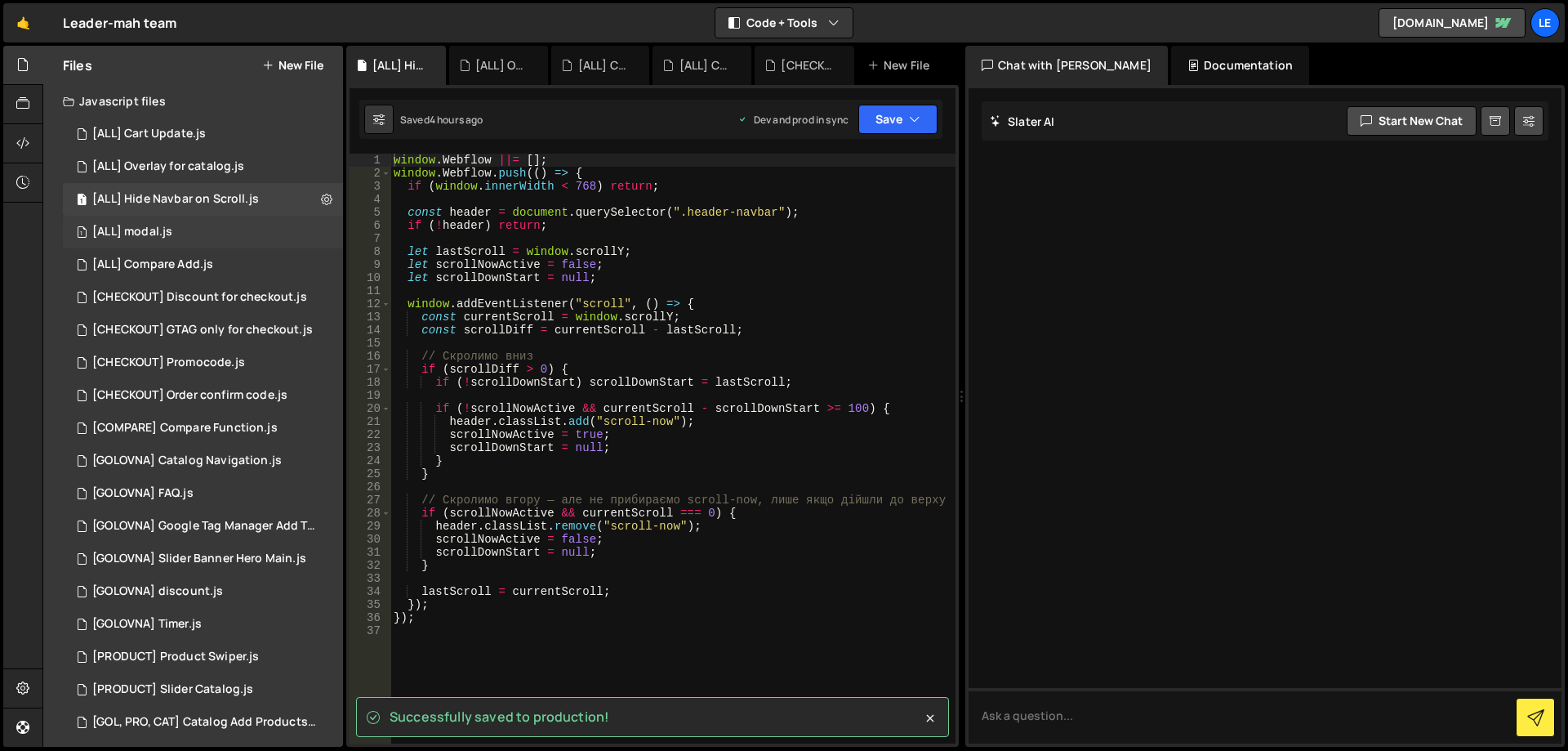
click at [178, 228] on div "1 [ALL] modal.js 0" at bounding box center [202, 231] width 280 height 33
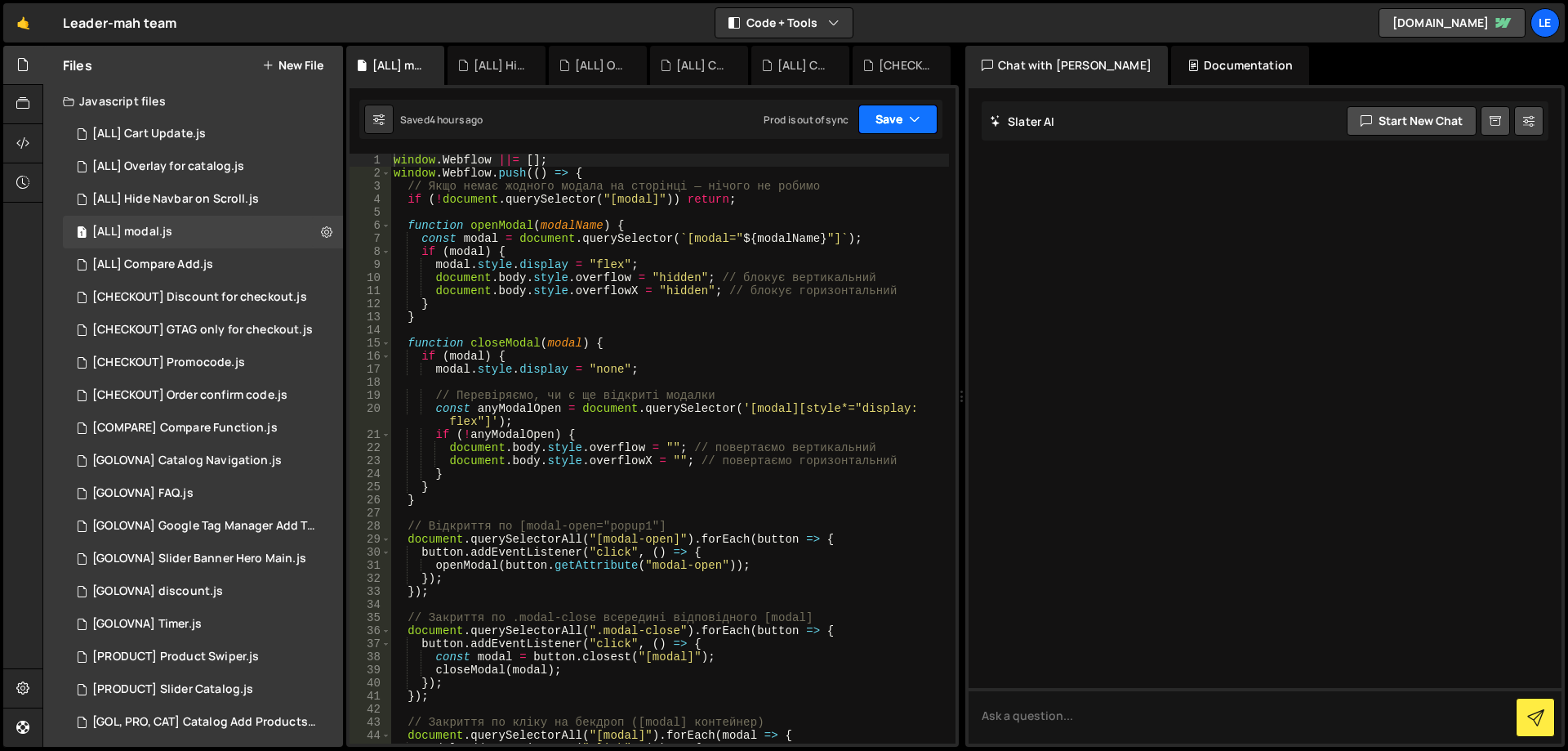
click at [890, 119] on button "Save" at bounding box center [898, 118] width 80 height 29
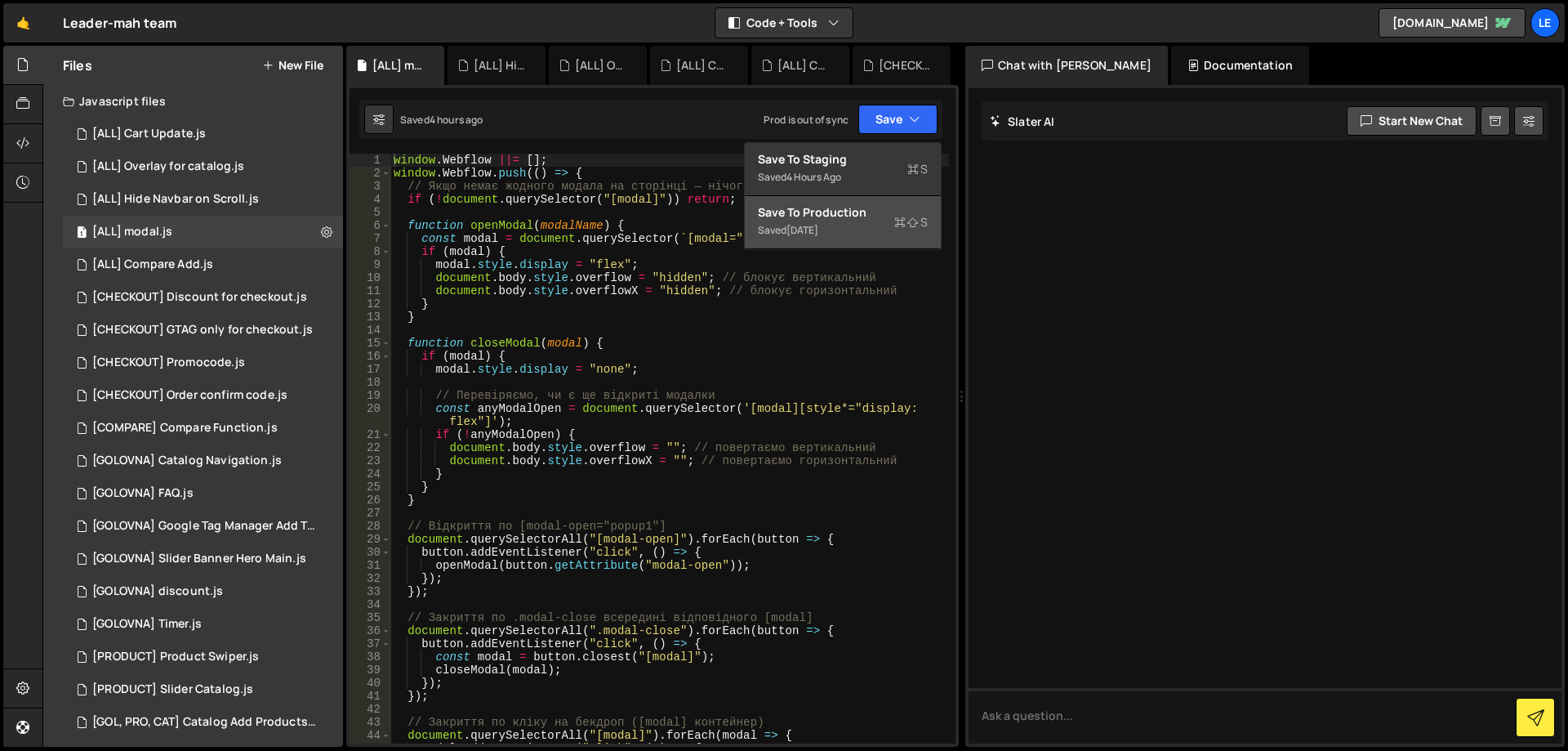
click at [856, 216] on div "Save to Production S" at bounding box center [843, 212] width 170 height 16
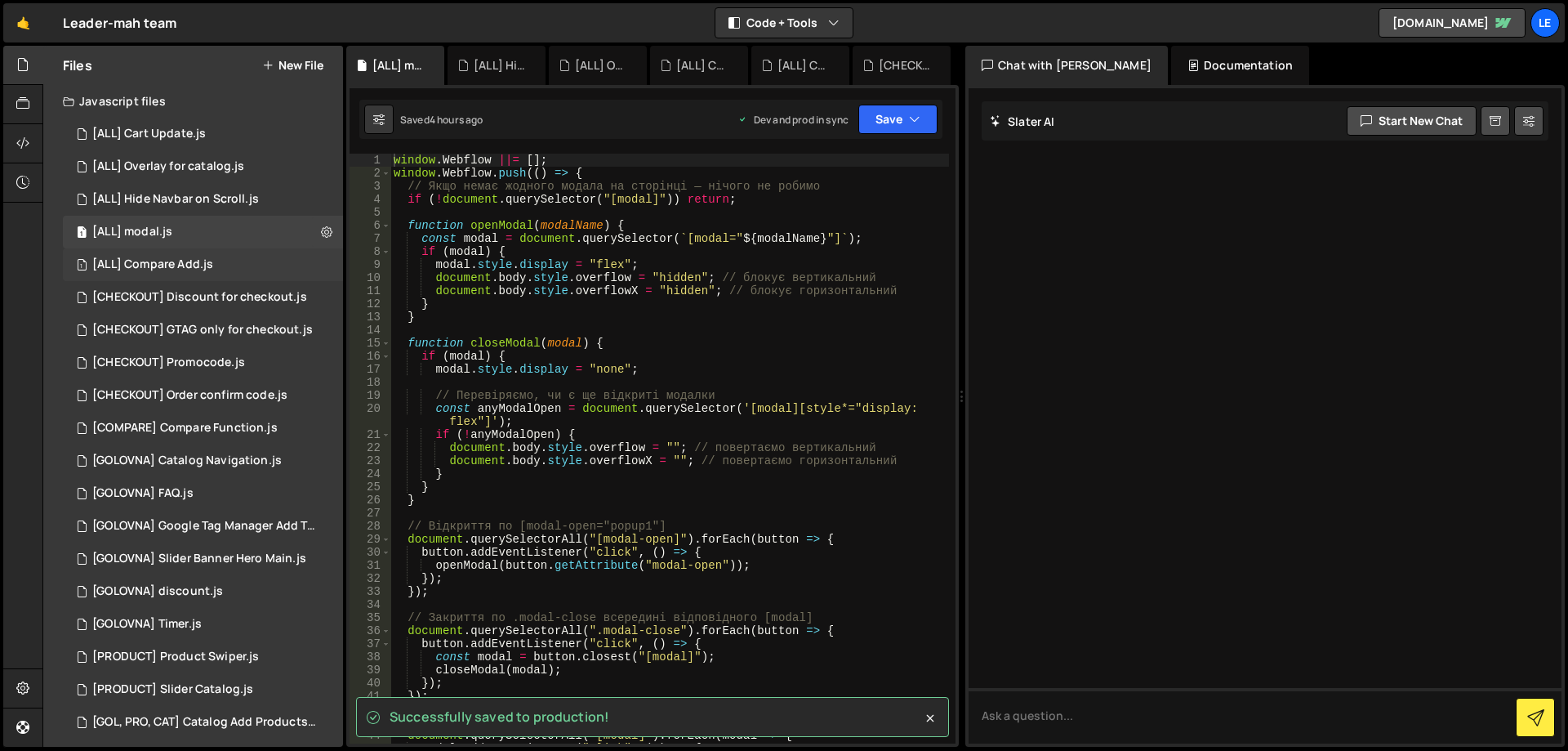
click at [189, 262] on div "[ALL] Compare Add.js" at bounding box center [152, 264] width 121 height 15
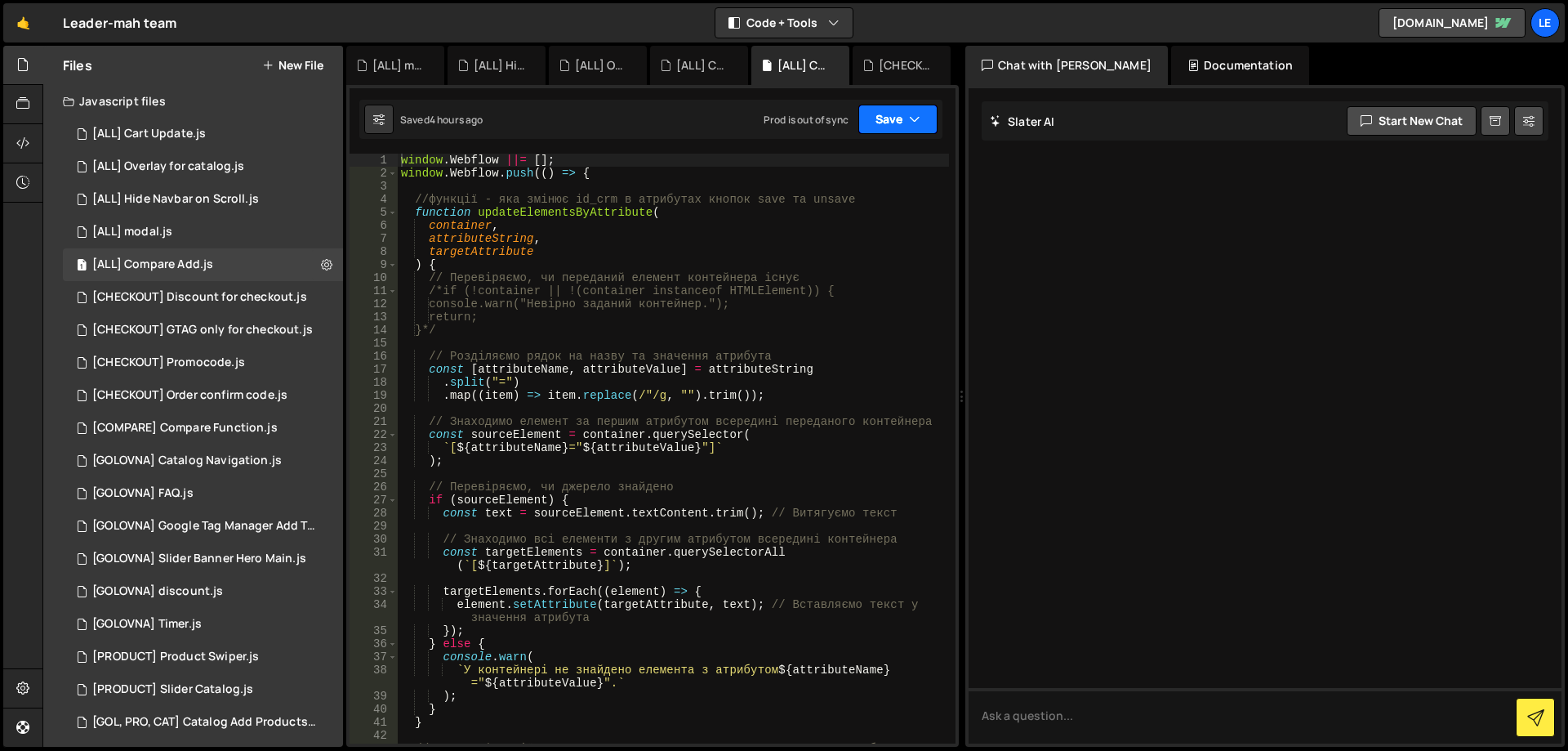
click at [879, 112] on button "Save" at bounding box center [898, 118] width 80 height 29
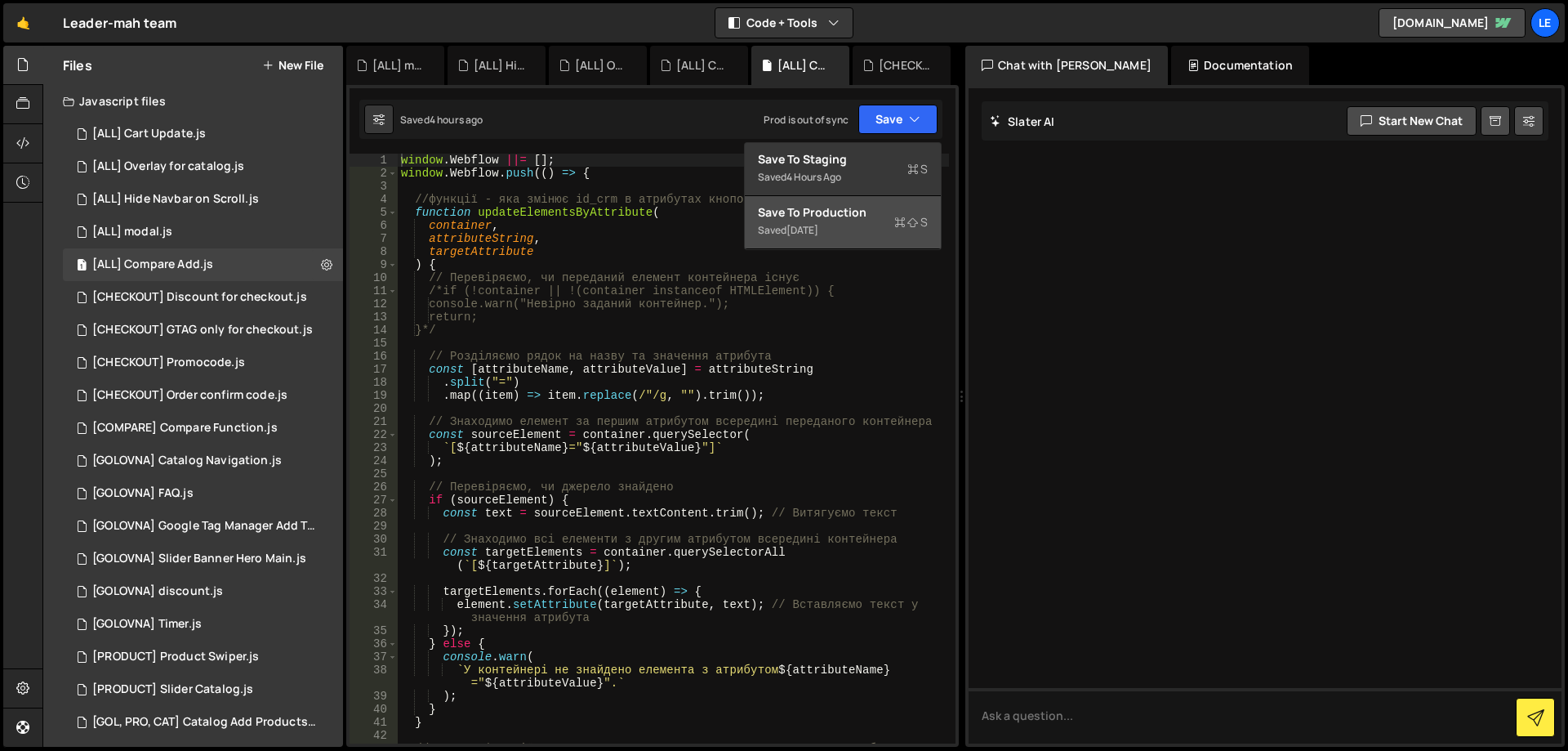
click at [861, 214] on div "Save to Production S" at bounding box center [843, 212] width 170 height 16
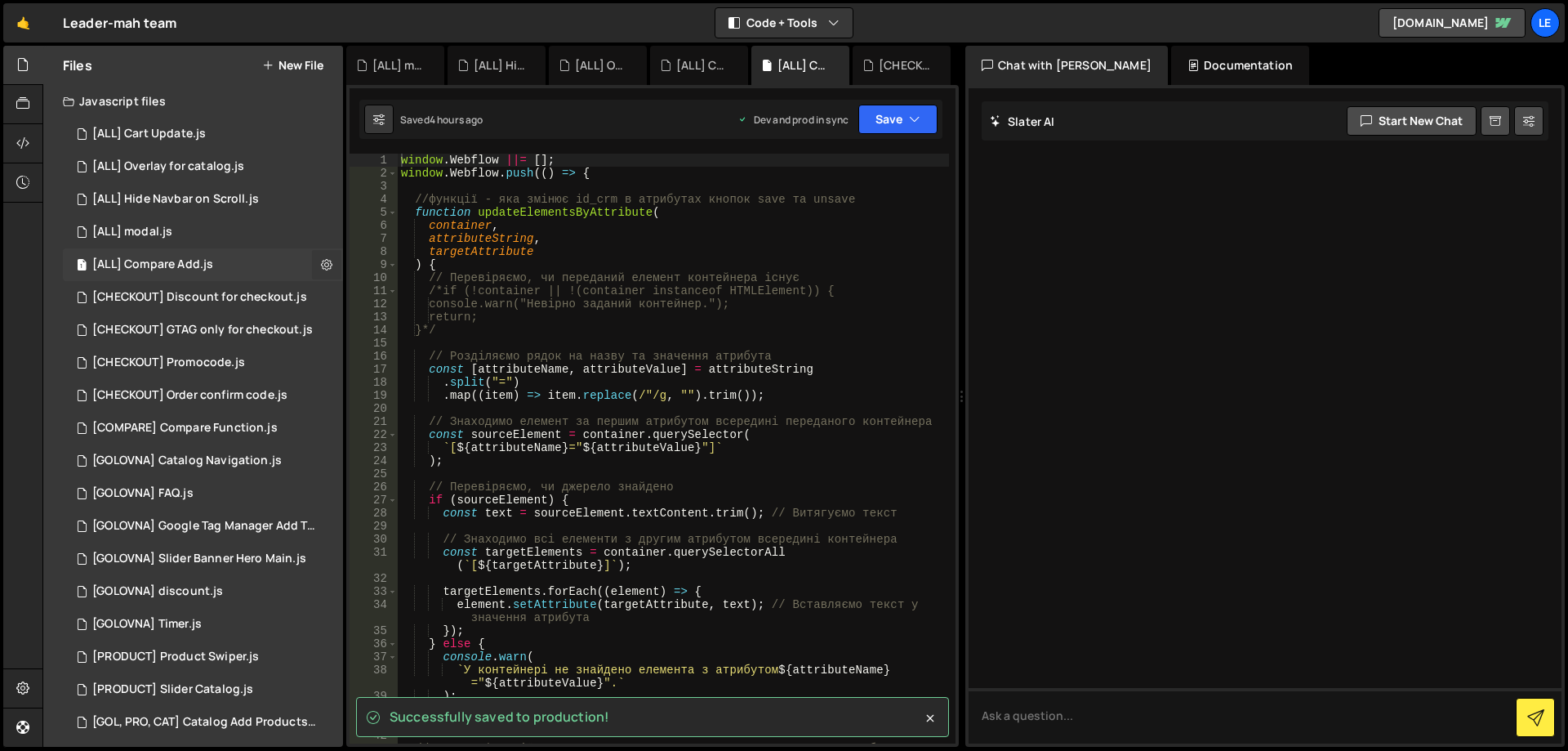
drag, startPoint x: 216, startPoint y: 295, endPoint x: 321, endPoint y: 276, distance: 106.7
click at [216, 295] on div "[CHECKOUT] Discount for checkout.js" at bounding box center [199, 297] width 215 height 15
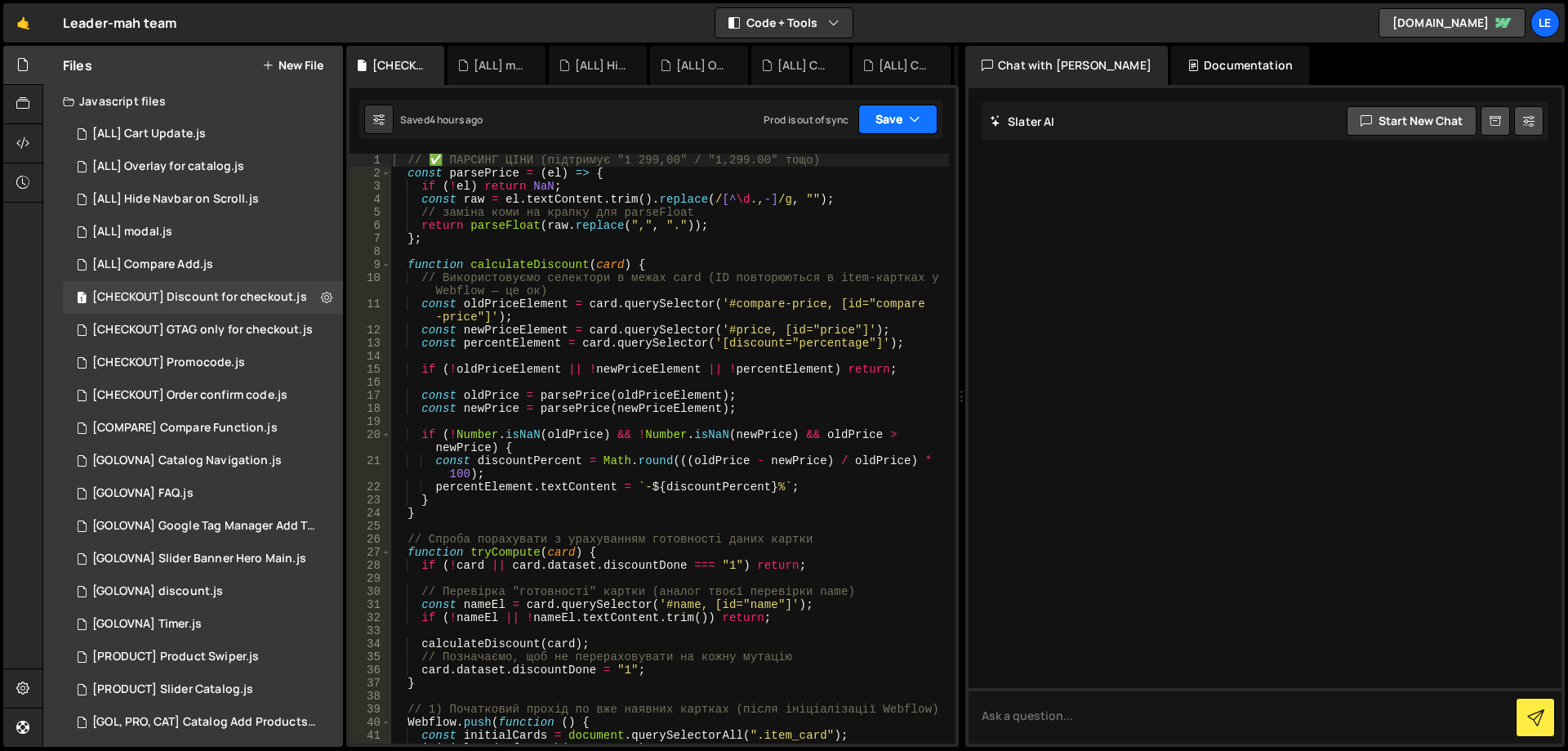
click at [875, 118] on button "Save" at bounding box center [898, 118] width 80 height 29
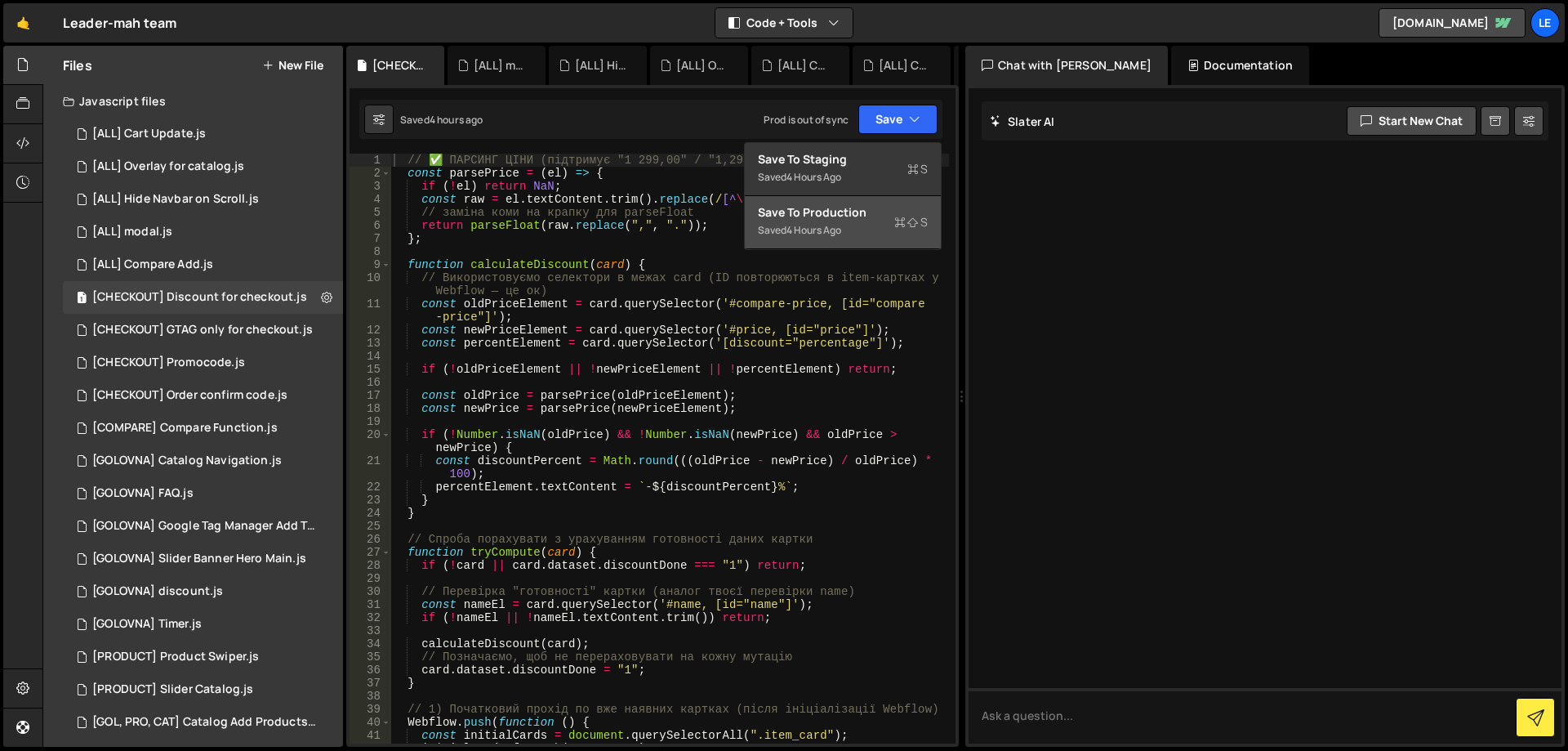
click at [854, 219] on div "Save to Production S" at bounding box center [843, 212] width 170 height 16
